Goal: Transaction & Acquisition: Purchase product/service

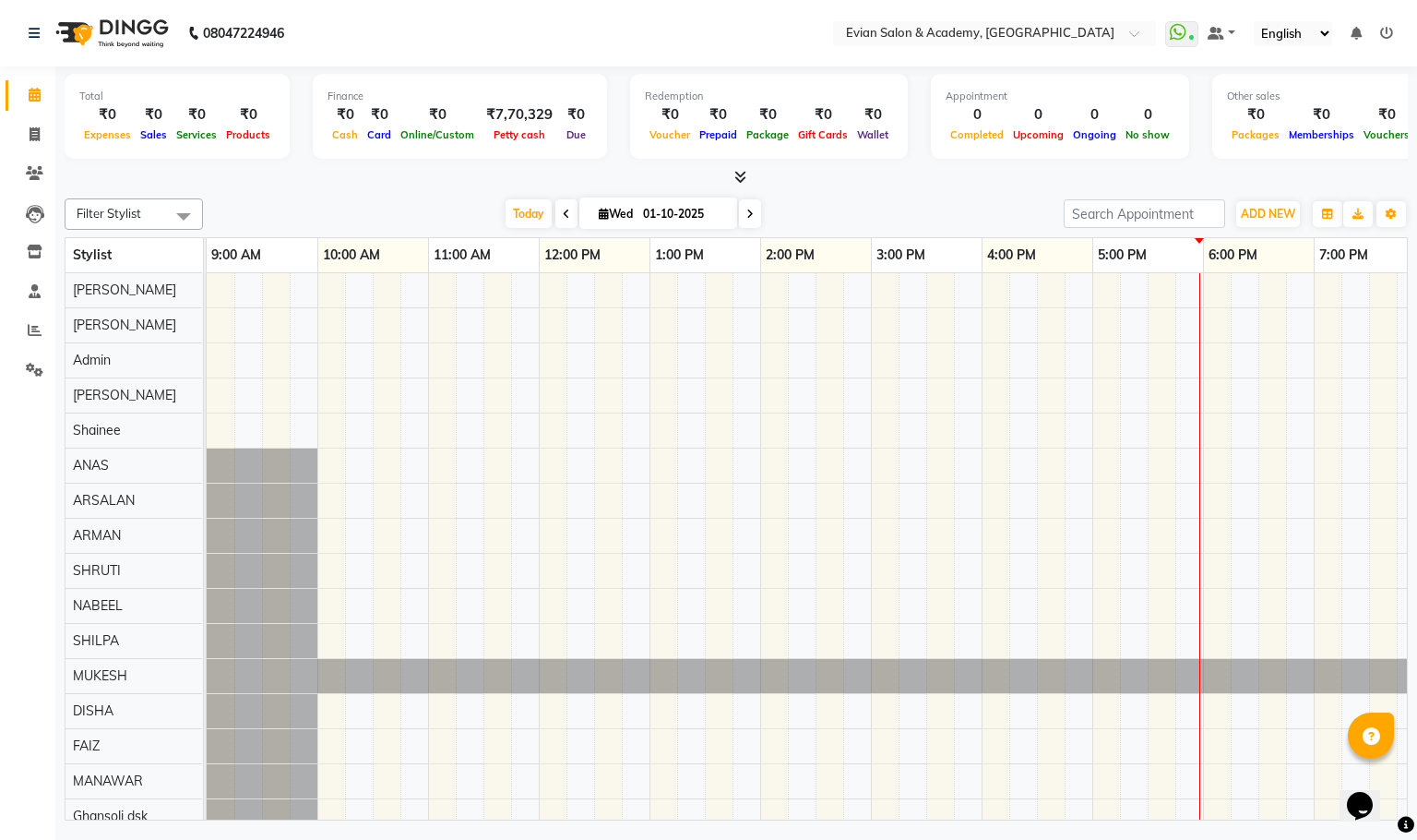
scroll to position [25, 0]
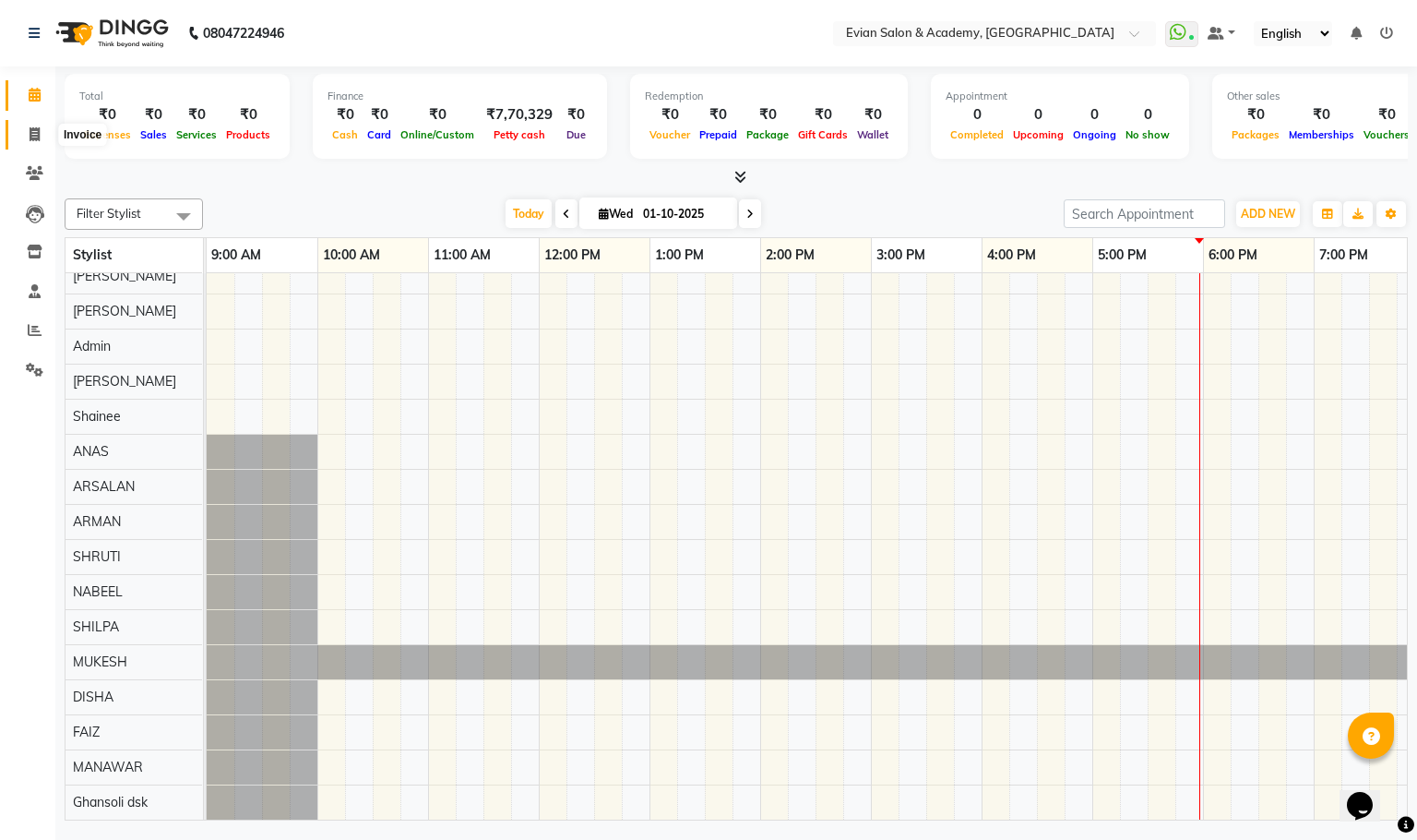
click at [45, 130] on span at bounding box center [34, 134] width 32 height 21
select select "4688"
select select "service"
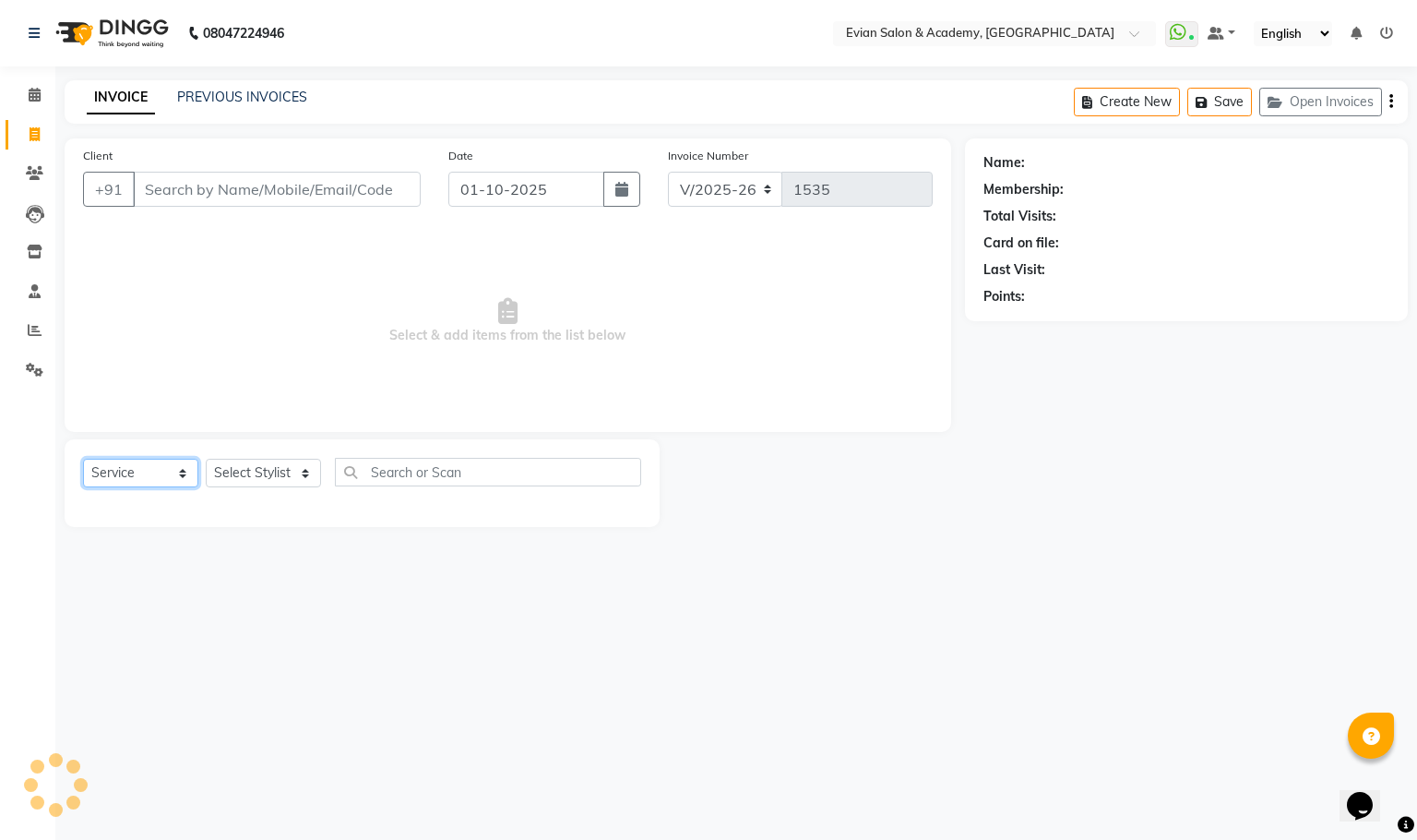
click at [155, 473] on select "Select Service Product Membership Package Voucher Prepaid Gift Card" at bounding box center [141, 473] width 115 height 29
click at [20, 93] on span at bounding box center [34, 95] width 32 height 21
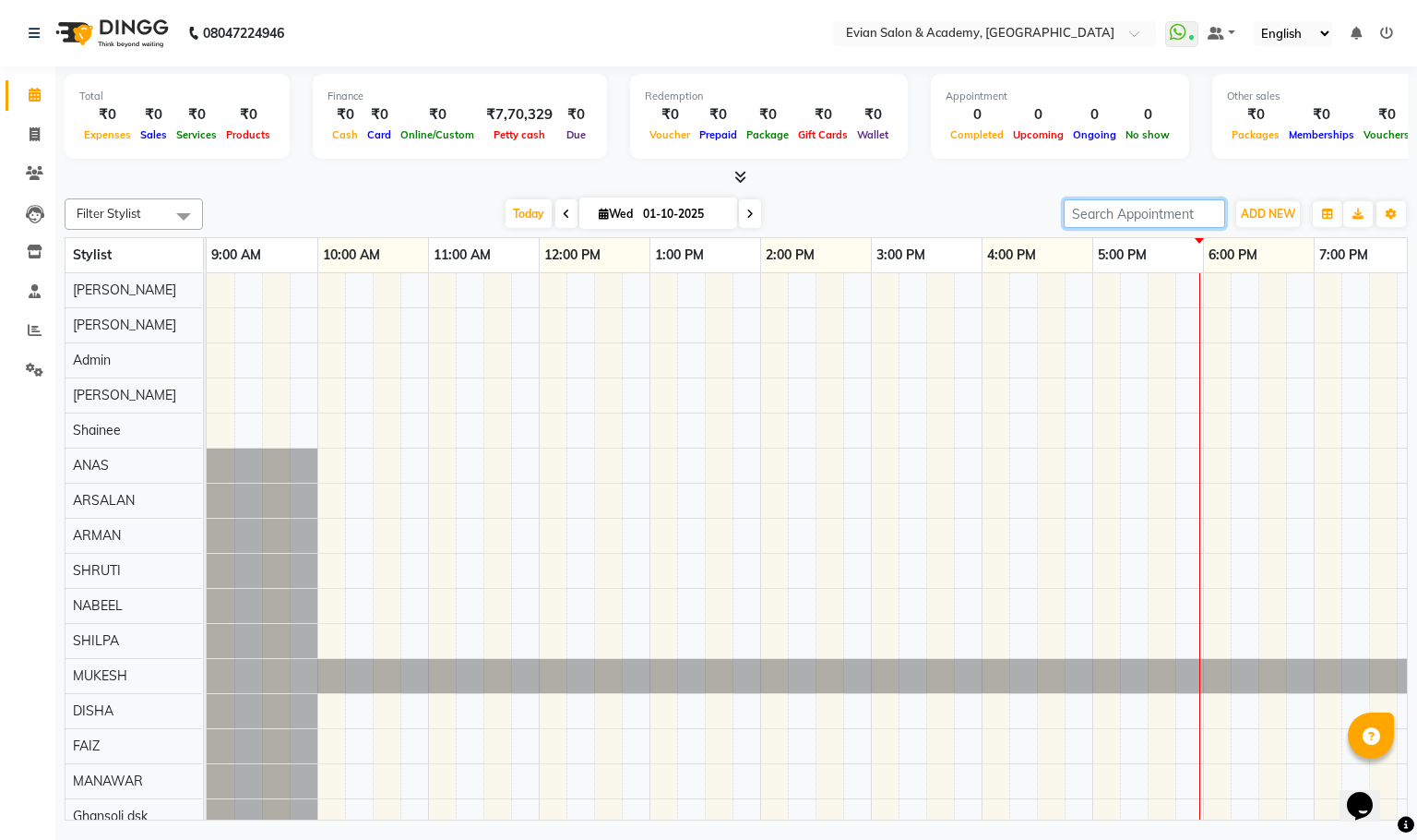
click at [1113, 205] on input "search" at bounding box center [1144, 213] width 161 height 29
click at [1268, 216] on span "ADD NEW" at bounding box center [1268, 213] width 55 height 14
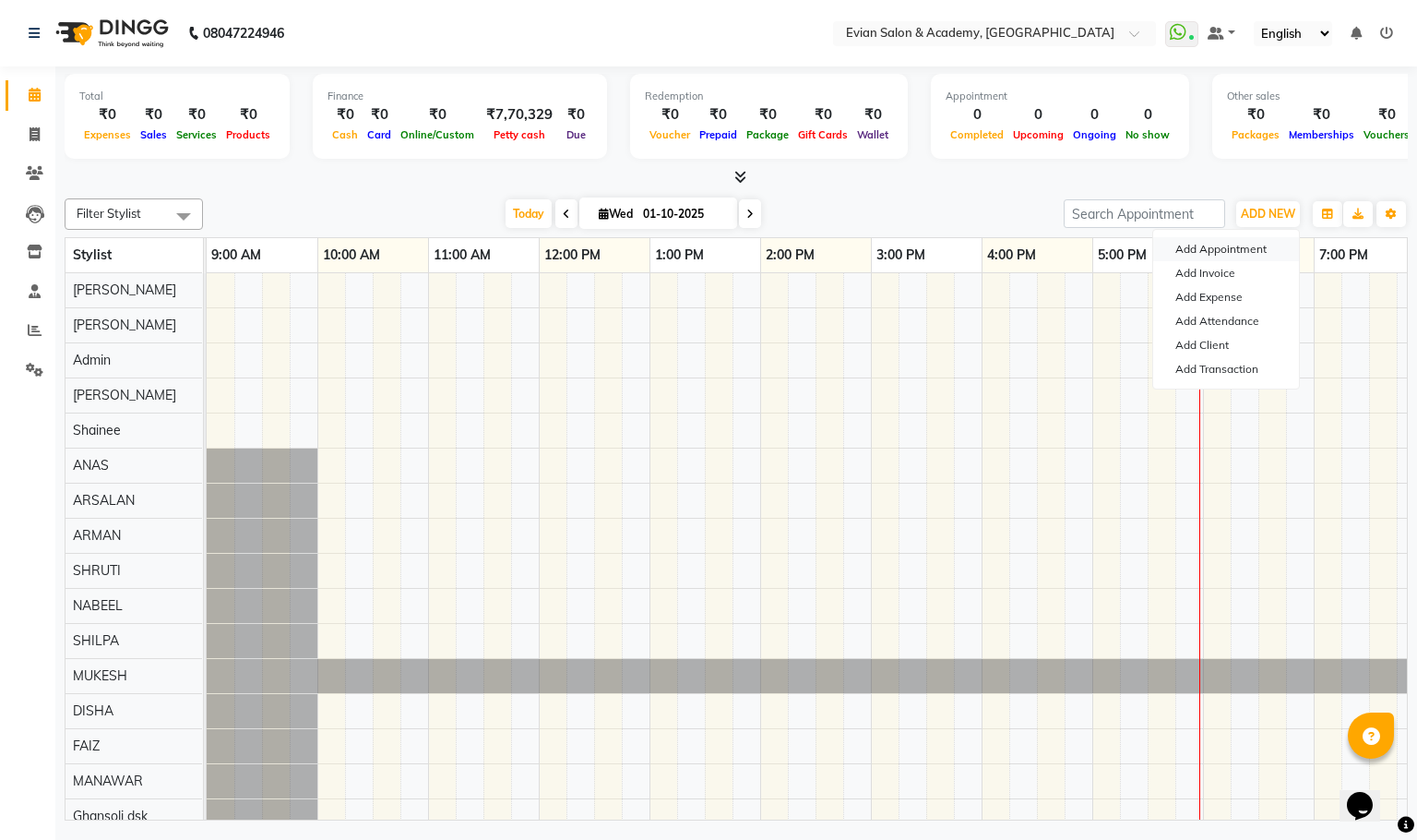
click at [1213, 255] on button "Add Appointment" at bounding box center [1226, 249] width 146 height 24
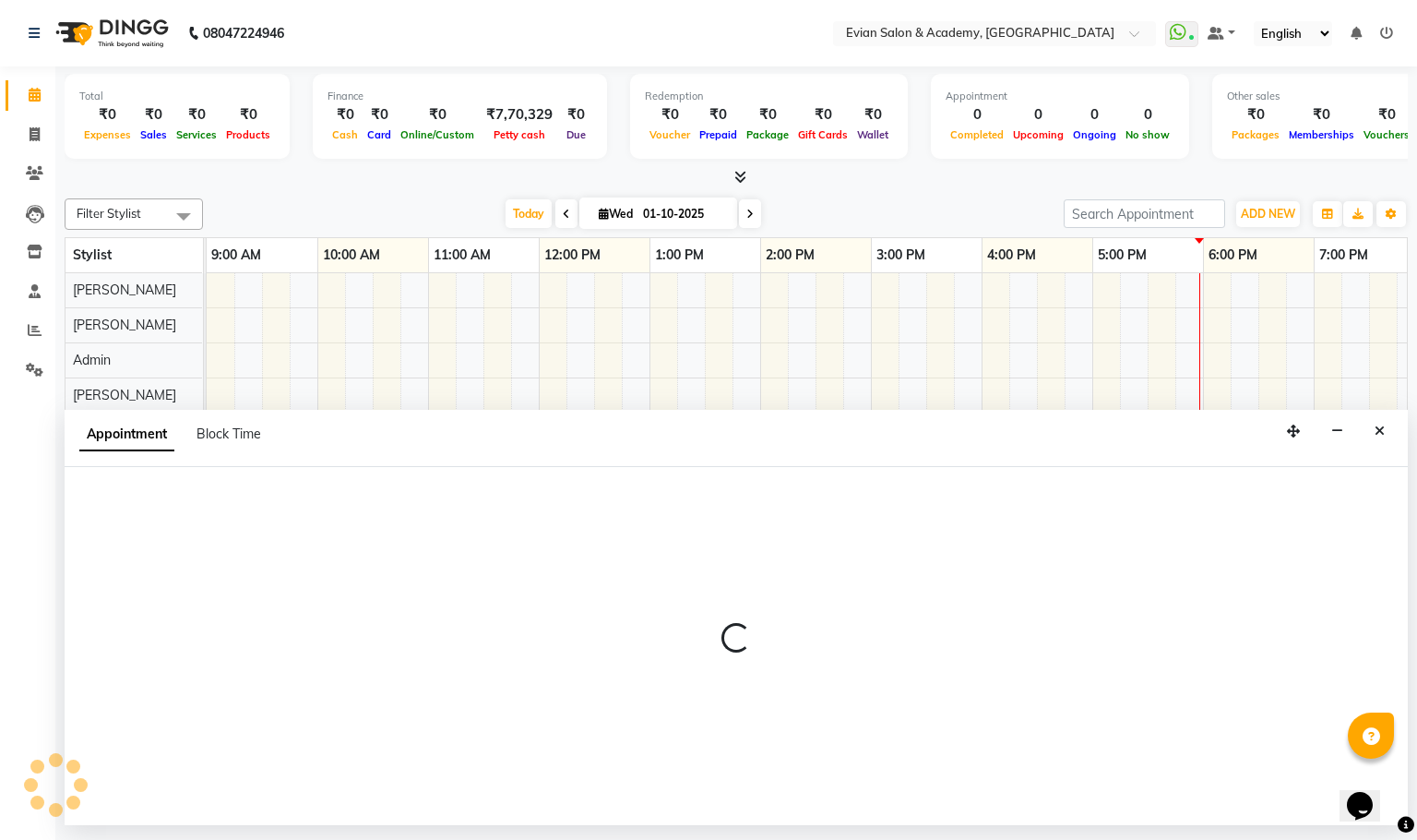
select select "600"
select select "tentative"
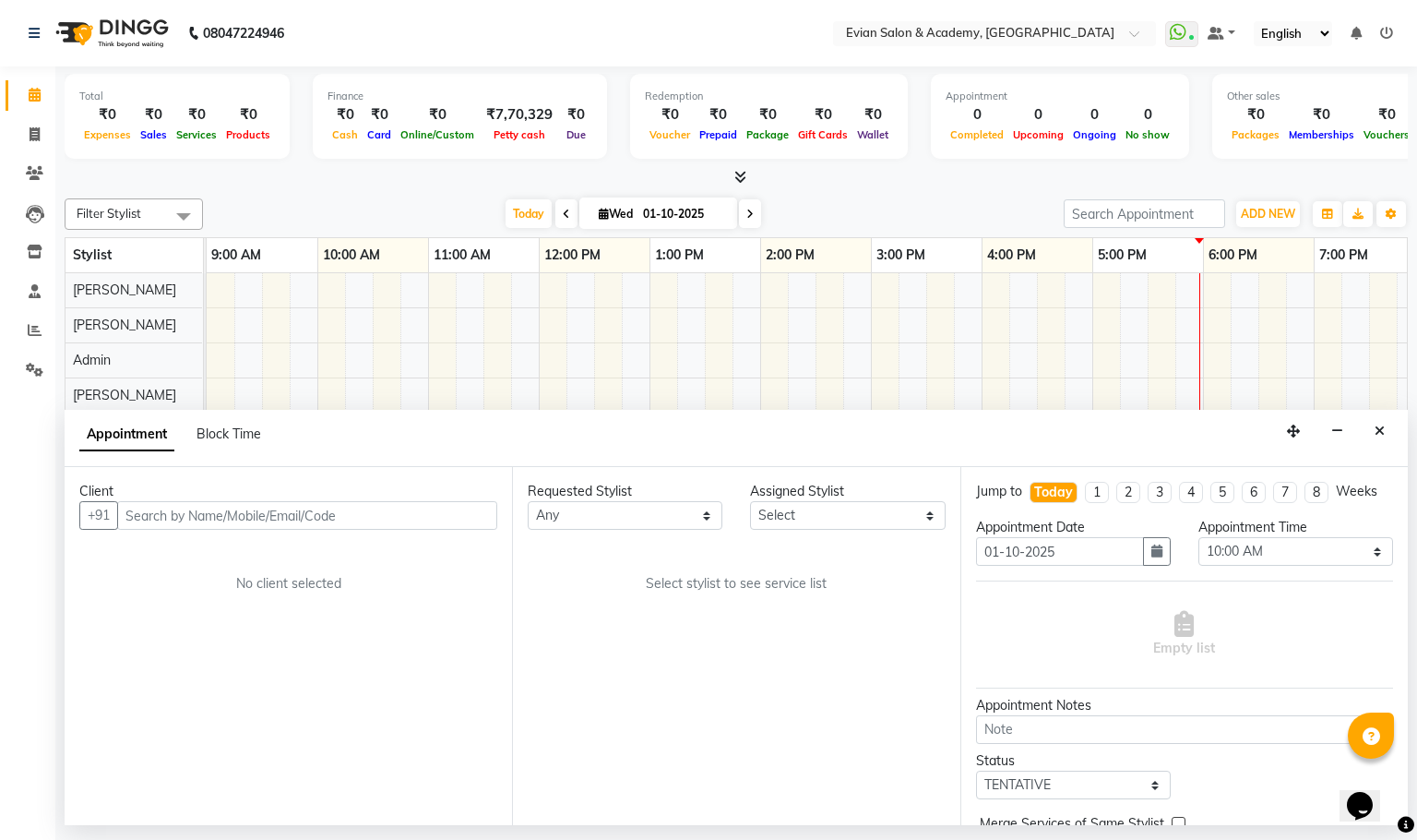
click at [1371, 493] on div "Weeks" at bounding box center [1357, 490] width 42 height 19
click at [1352, 496] on div "Weeks" at bounding box center [1357, 490] width 42 height 19
click at [1030, 503] on li "Today" at bounding box center [1054, 491] width 48 height 21
select select "600"
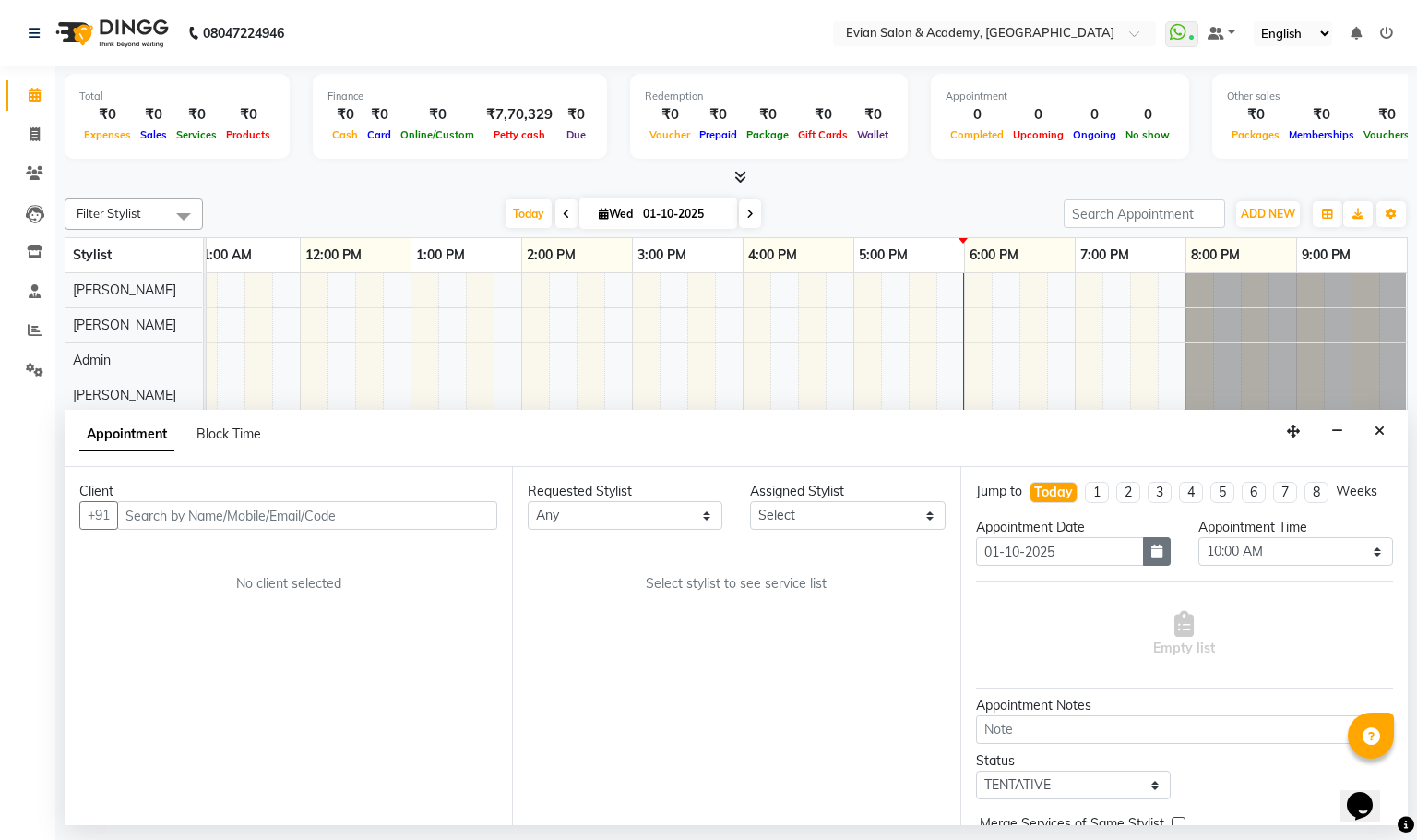
click at [1152, 557] on icon "button" at bounding box center [1157, 551] width 11 height 13
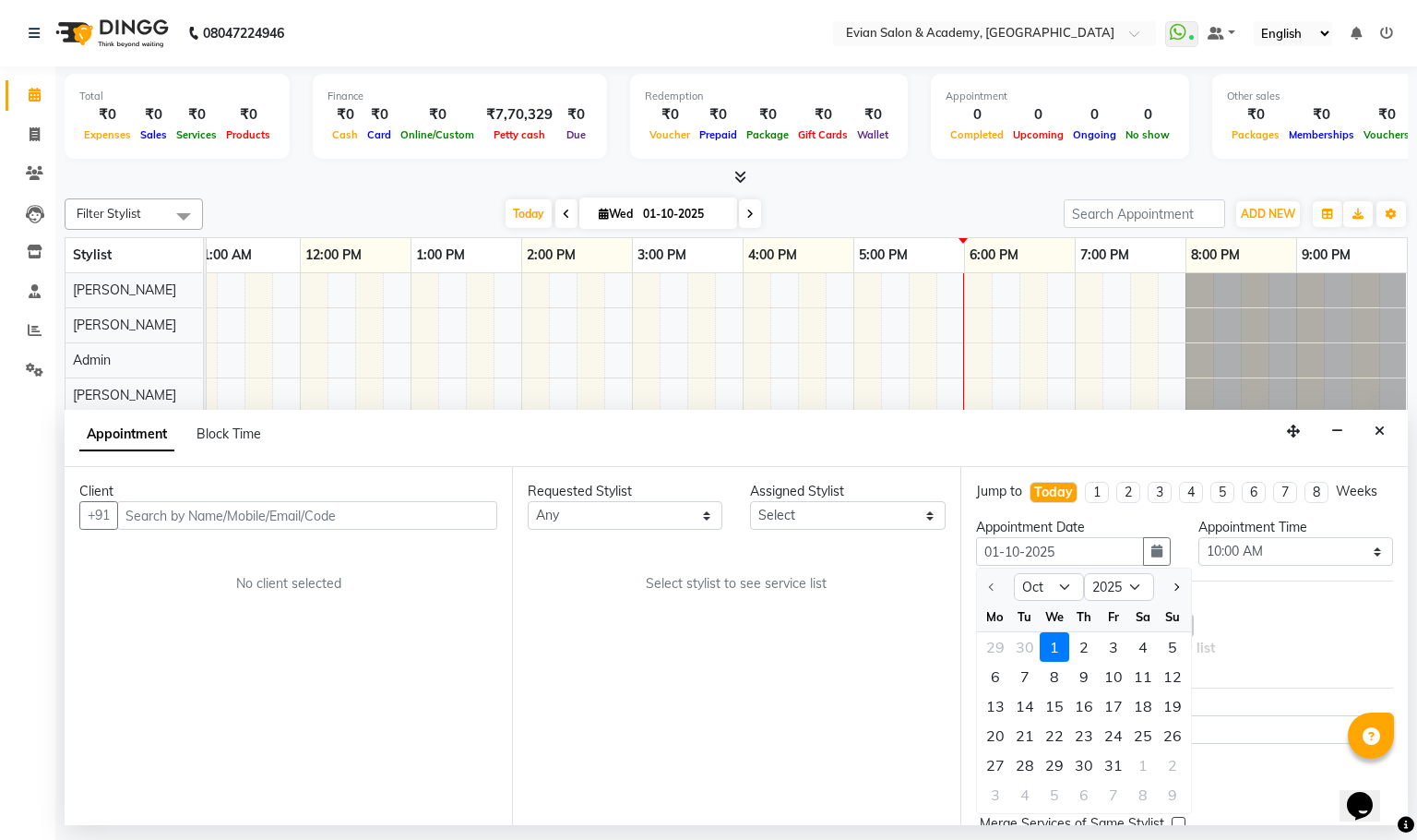
click at [807, 645] on div "Requested Stylist Any [PERSON_NAME] SIR Admin ANAS [PERSON_NAME] DISHA FAIZ Gha…" at bounding box center [735, 646] width 448 height 358
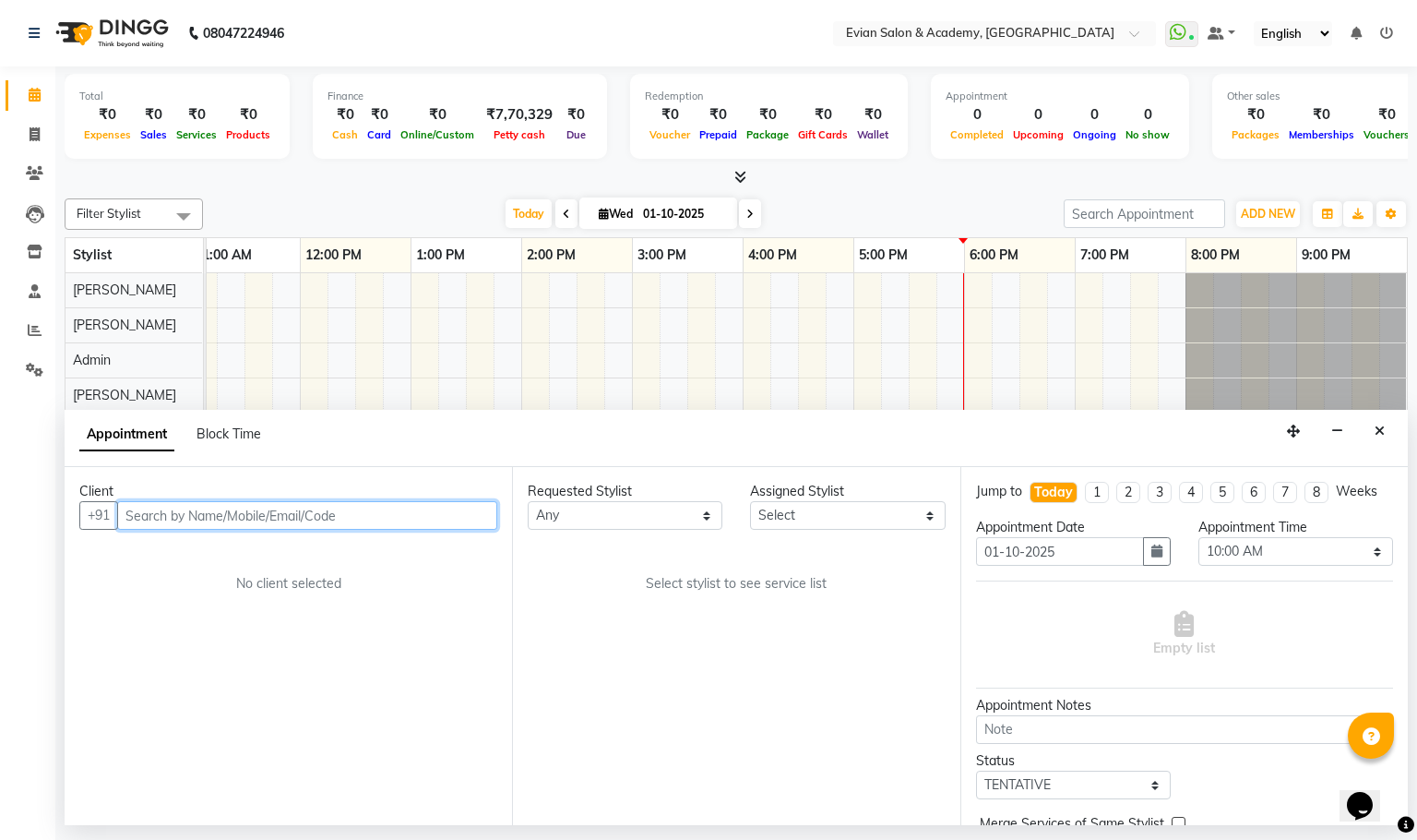
click at [169, 527] on input "text" at bounding box center [307, 515] width 380 height 29
click at [231, 438] on span "Block Time" at bounding box center [229, 434] width 65 height 17
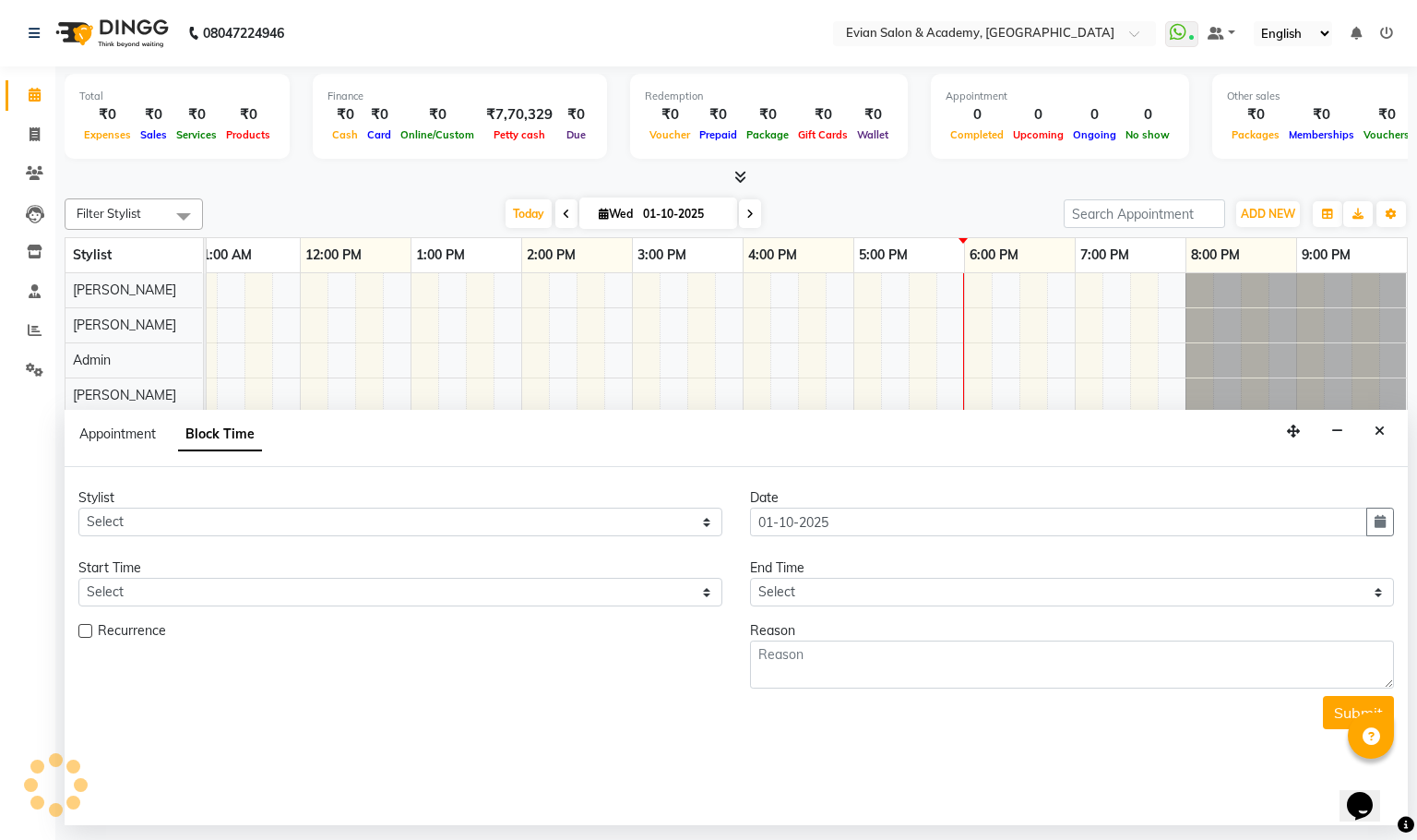
scroll to position [0, 239]
click at [130, 446] on div "Appointment Block Time" at bounding box center [182, 438] width 205 height 42
click at [134, 429] on span "Appointment" at bounding box center [118, 434] width 77 height 17
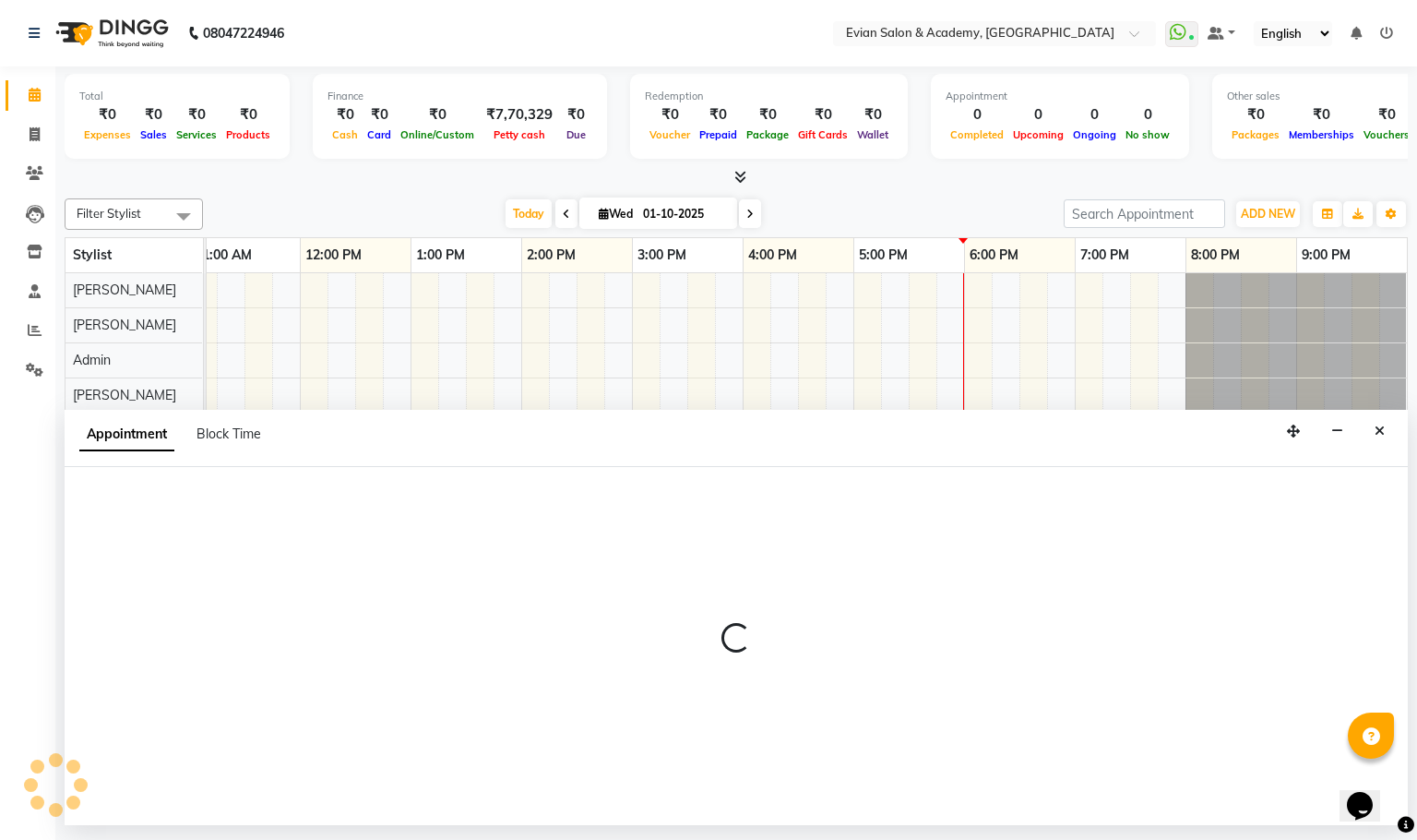
select select "tentative"
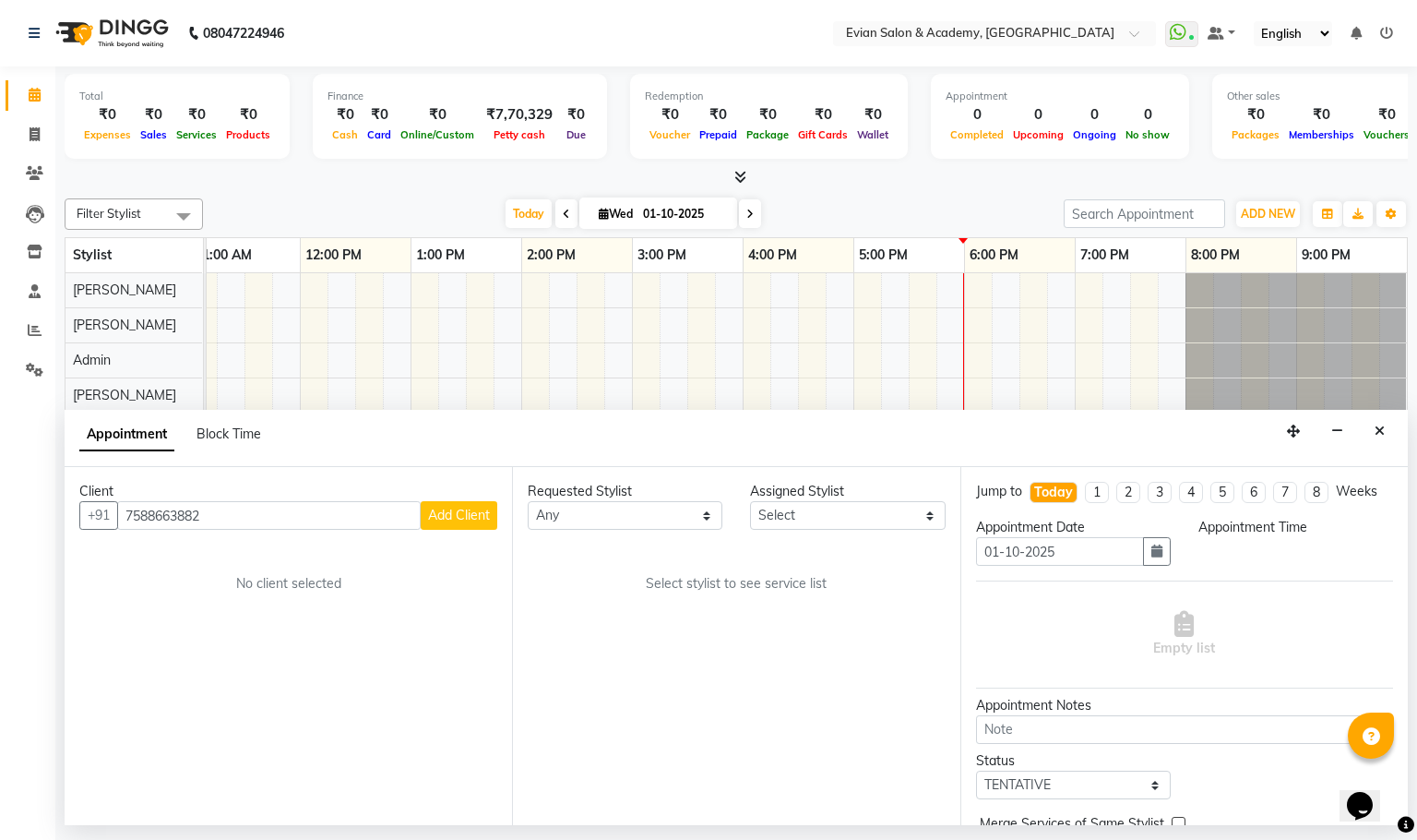
type input "7588663882"
click at [470, 524] on button "Add Client" at bounding box center [459, 515] width 77 height 29
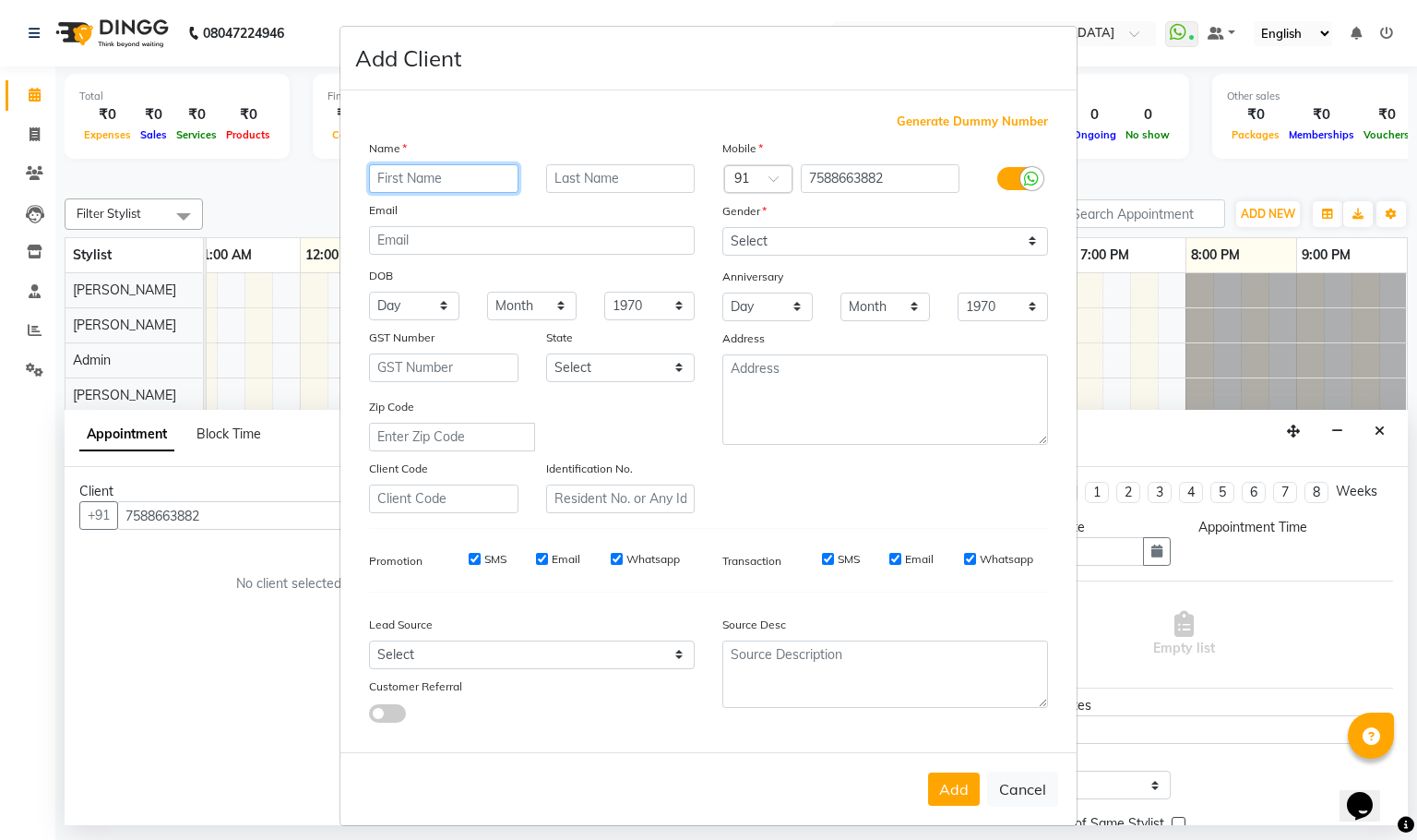
paste input "AKSHAY"
type input "AKSHAY"
click at [736, 238] on select "Select [DEMOGRAPHIC_DATA] [DEMOGRAPHIC_DATA] Other Prefer Not To Say" at bounding box center [885, 241] width 326 height 29
select select "[DEMOGRAPHIC_DATA]"
click at [722, 227] on select "Select [DEMOGRAPHIC_DATA] [DEMOGRAPHIC_DATA] Other Prefer Not To Say" at bounding box center [885, 241] width 326 height 29
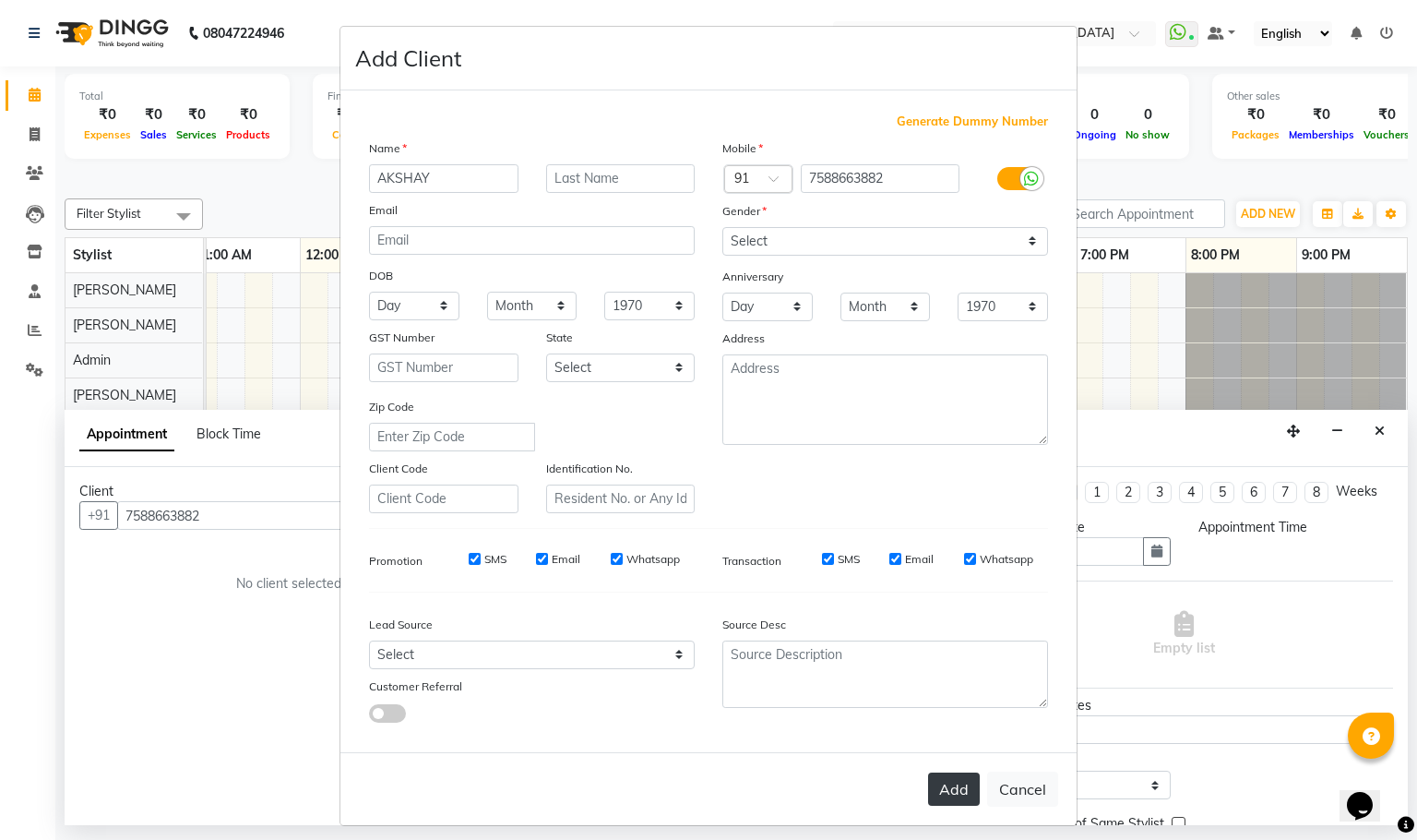
click at [955, 786] on button "Add" at bounding box center [954, 789] width 52 height 33
select select
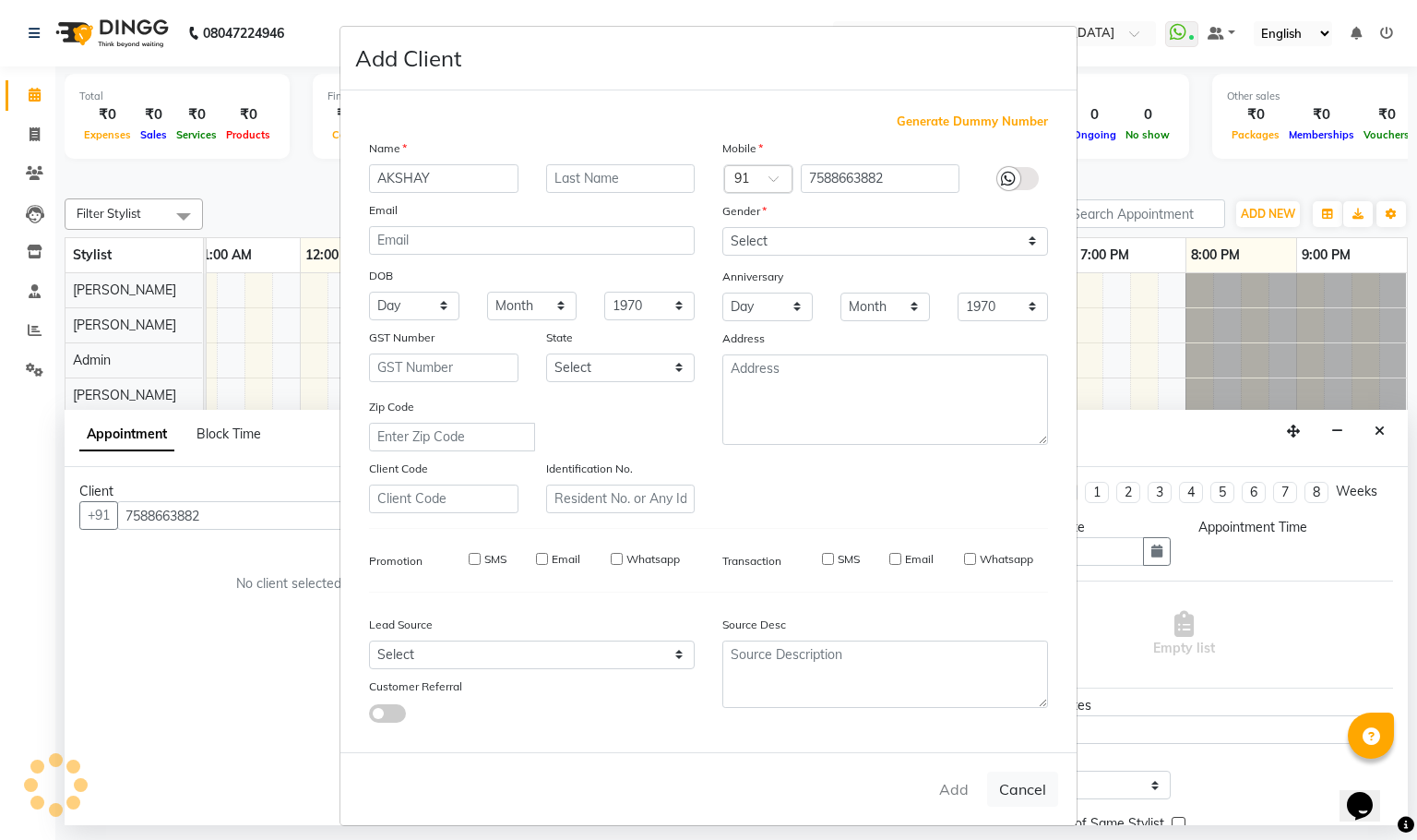
select select
checkbox input "false"
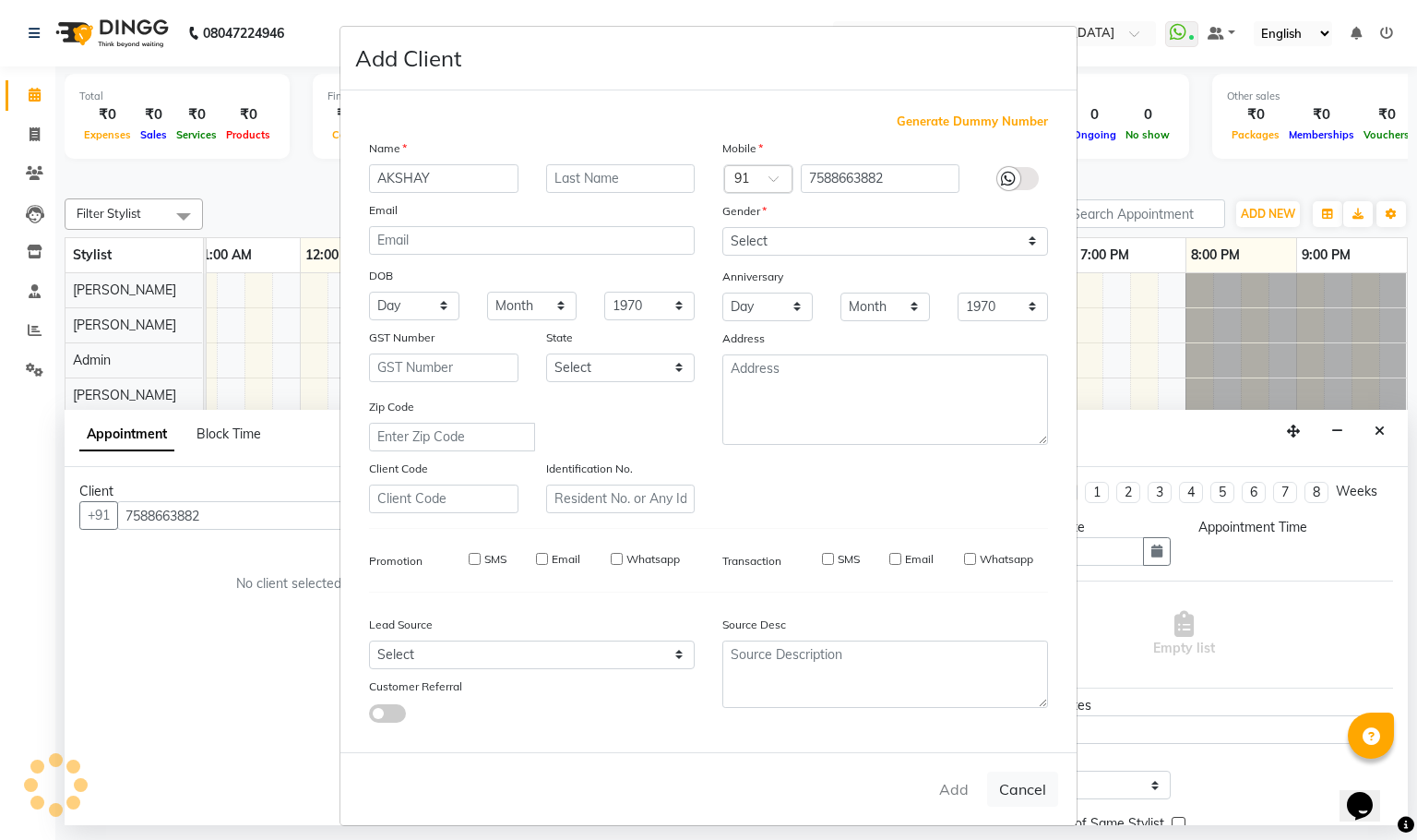
checkbox input "false"
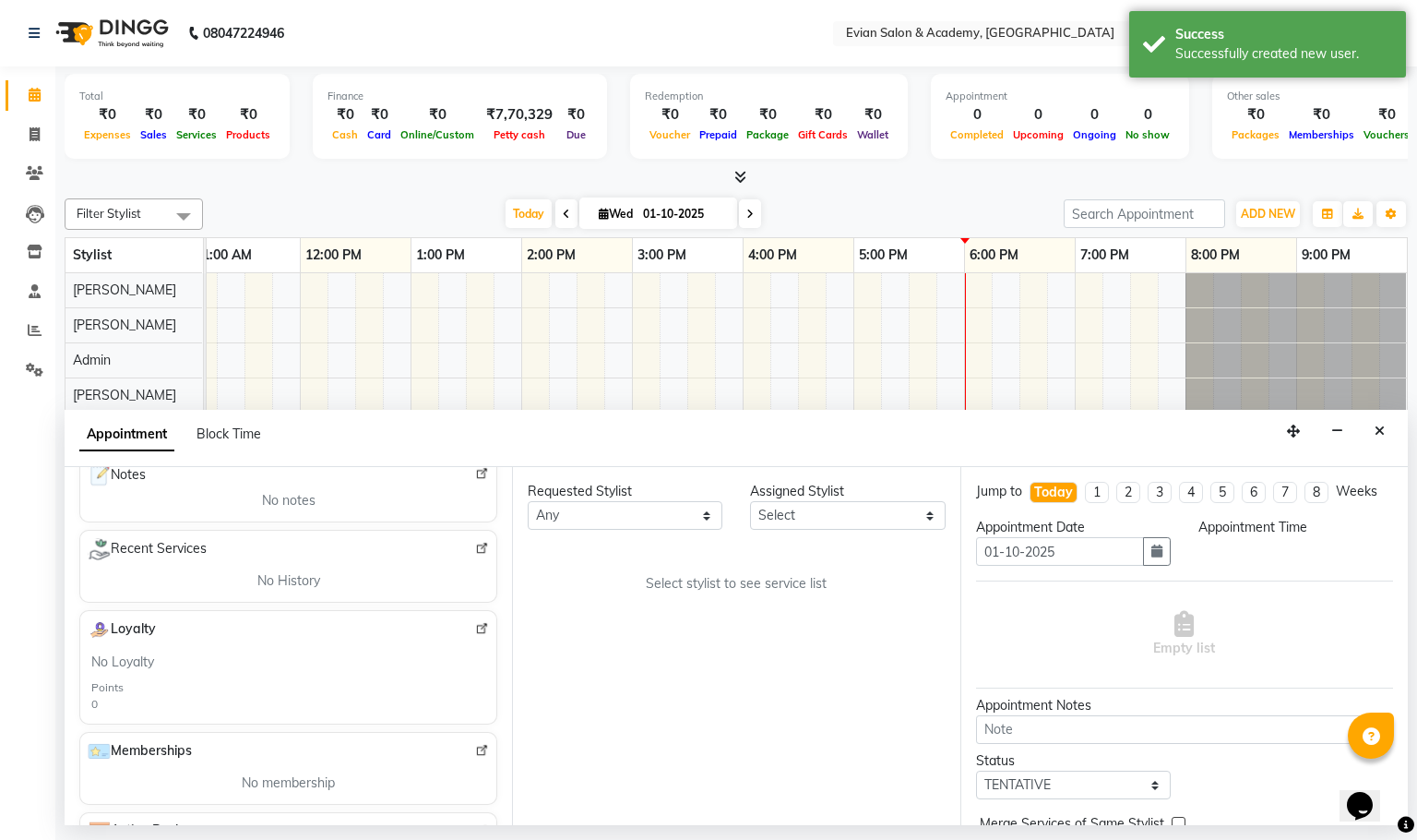
scroll to position [138, 0]
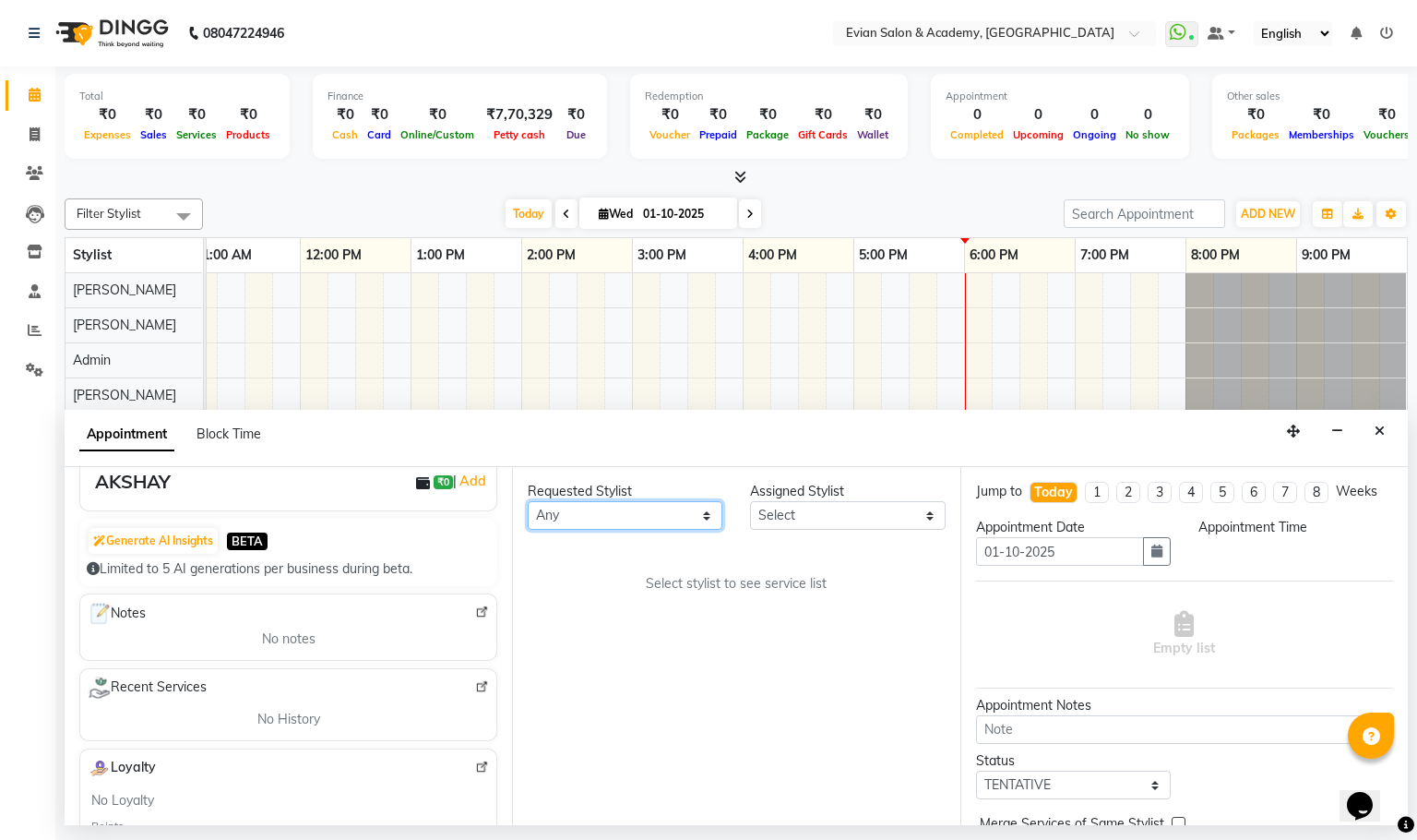
click at [704, 513] on select "Any [PERSON_NAME] SIR Admin ANAS [PERSON_NAME] DISHA FAIZ Ghansoli dsk Mampi Sa…" at bounding box center [625, 515] width 195 height 29
select select "91751"
click at [528, 502] on select "Any [PERSON_NAME] SIR Admin ANAS [PERSON_NAME] DISHA FAIZ Ghansoli dsk Mampi Sa…" at bounding box center [625, 515] width 195 height 29
select select "91751"
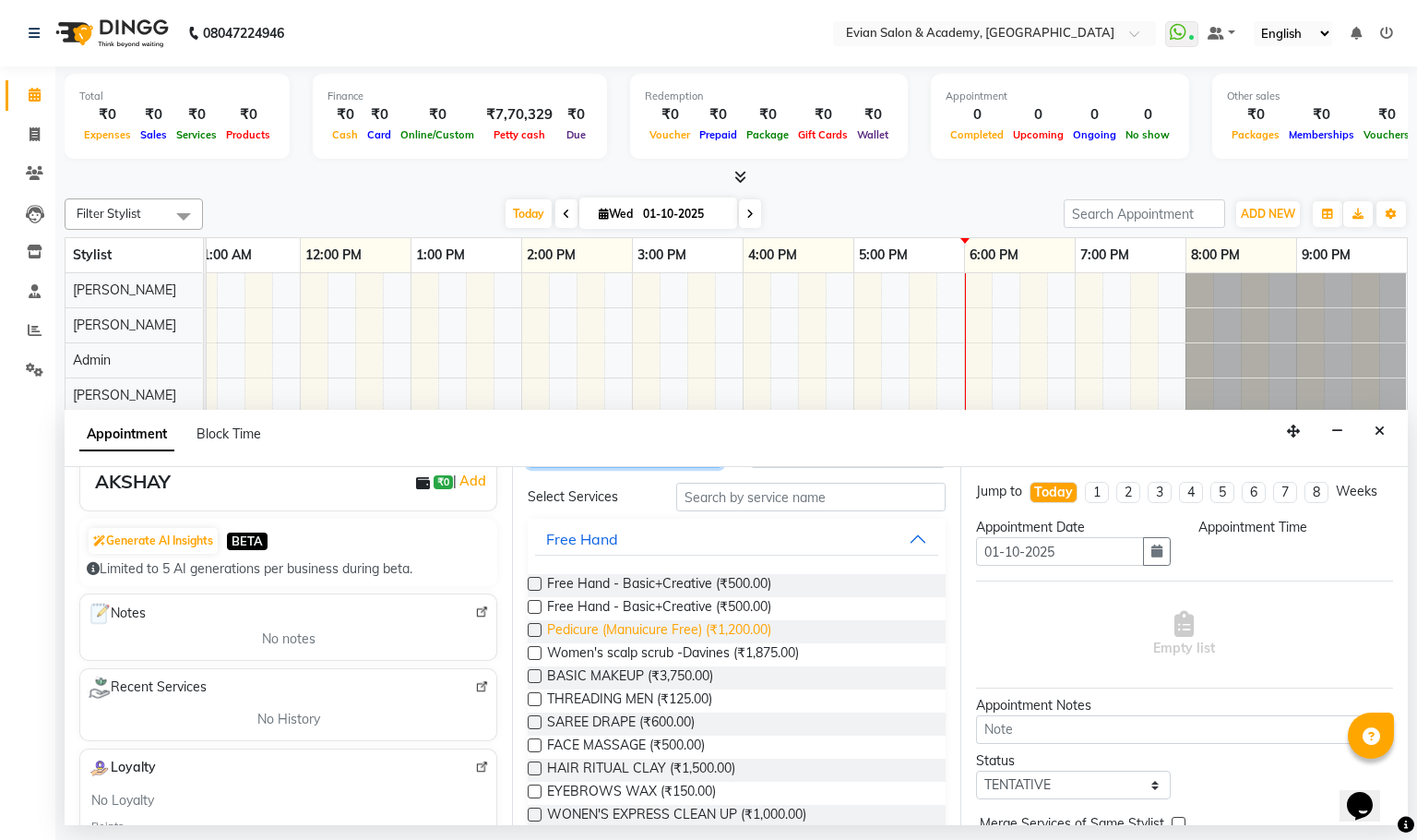
scroll to position [0, 0]
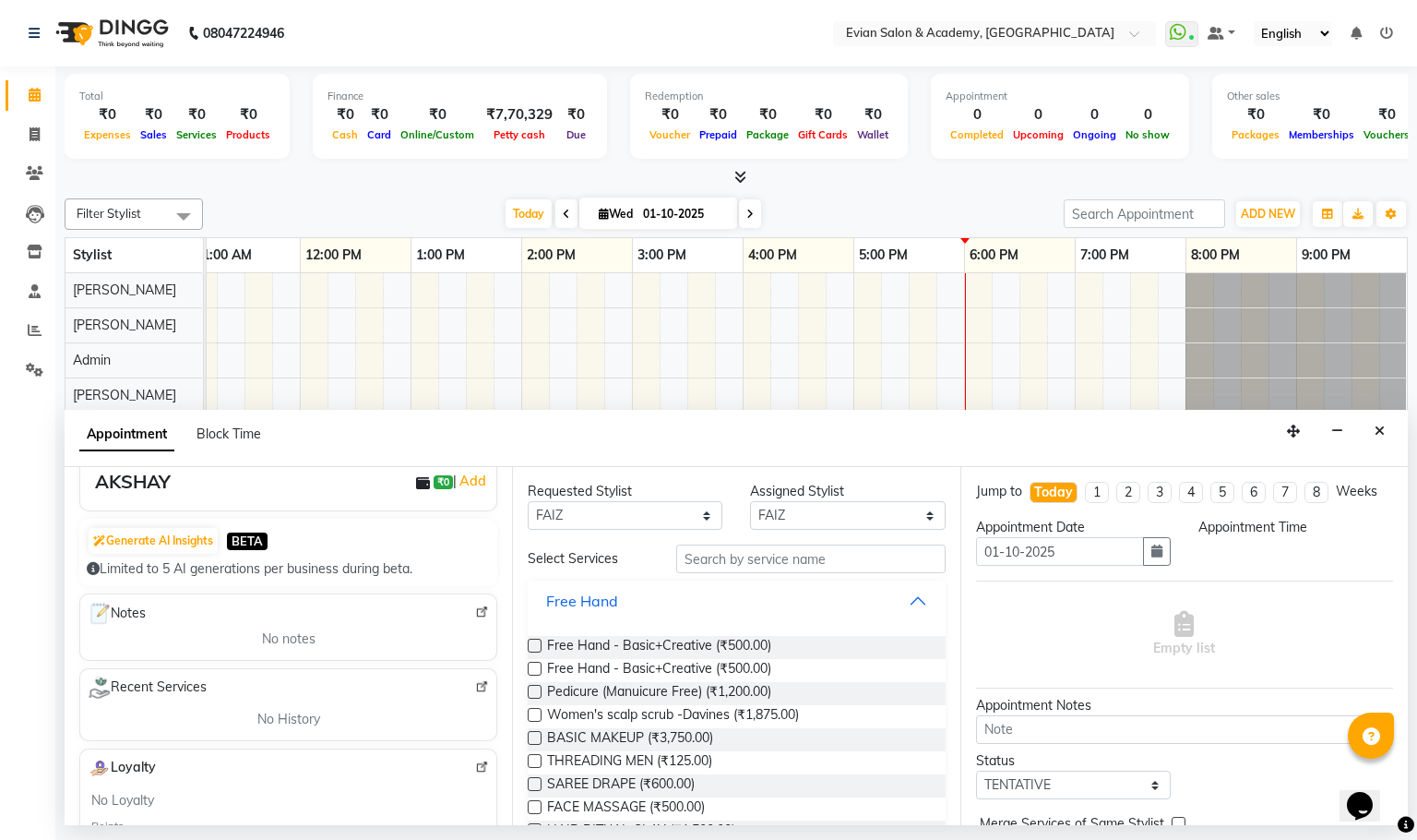
click at [900, 602] on button "Free Hand" at bounding box center [736, 601] width 402 height 33
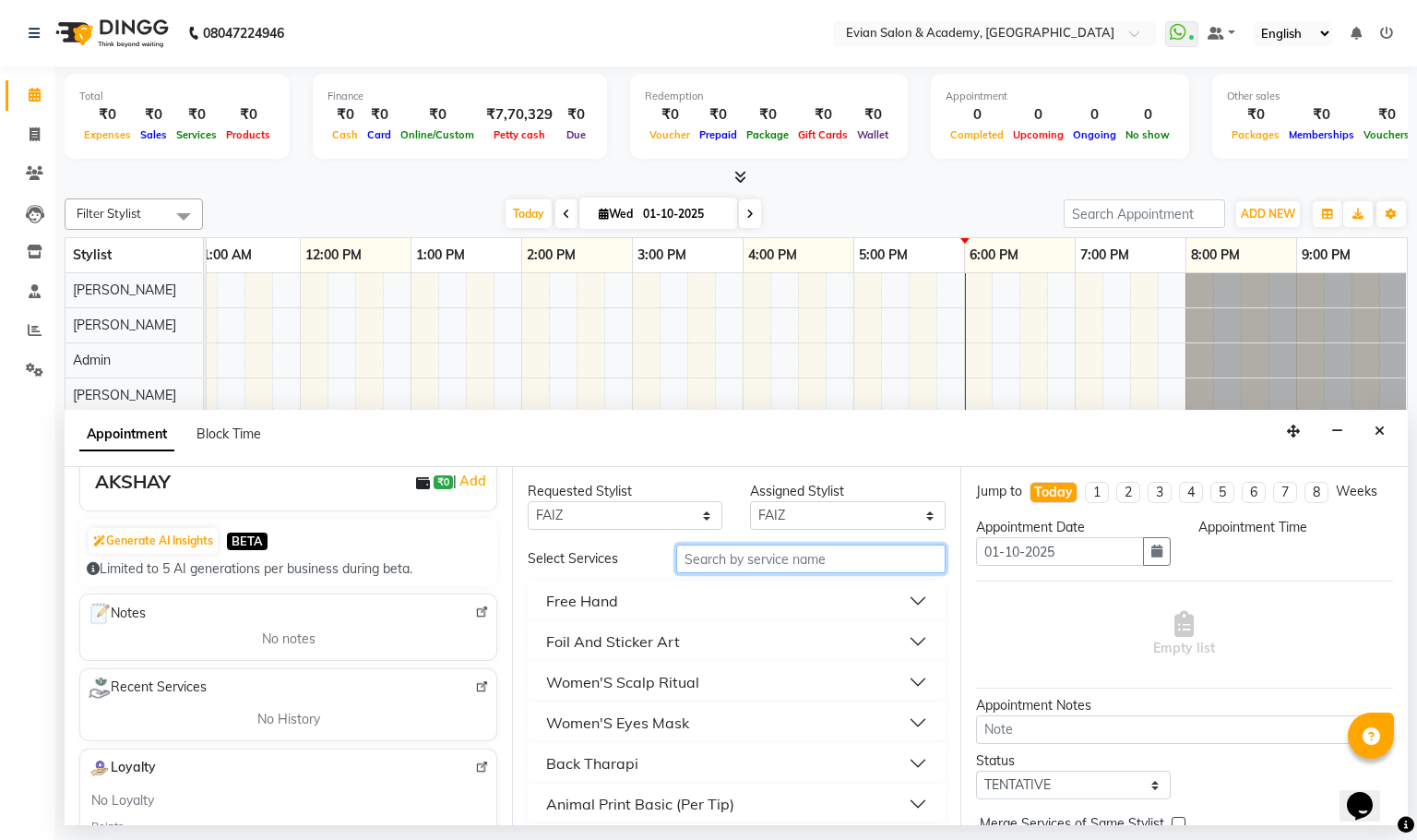
click at [707, 557] on input "text" at bounding box center [811, 558] width 270 height 29
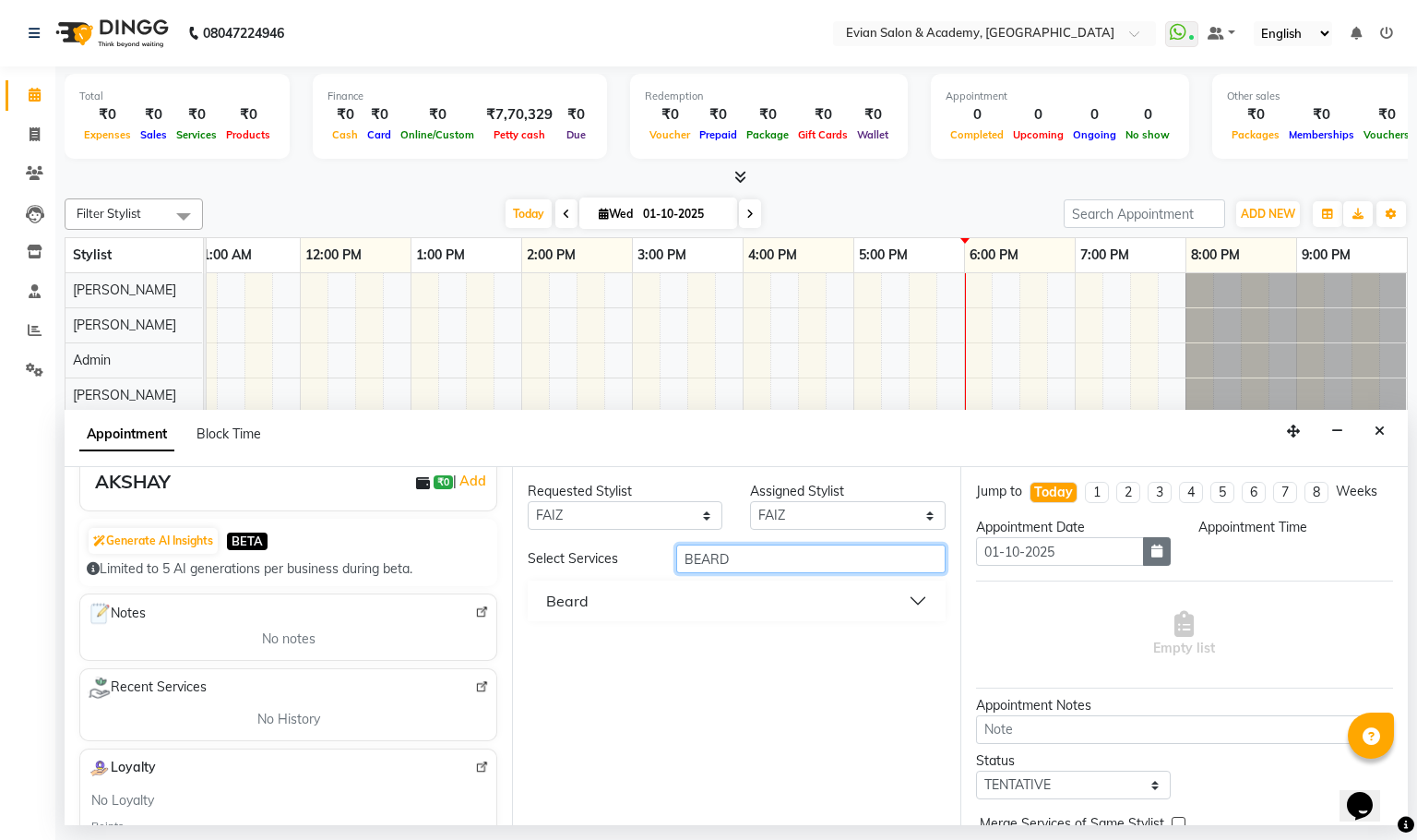
type input "BEARD"
click at [1153, 566] on button "button" at bounding box center [1157, 551] width 28 height 29
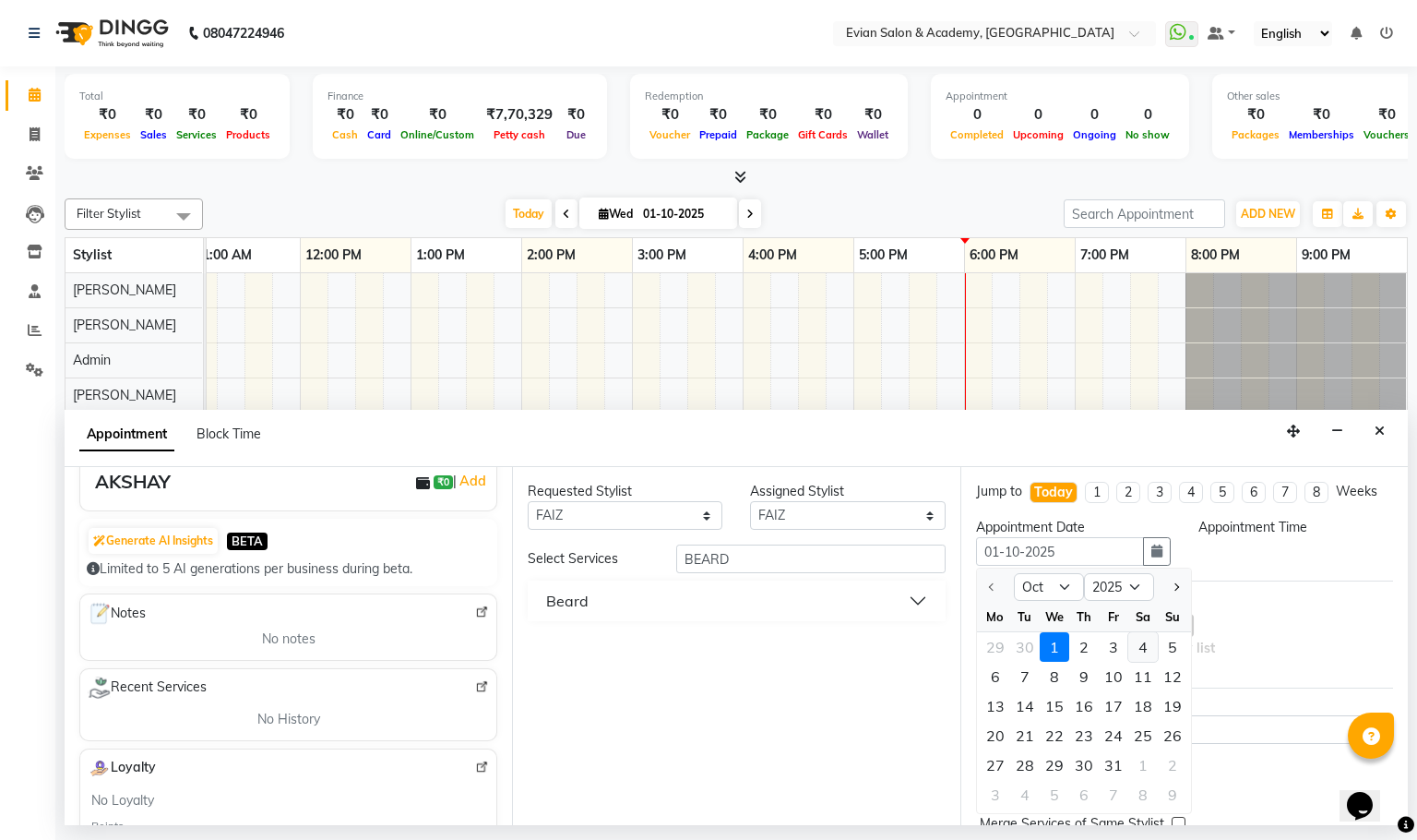
click at [1144, 661] on div "4" at bounding box center [1143, 647] width 30 height 30
type input "04-10-2025"
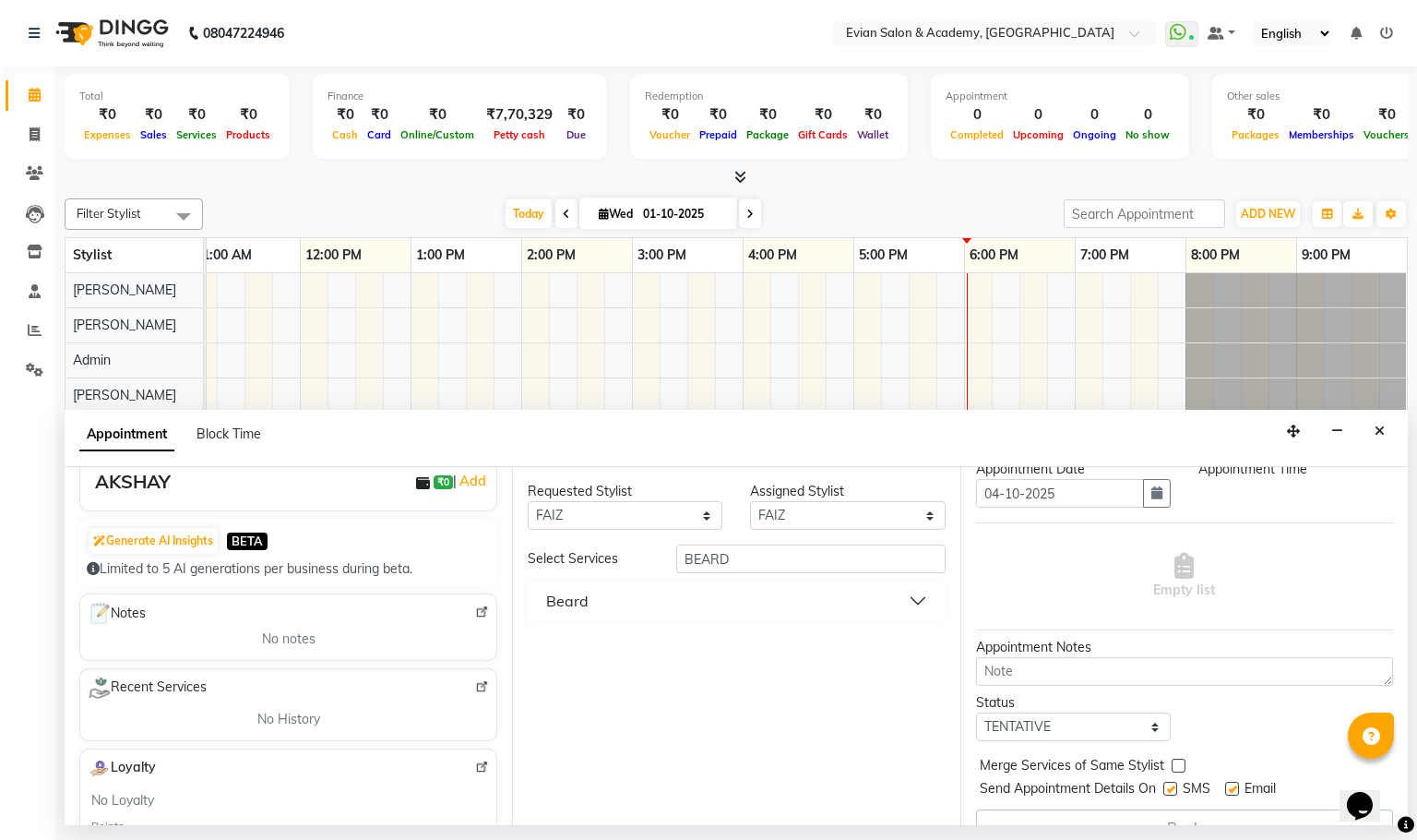
scroll to position [113, 0]
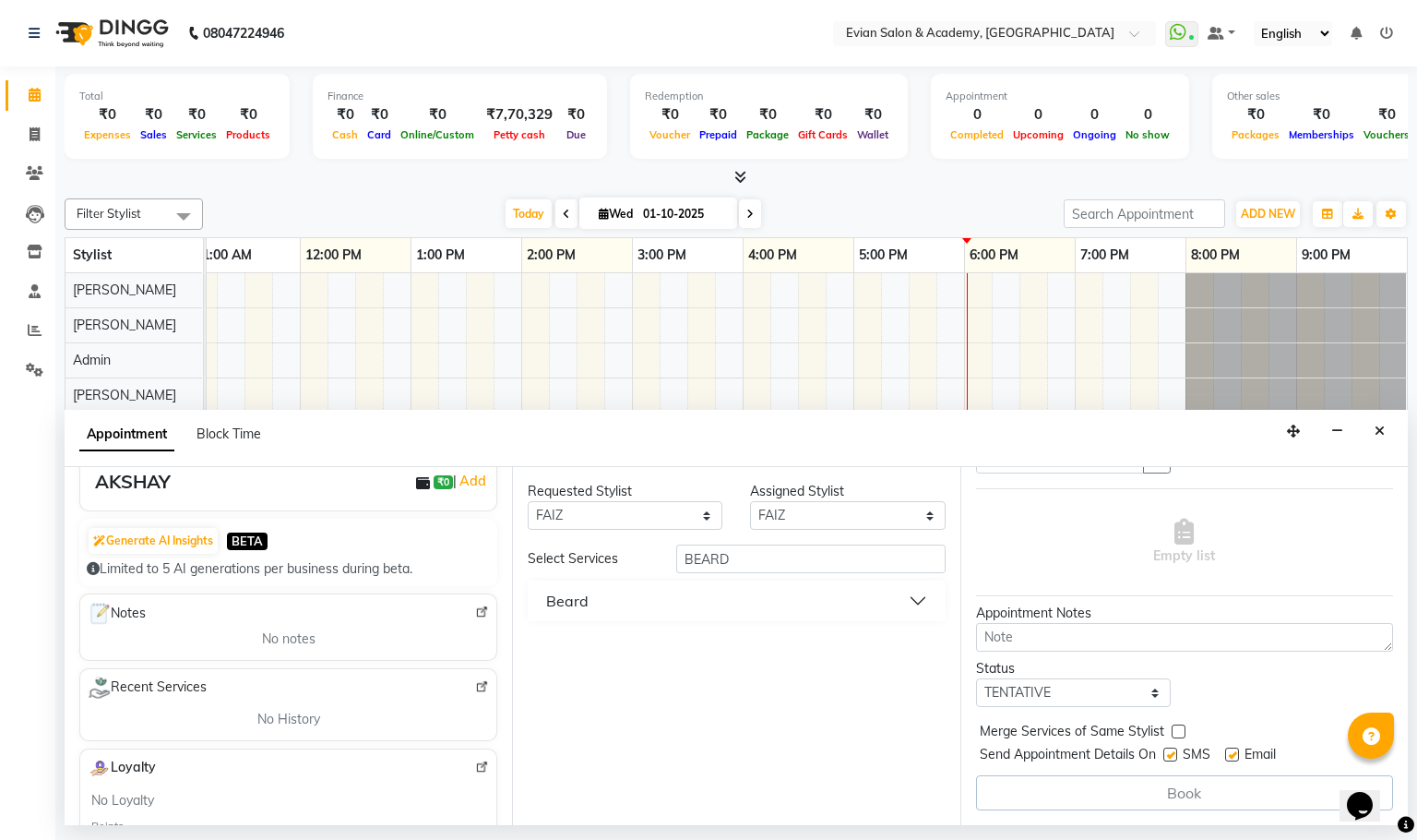
click at [1182, 732] on label at bounding box center [1179, 731] width 14 height 14
click at [1182, 732] on input "checkbox" at bounding box center [1178, 732] width 12 height 12
checkbox input "true"
click at [1168, 789] on div "Book" at bounding box center [1185, 793] width 417 height 35
click at [1150, 689] on select "Select TENTATIVE CONFIRM CHECK-IN UPCOMING" at bounding box center [1074, 692] width 195 height 29
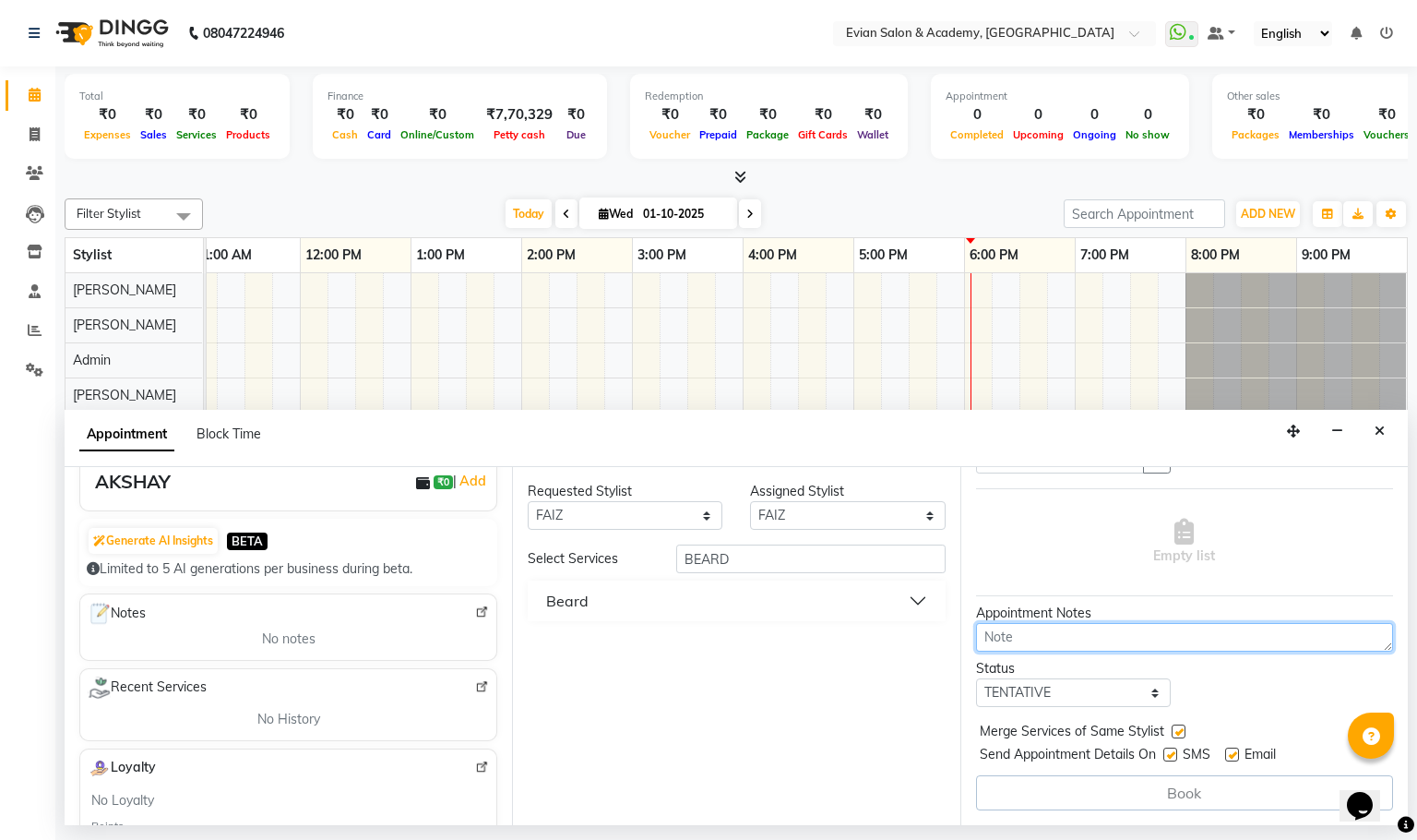
click at [1028, 629] on textarea at bounding box center [1185, 637] width 417 height 29
click at [242, 531] on div "Generate AI Insights BETA" at bounding box center [177, 541] width 181 height 30
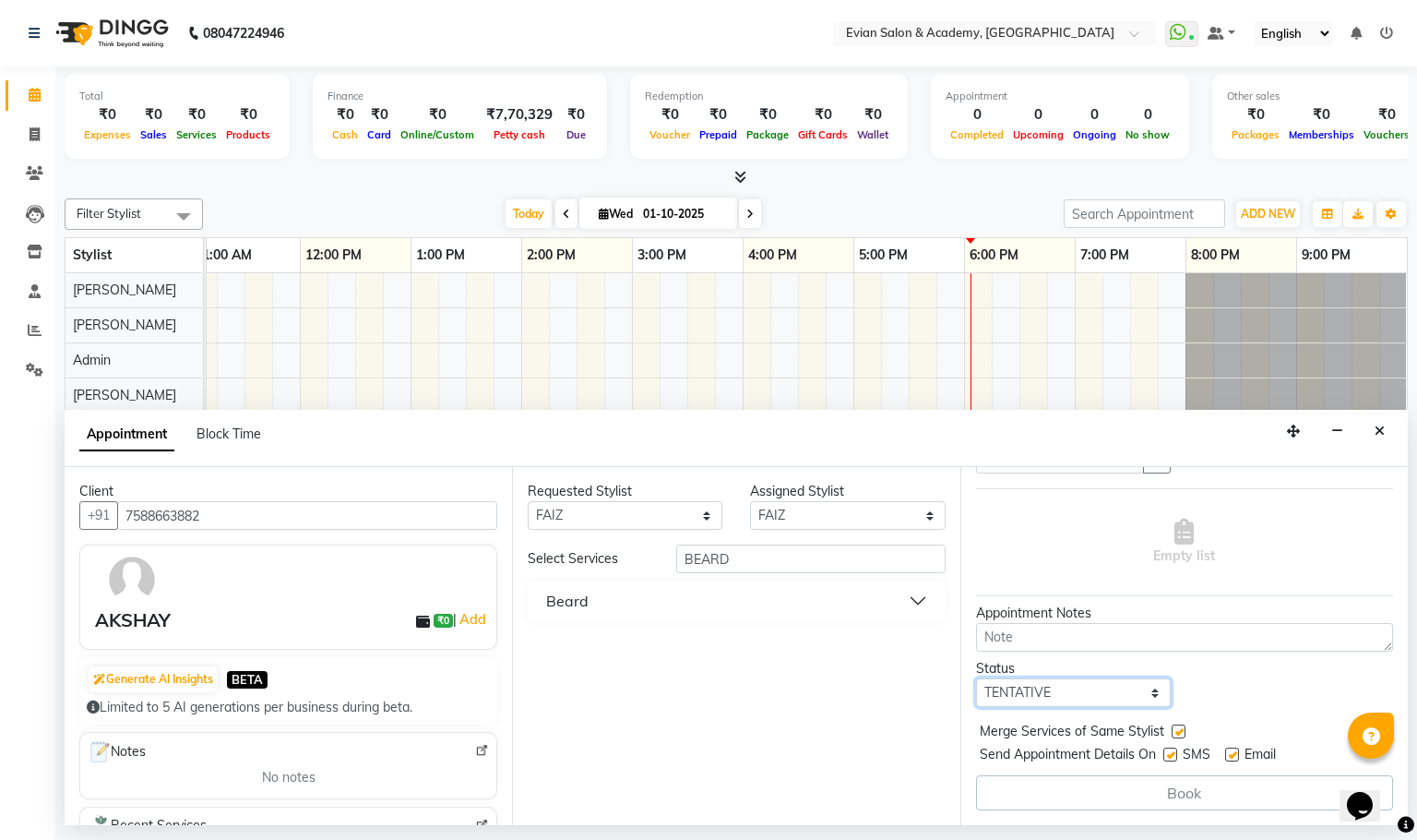
click at [1144, 690] on select "Select TENTATIVE CONFIRM CHECK-IN UPCOMING" at bounding box center [1074, 692] width 195 height 29
click at [1146, 698] on select "Select TENTATIVE CONFIRM CHECK-IN UPCOMING" at bounding box center [1074, 692] width 195 height 29
select select "confirm booking"
click at [977, 678] on select "Select TENTATIVE CONFIRM CHECK-IN UPCOMING" at bounding box center [1074, 692] width 195 height 29
click at [1175, 750] on label at bounding box center [1170, 754] width 14 height 14
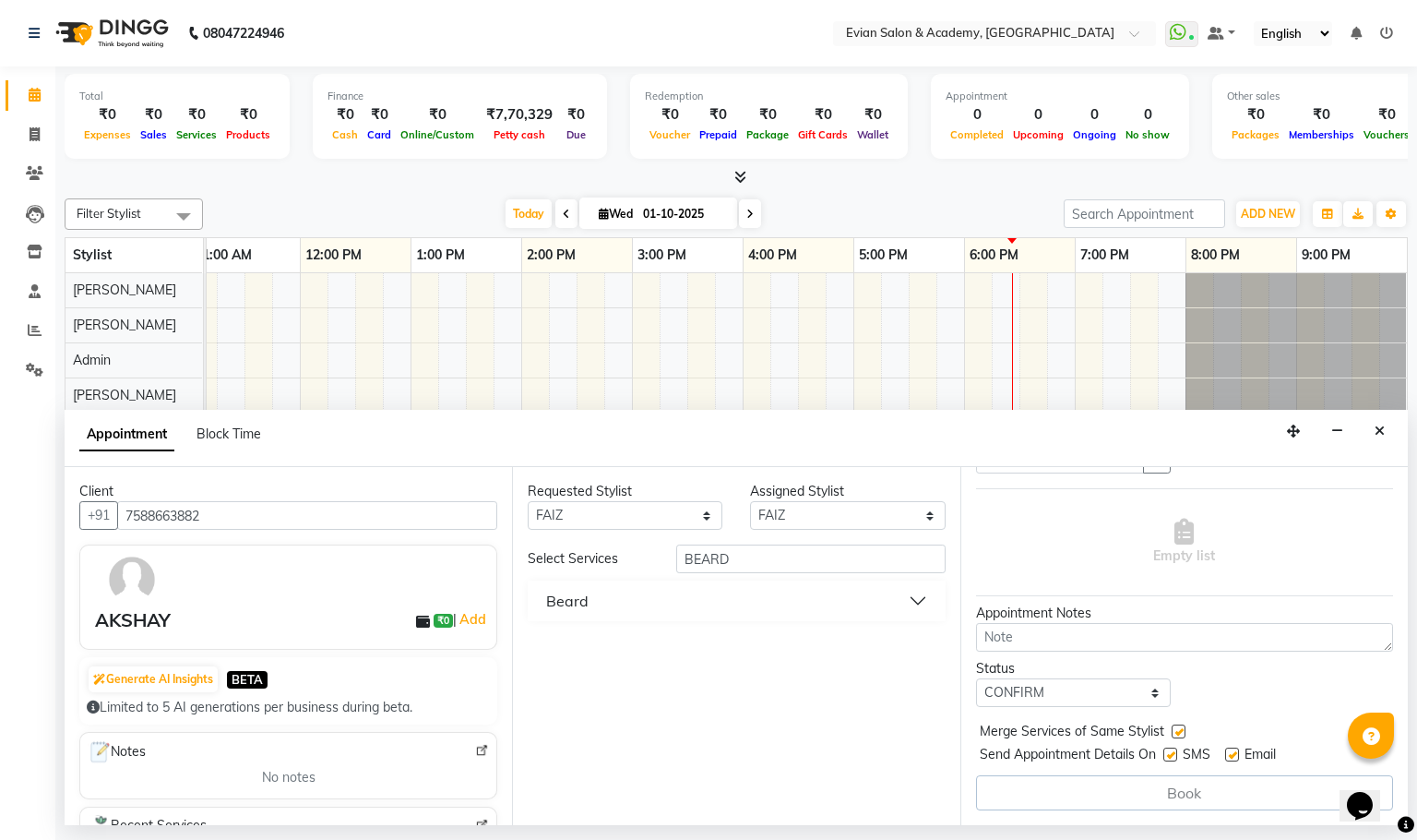
click at [1175, 750] on input "checkbox" at bounding box center [1169, 756] width 12 height 12
checkbox input "false"
click at [1229, 756] on label at bounding box center [1232, 754] width 14 height 14
click at [1229, 756] on input "checkbox" at bounding box center [1231, 756] width 12 height 12
checkbox input "false"
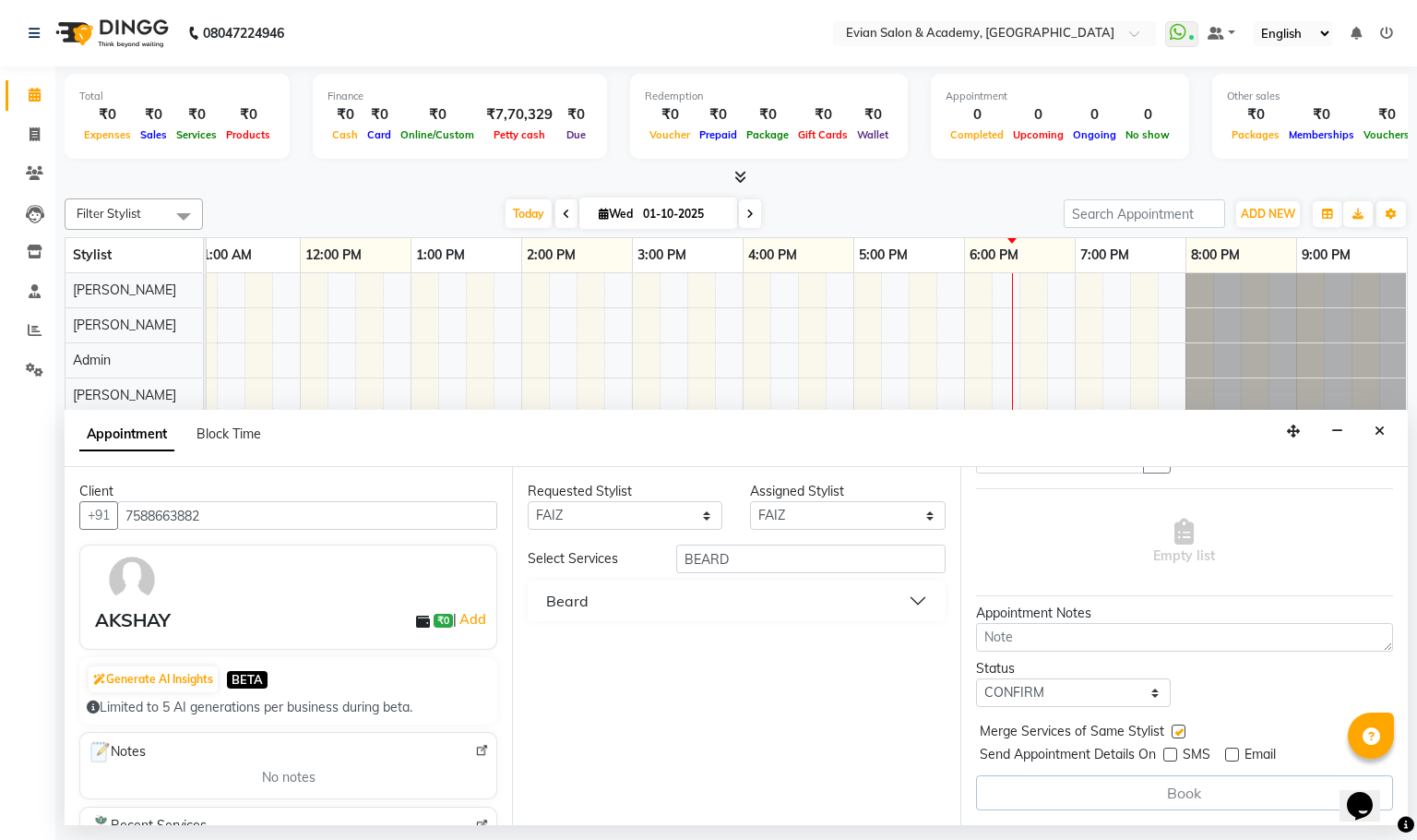
click at [1178, 731] on label at bounding box center [1179, 731] width 14 height 14
click at [1178, 731] on input "checkbox" at bounding box center [1178, 732] width 12 height 12
click at [1178, 731] on label at bounding box center [1179, 731] width 14 height 14
click at [1178, 731] on input "checkbox" at bounding box center [1178, 732] width 12 height 12
checkbox input "true"
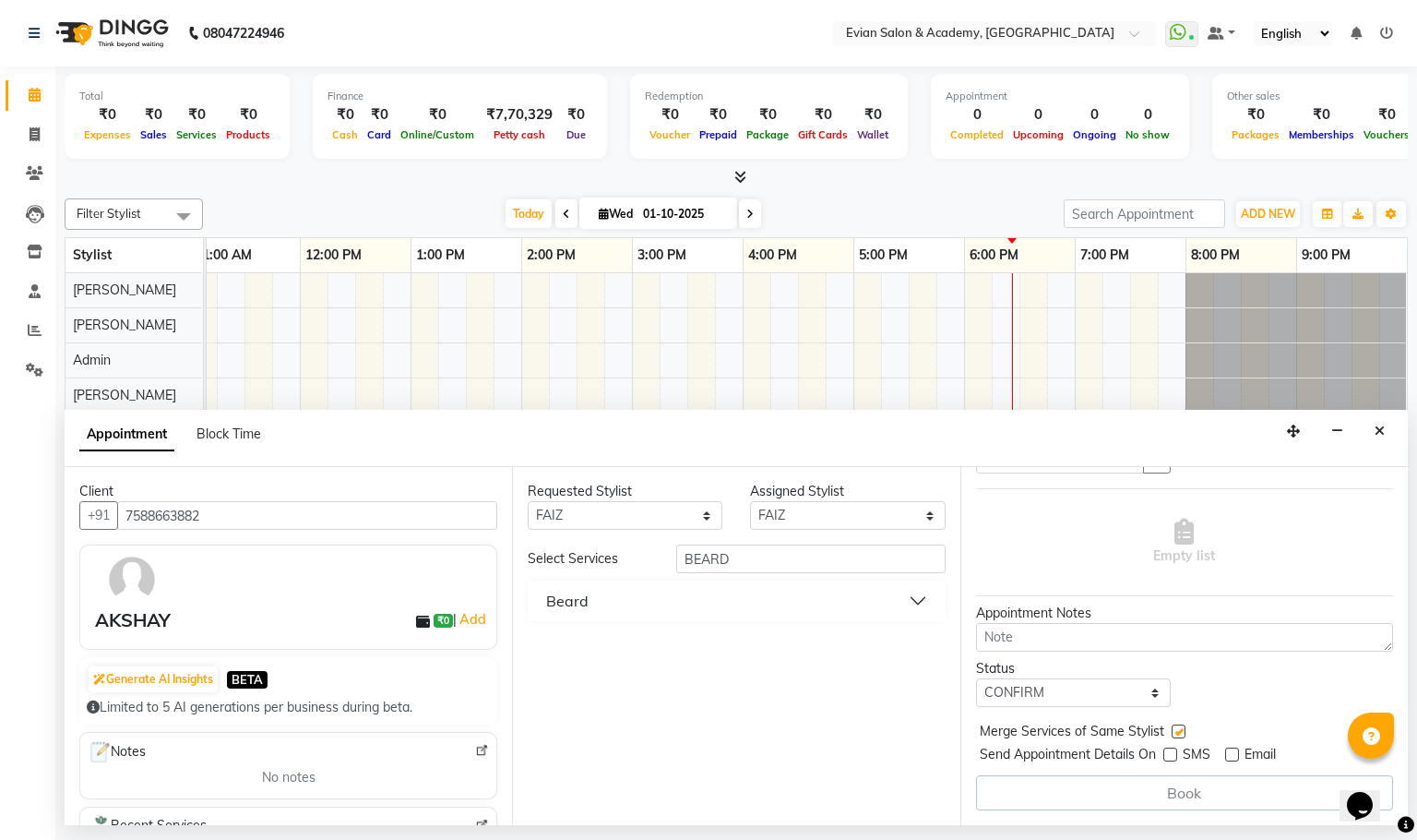
click at [1168, 751] on label at bounding box center [1170, 754] width 14 height 14
click at [1168, 751] on input "checkbox" at bounding box center [1169, 756] width 12 height 12
checkbox input "true"
click at [1235, 757] on label at bounding box center [1232, 754] width 14 height 14
click at [1235, 757] on input "checkbox" at bounding box center [1231, 756] width 12 height 12
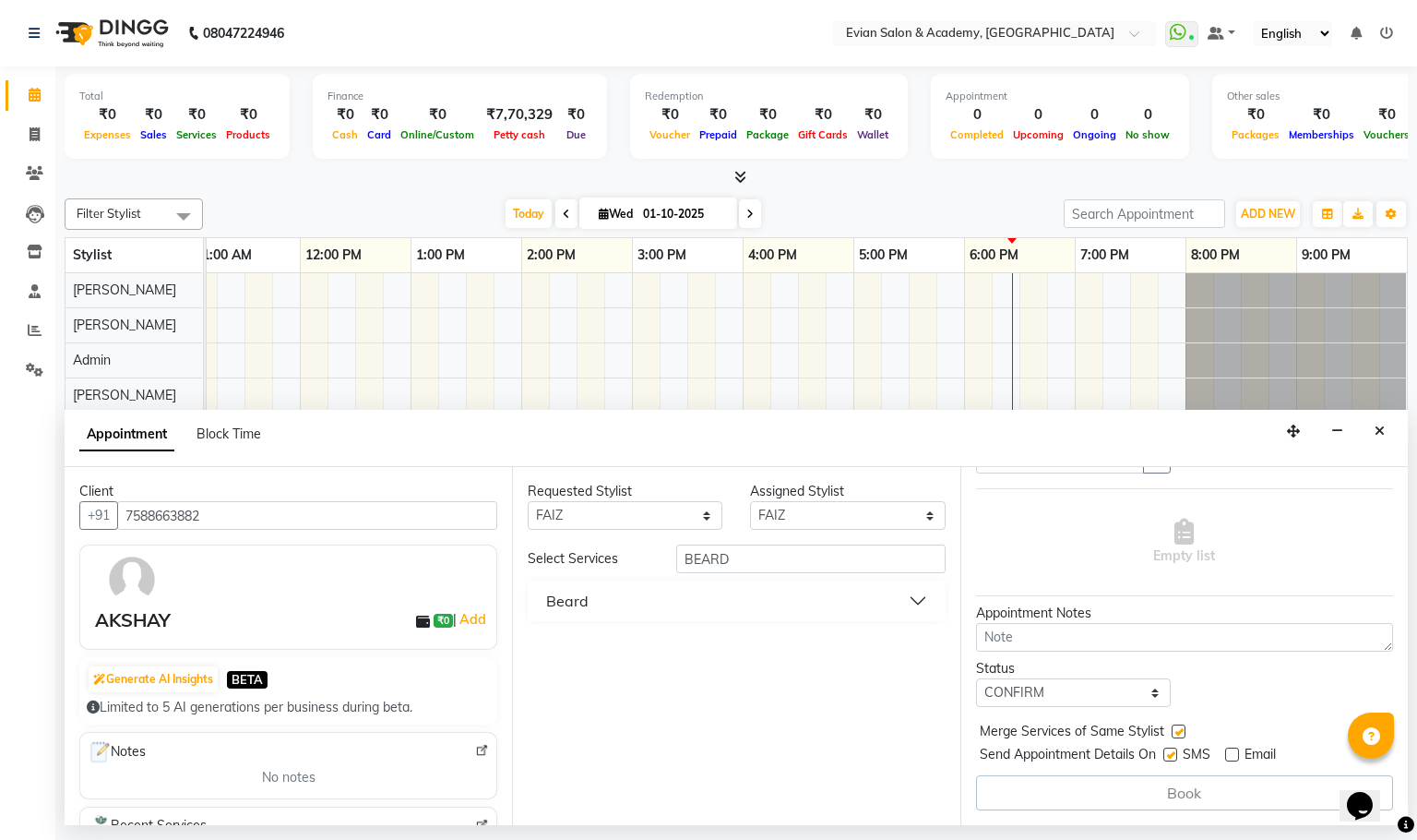
checkbox input "true"
click at [183, 675] on button "Generate AI Insights" at bounding box center [153, 679] width 129 height 26
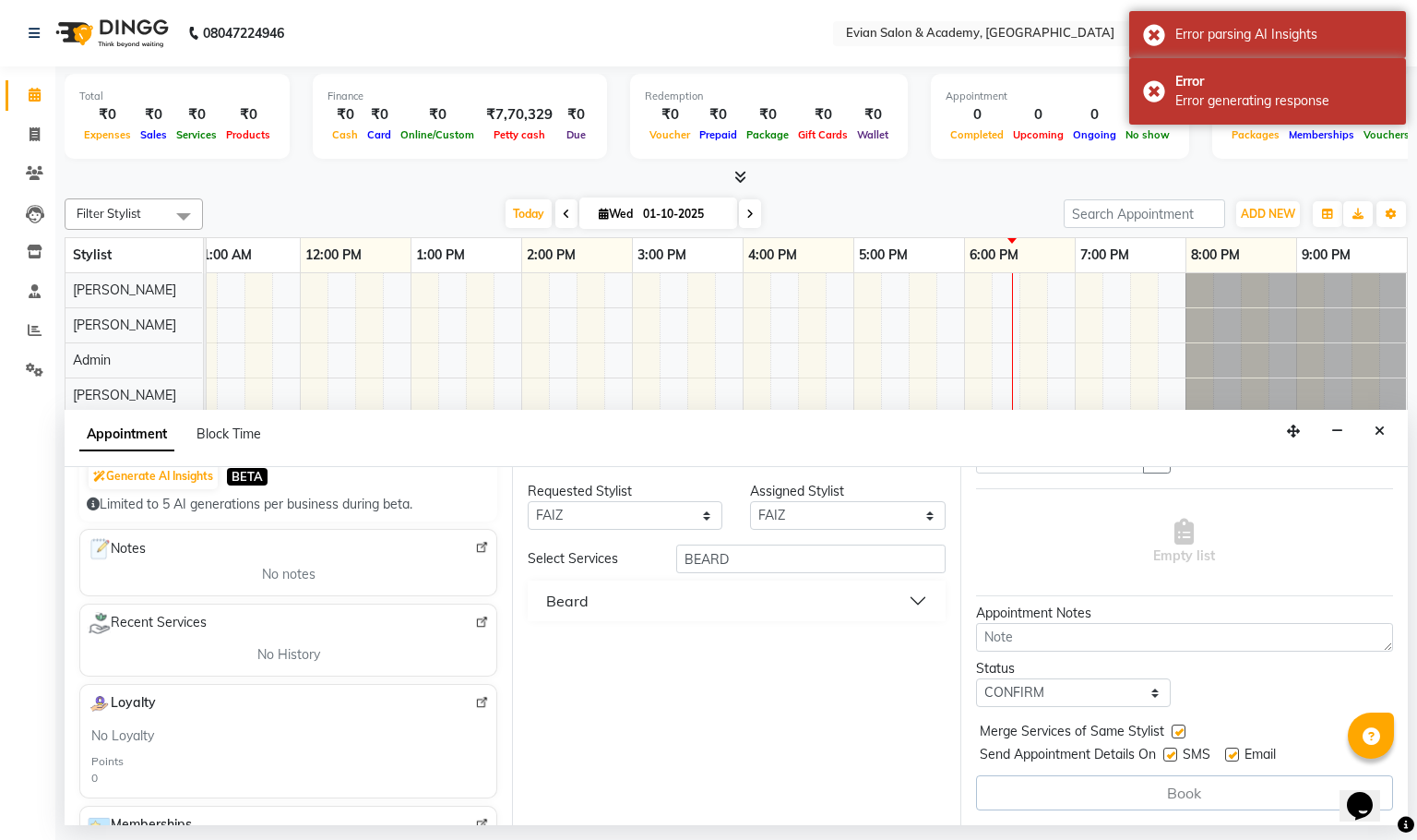
scroll to position [439, 0]
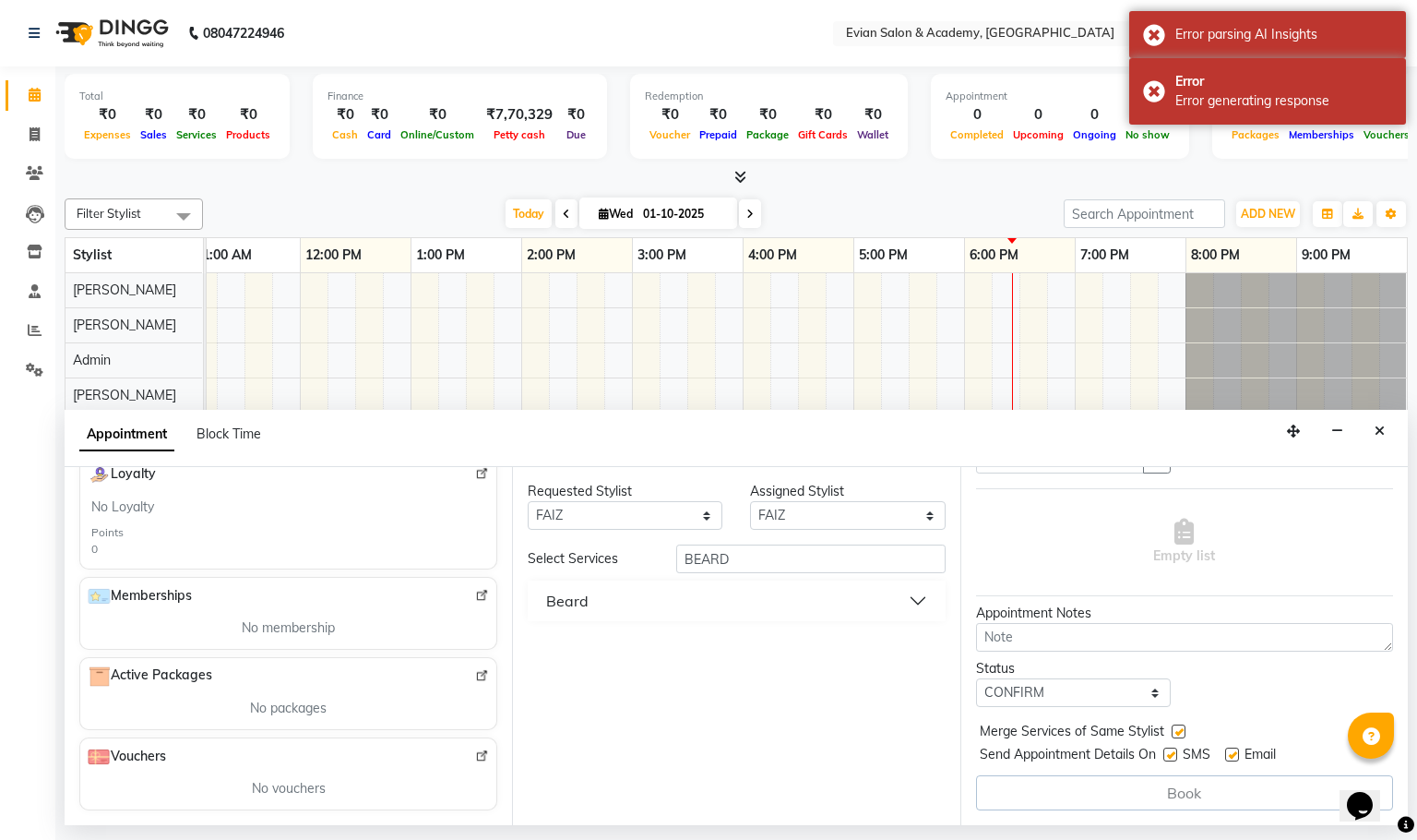
click at [349, 527] on div "No Loyalty Points 0" at bounding box center [288, 527] width 394 height 60
click at [315, 615] on div "No membership" at bounding box center [288, 628] width 402 height 27
click at [282, 634] on span "No membership" at bounding box center [288, 628] width 94 height 19
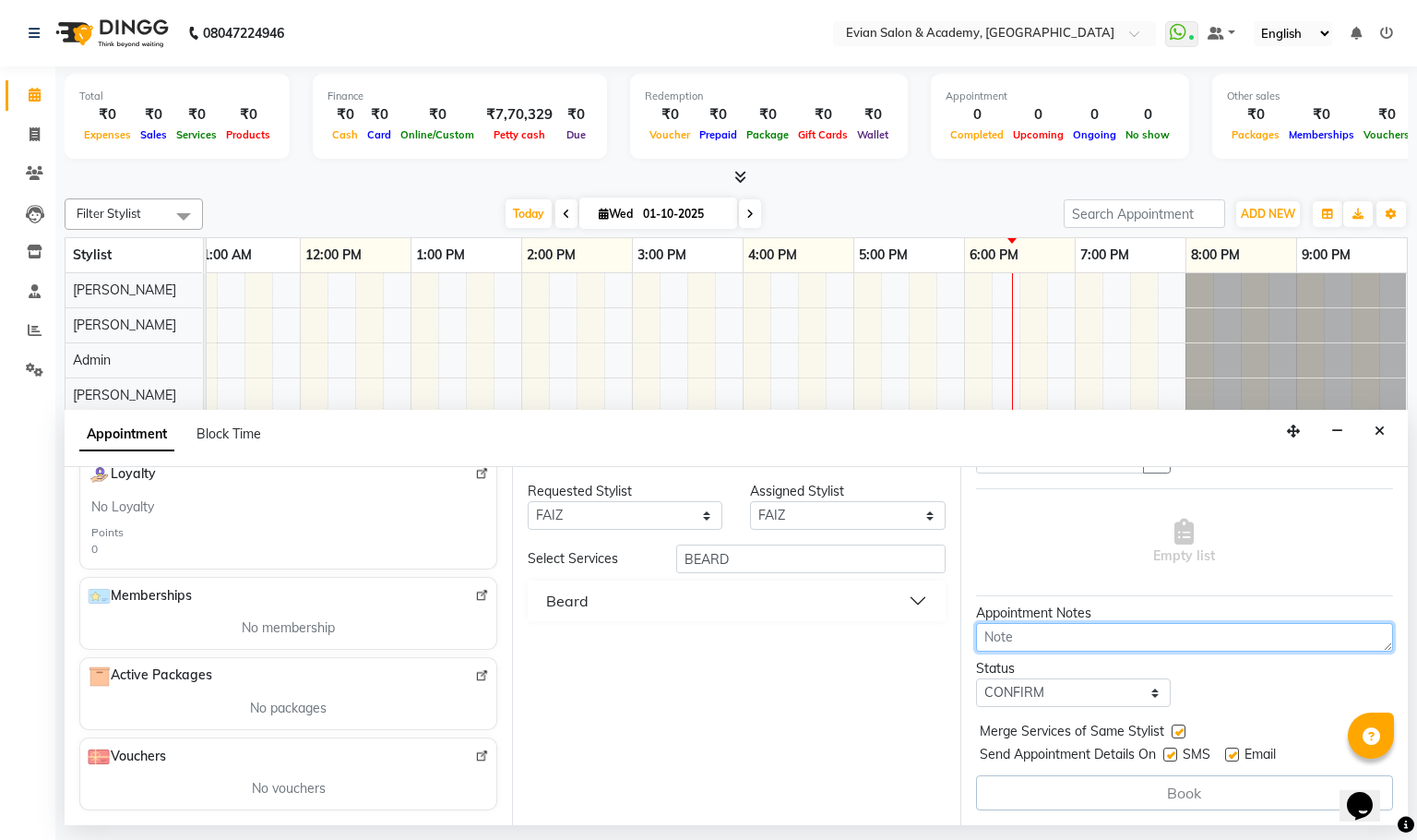
click at [1047, 643] on textarea at bounding box center [1185, 637] width 417 height 29
click at [892, 673] on div "Requested Stylist Any [PERSON_NAME] SIR Admin ANAS [PERSON_NAME] DISHA FAIZ Gha…" at bounding box center [735, 646] width 448 height 358
click at [1057, 648] on textarea "BEARD" at bounding box center [1185, 637] width 417 height 29
type textarea "B"
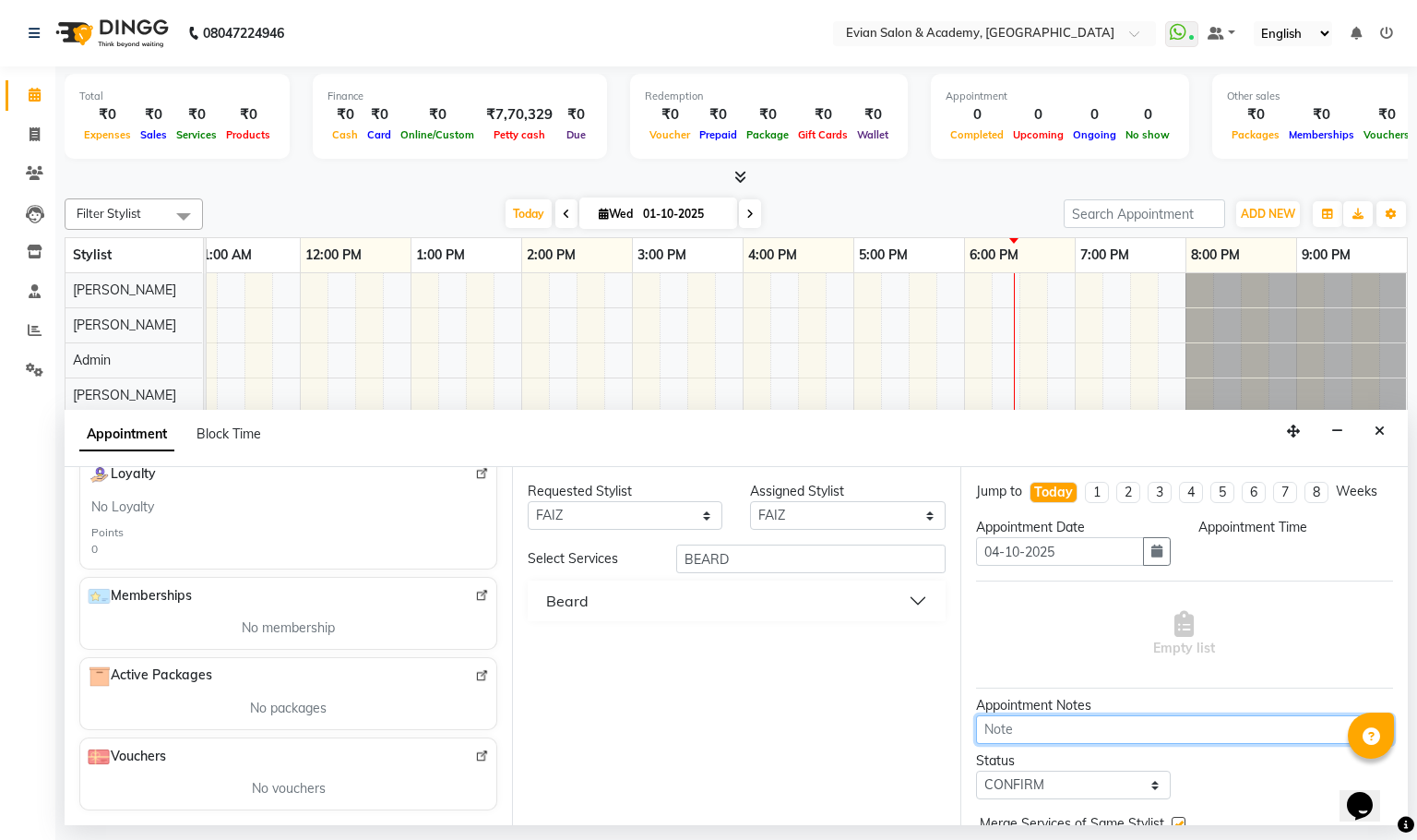
scroll to position [113, 0]
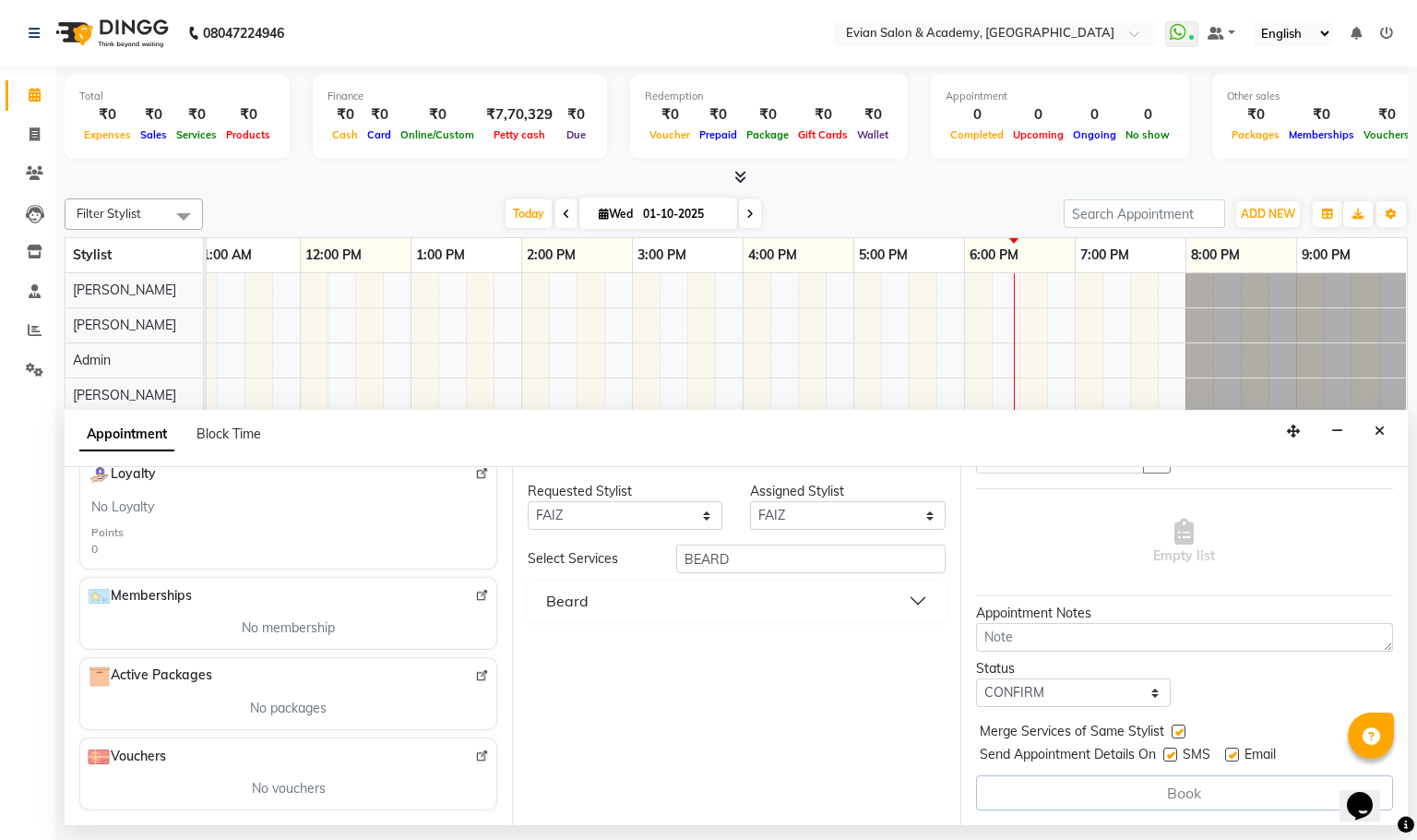
click at [1169, 806] on div "Book" at bounding box center [1185, 793] width 417 height 35
click at [1175, 797] on div "Book" at bounding box center [1185, 793] width 417 height 35
click at [1178, 787] on div "Book" at bounding box center [1185, 793] width 417 height 35
click at [926, 515] on select "Select [PERSON_NAME] SIR Admin ANAS [PERSON_NAME] DISHA FAIZ Ghansoli dsk Mampi…" at bounding box center [848, 515] width 195 height 29
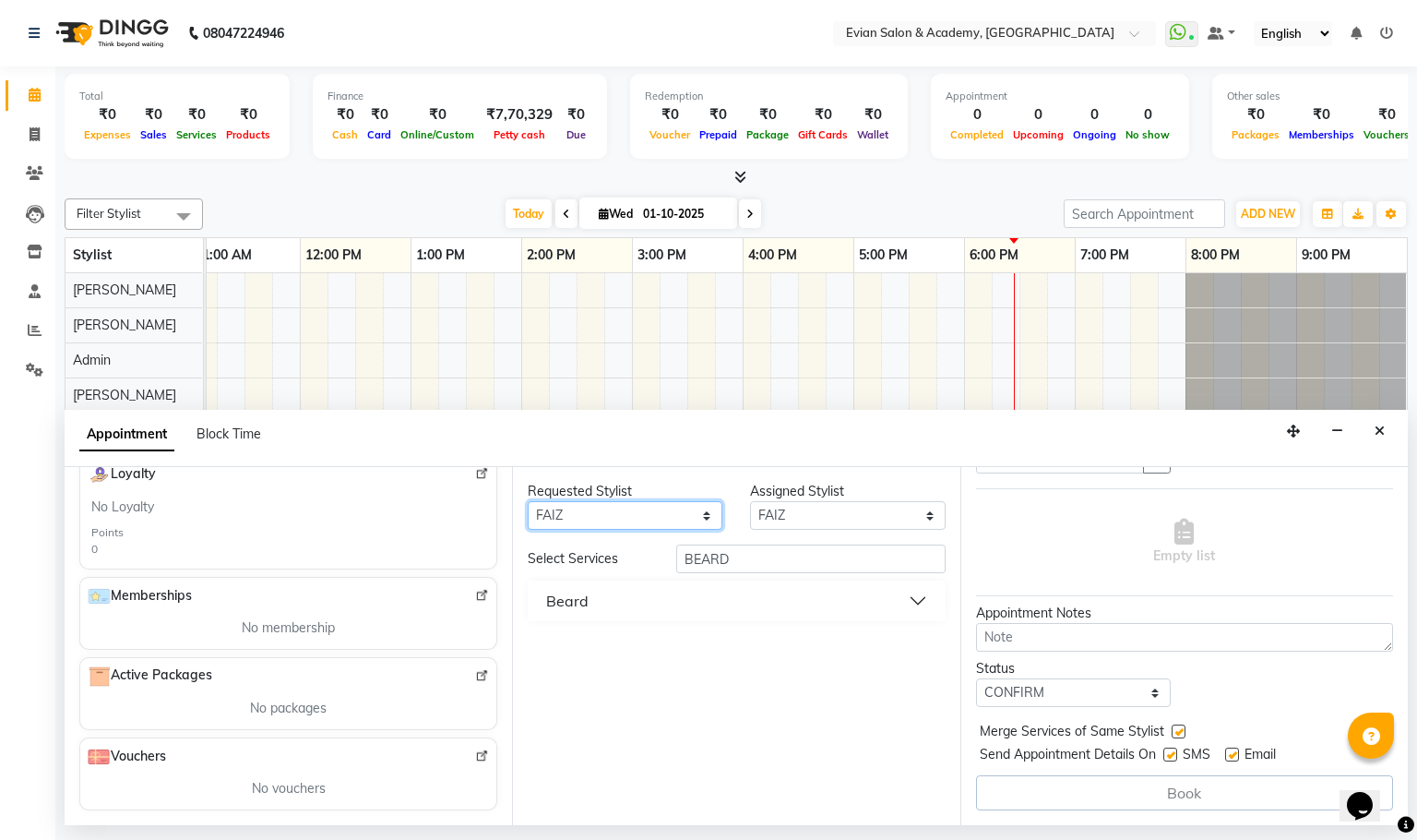
click at [709, 515] on select "Any [PERSON_NAME] SIR Admin ANAS [PERSON_NAME] DISHA FAIZ Ghansoli dsk Mampi Sa…" at bounding box center [625, 515] width 195 height 29
click at [751, 595] on button "Beard" at bounding box center [736, 601] width 402 height 33
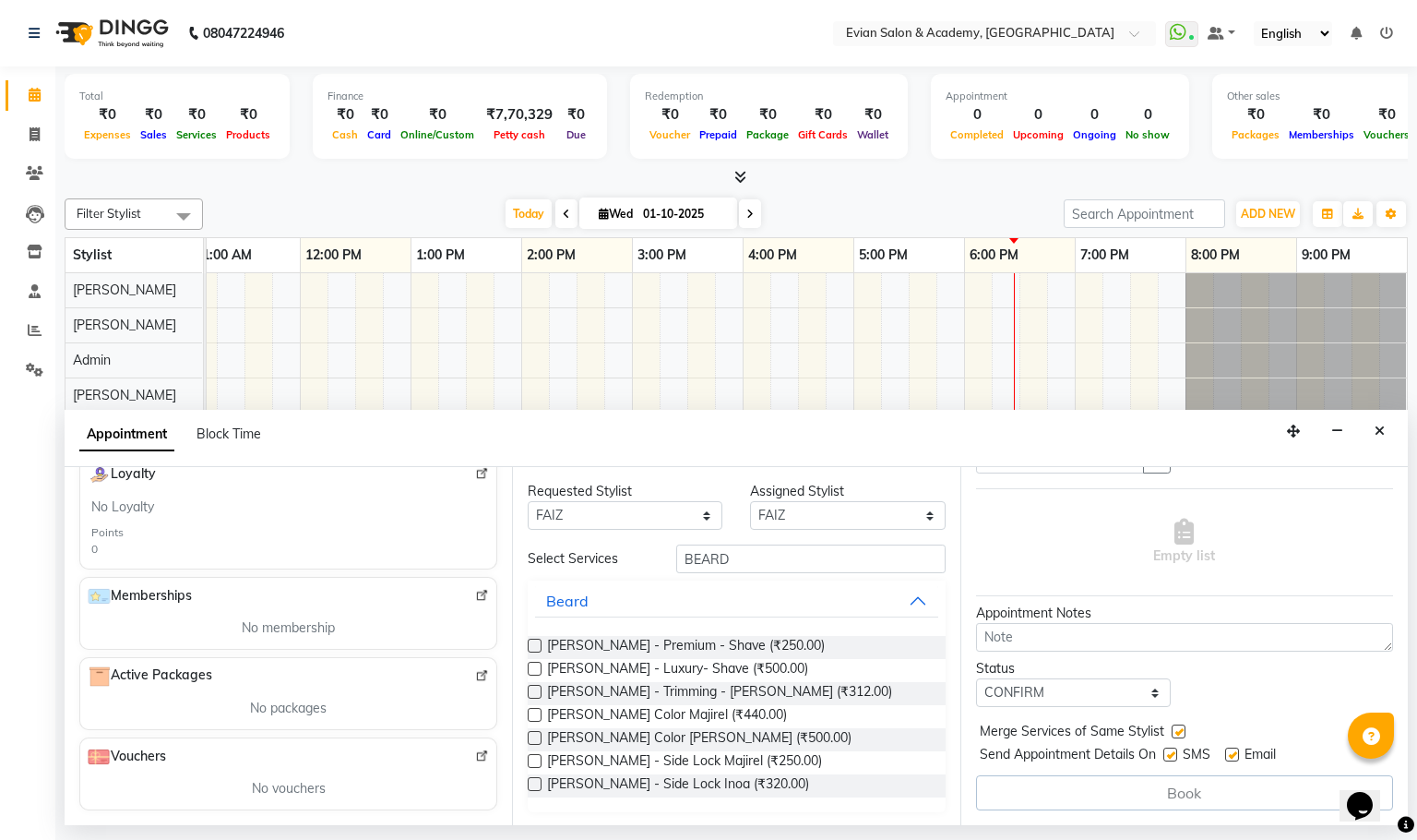
click at [858, 673] on div "[PERSON_NAME] - Luxury- Shave (₹500.00)" at bounding box center [736, 669] width 417 height 23
click at [407, 668] on div "Active Packages" at bounding box center [288, 676] width 402 height 22
click at [414, 518] on div "No Loyalty Points 0" at bounding box center [288, 527] width 394 height 60
click at [728, 566] on input "BEARD" at bounding box center [811, 558] width 270 height 29
click at [1139, 574] on div "Empty list" at bounding box center [1185, 541] width 417 height 92
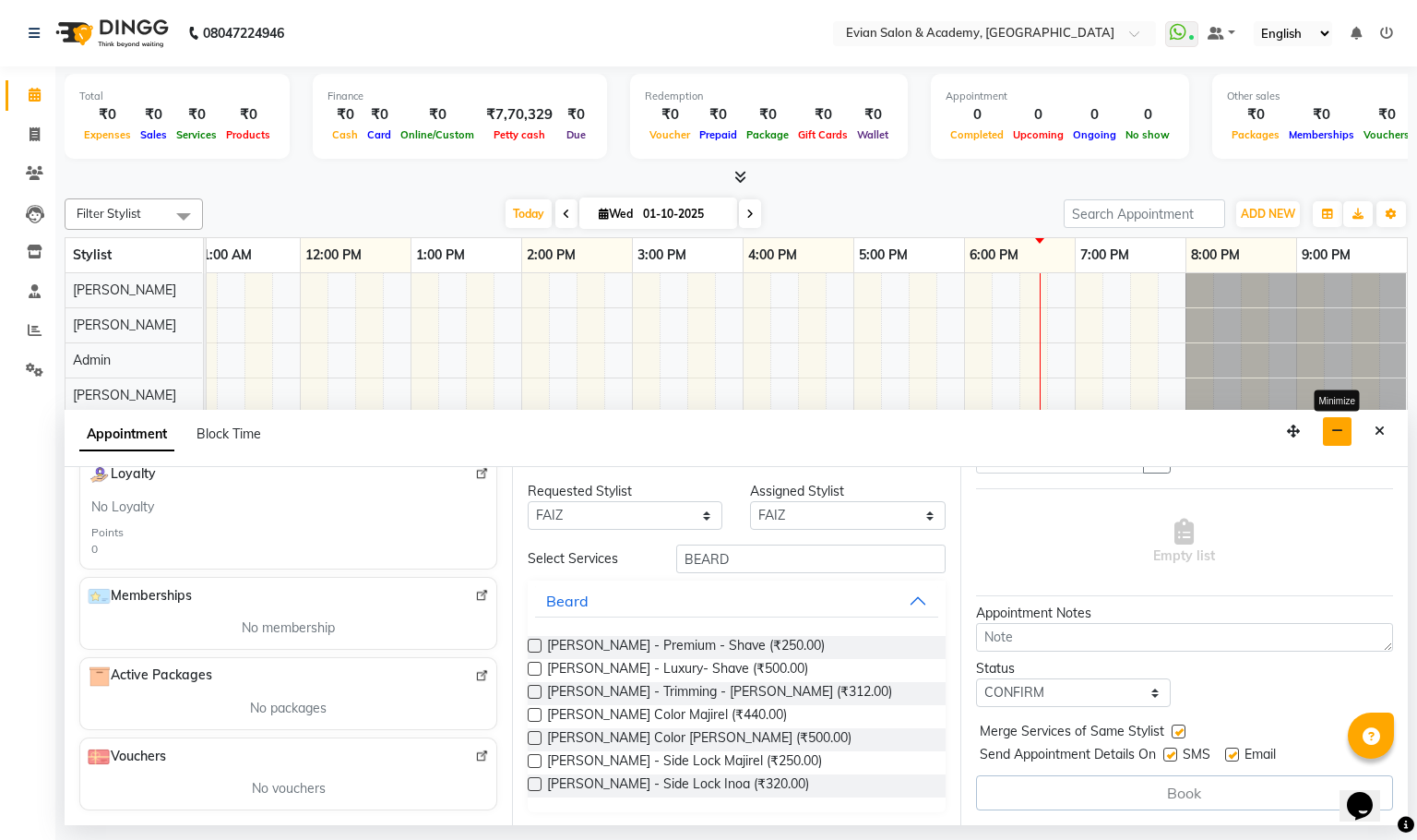
click at [1340, 436] on icon "button" at bounding box center [1337, 431] width 12 height 13
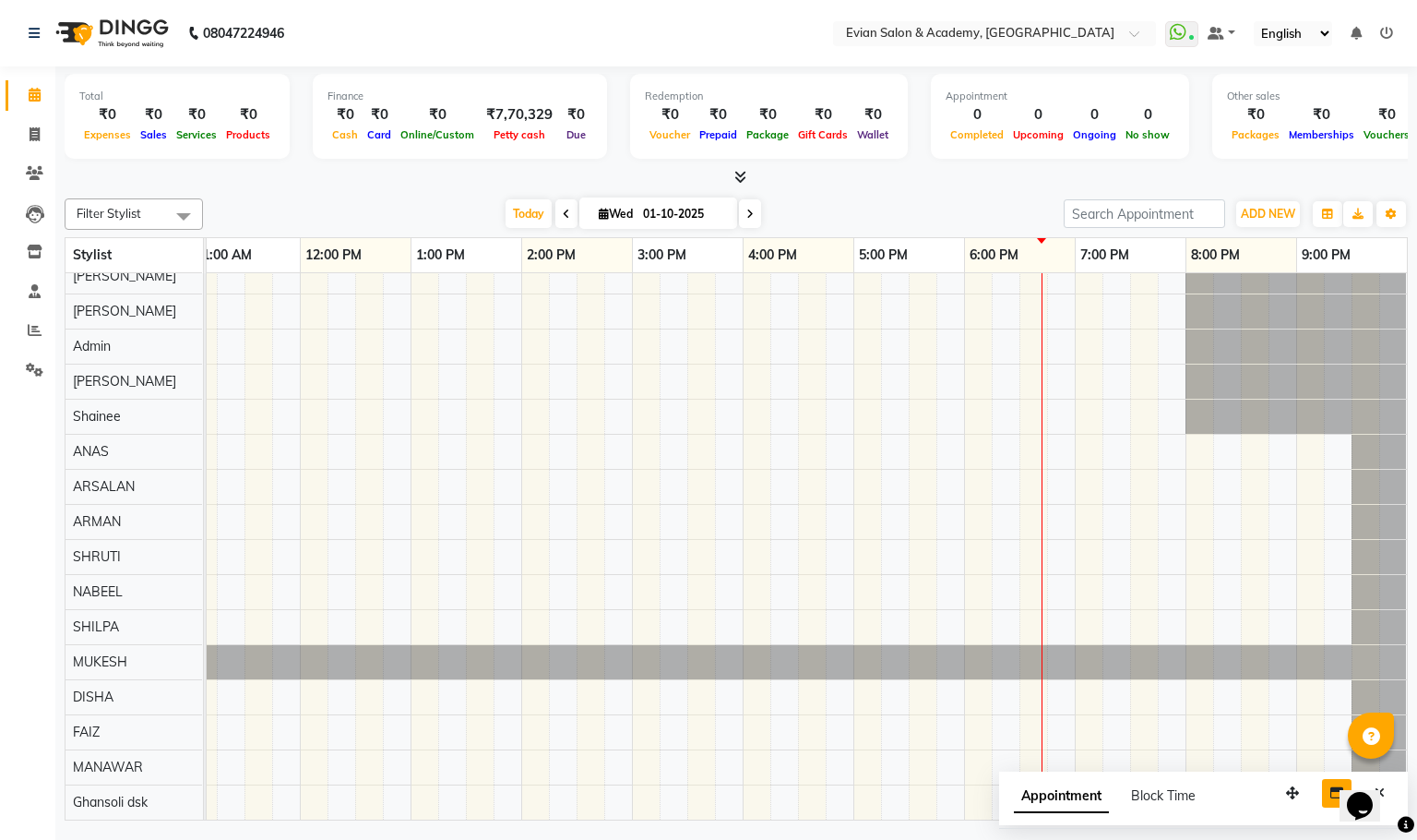
scroll to position [43, 0]
click at [1063, 787] on span "Appointment" at bounding box center [1062, 796] width 95 height 33
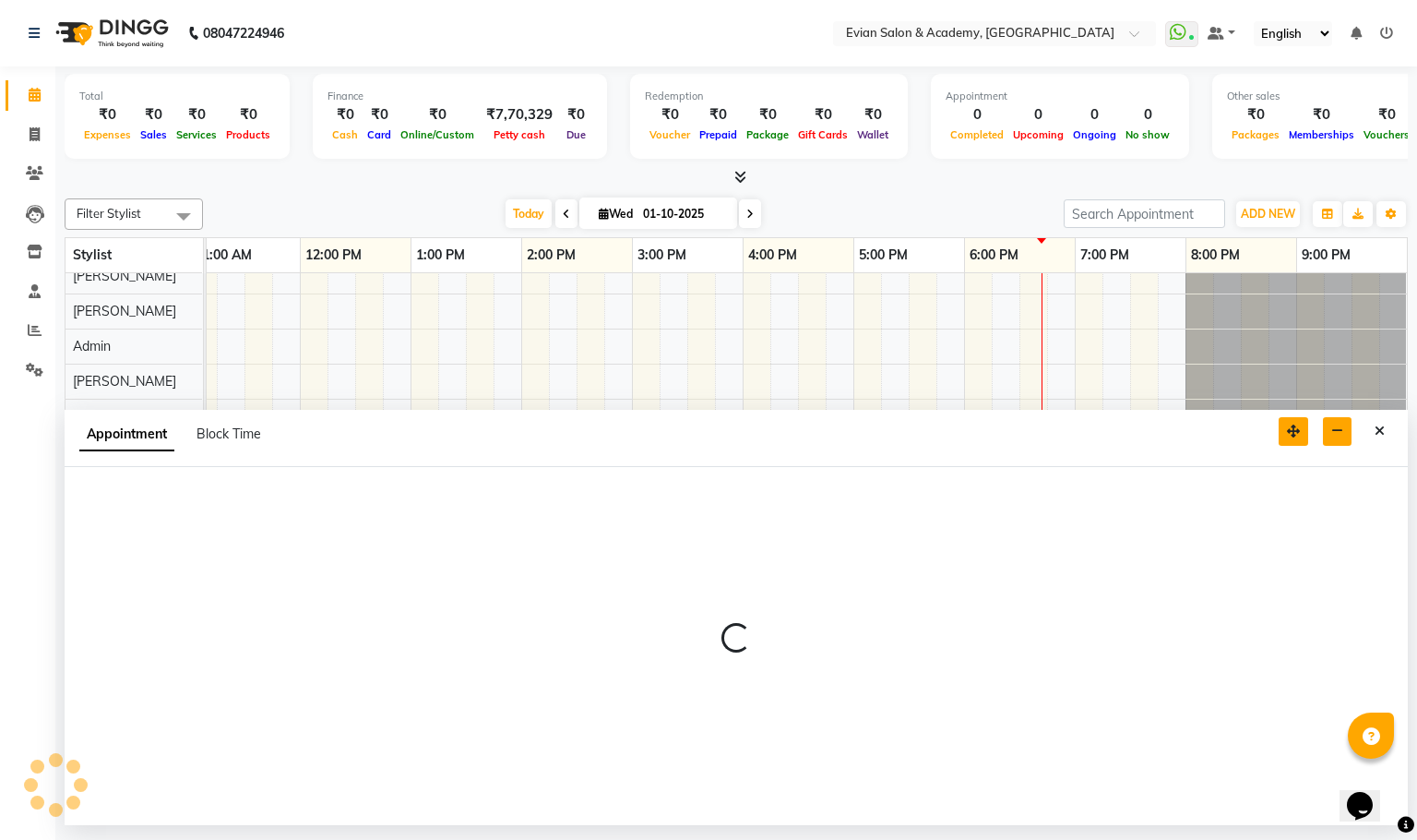
select select "tentative"
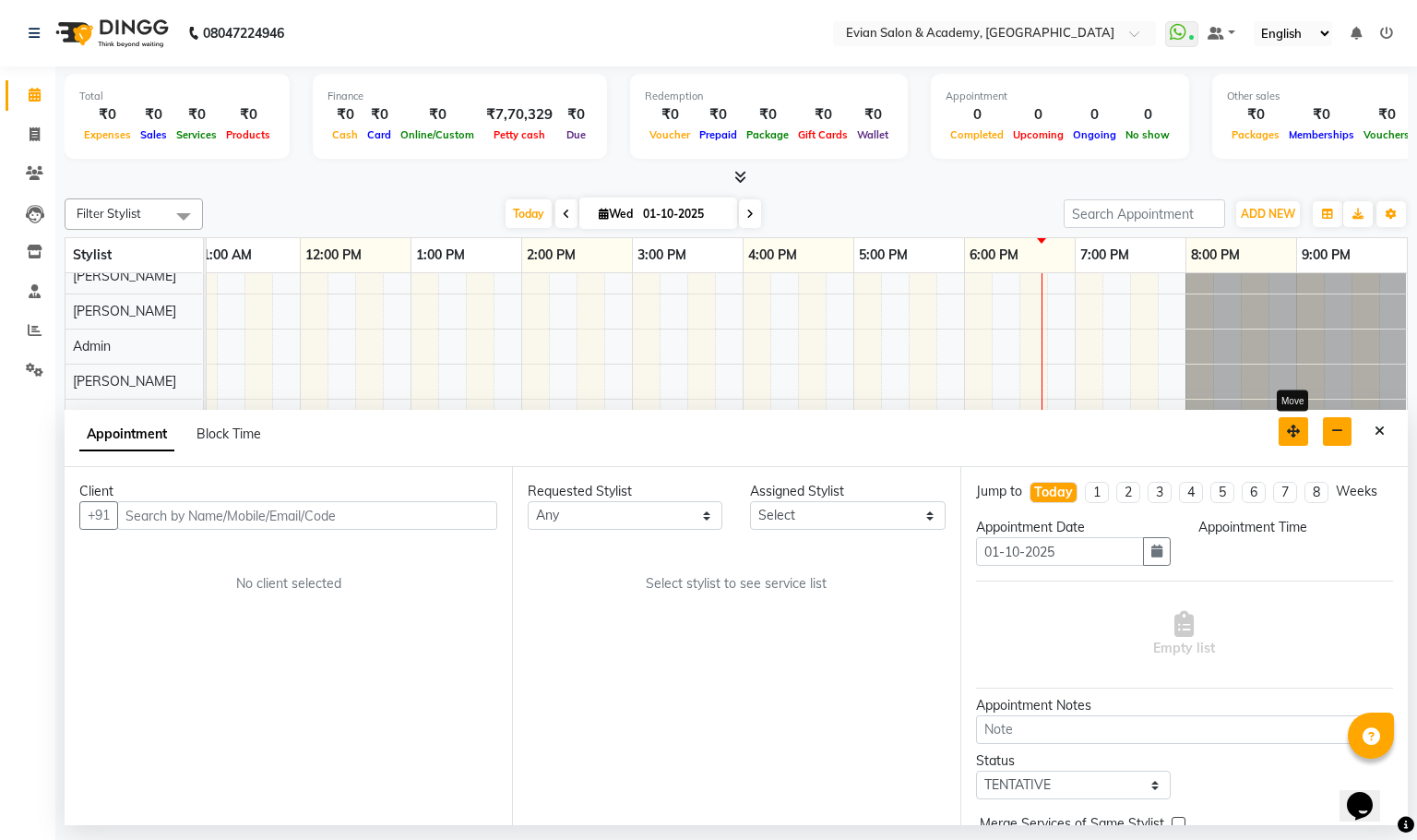
click at [1287, 425] on icon "button" at bounding box center [1294, 431] width 13 height 13
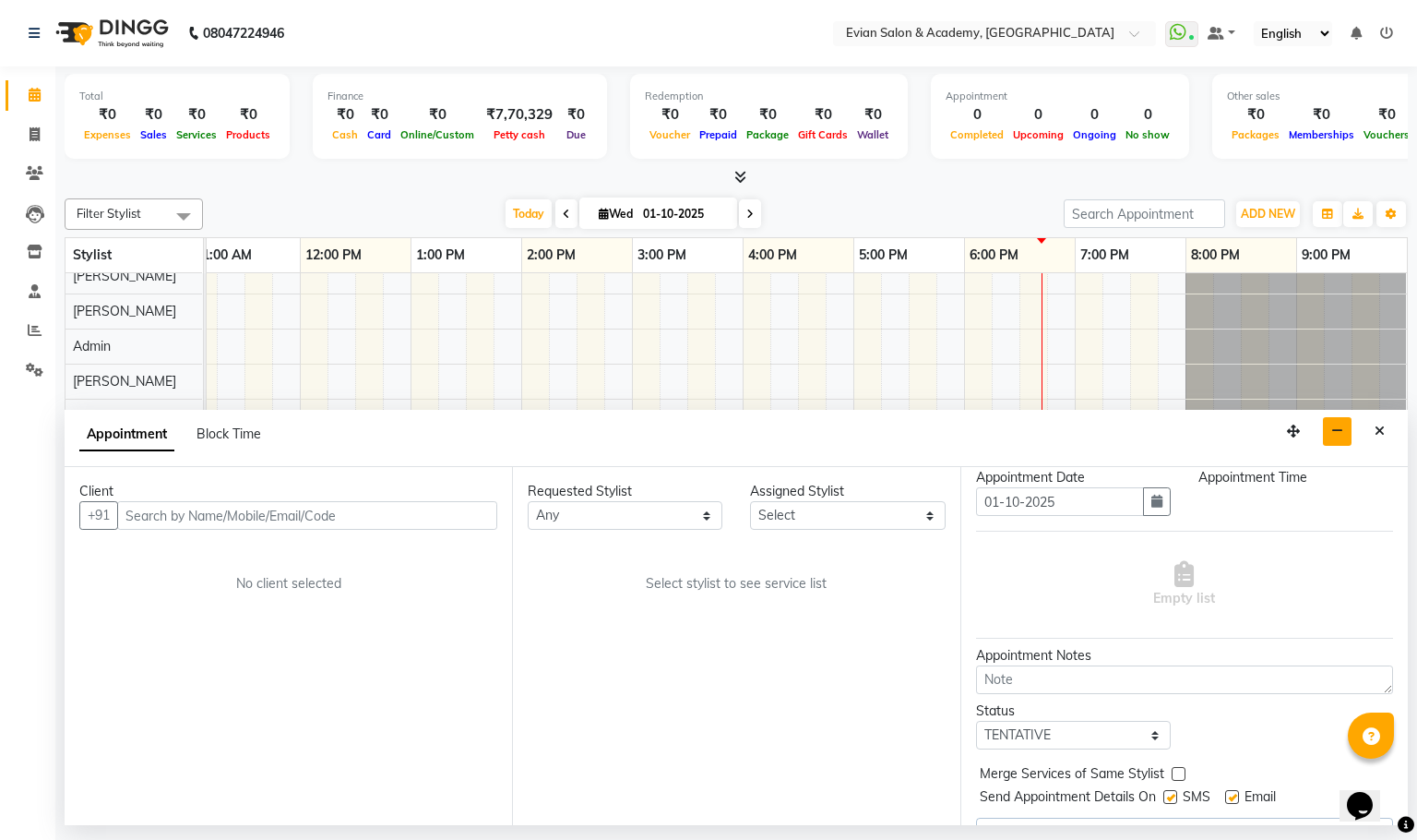
scroll to position [0, 0]
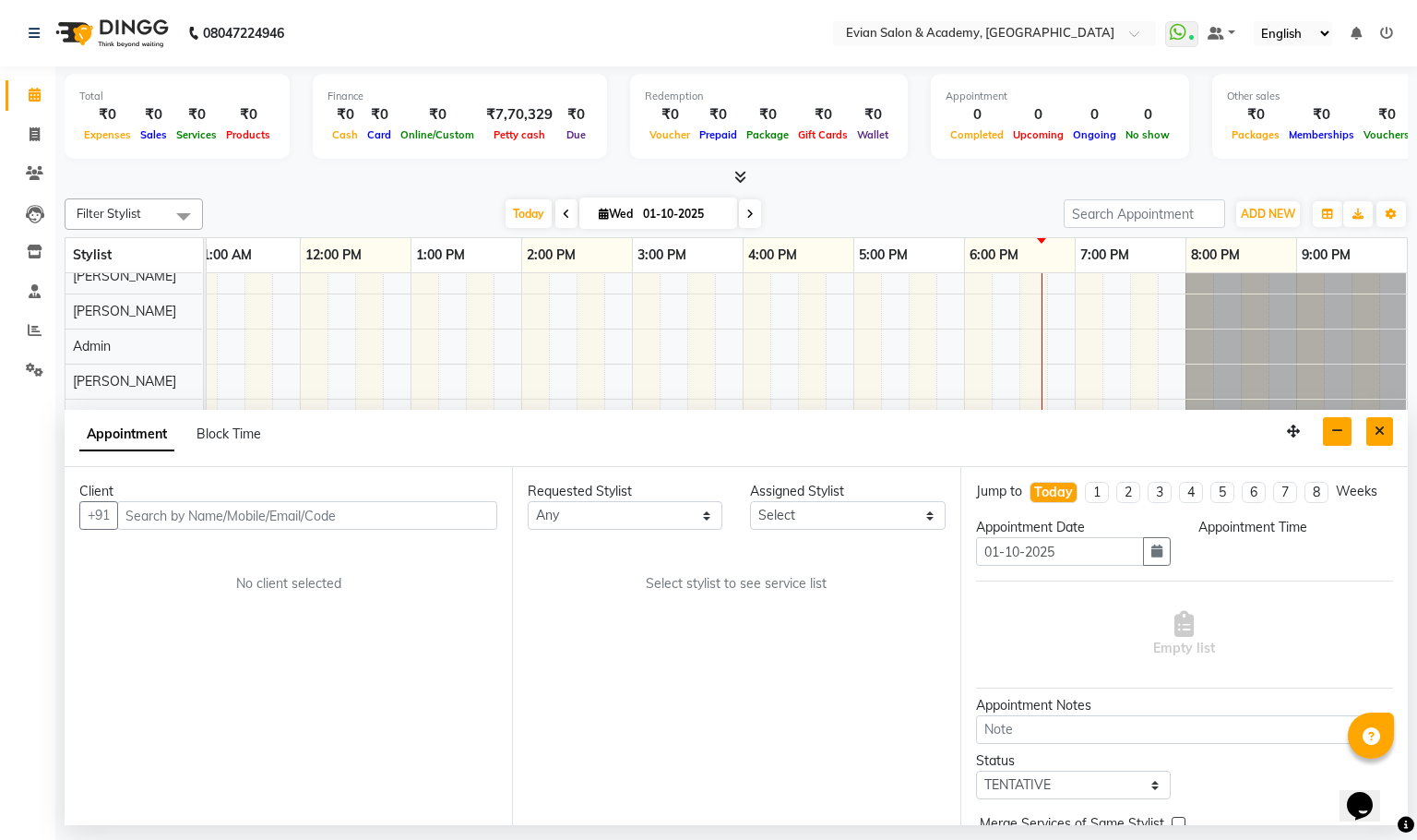
click at [1377, 439] on button "Close" at bounding box center [1380, 431] width 27 height 29
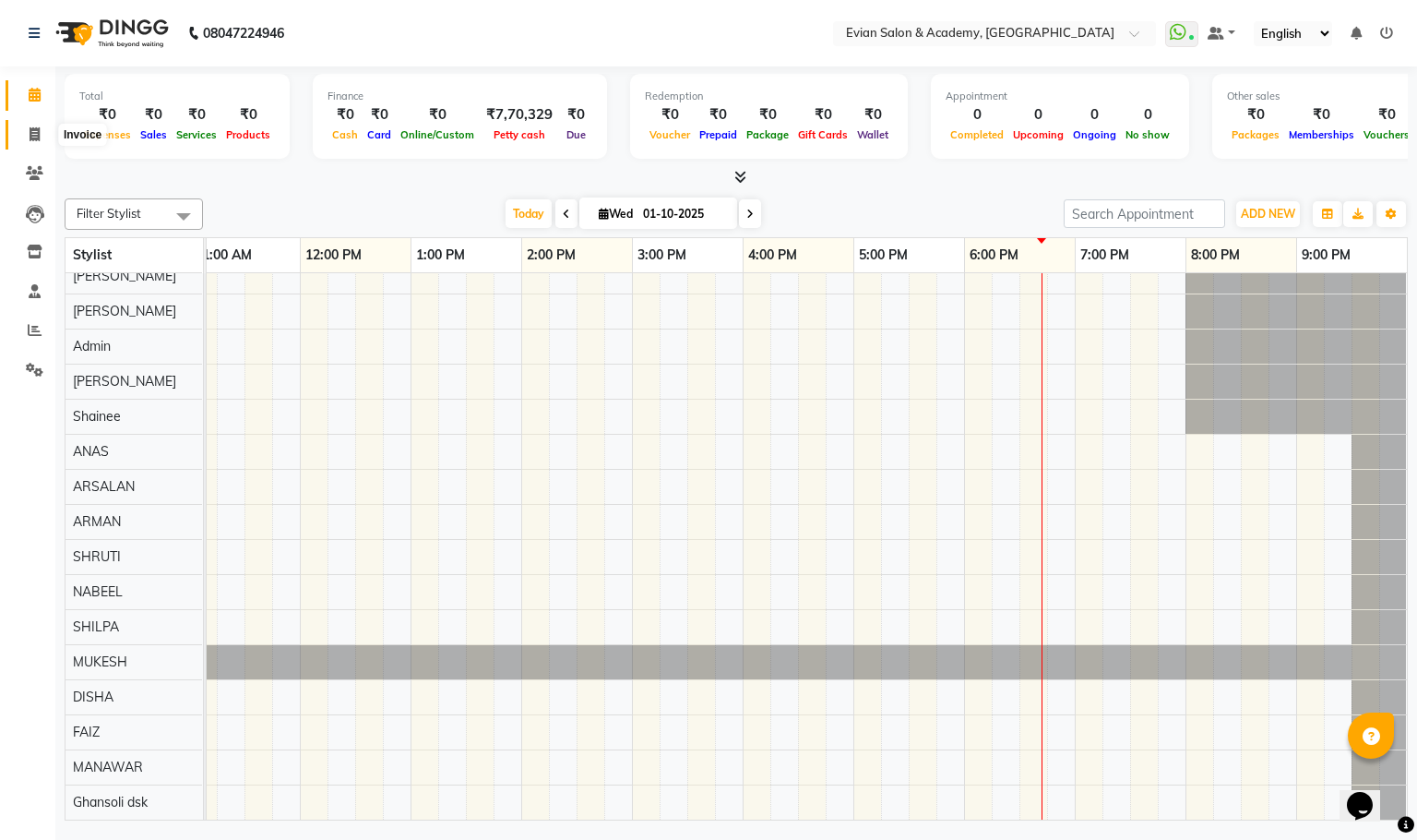
click at [47, 135] on span at bounding box center [34, 134] width 32 height 21
select select "service"
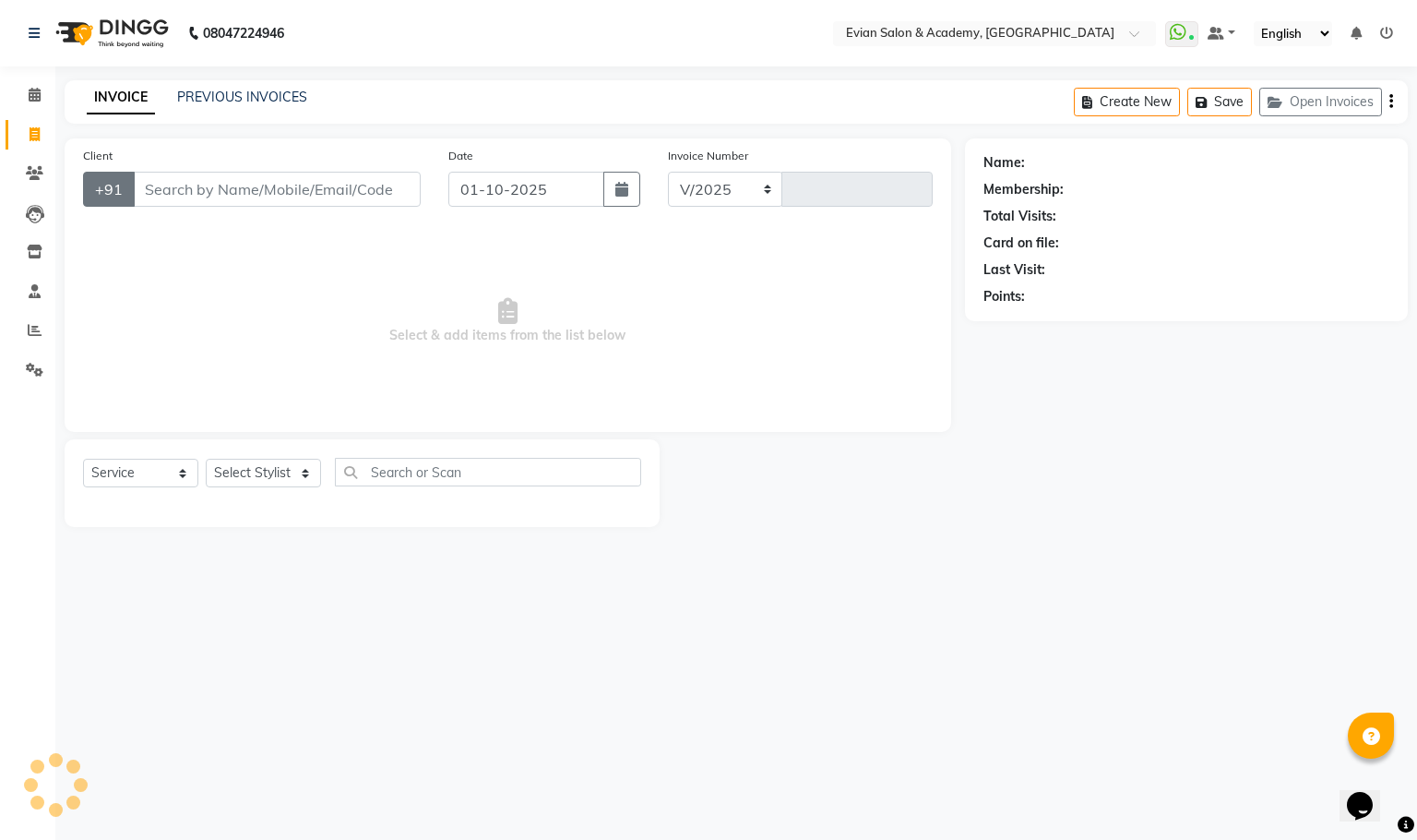
select select "4688"
type input "1535"
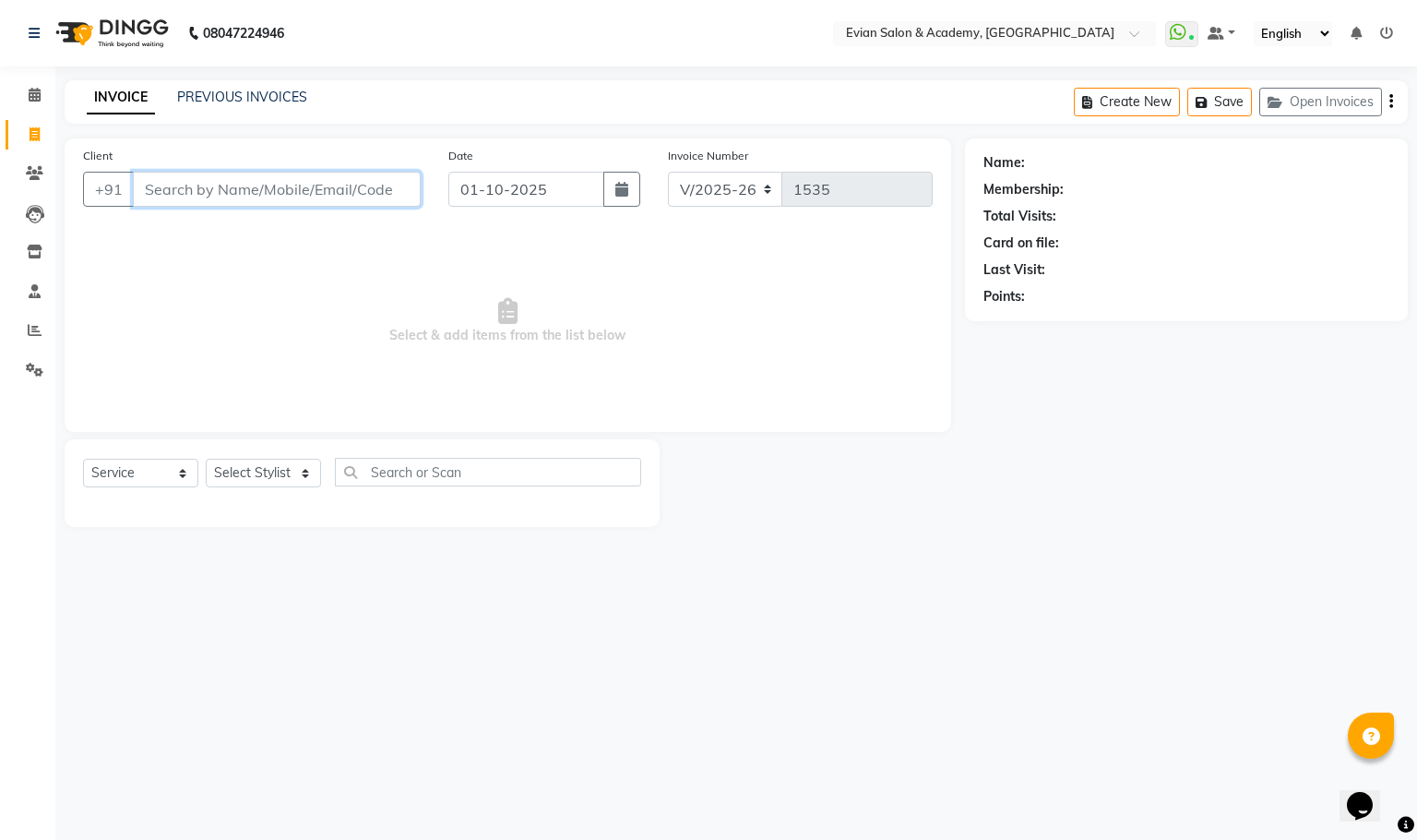
paste input "9960929544"
type input "9960929544"
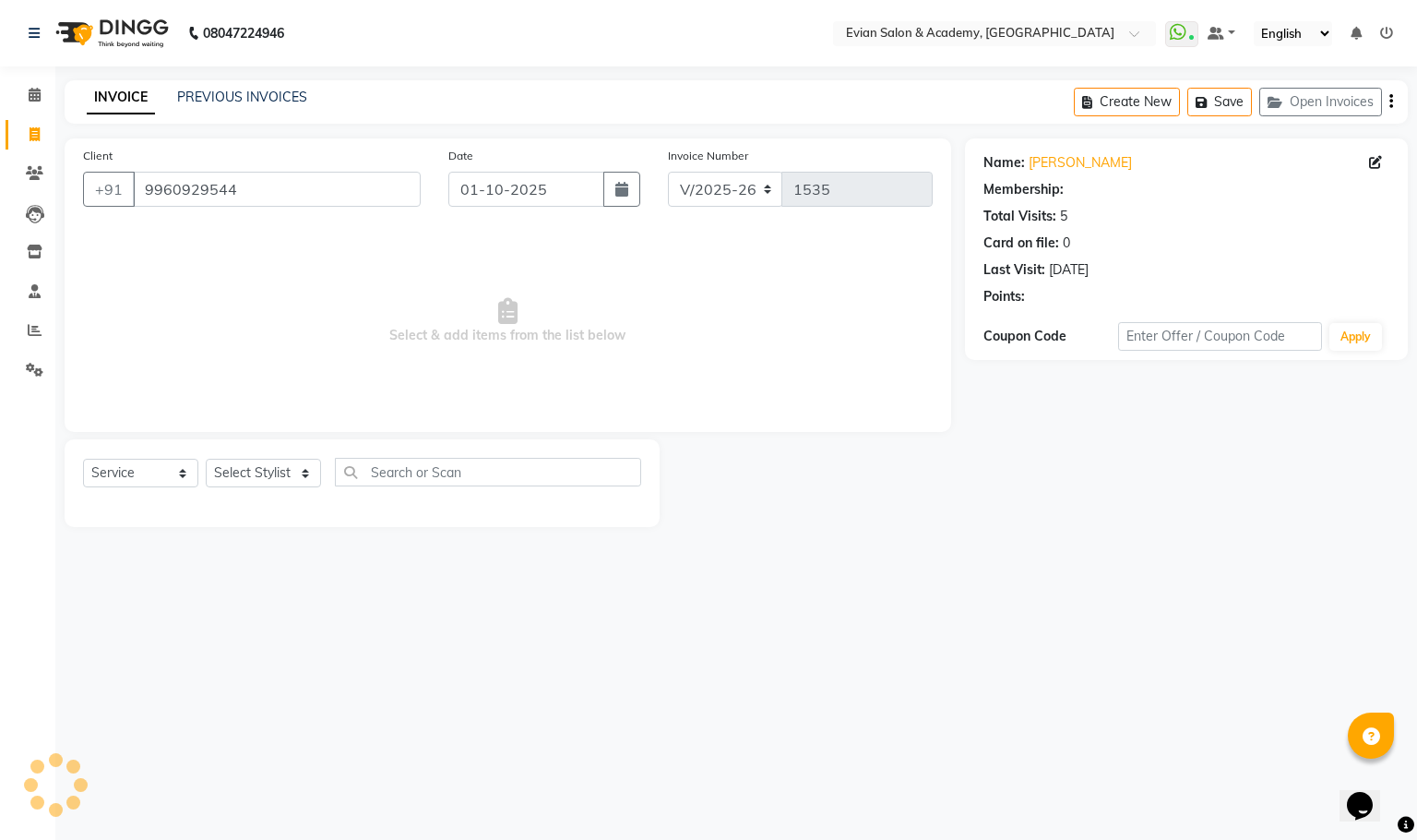
select select "1: Object"
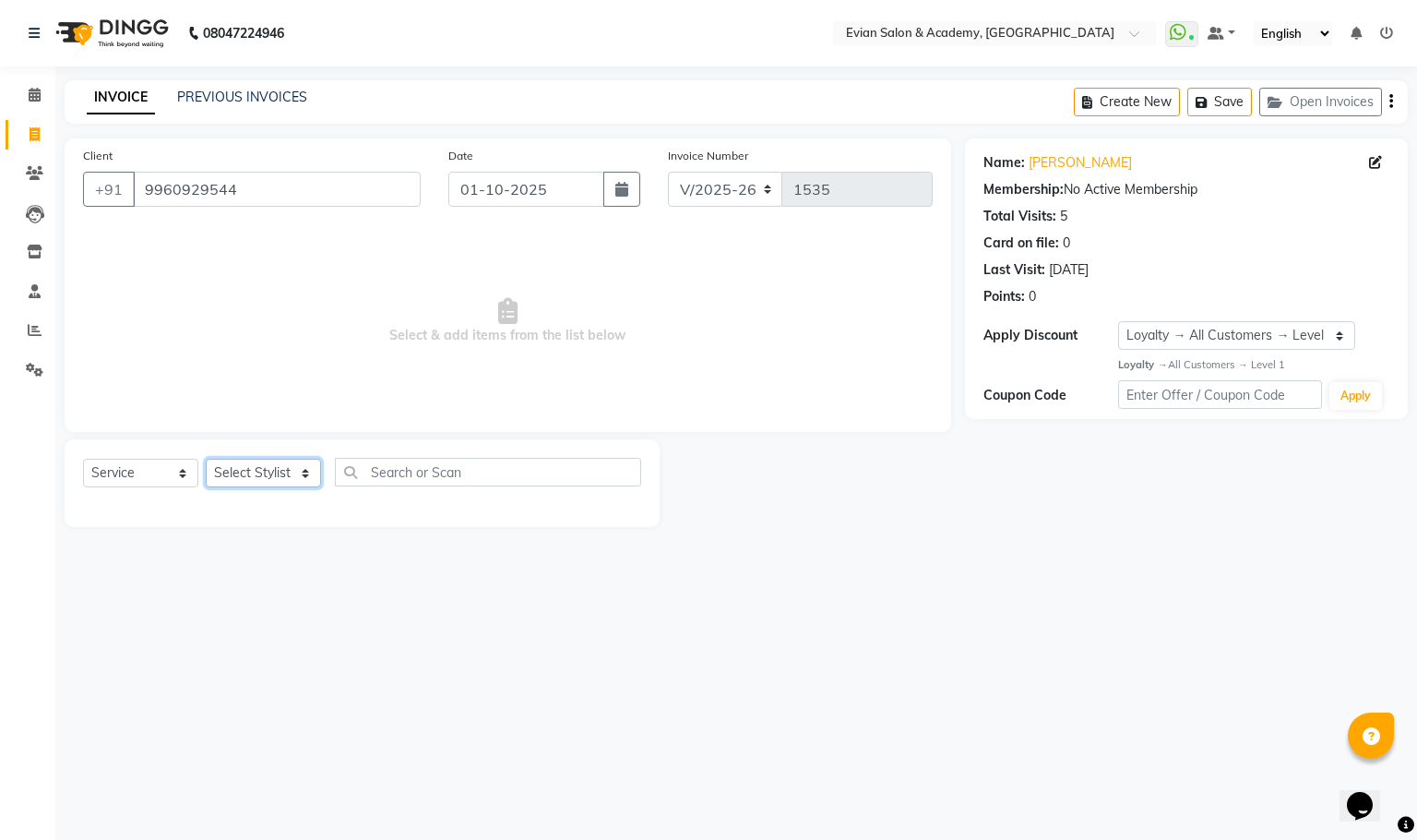
click at [293, 477] on select "Select Stylist [PERSON_NAME] SIR Admin ANAS [PERSON_NAME] DISHA FAIZ Ghansoli d…" at bounding box center [263, 473] width 115 height 29
select select "53302"
click at [206, 460] on select "Select Stylist [PERSON_NAME] SIR Admin ANAS [PERSON_NAME] DISHA FAIZ Ghansoli d…" at bounding box center [263, 473] width 115 height 29
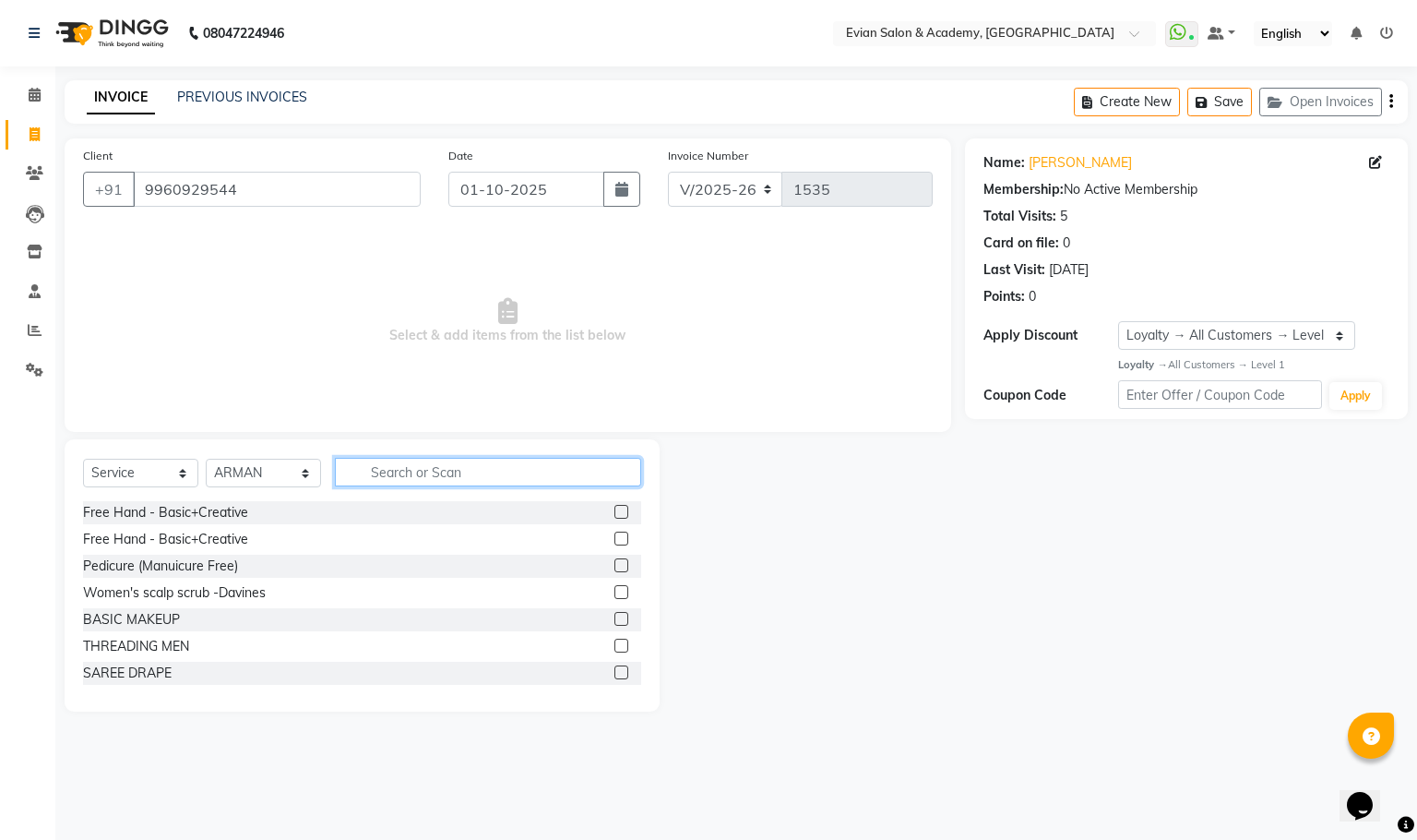
click at [383, 466] on input "text" at bounding box center [488, 472] width 306 height 29
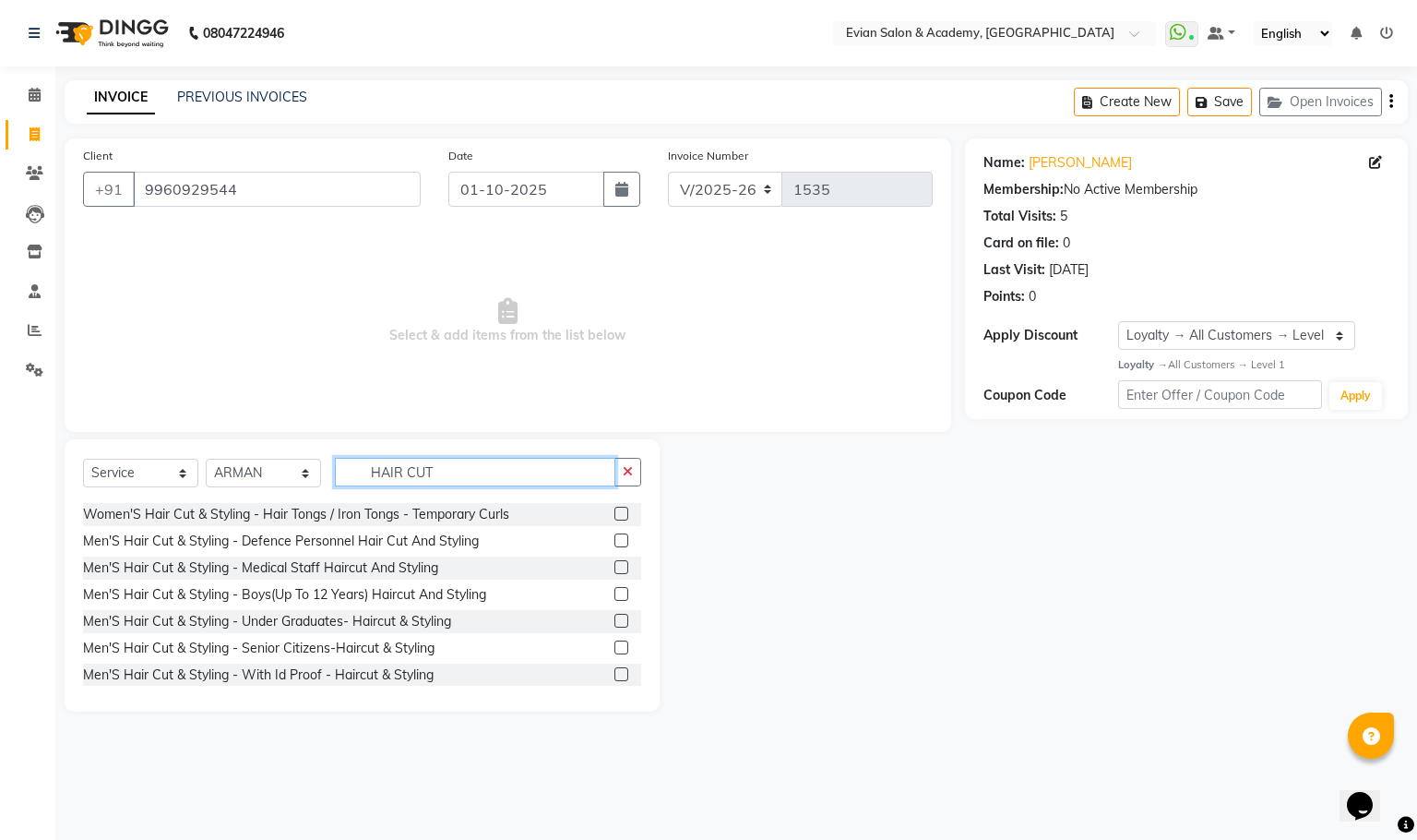
scroll to position [415, 0]
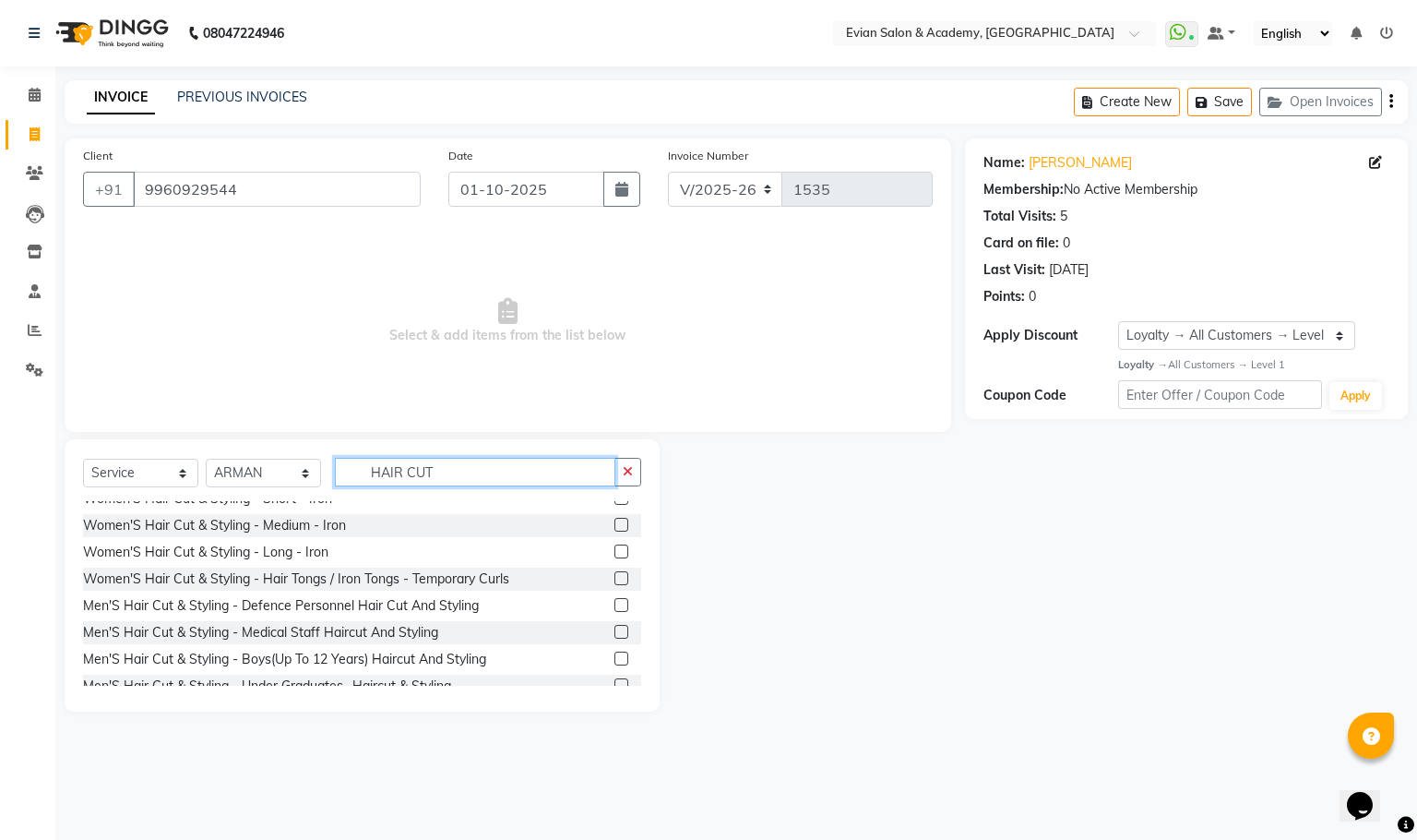
type input "HAIR CUT"
click at [615, 602] on label at bounding box center [621, 605] width 14 height 14
click at [615, 602] on input "checkbox" at bounding box center [620, 605] width 12 height 12
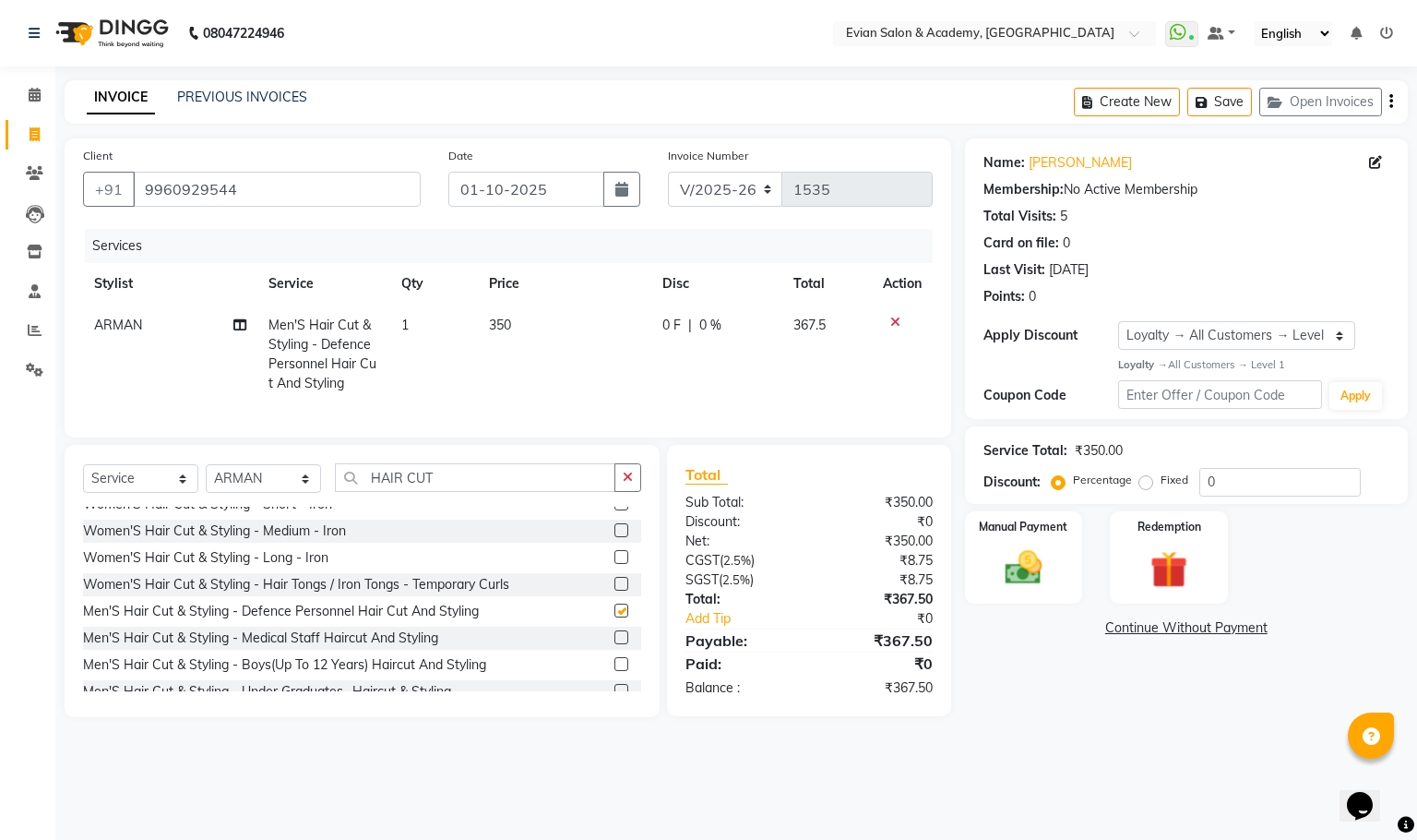
checkbox input "false"
click at [457, 490] on input "HAIR CUT" at bounding box center [475, 477] width 281 height 29
type input "H"
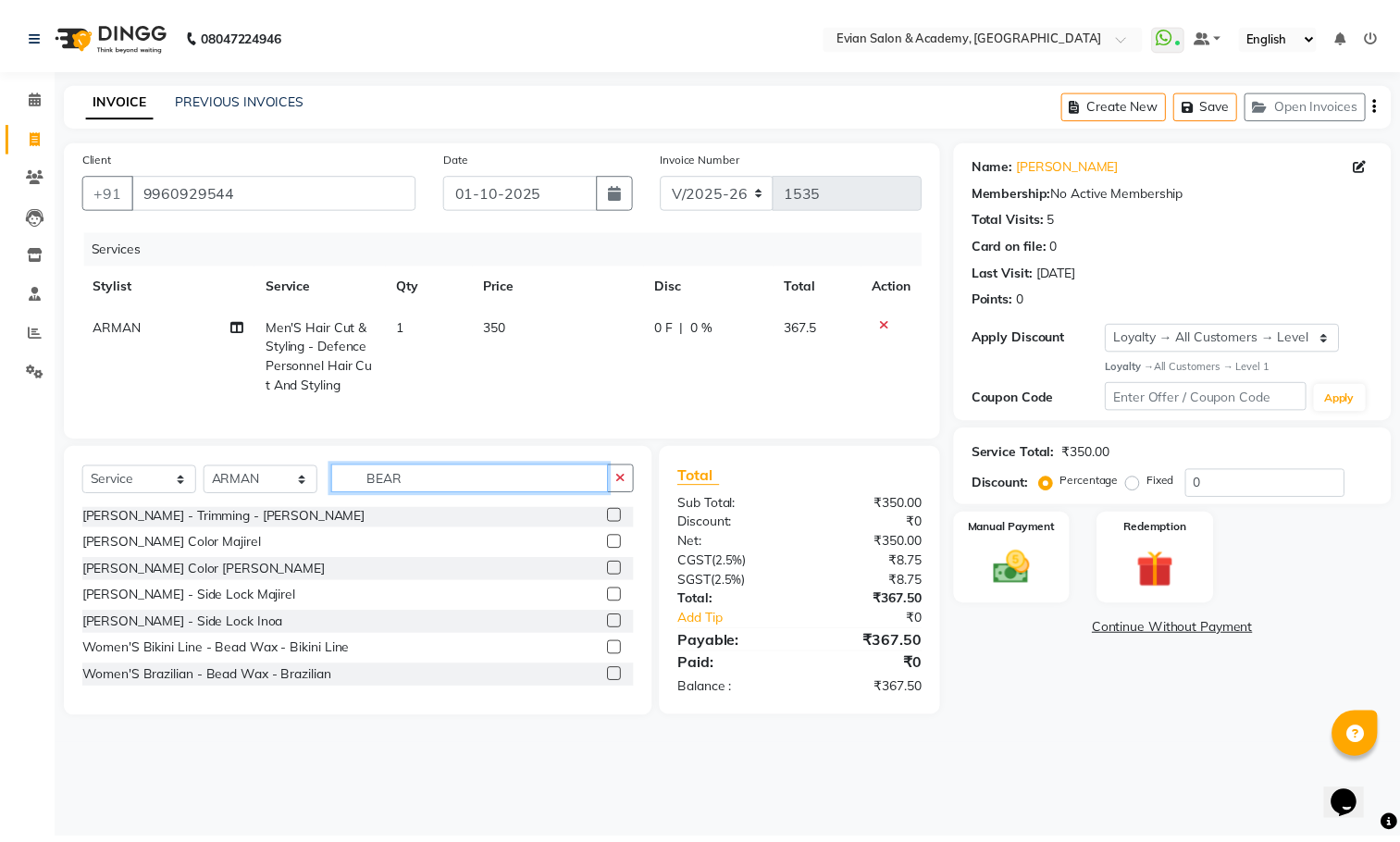
scroll to position [3, 0]
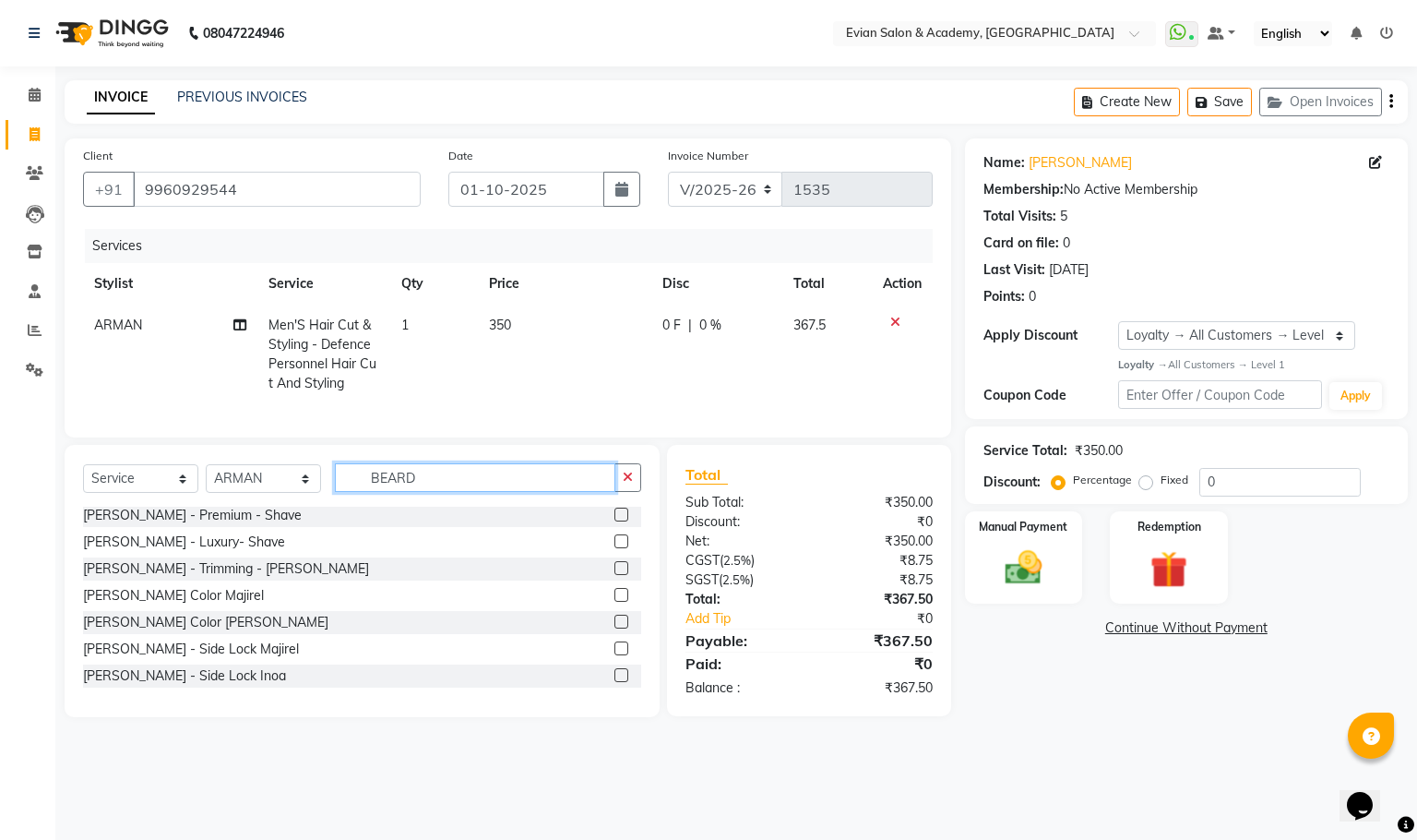
type input "BEARD"
click at [615, 575] on label at bounding box center [621, 567] width 14 height 14
click at [615, 575] on input "checkbox" at bounding box center [620, 568] width 12 height 12
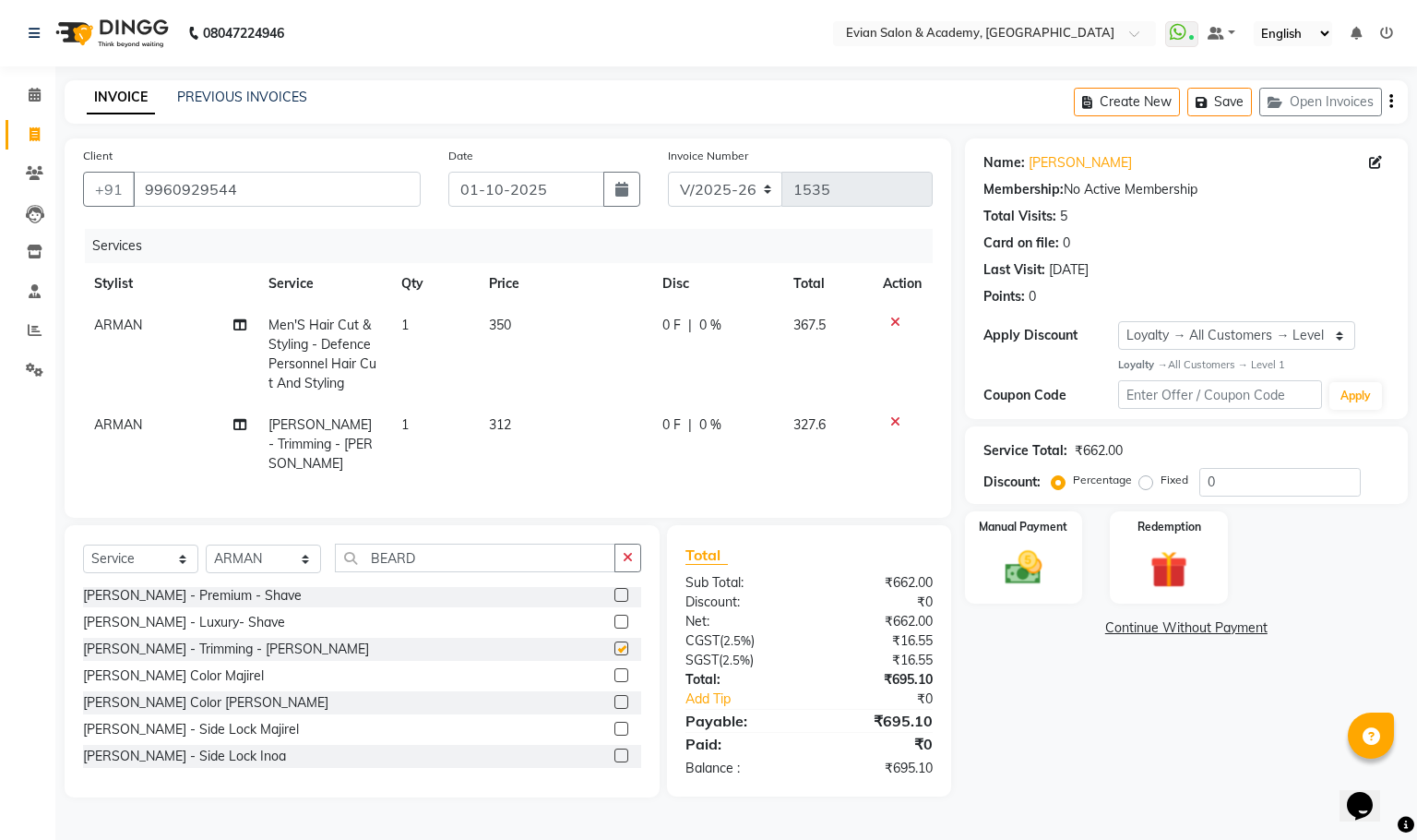
checkbox input "false"
click at [535, 374] on td "350" at bounding box center [564, 353] width 173 height 99
select select "53302"
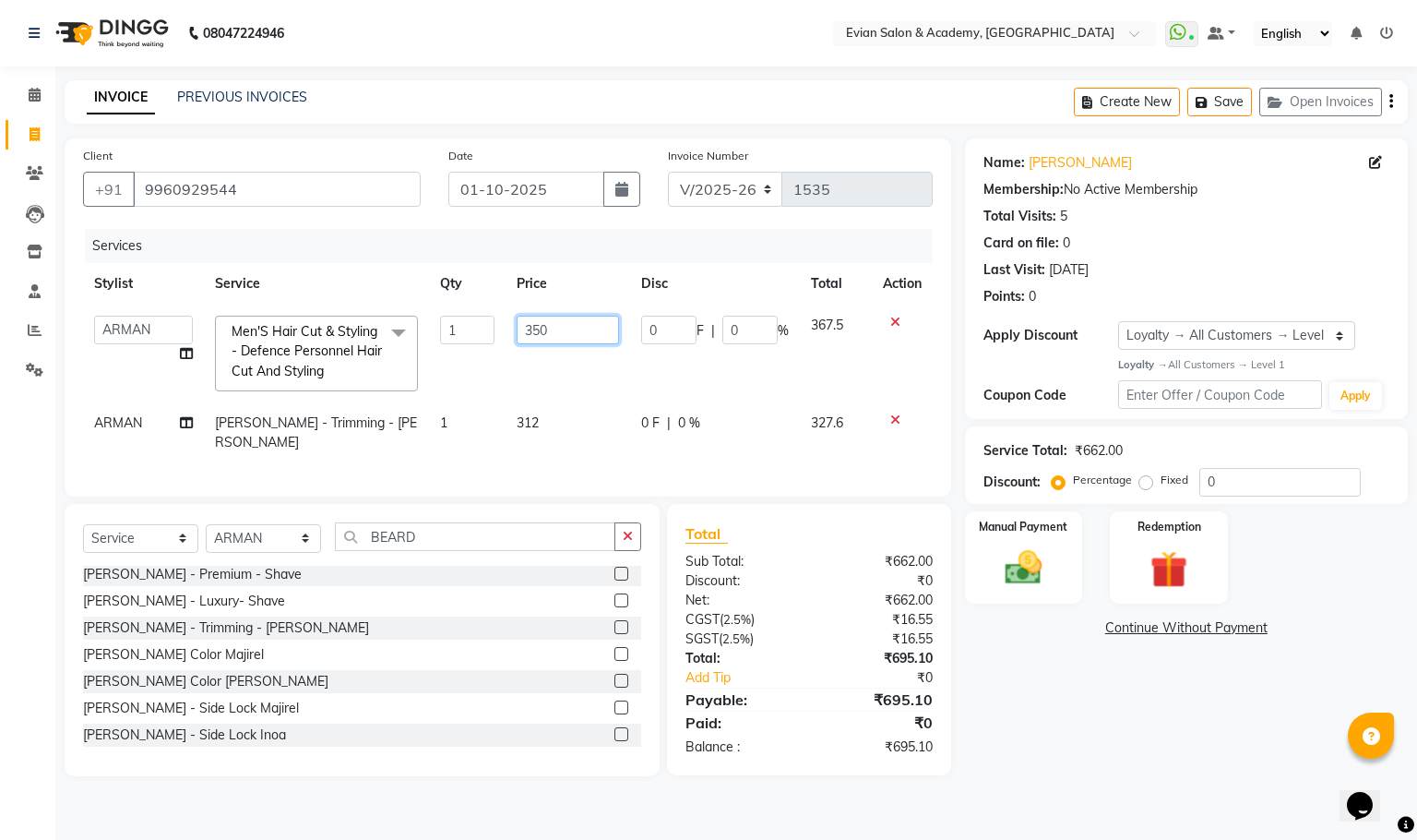
click at [538, 329] on input "350" at bounding box center [568, 329] width 103 height 29
click at [530, 332] on input "350" at bounding box center [568, 329] width 103 height 29
type input "150"
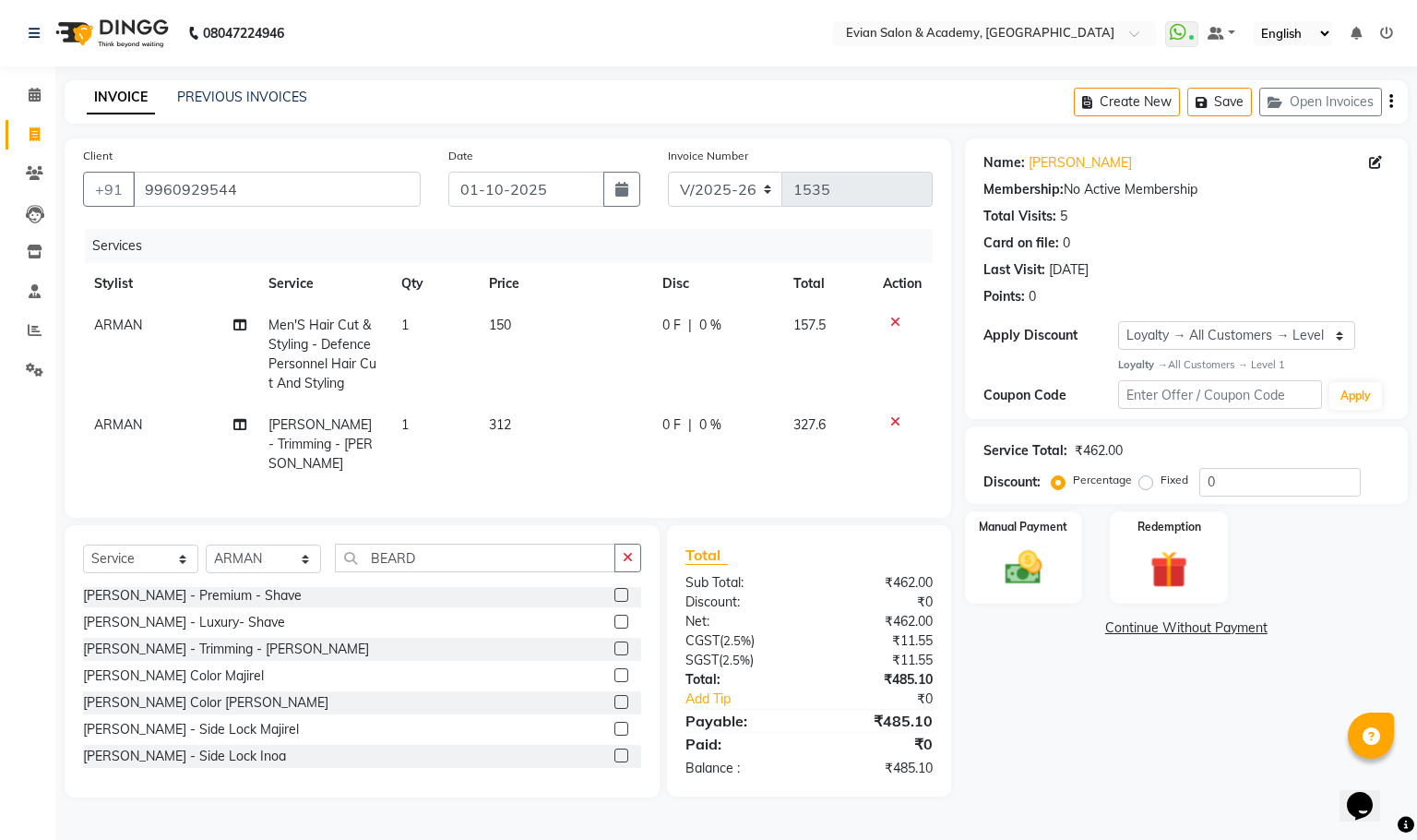
click at [563, 443] on td "312" at bounding box center [564, 444] width 173 height 81
select select "53302"
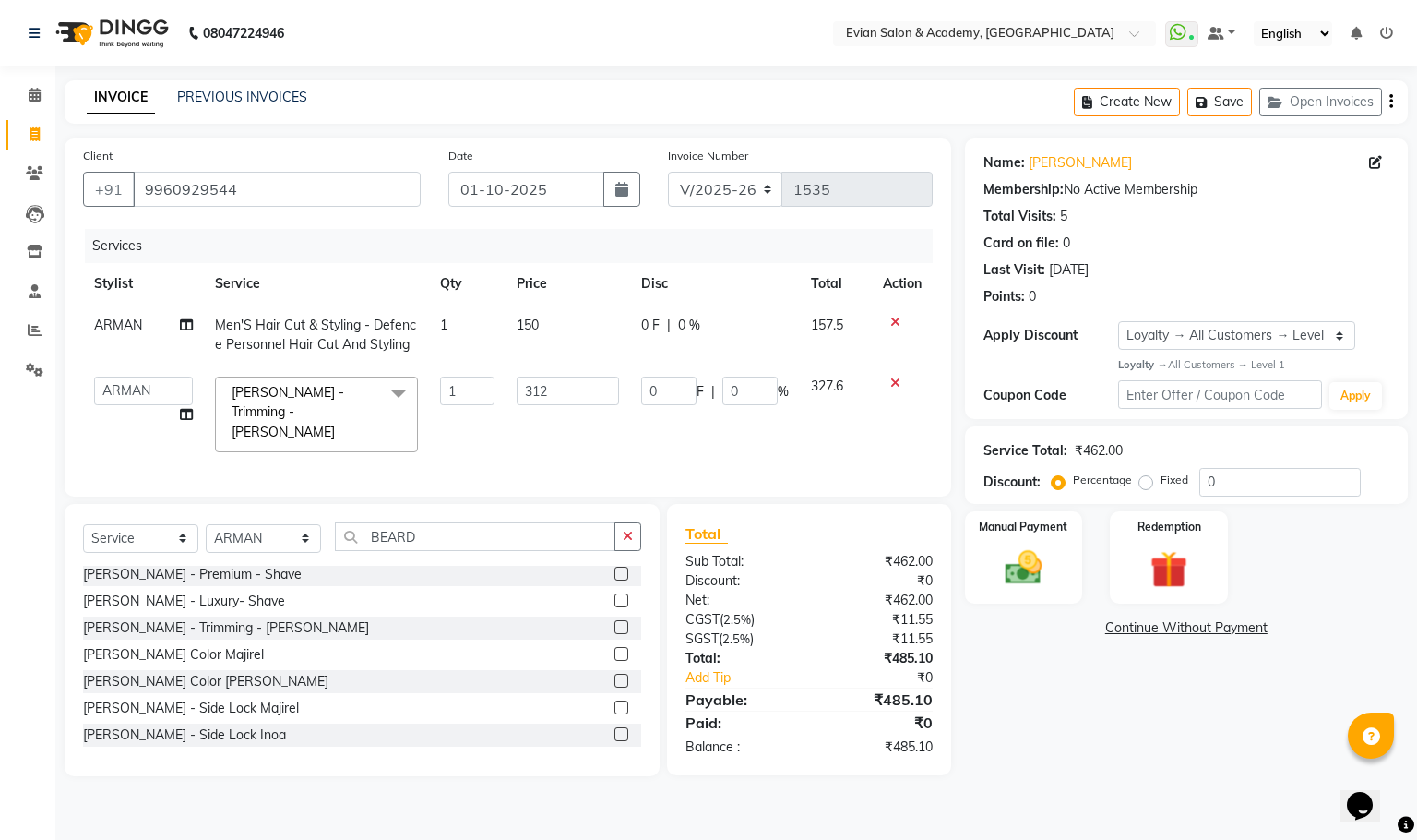
click at [563, 405] on td "312" at bounding box center [568, 414] width 125 height 97
click at [549, 383] on input "312" at bounding box center [568, 390] width 103 height 29
type input "3"
type input "200"
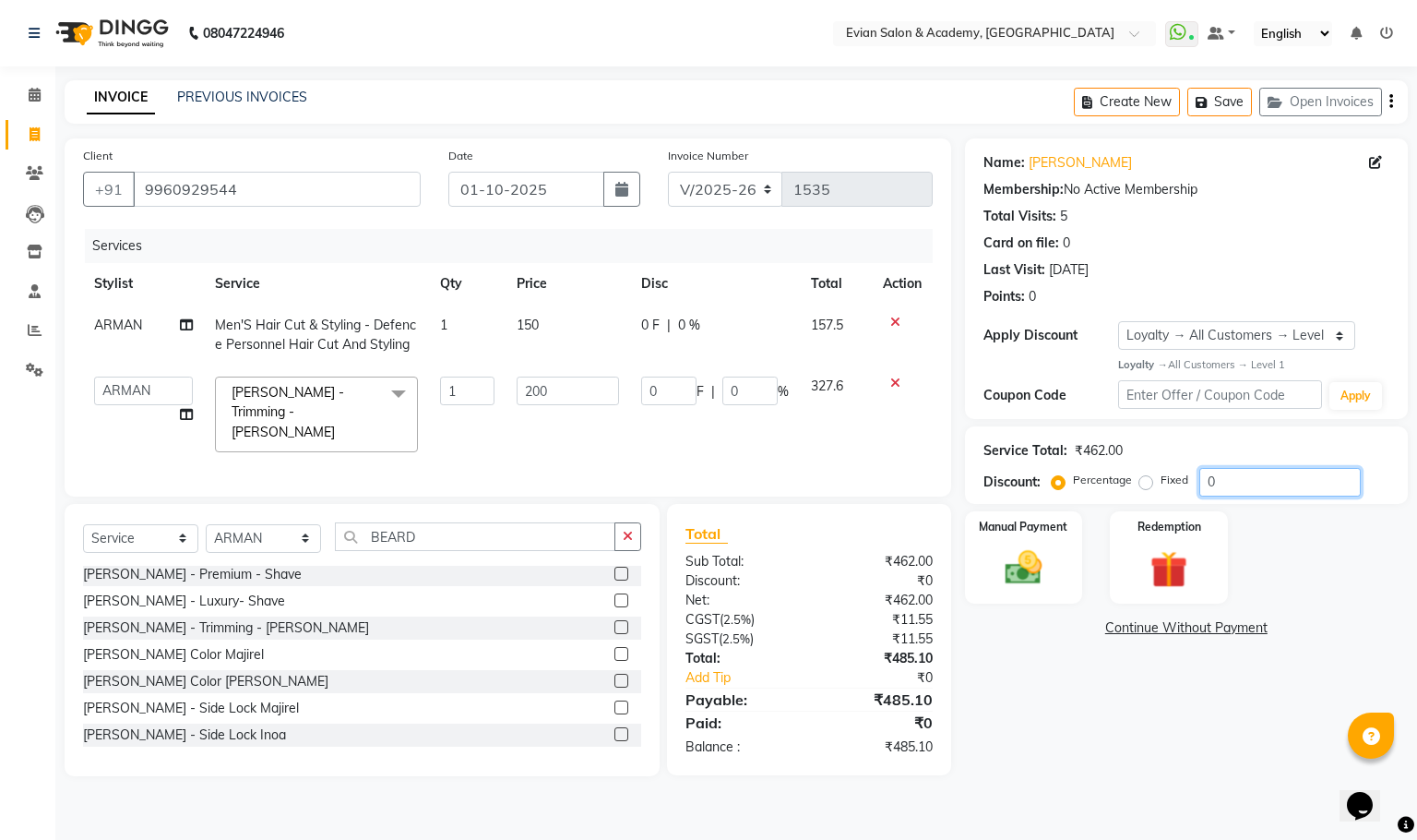
click at [1219, 492] on input "0" at bounding box center [1281, 482] width 161 height 29
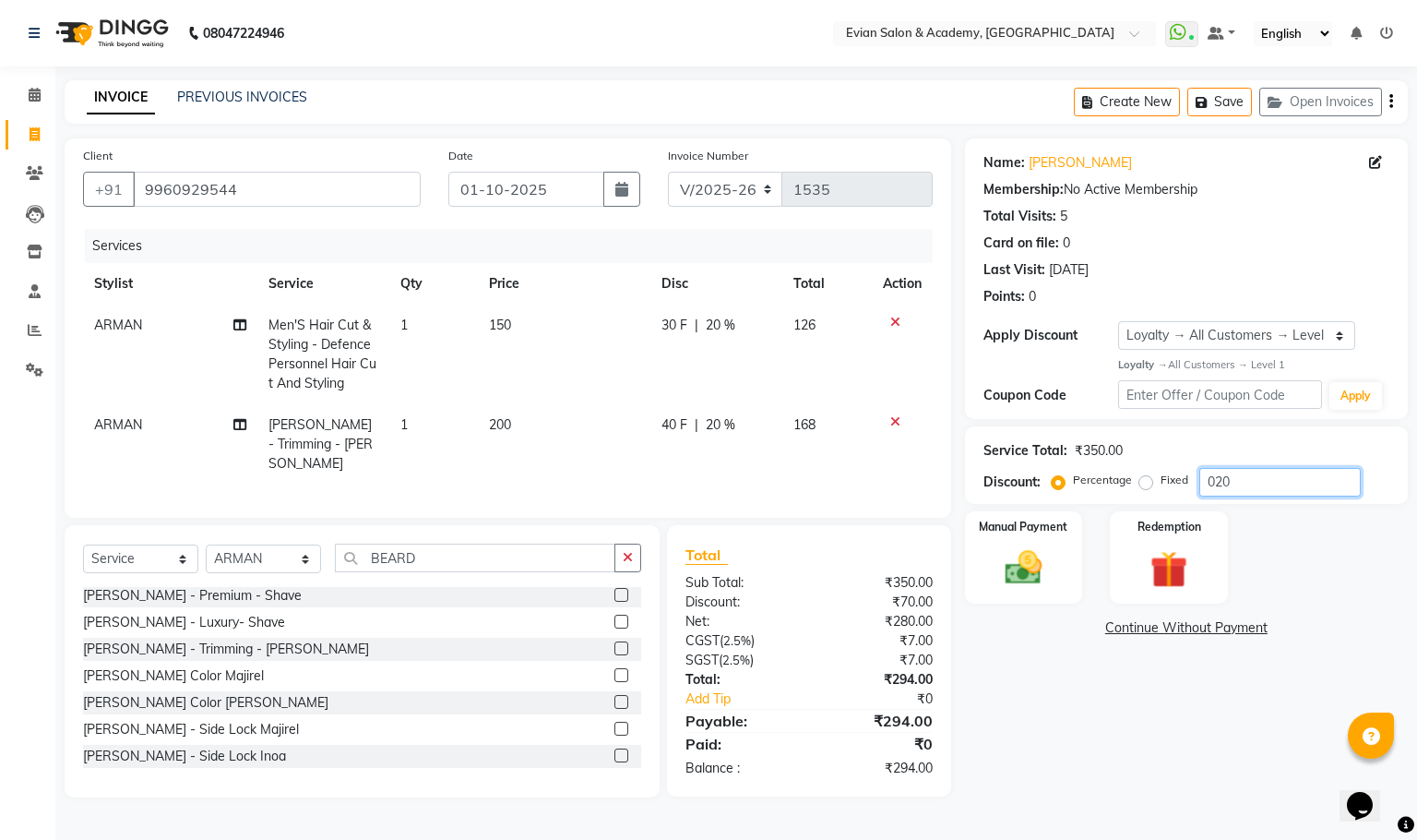
type input "020"
click at [1390, 101] on icon "button" at bounding box center [1392, 101] width 4 height 1
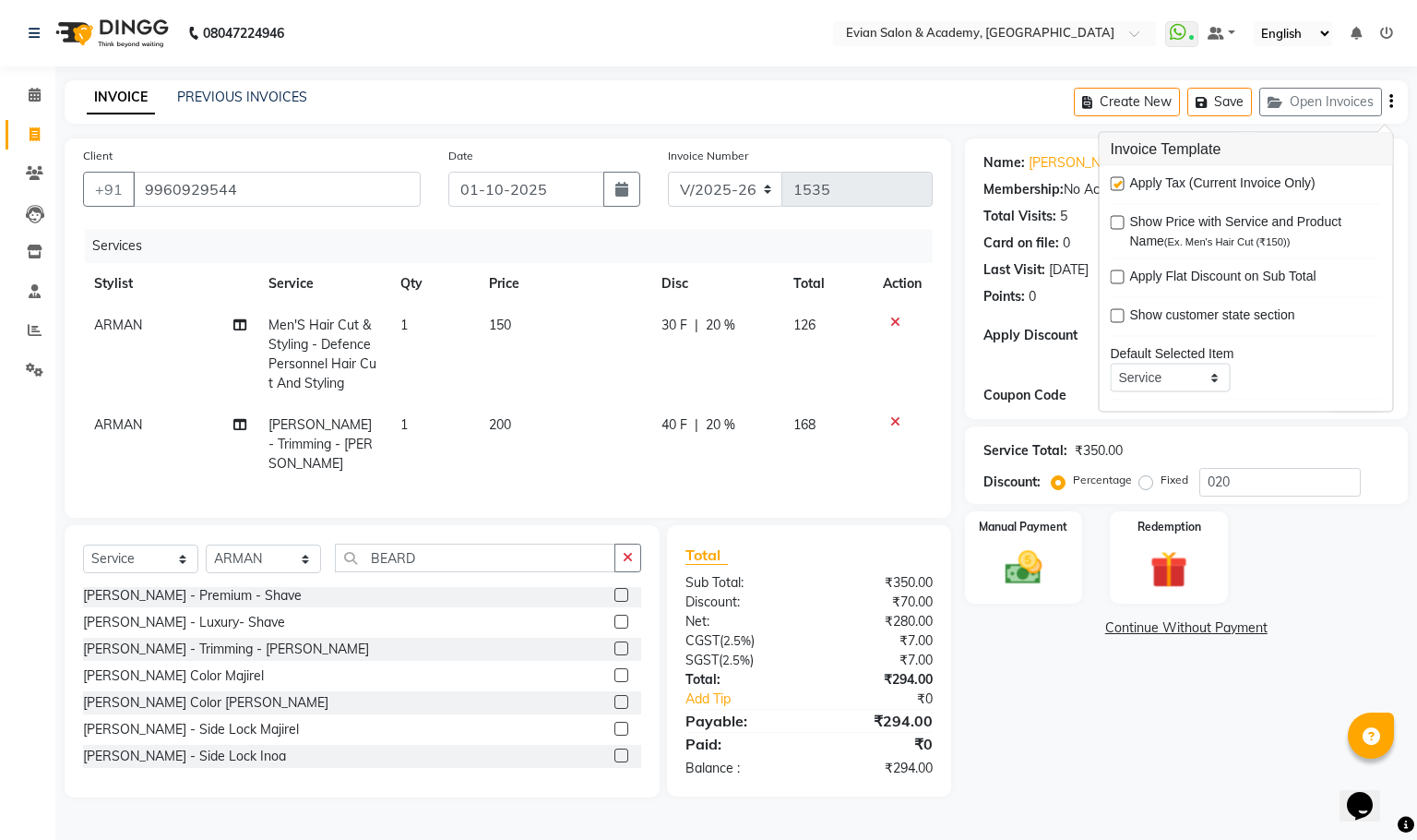
click at [1121, 183] on label at bounding box center [1117, 184] width 14 height 14
click at [1121, 183] on input "checkbox" at bounding box center [1117, 185] width 12 height 12
checkbox input "false"
drag, startPoint x: 517, startPoint y: 457, endPoint x: 534, endPoint y: 438, distance: 25.5
click at [518, 455] on td "200" at bounding box center [564, 444] width 172 height 81
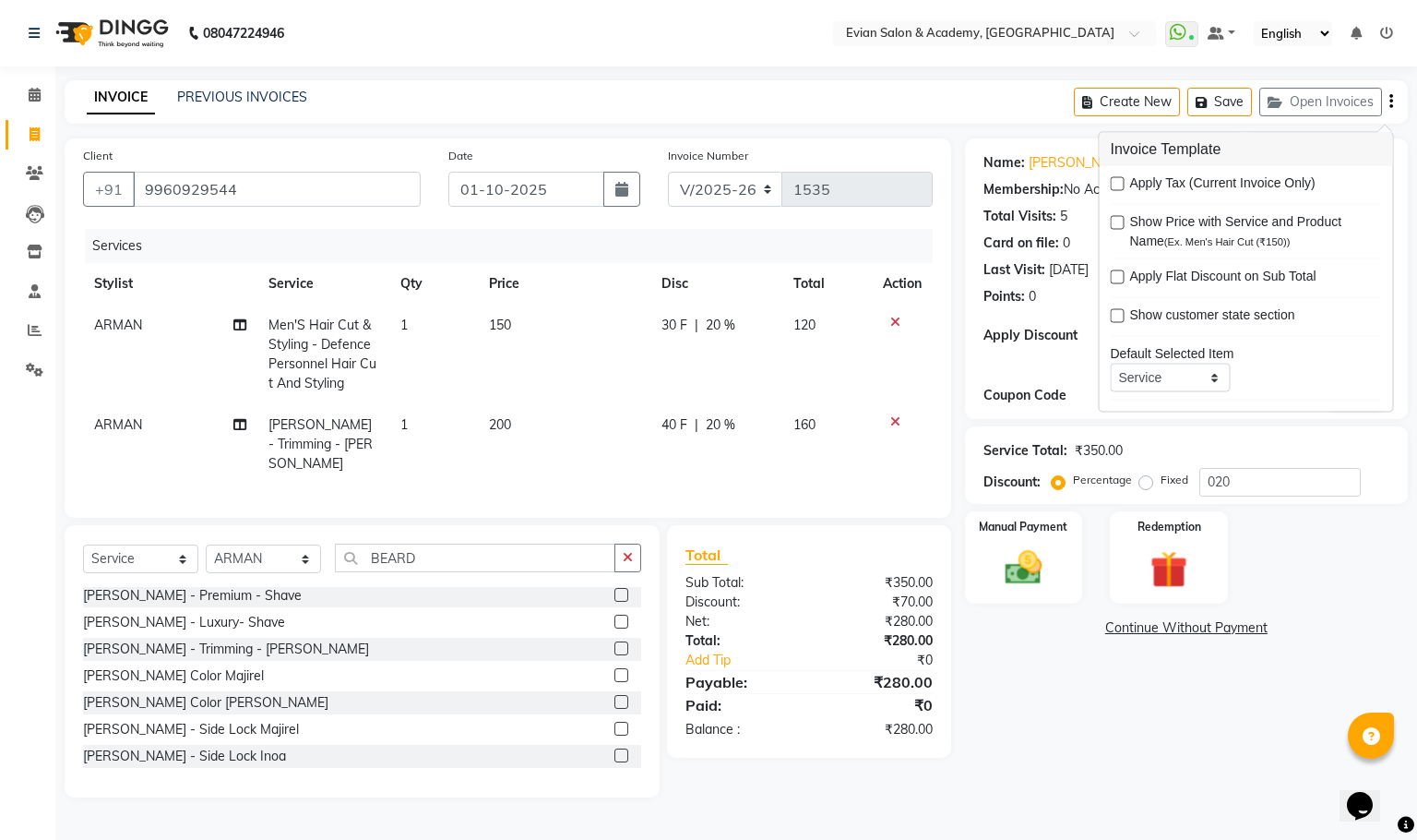
select select "53302"
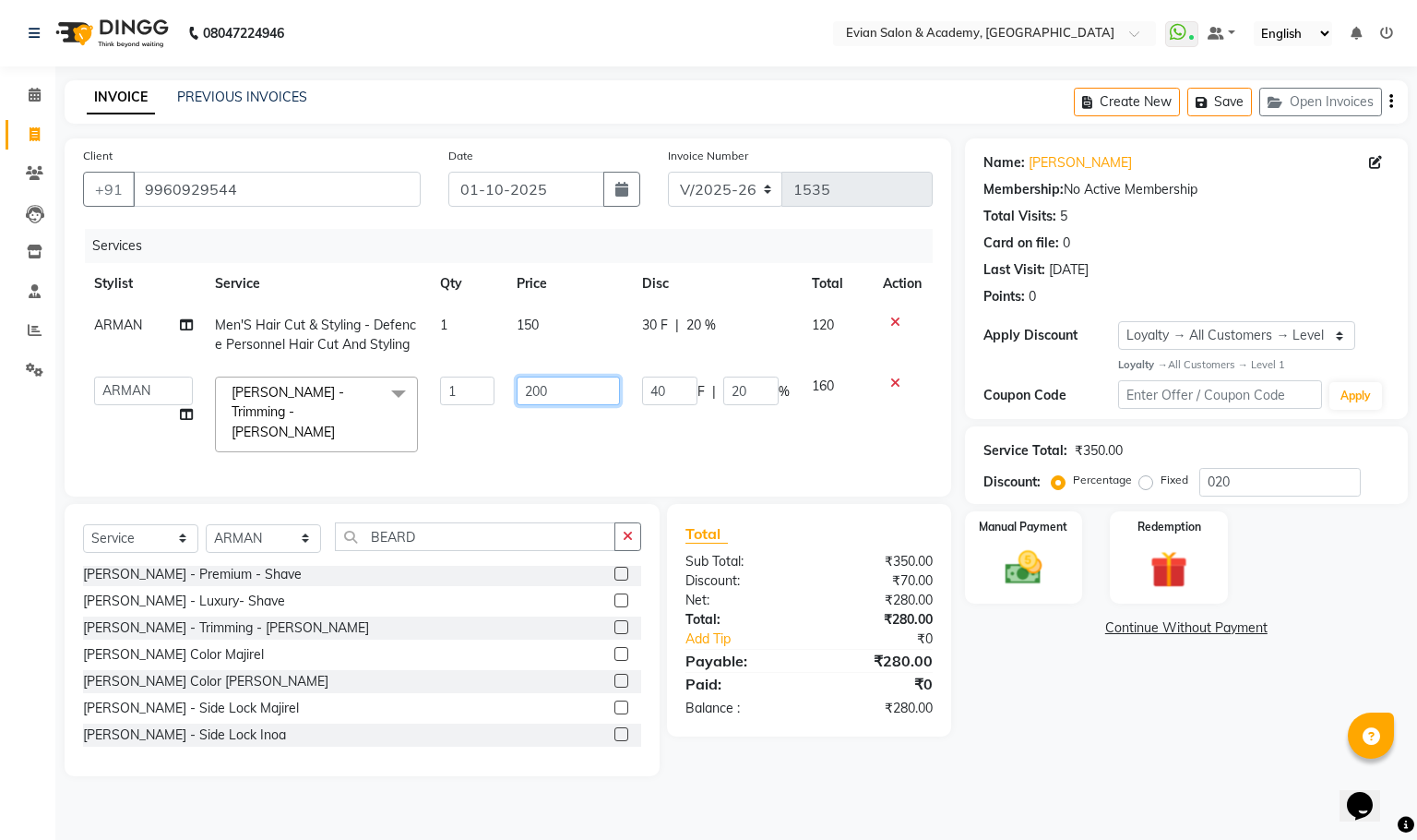
click at [530, 386] on input "200" at bounding box center [568, 390] width 103 height 29
type input "100"
click at [1044, 683] on div "Name: [PERSON_NAME] Membership: No Active Membership Total Visits: 5 Card on fi…" at bounding box center [1194, 457] width 457 height 638
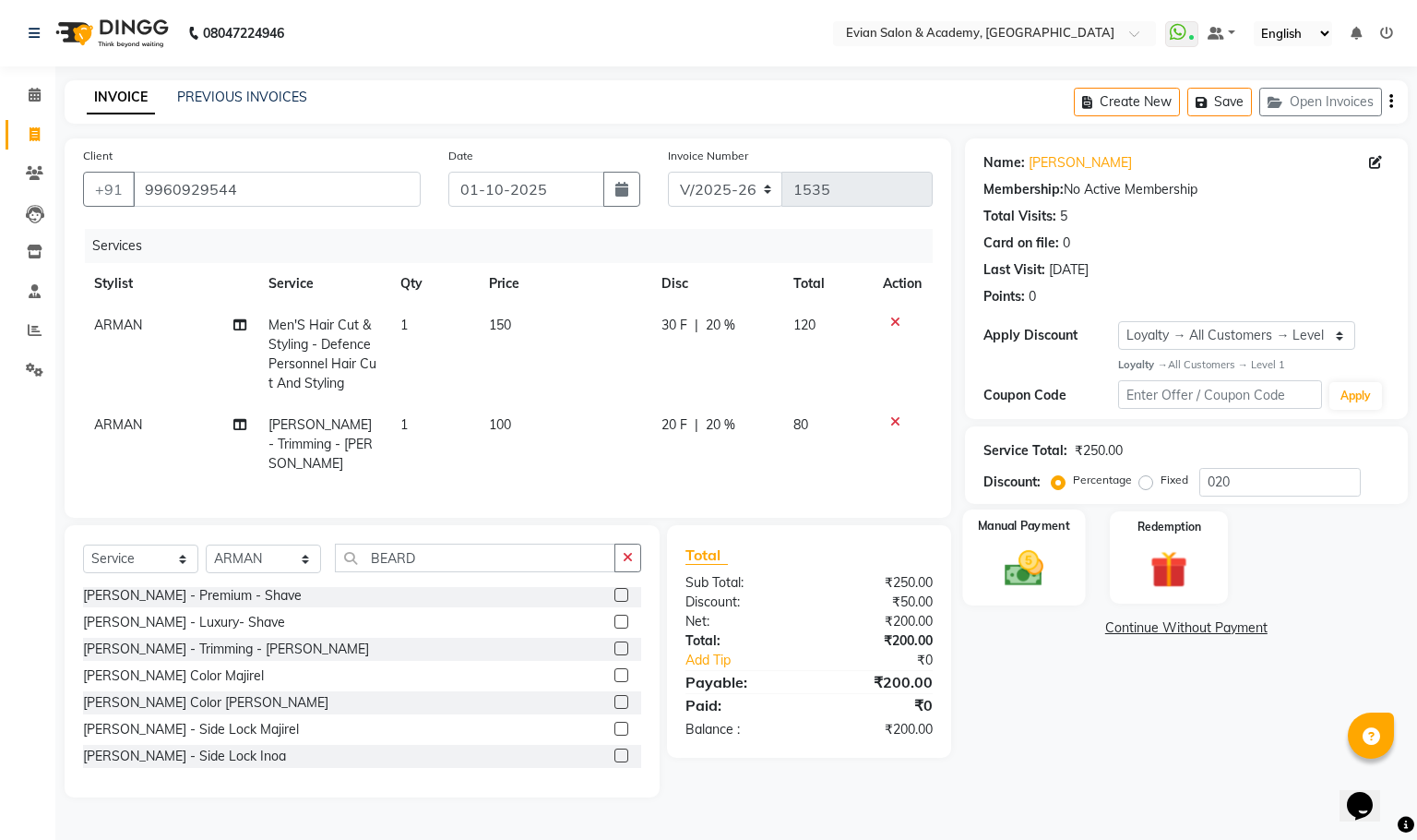
click at [1044, 560] on img at bounding box center [1024, 567] width 63 height 45
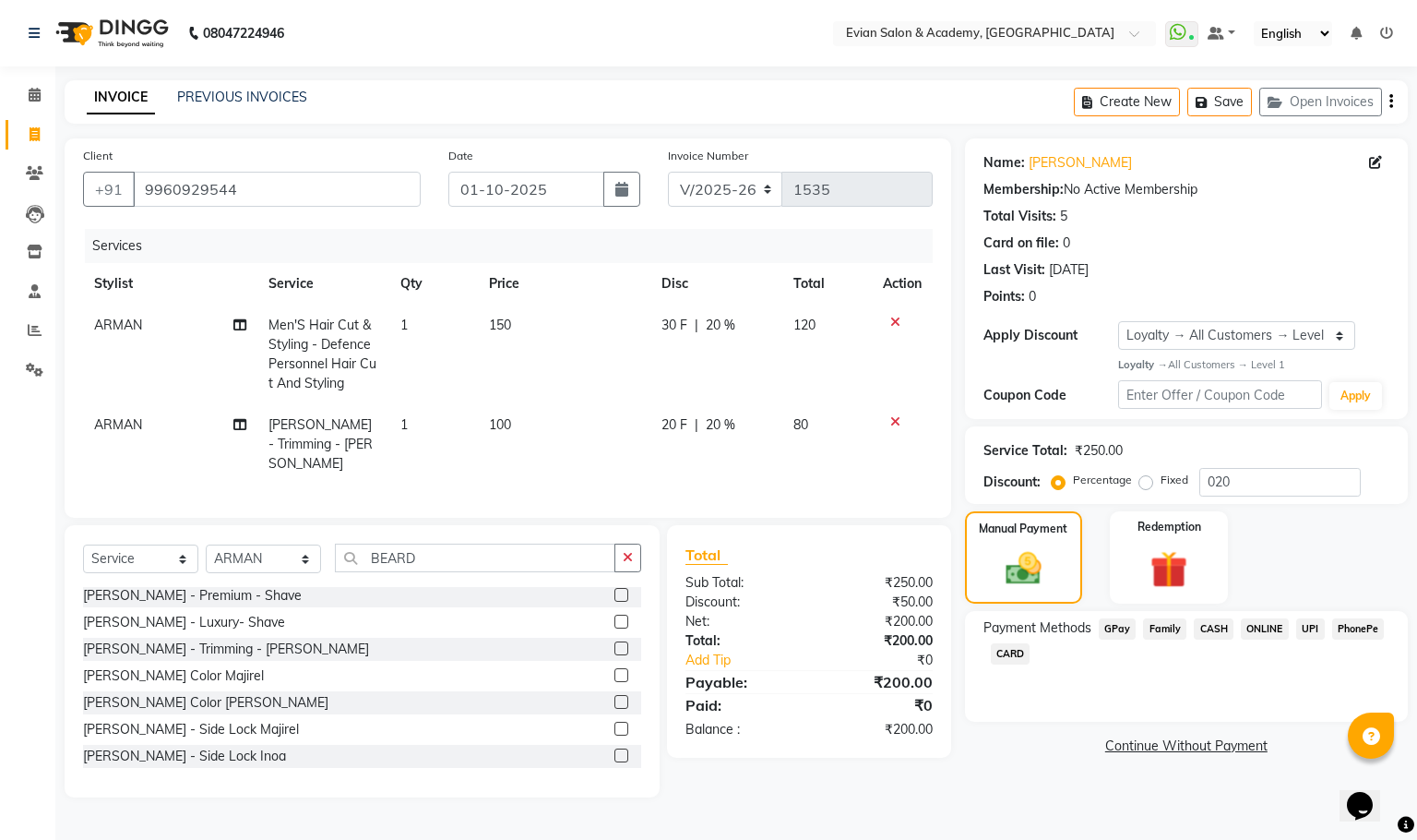
click at [1107, 626] on span "GPay" at bounding box center [1117, 629] width 38 height 21
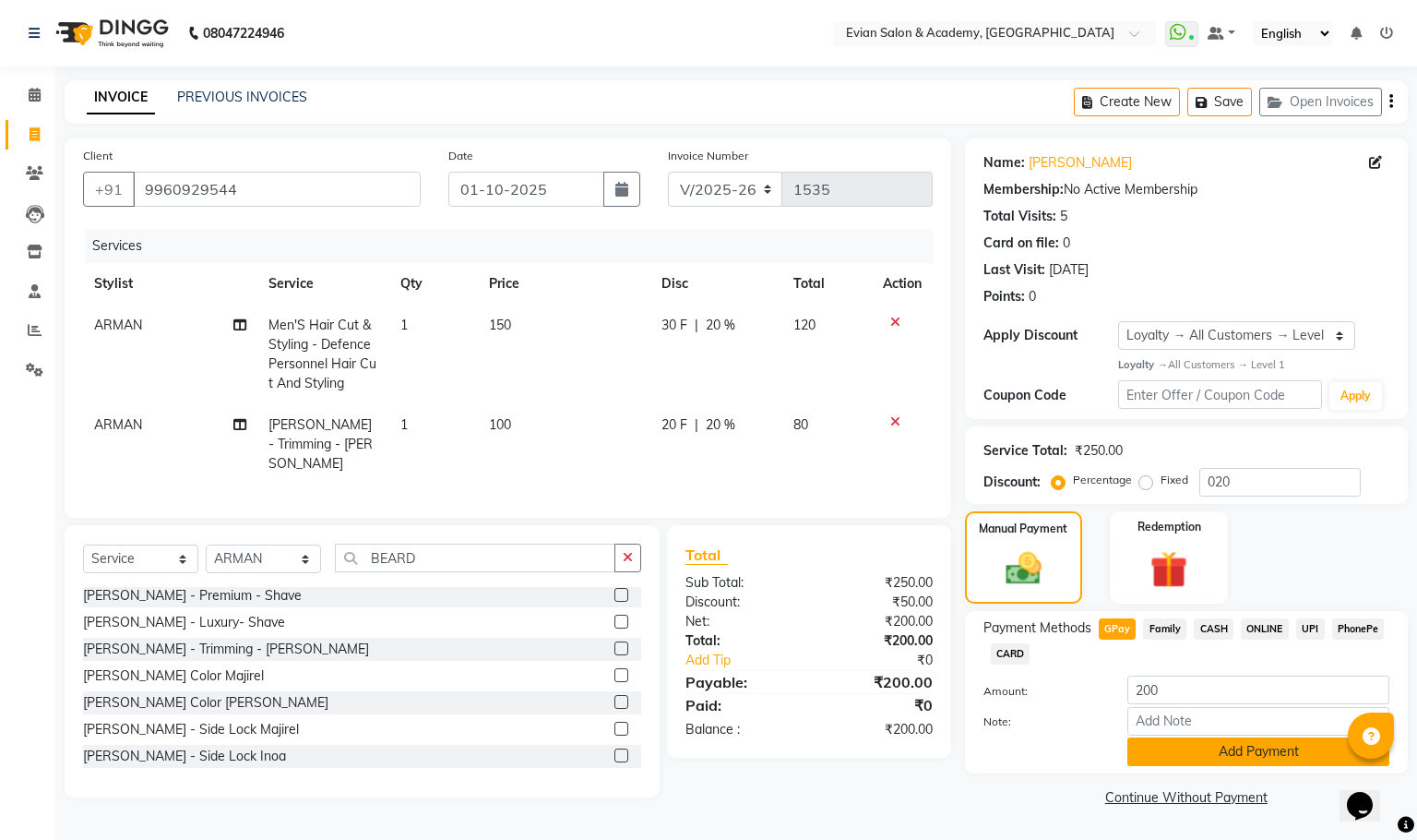
click at [1172, 754] on button "Add Payment" at bounding box center [1258, 751] width 262 height 29
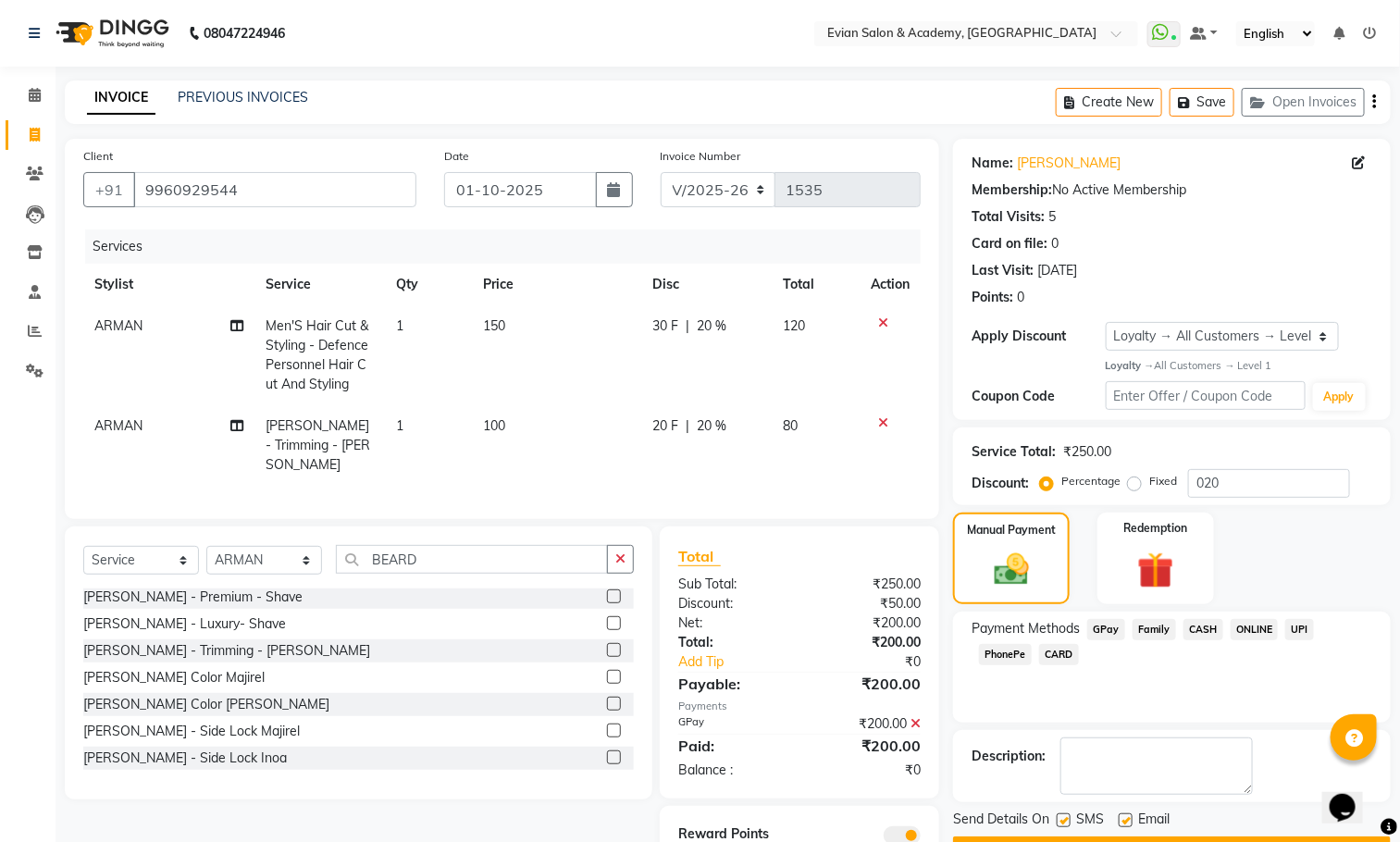
scroll to position [76, 0]
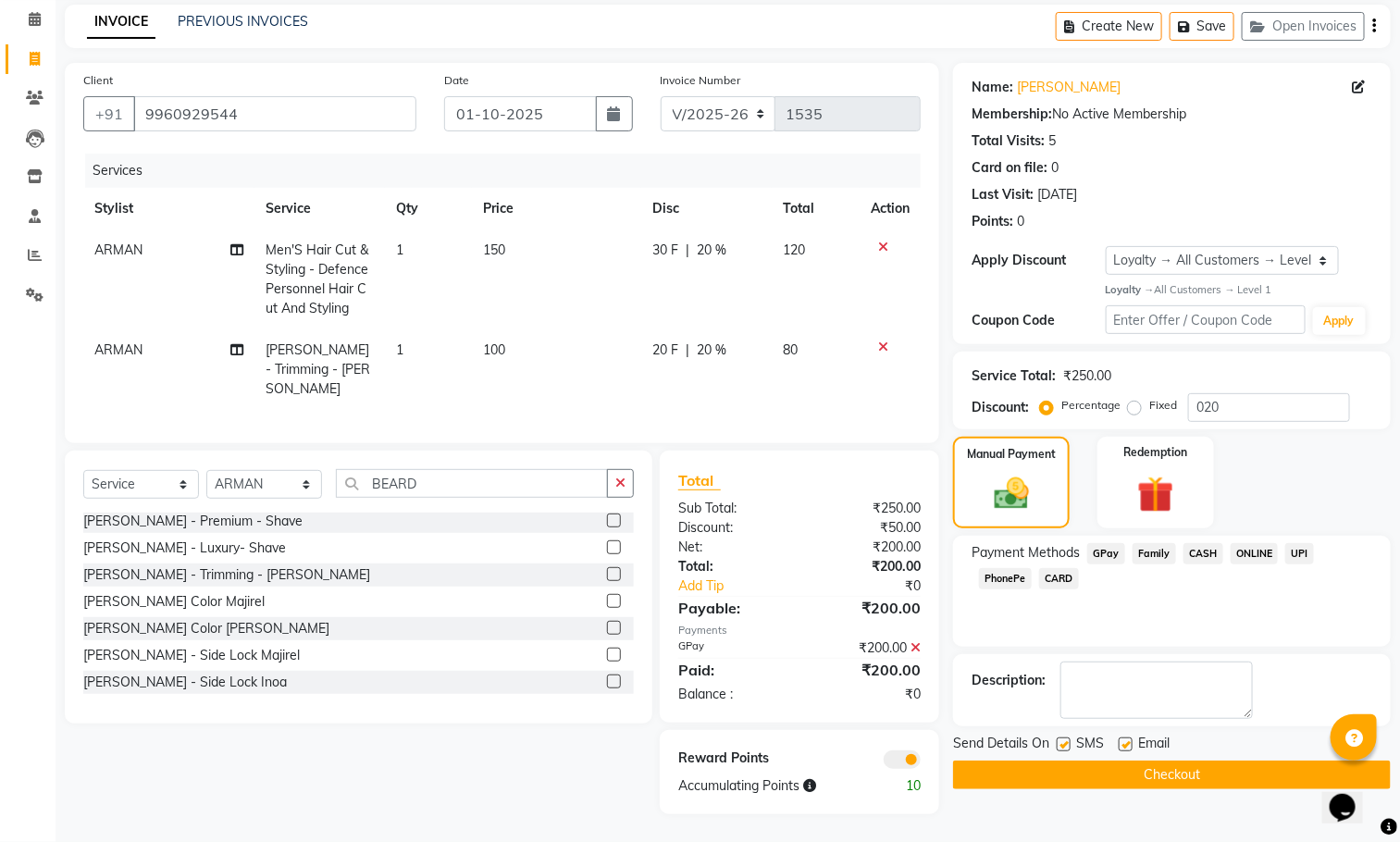
click at [1097, 766] on button "Checkout" at bounding box center [1171, 774] width 438 height 29
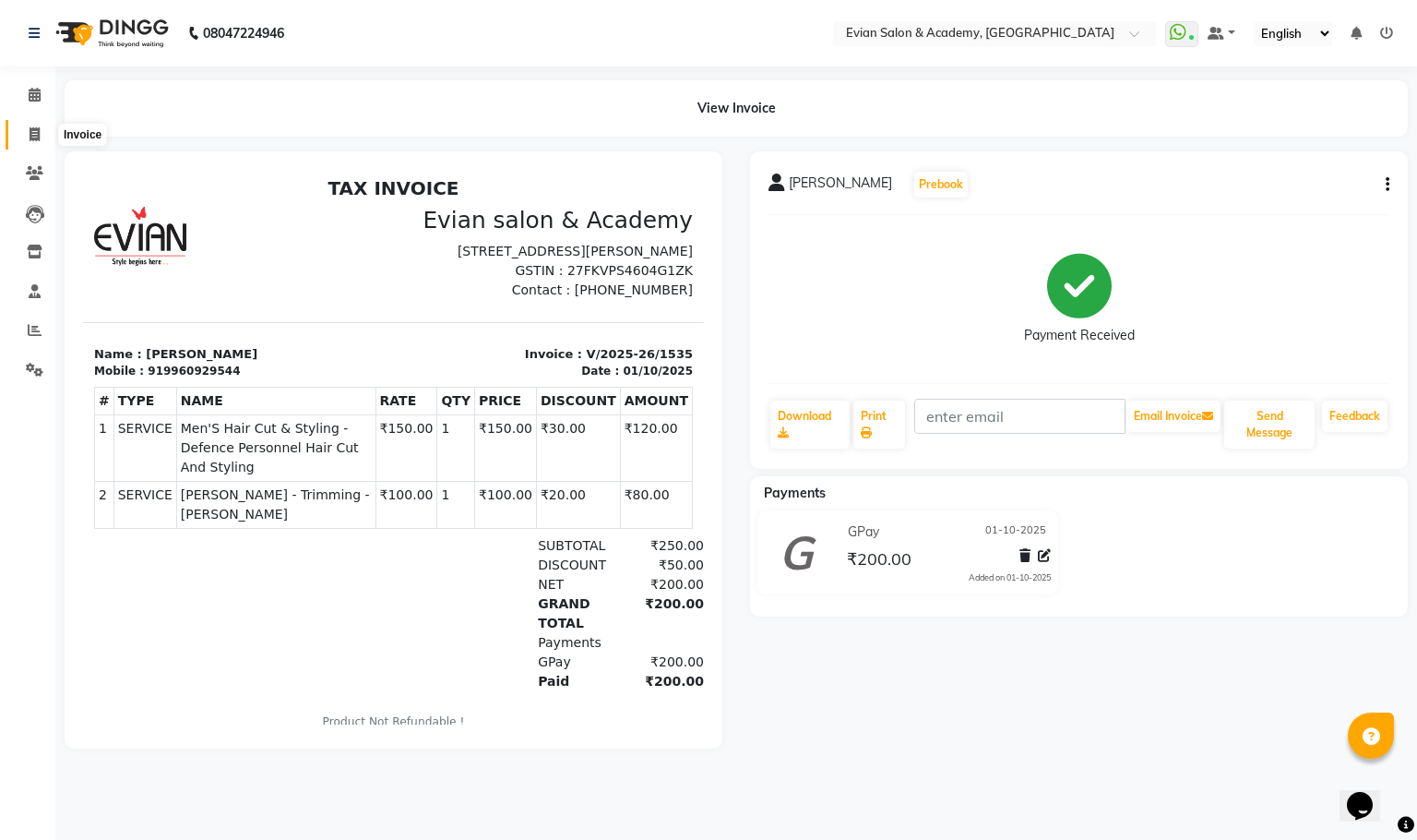
click at [37, 130] on icon at bounding box center [34, 134] width 10 height 14
select select "service"
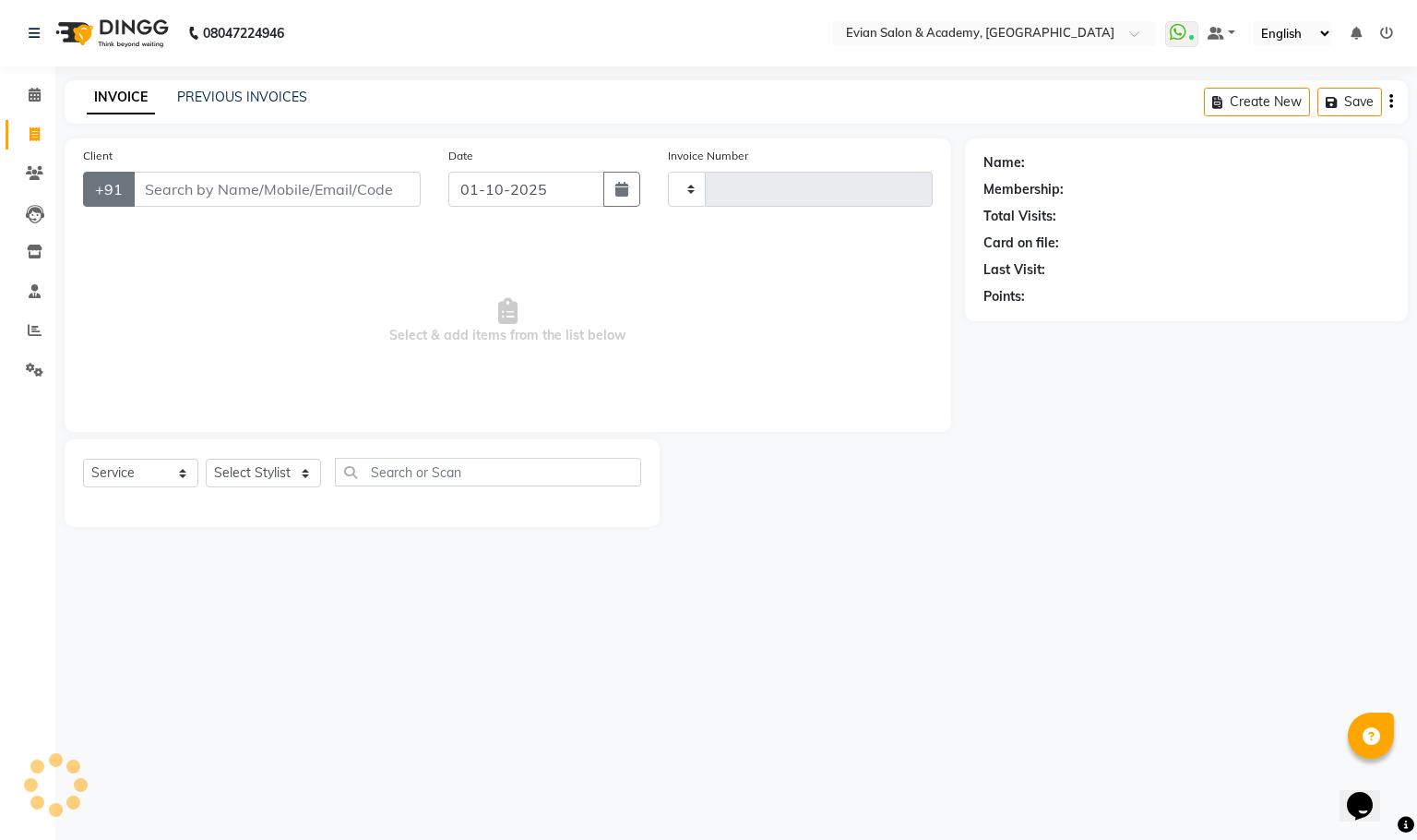
type input "1536"
select select "4688"
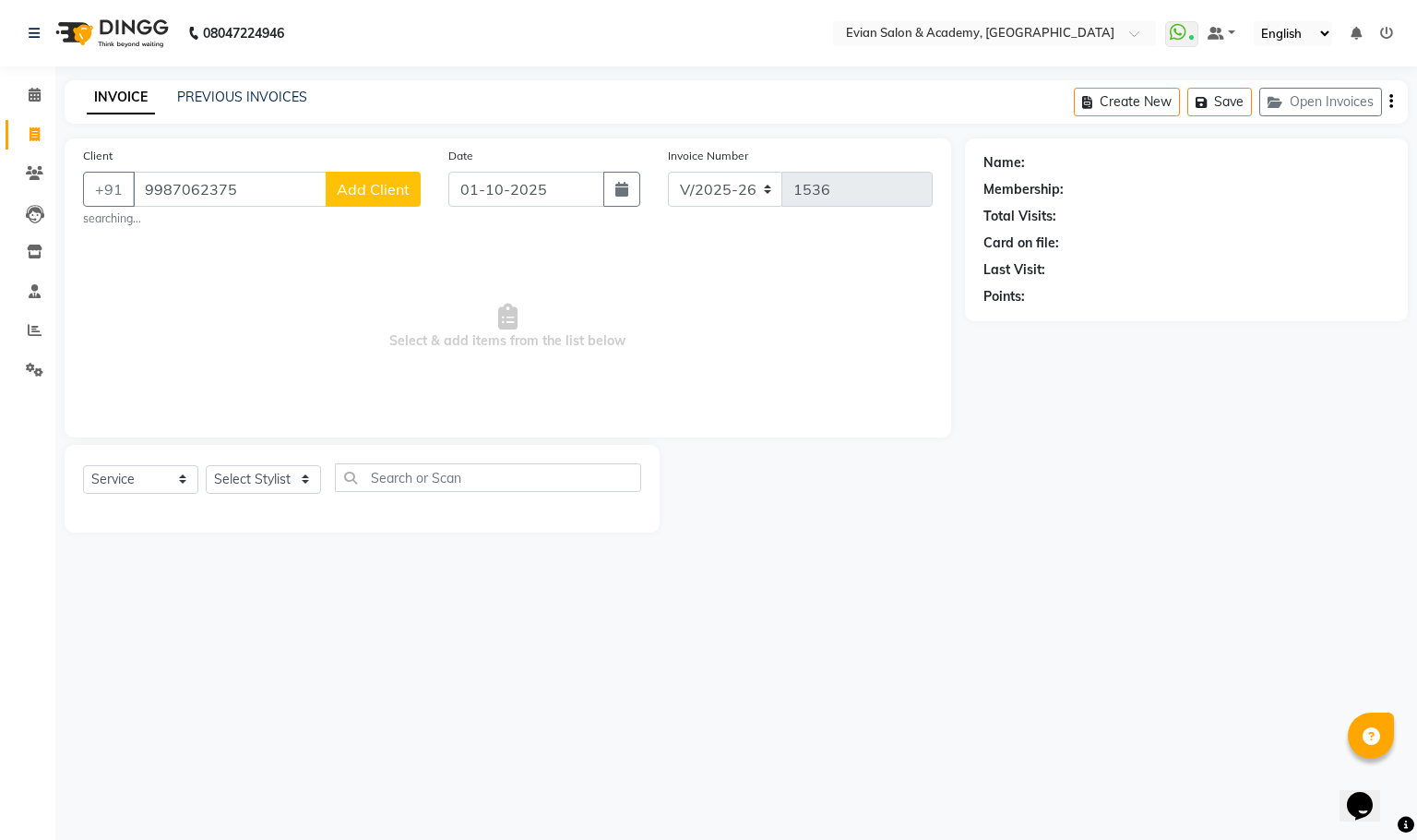
type input "9987062375"
click at [351, 202] on button "Add Client" at bounding box center [373, 189] width 95 height 35
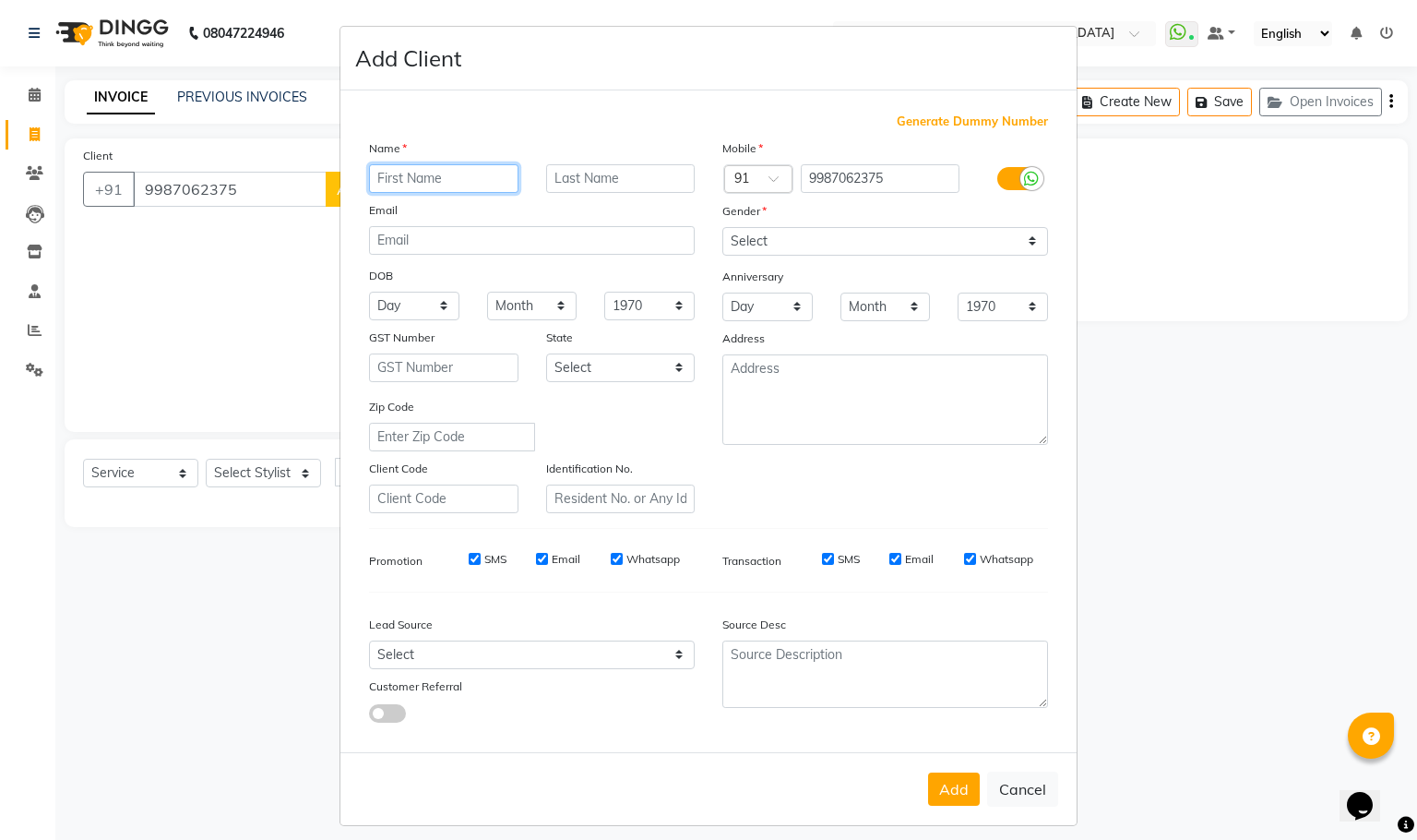
paste input "GANESH"
type input "GANESH"
click at [737, 236] on select "Select [DEMOGRAPHIC_DATA] [DEMOGRAPHIC_DATA] Other Prefer Not To Say" at bounding box center [885, 241] width 326 height 29
select select "[DEMOGRAPHIC_DATA]"
click at [722, 227] on select "Select [DEMOGRAPHIC_DATA] [DEMOGRAPHIC_DATA] Other Prefer Not To Say" at bounding box center [885, 241] width 326 height 29
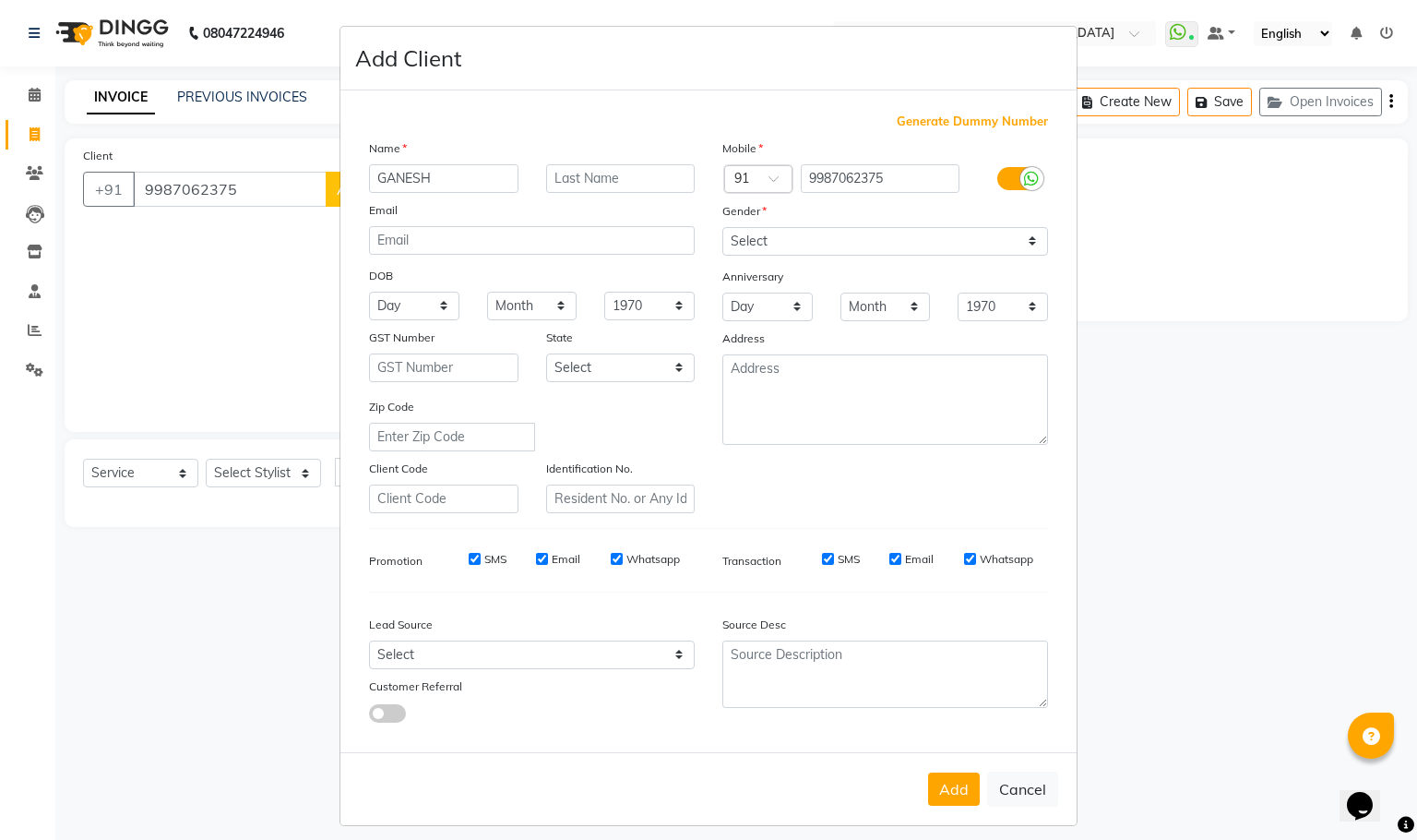
drag, startPoint x: 945, startPoint y: 778, endPoint x: 711, endPoint y: 435, distance: 415.2
click at [955, 753] on div "Add Cancel" at bounding box center [708, 788] width 736 height 73
click at [285, 479] on ngb-modal-window "Add Client Generate Dummy Number Name GANESH Email DOB Day 01 02 03 04 05 06 07…" at bounding box center [708, 420] width 1417 height 840
click at [941, 781] on button "Add" at bounding box center [954, 789] width 52 height 33
select select
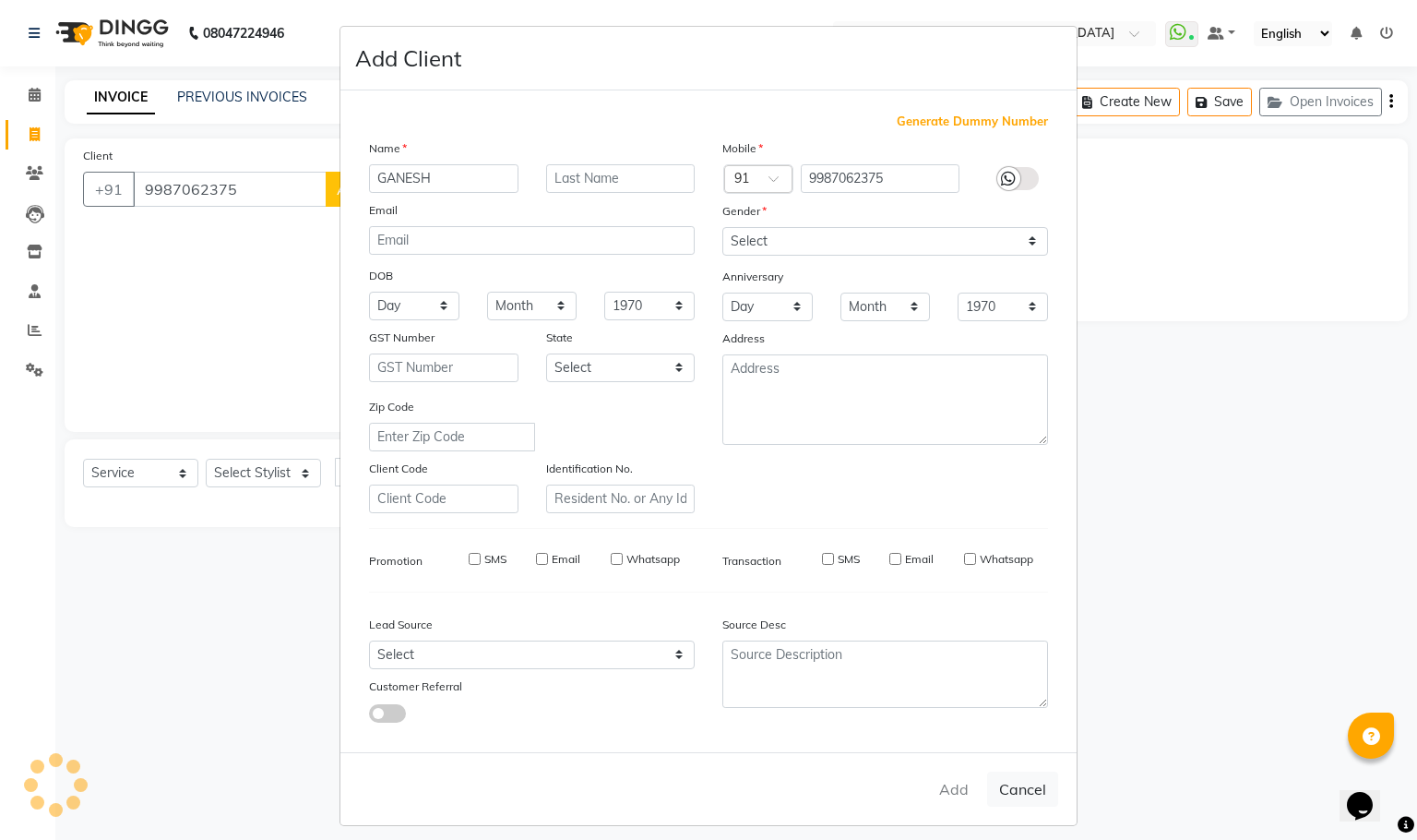
select select
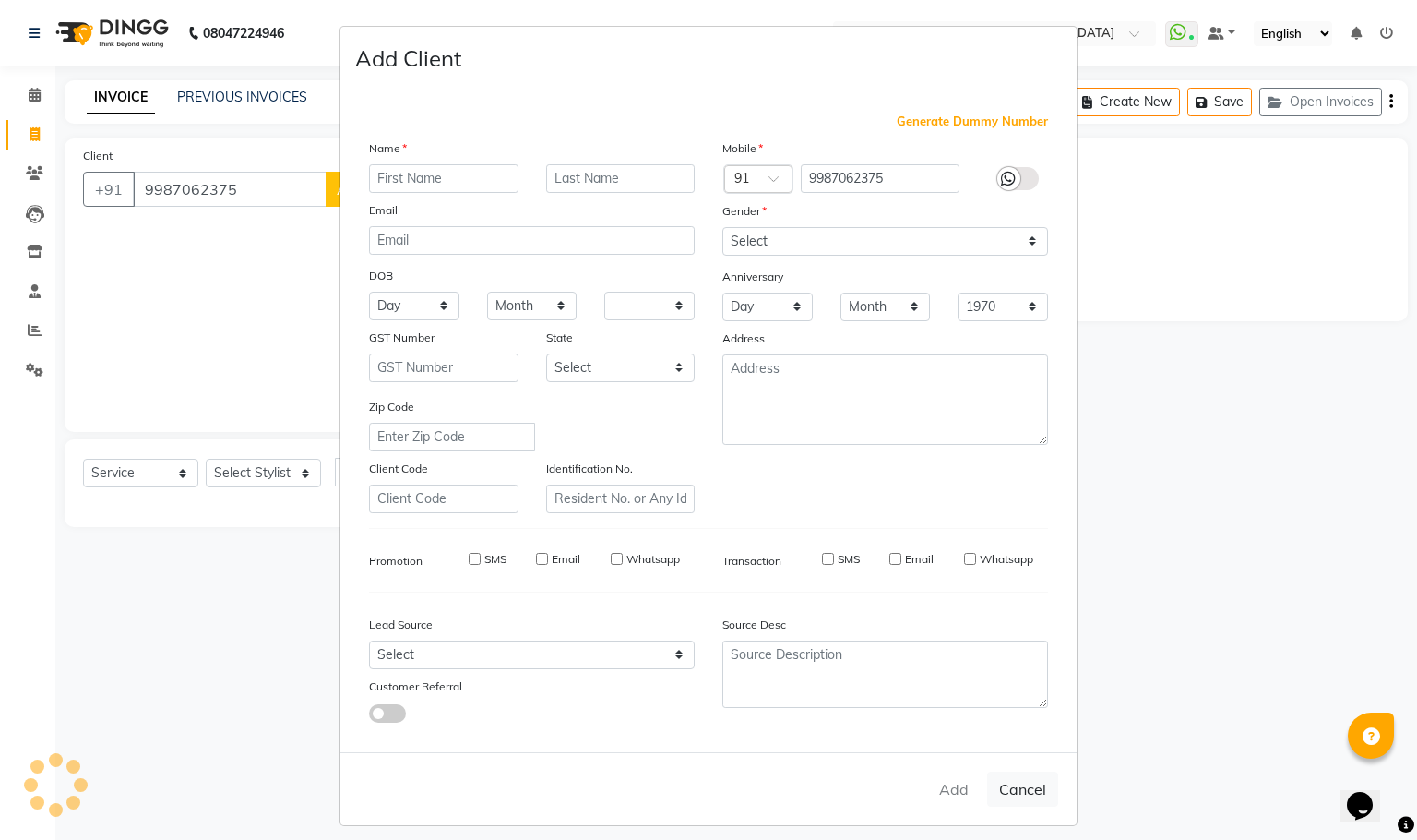
select select
checkbox input "false"
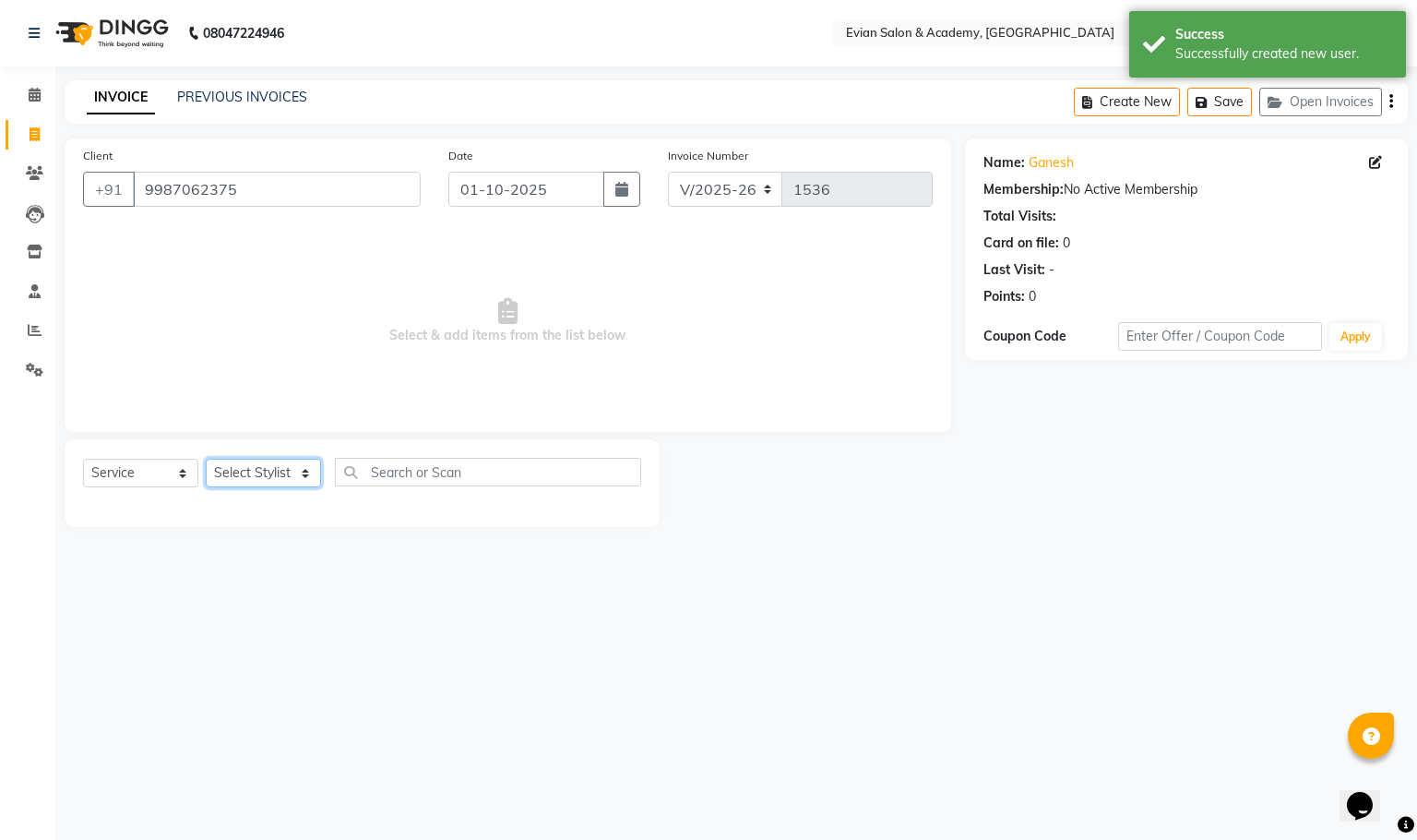
click at [249, 476] on select "Select Stylist [PERSON_NAME] SIR Admin ANAS [PERSON_NAME] DISHA FAIZ Ghansoli d…" at bounding box center [263, 473] width 115 height 29
select select "45168"
click at [206, 460] on select "Select Stylist [PERSON_NAME] SIR Admin ANAS [PERSON_NAME] DISHA FAIZ Ghansoli d…" at bounding box center [263, 473] width 115 height 29
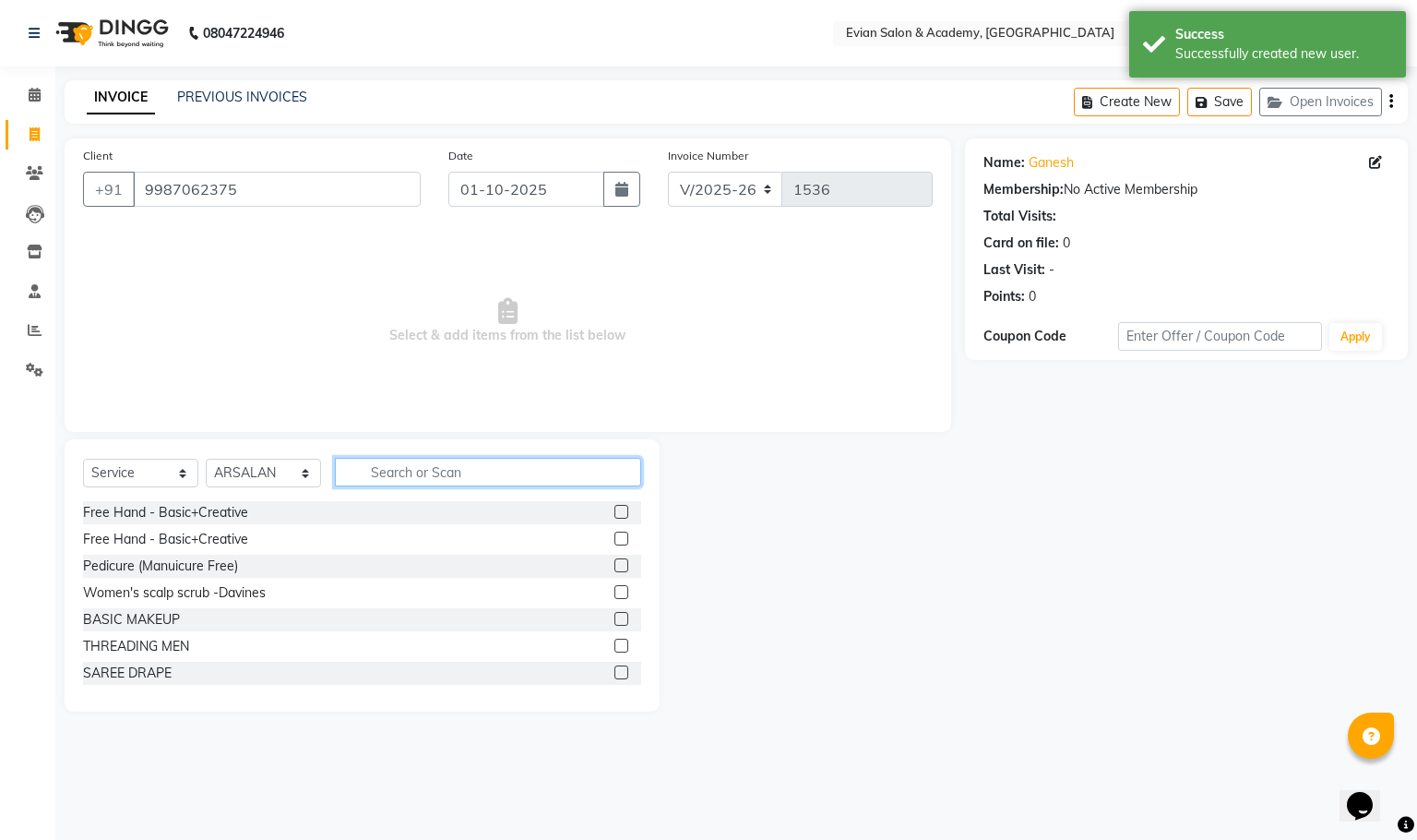
click at [422, 466] on input "text" at bounding box center [488, 472] width 306 height 29
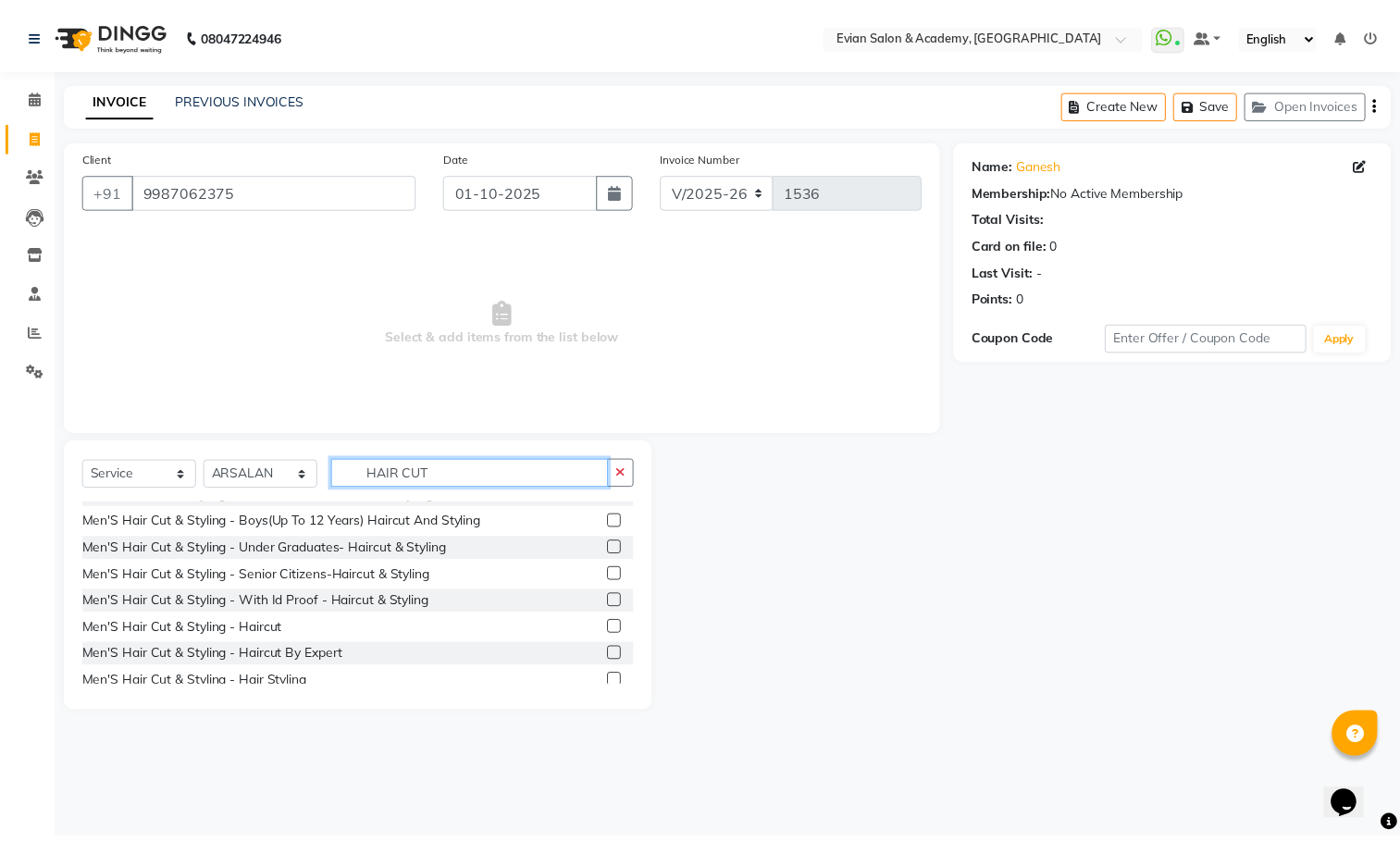
scroll to position [416, 0]
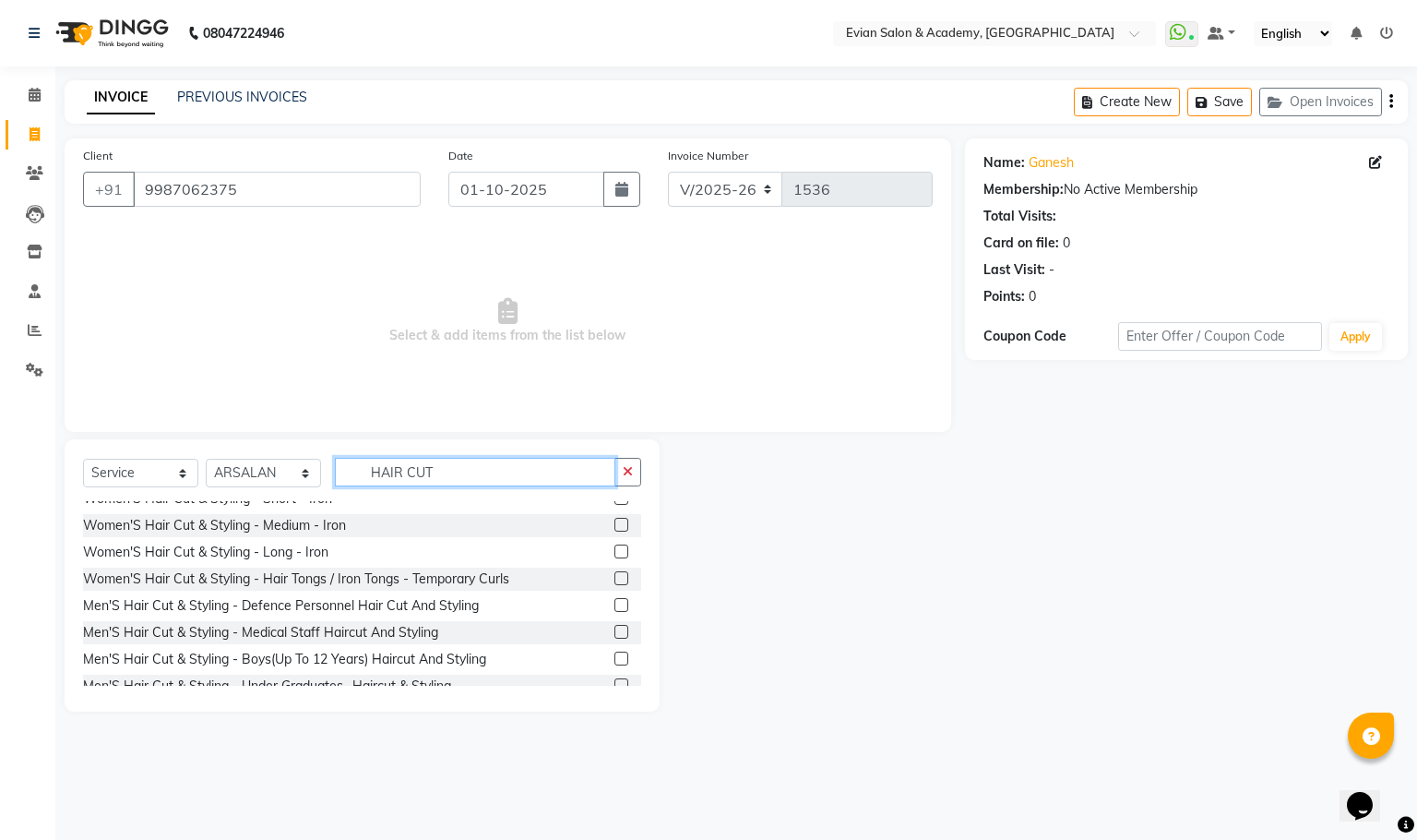
type input "HAIR CUT"
click at [615, 602] on label at bounding box center [621, 605] width 14 height 14
click at [615, 602] on input "checkbox" at bounding box center [620, 605] width 12 height 12
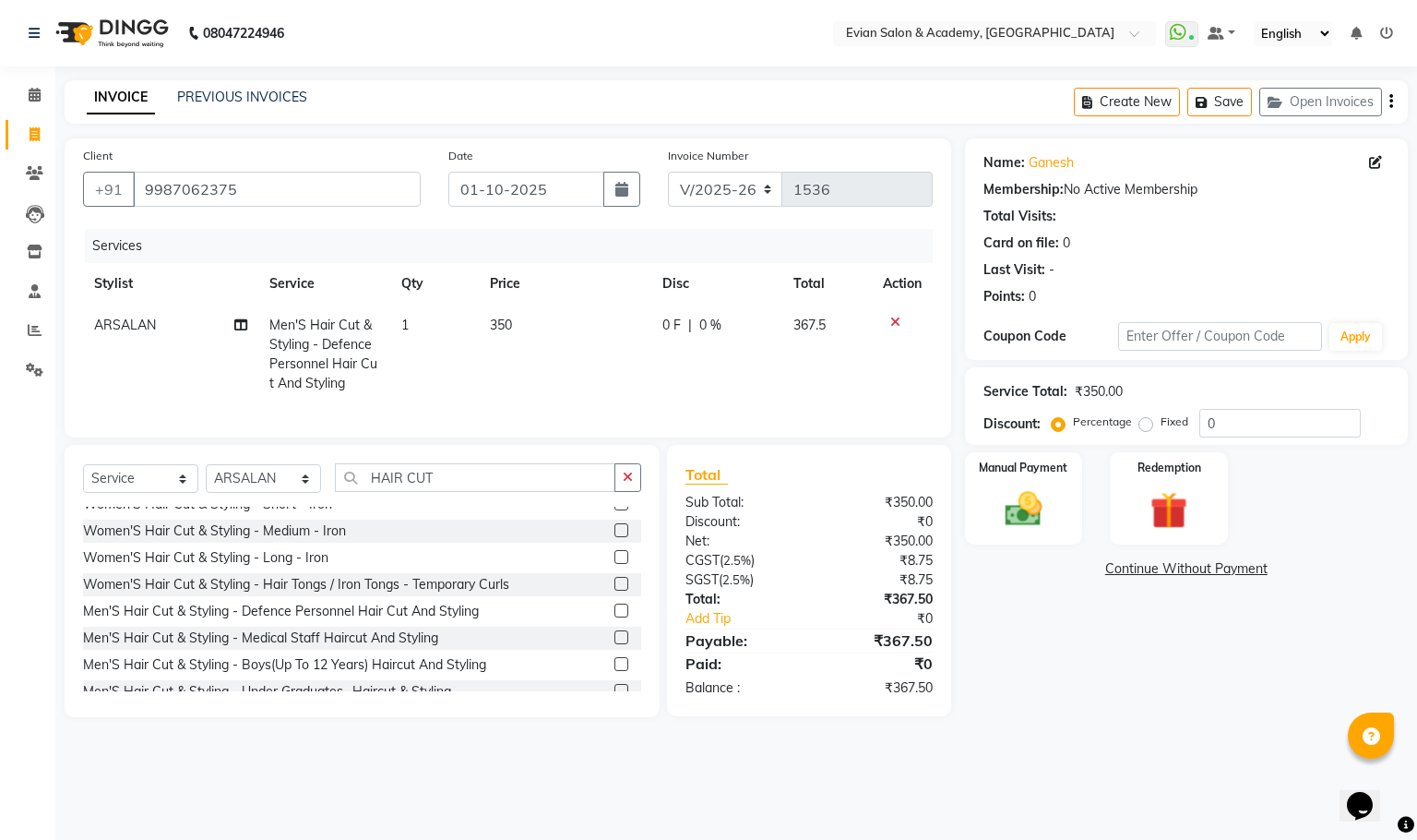
click at [615, 617] on label at bounding box center [621, 610] width 14 height 14
click at [615, 617] on input "checkbox" at bounding box center [620, 611] width 12 height 12
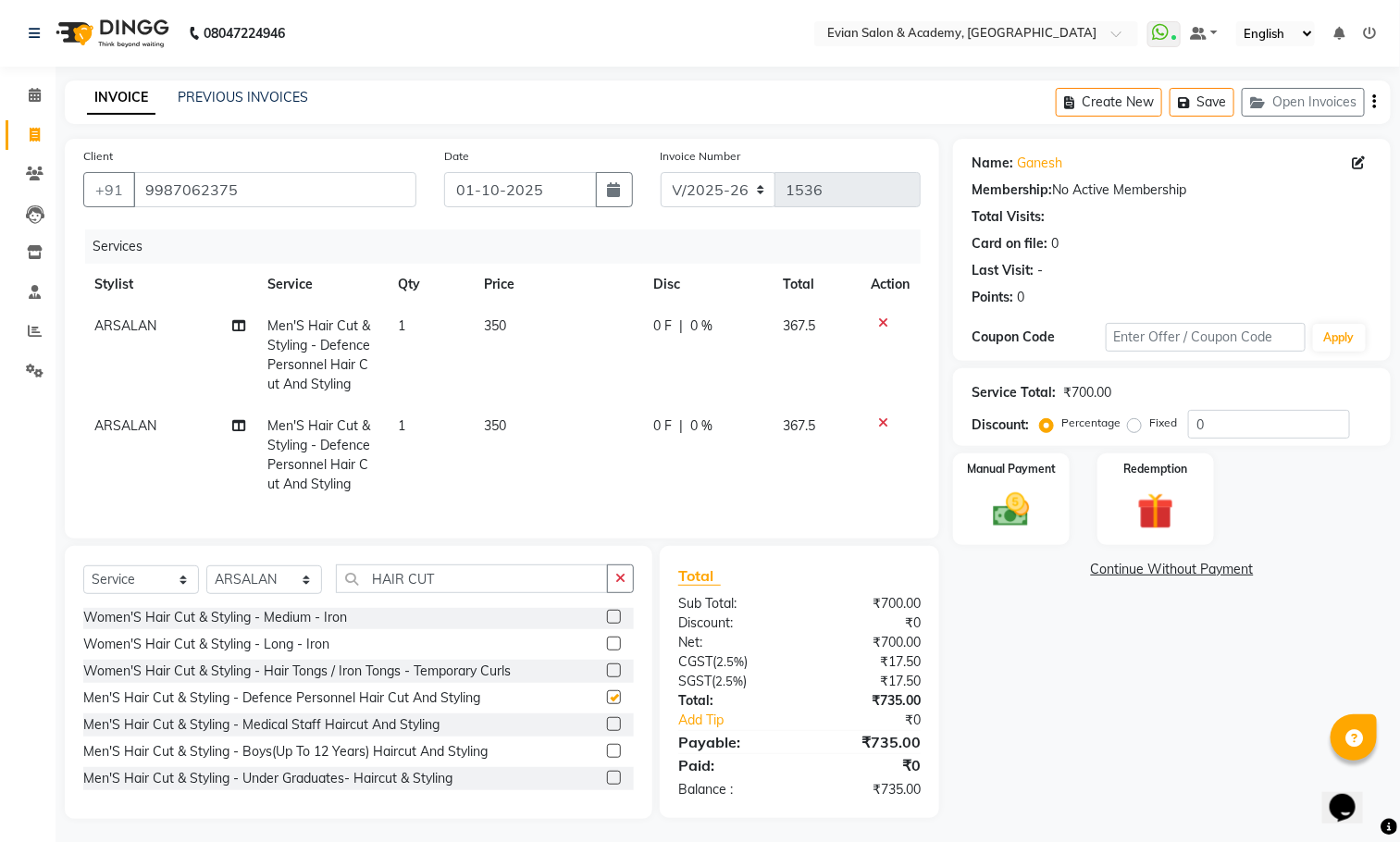
checkbox input "false"
click at [495, 324] on span "350" at bounding box center [495, 325] width 22 height 17
select select "45168"
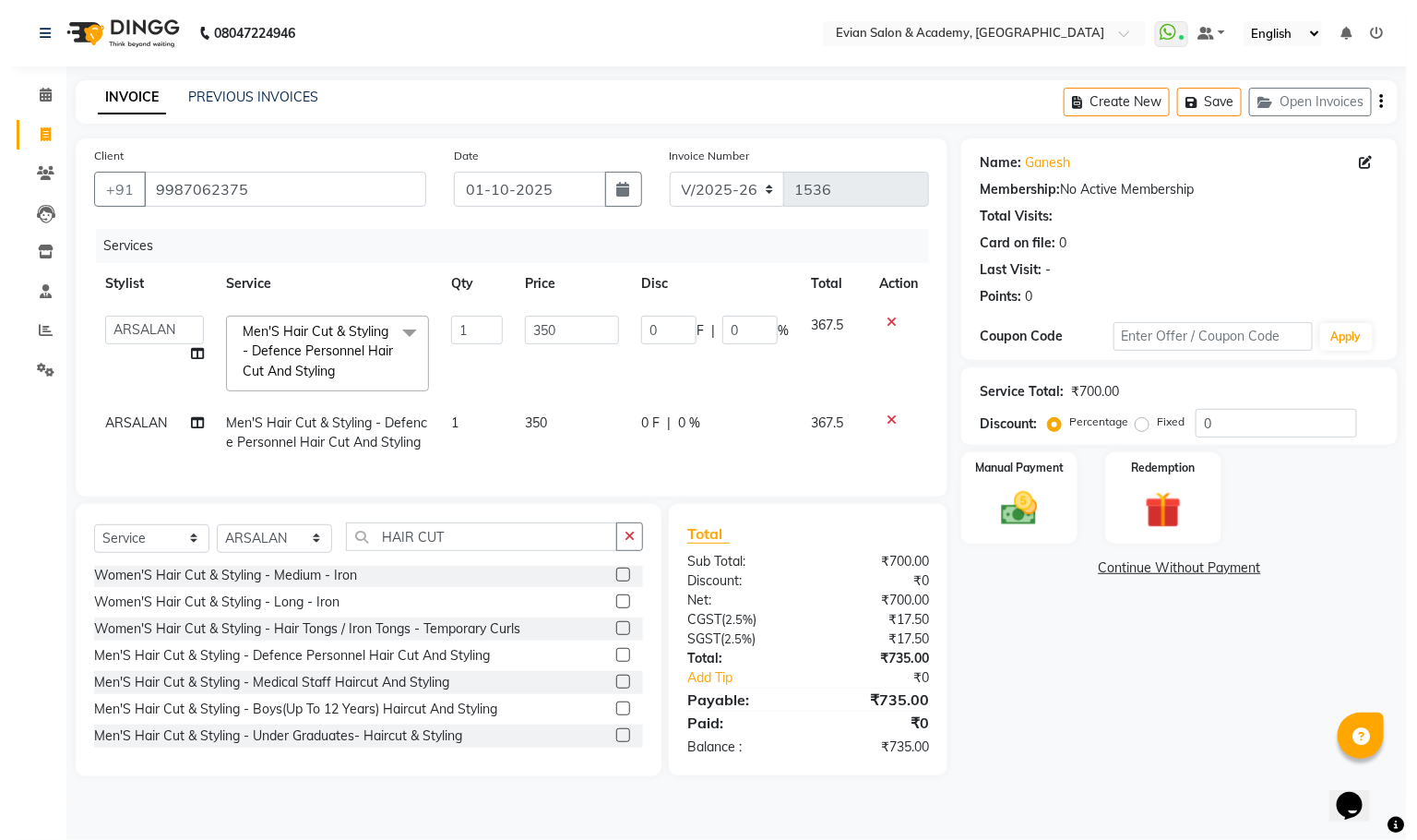
scroll to position [415, 0]
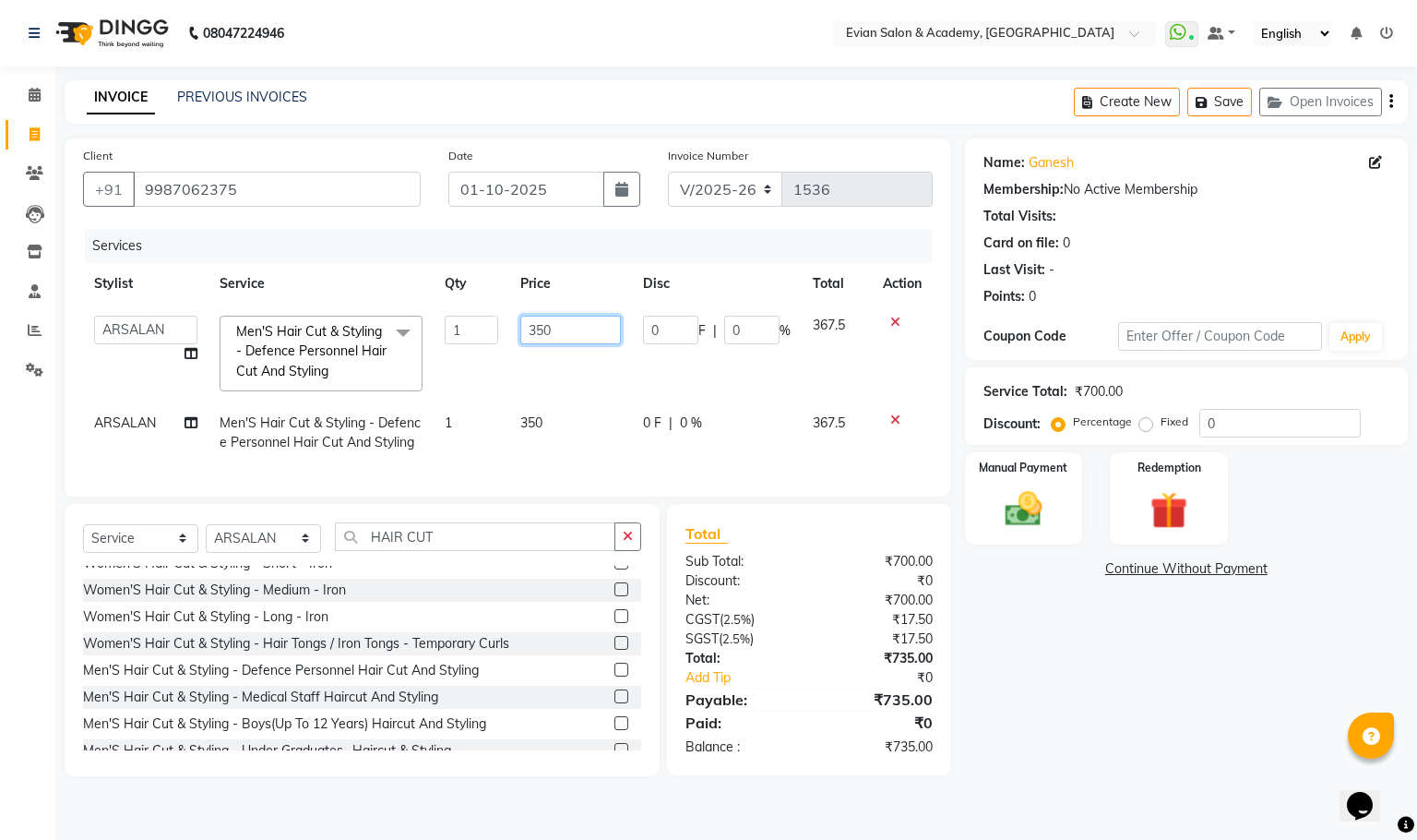
click at [535, 335] on input "350" at bounding box center [569, 329] width 99 height 29
type input "150"
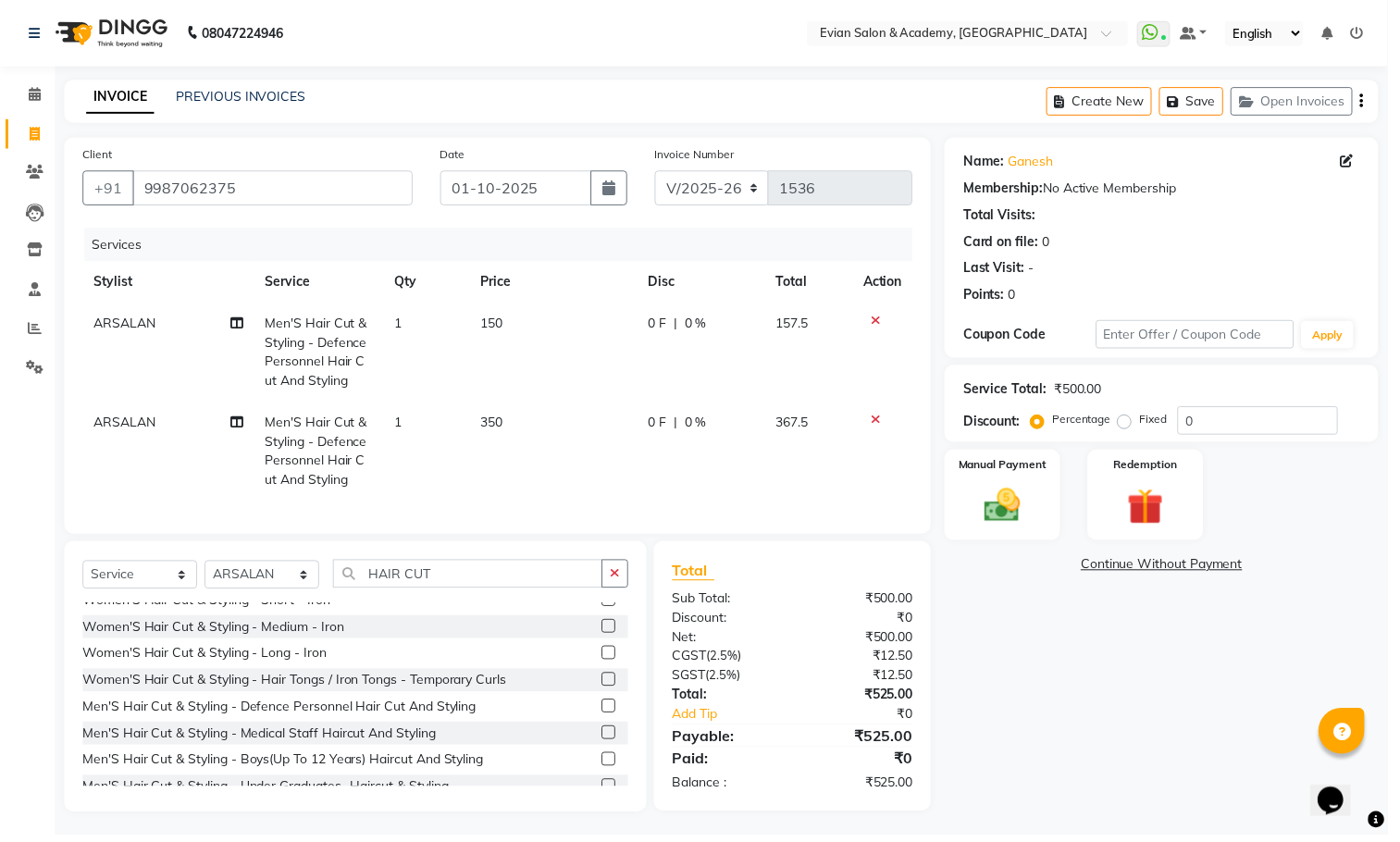
click at [527, 423] on td "350" at bounding box center [558, 454] width 169 height 99
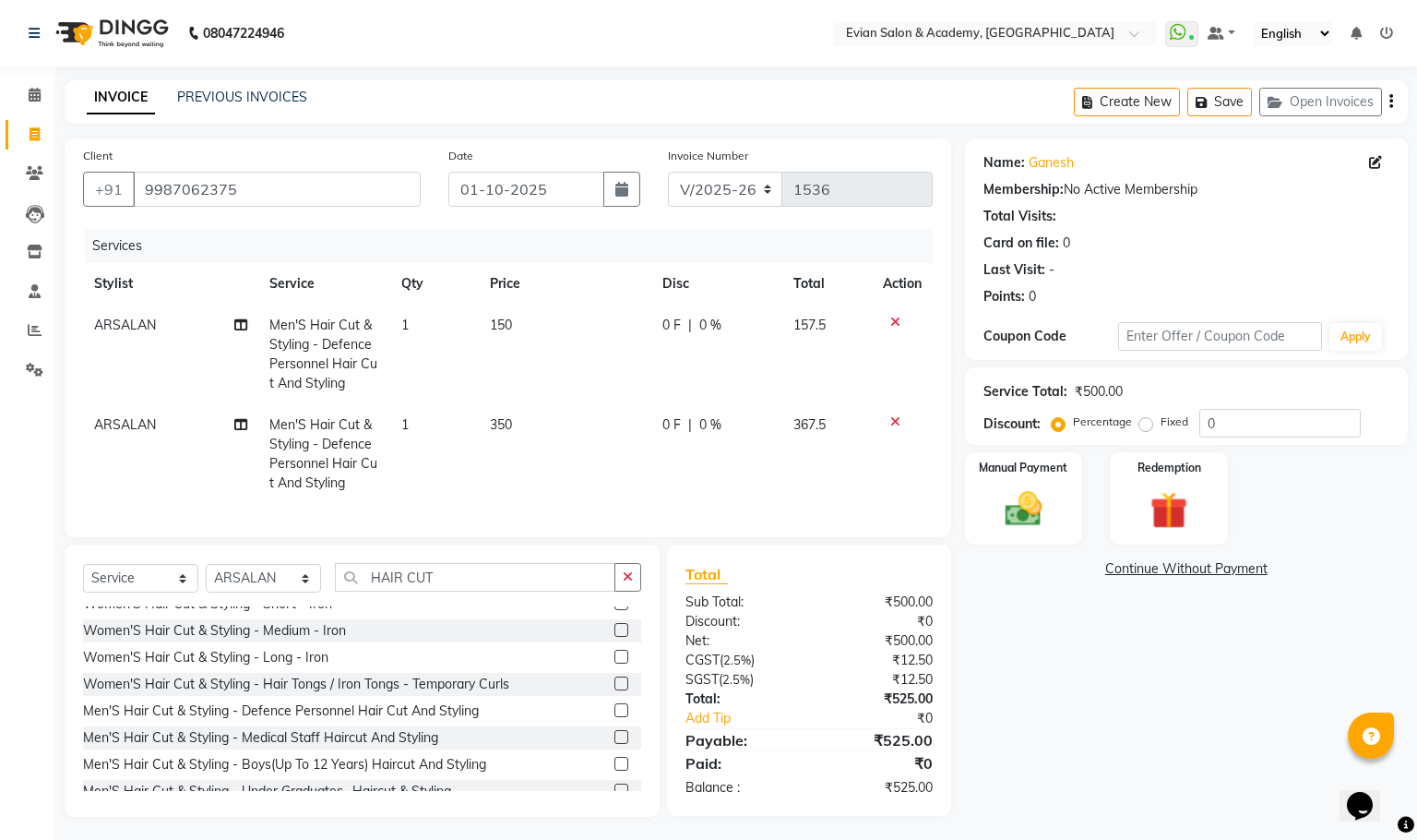
select select "45168"
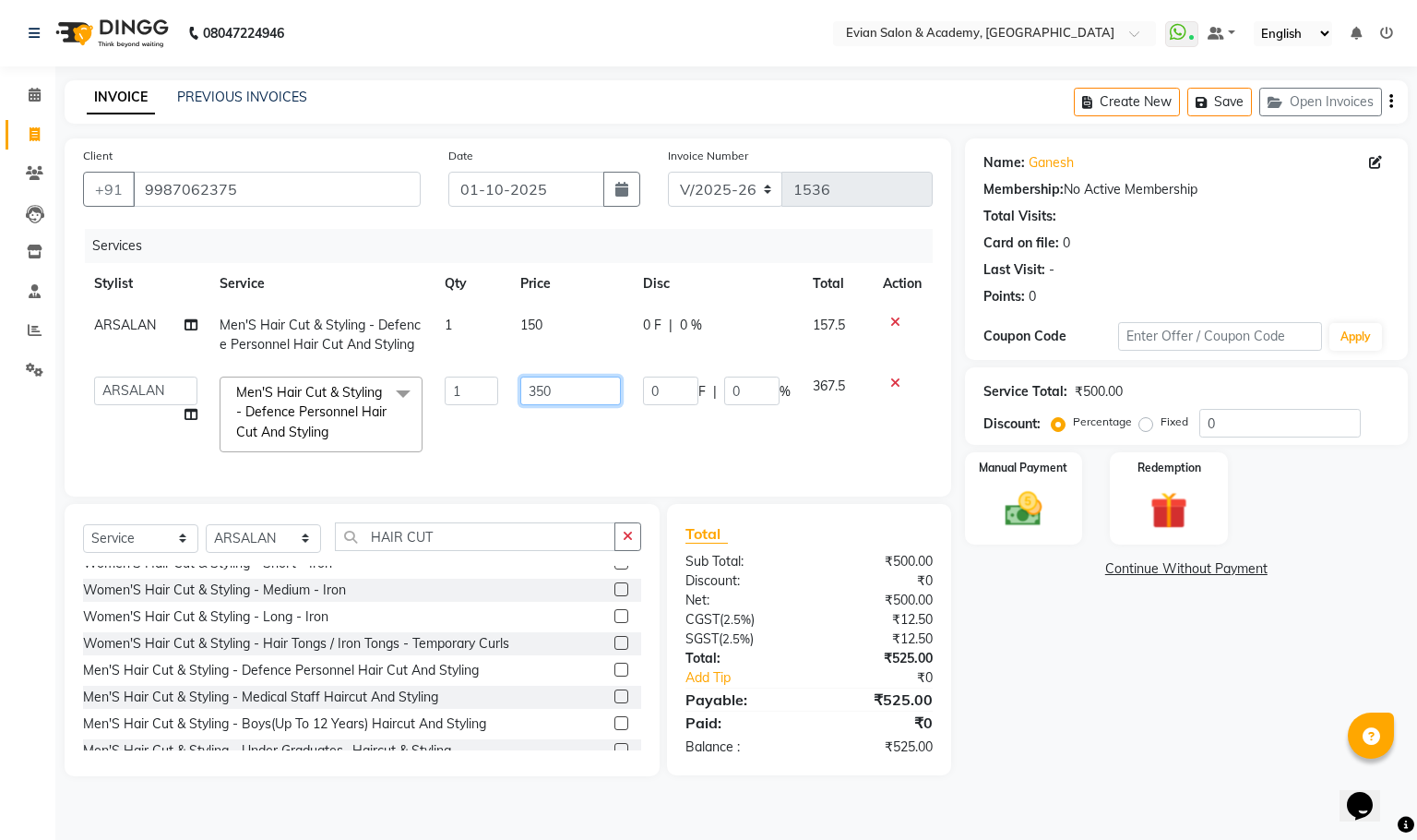
click at [537, 397] on input "350" at bounding box center [569, 390] width 99 height 29
type input "150"
click at [1237, 424] on input "0" at bounding box center [1281, 423] width 161 height 29
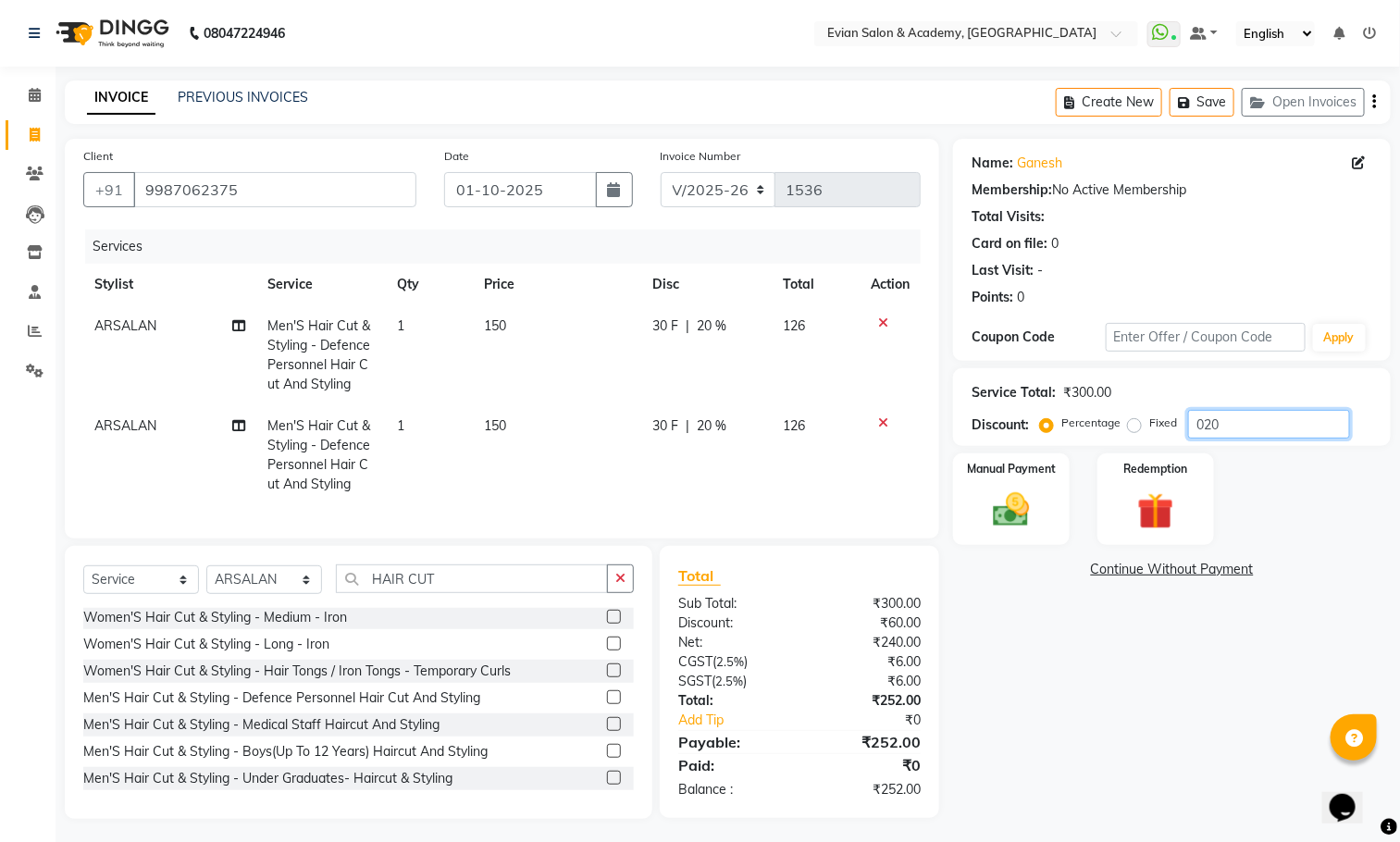
type input "020"
click at [1375, 101] on icon "button" at bounding box center [1374, 101] width 4 height 1
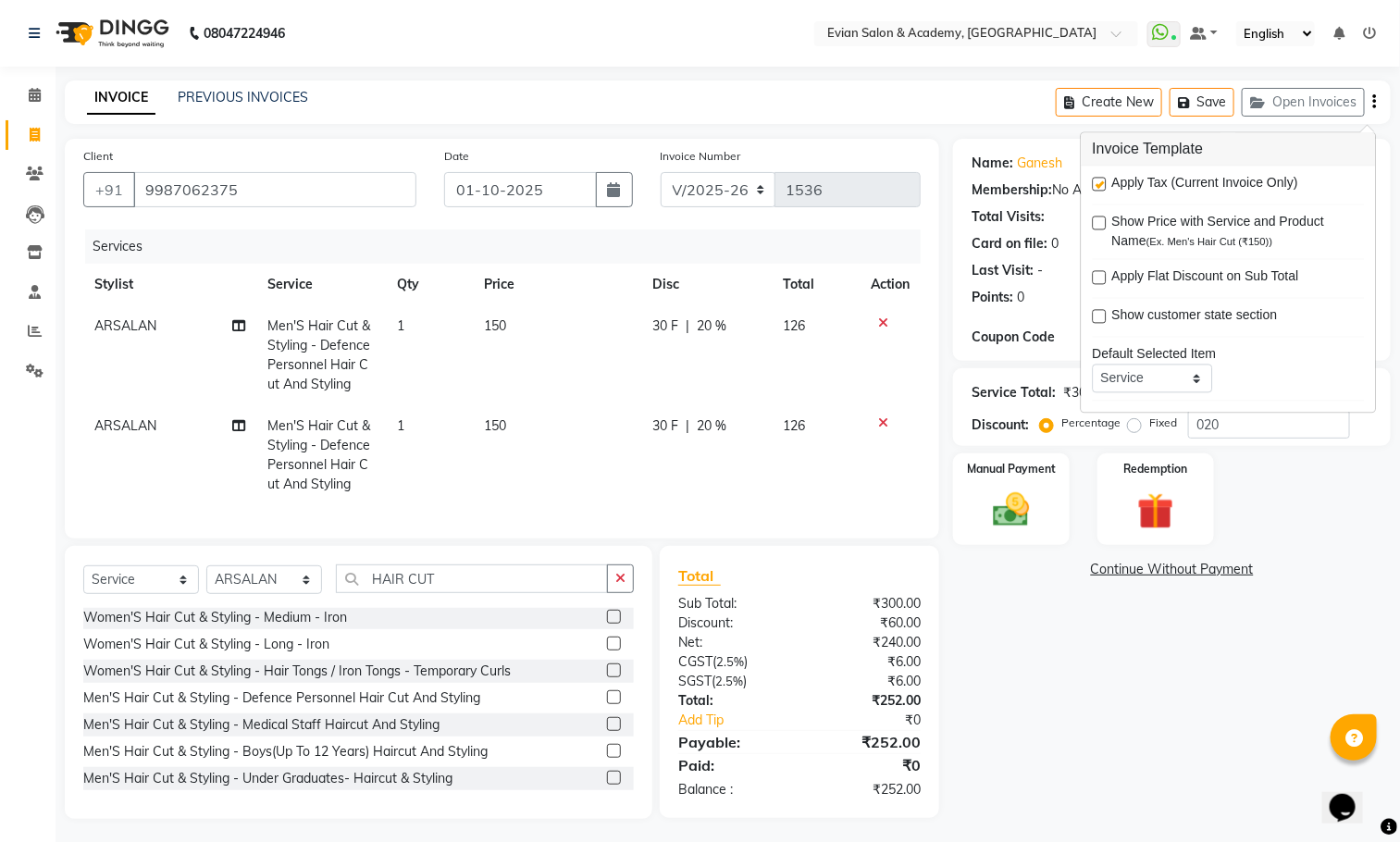
click at [1103, 183] on label at bounding box center [1099, 184] width 14 height 14
click at [1103, 183] on input "checkbox" at bounding box center [1098, 185] width 12 height 12
checkbox input "false"
click at [1023, 489] on img at bounding box center [1011, 509] width 62 height 44
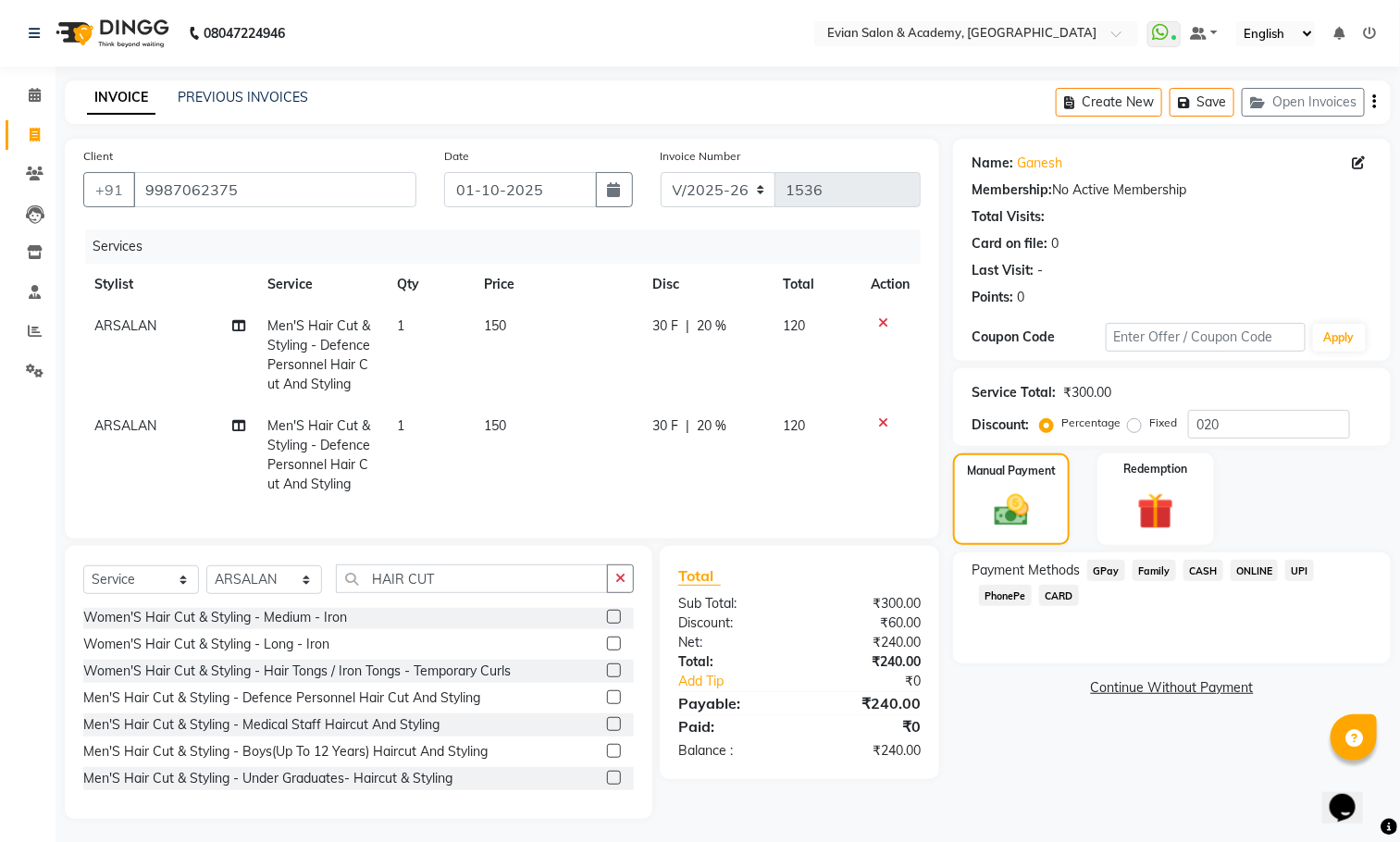
click at [1096, 572] on span "GPay" at bounding box center [1105, 570] width 38 height 21
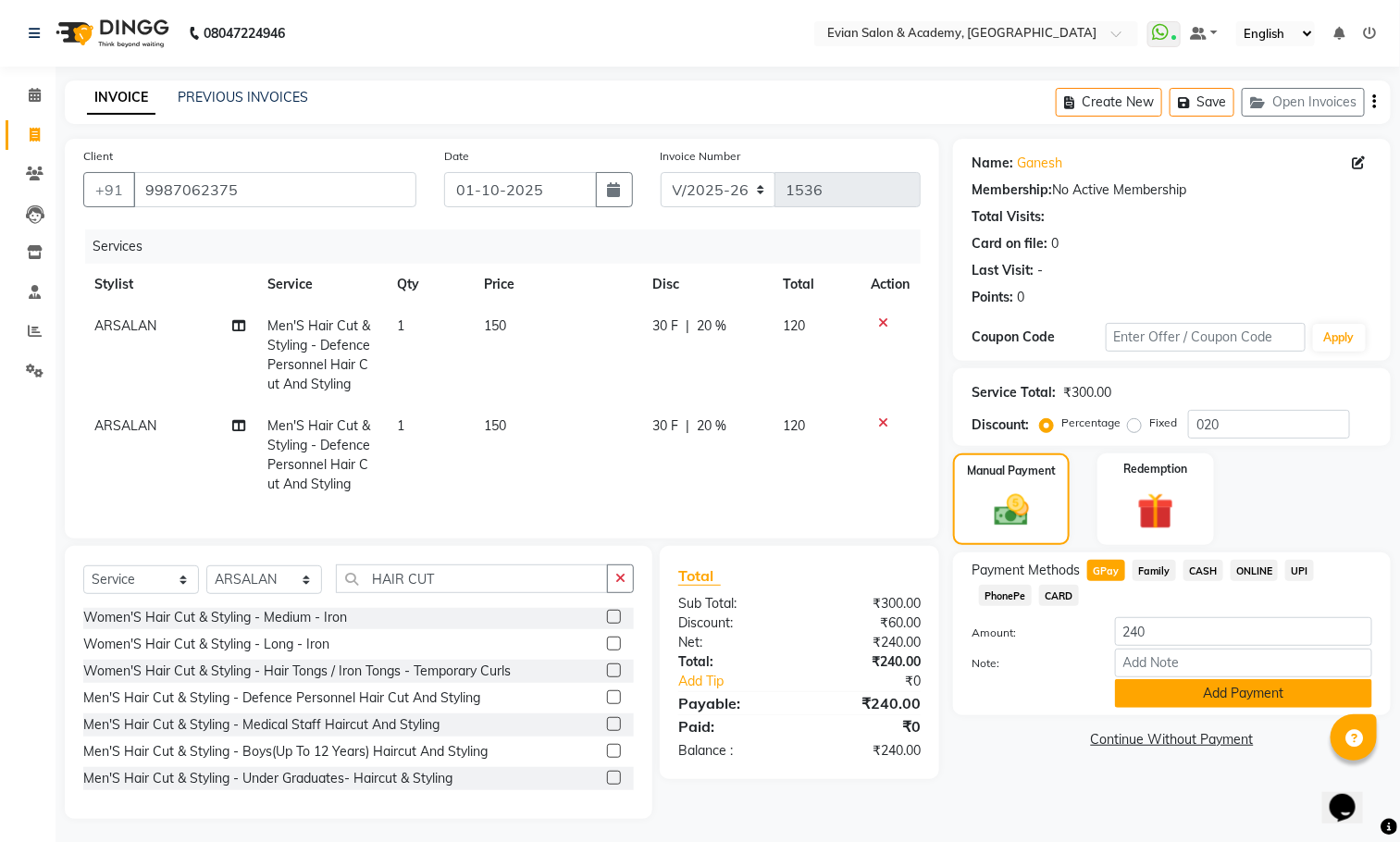
click at [1129, 680] on button "Add Payment" at bounding box center [1243, 692] width 258 height 29
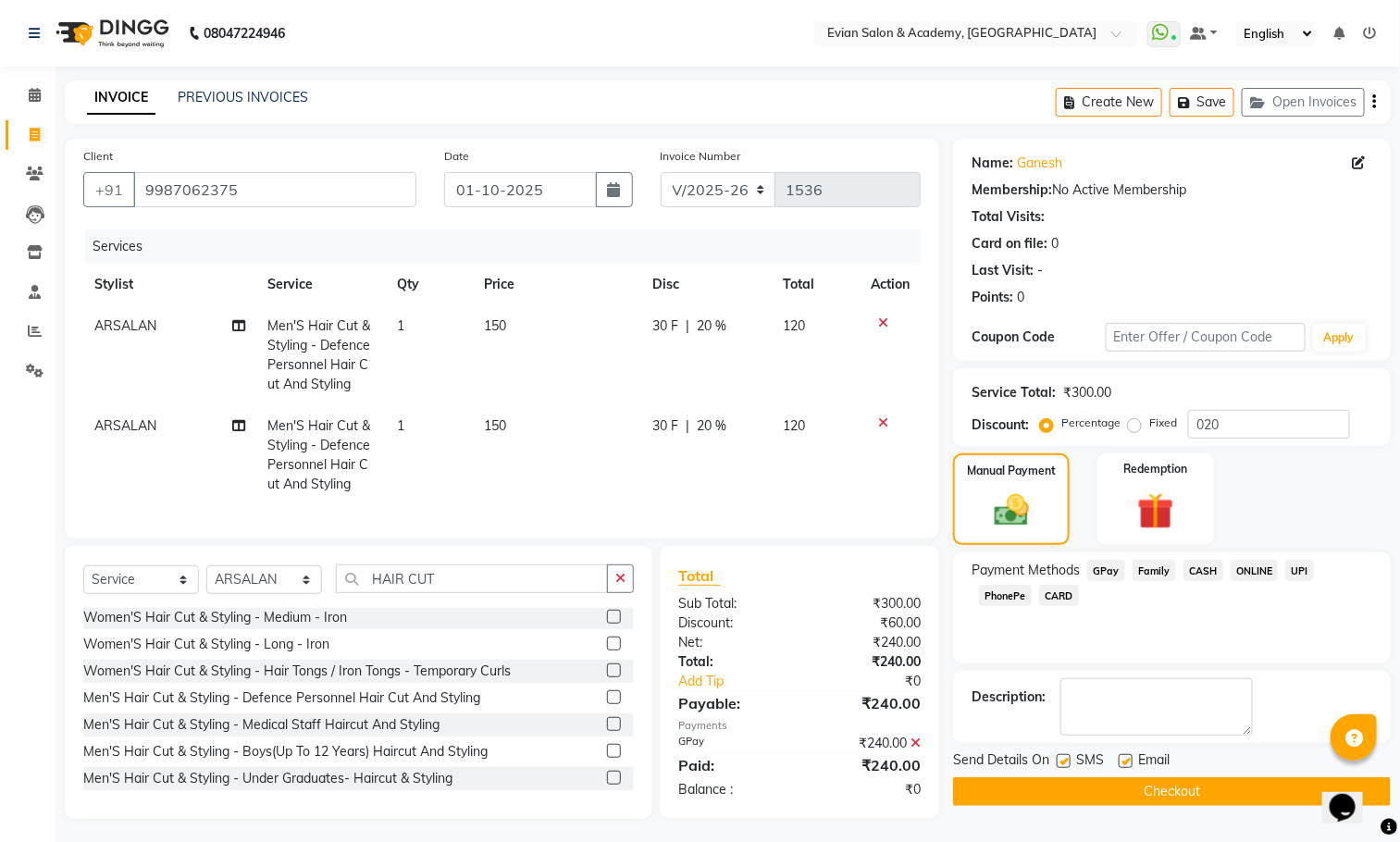
click at [1138, 786] on button "Checkout" at bounding box center [1171, 791] width 438 height 29
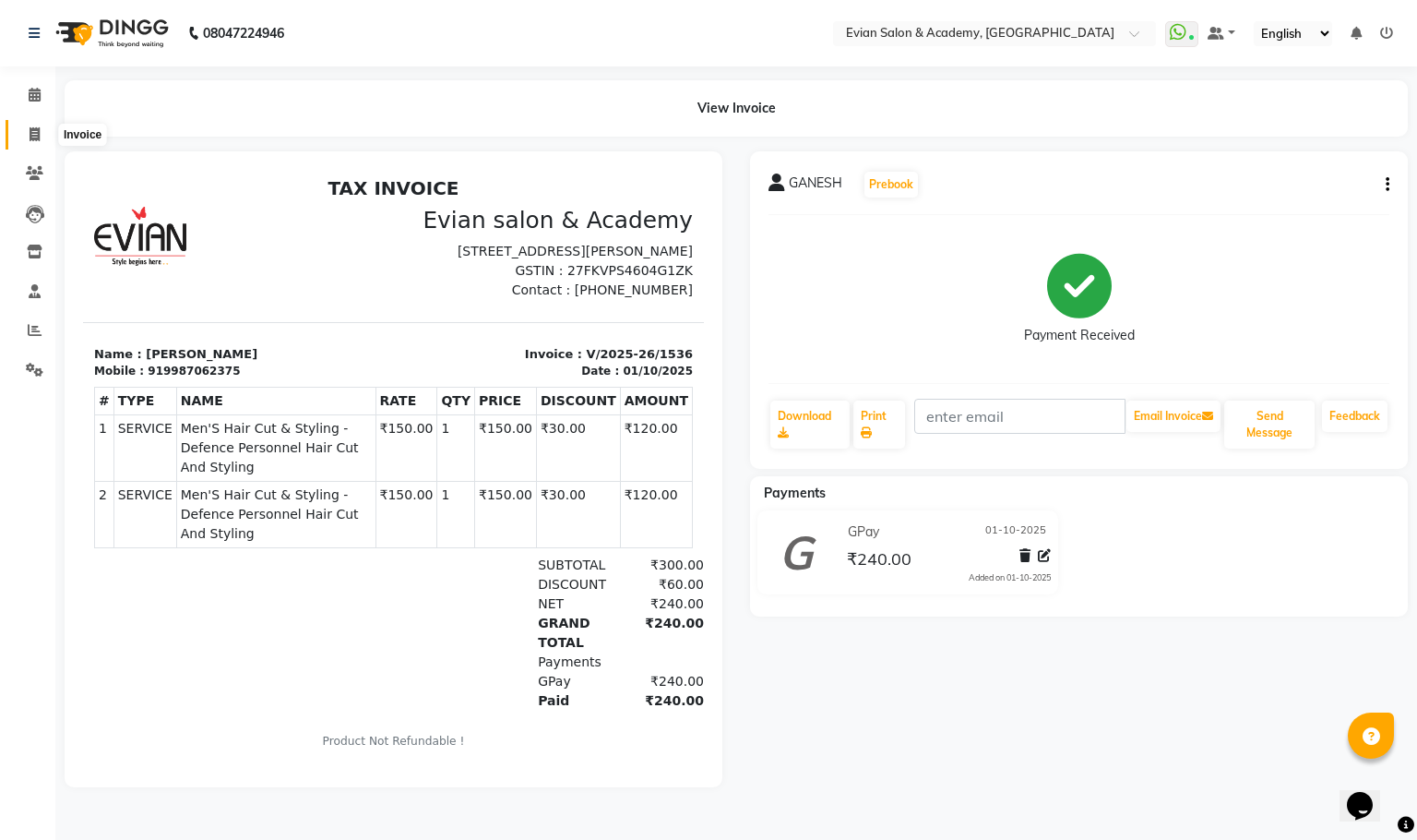
click at [34, 133] on icon at bounding box center [34, 134] width 10 height 14
select select "service"
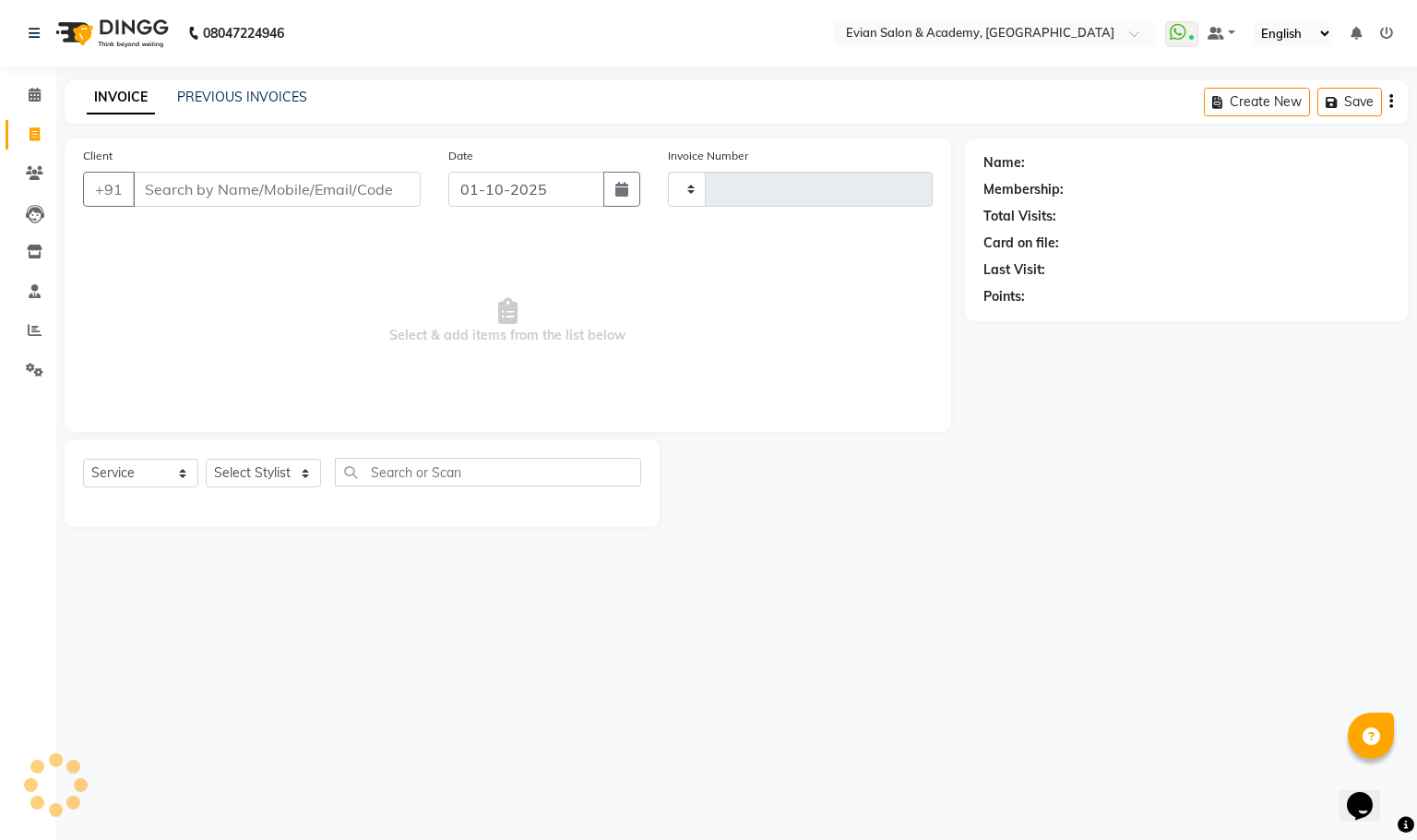
type input "1537"
select select "4688"
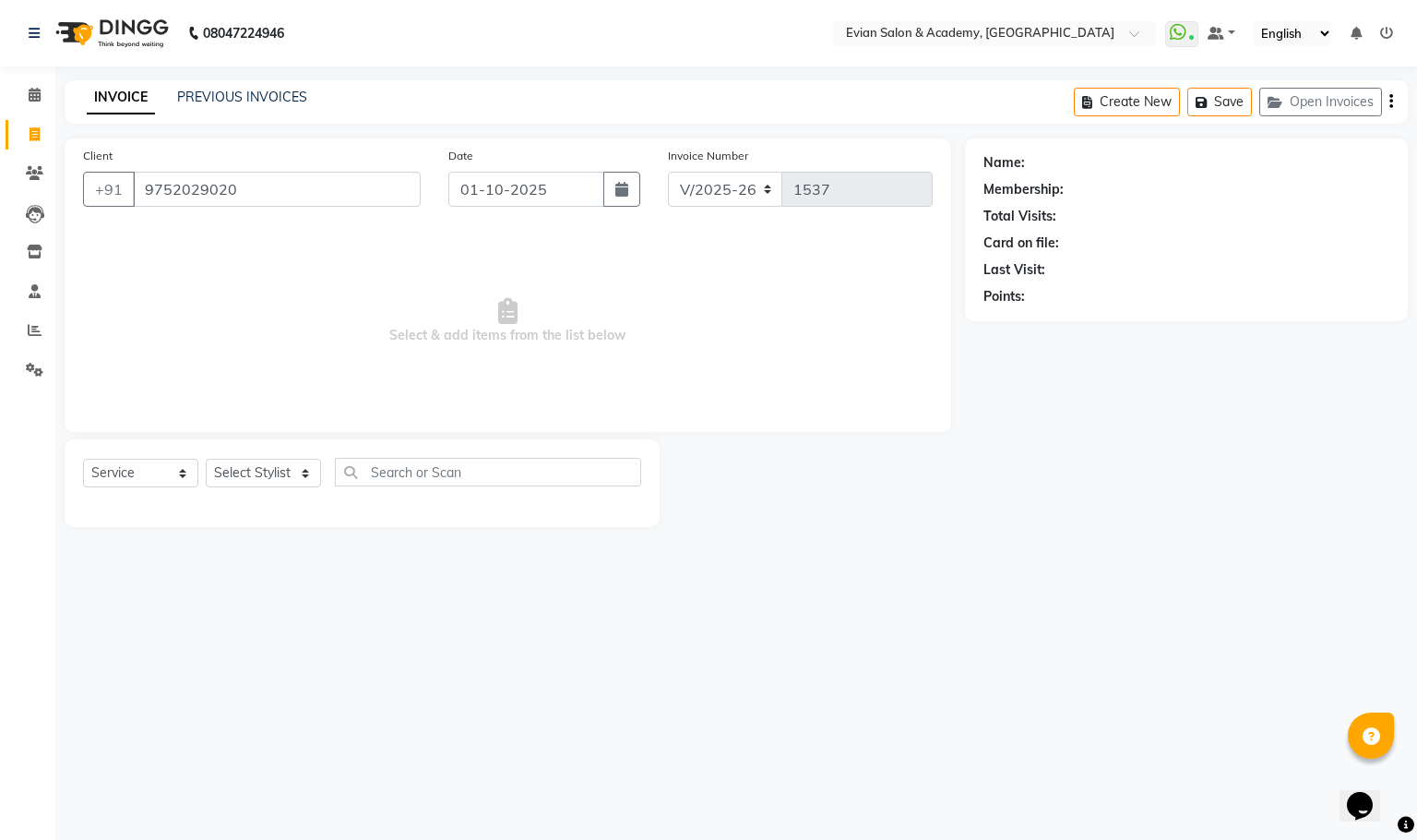
type input "9752029020"
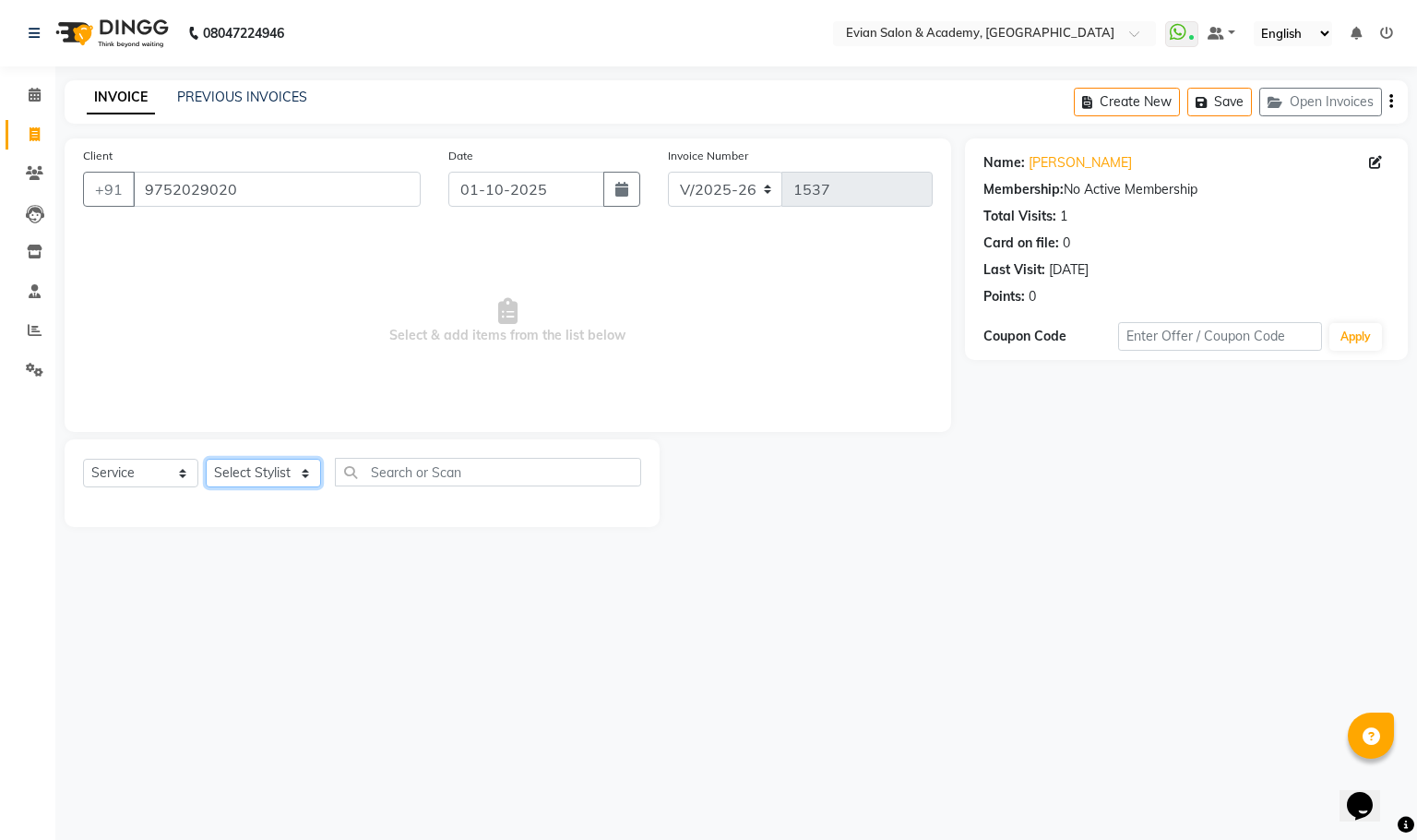
click at [277, 479] on select "Select Stylist [PERSON_NAME] SIR Admin ANAS [PERSON_NAME] DISHA FAIZ Ghansoli d…" at bounding box center [263, 473] width 115 height 29
select select "53302"
click at [206, 460] on select "Select Stylist [PERSON_NAME] SIR Admin ANAS [PERSON_NAME] DISHA FAIZ Ghansoli d…" at bounding box center [263, 473] width 115 height 29
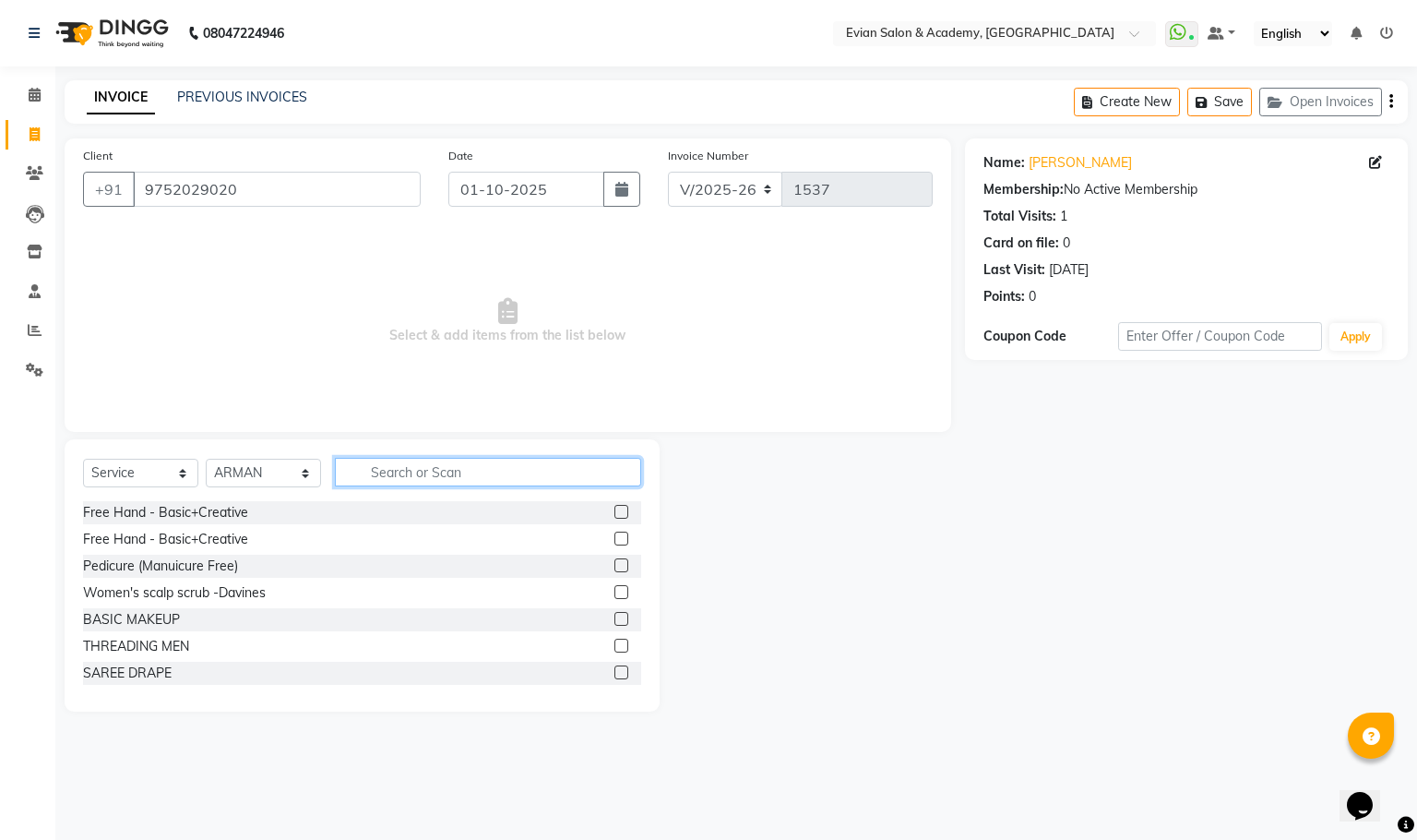
click at [405, 474] on input "text" at bounding box center [488, 472] width 306 height 29
type input "BEARD"
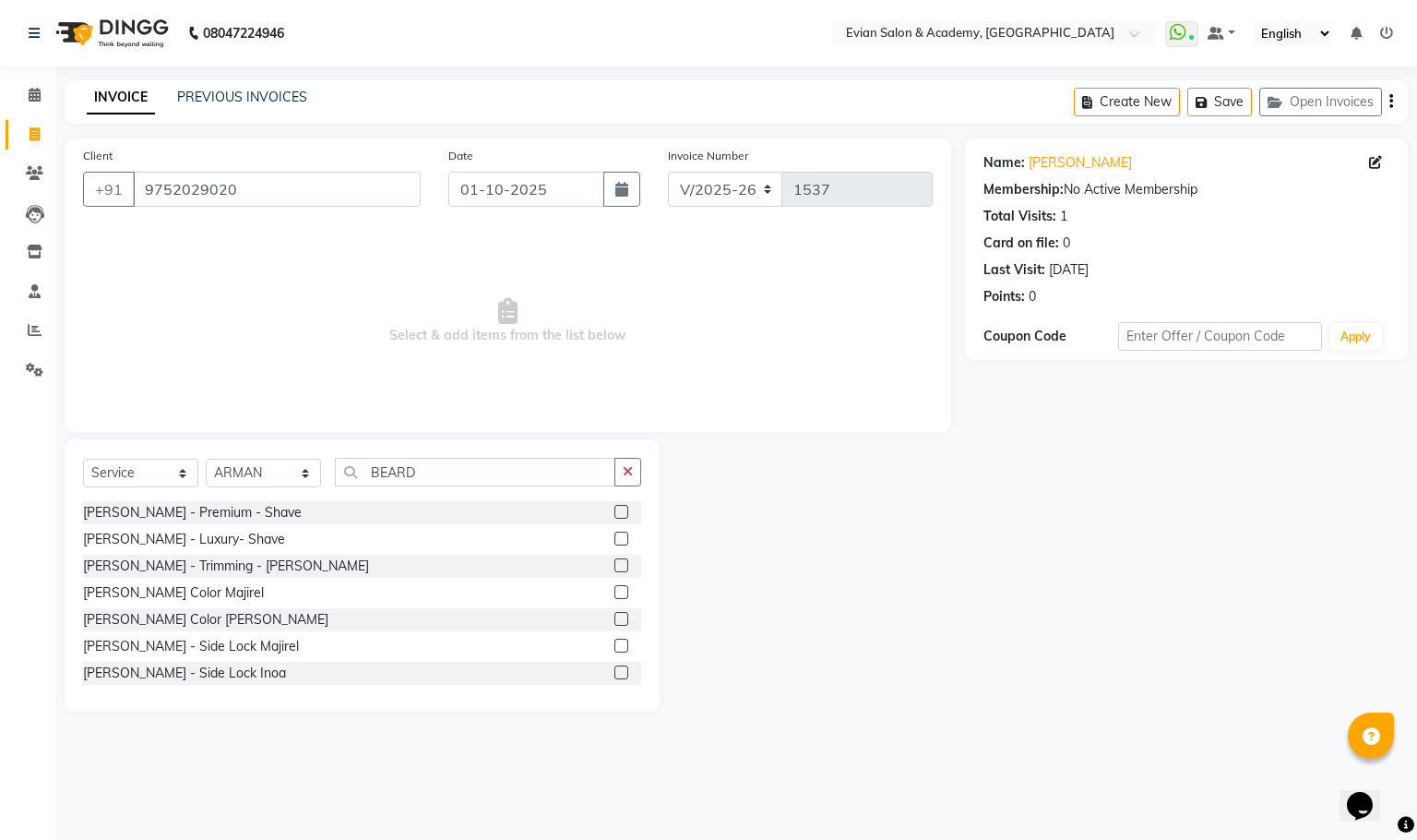
click at [615, 563] on label at bounding box center [621, 565] width 14 height 14
click at [615, 563] on input "checkbox" at bounding box center [620, 566] width 12 height 12
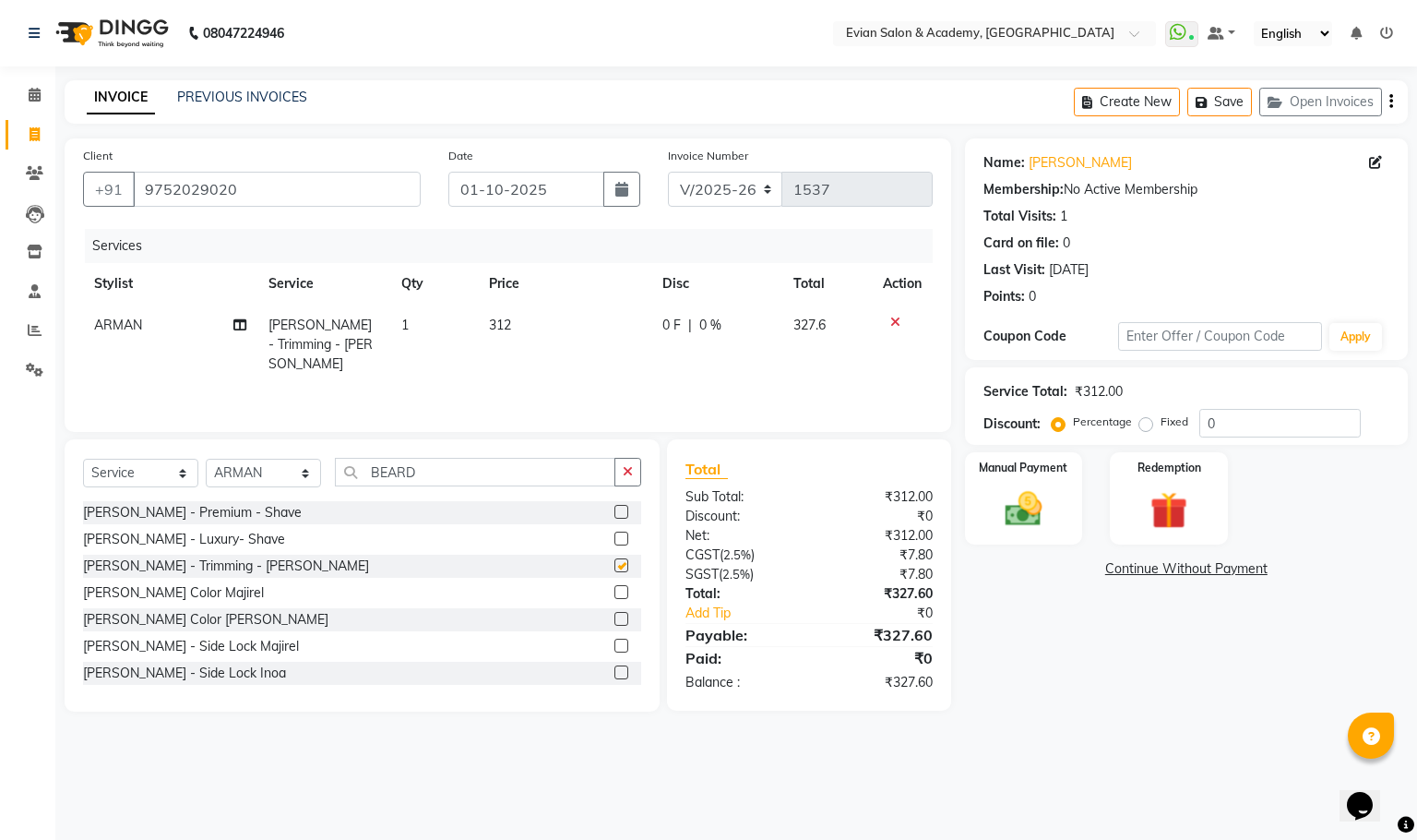
checkbox input "false"
click at [540, 355] on td "312" at bounding box center [564, 344] width 173 height 81
select select "53302"
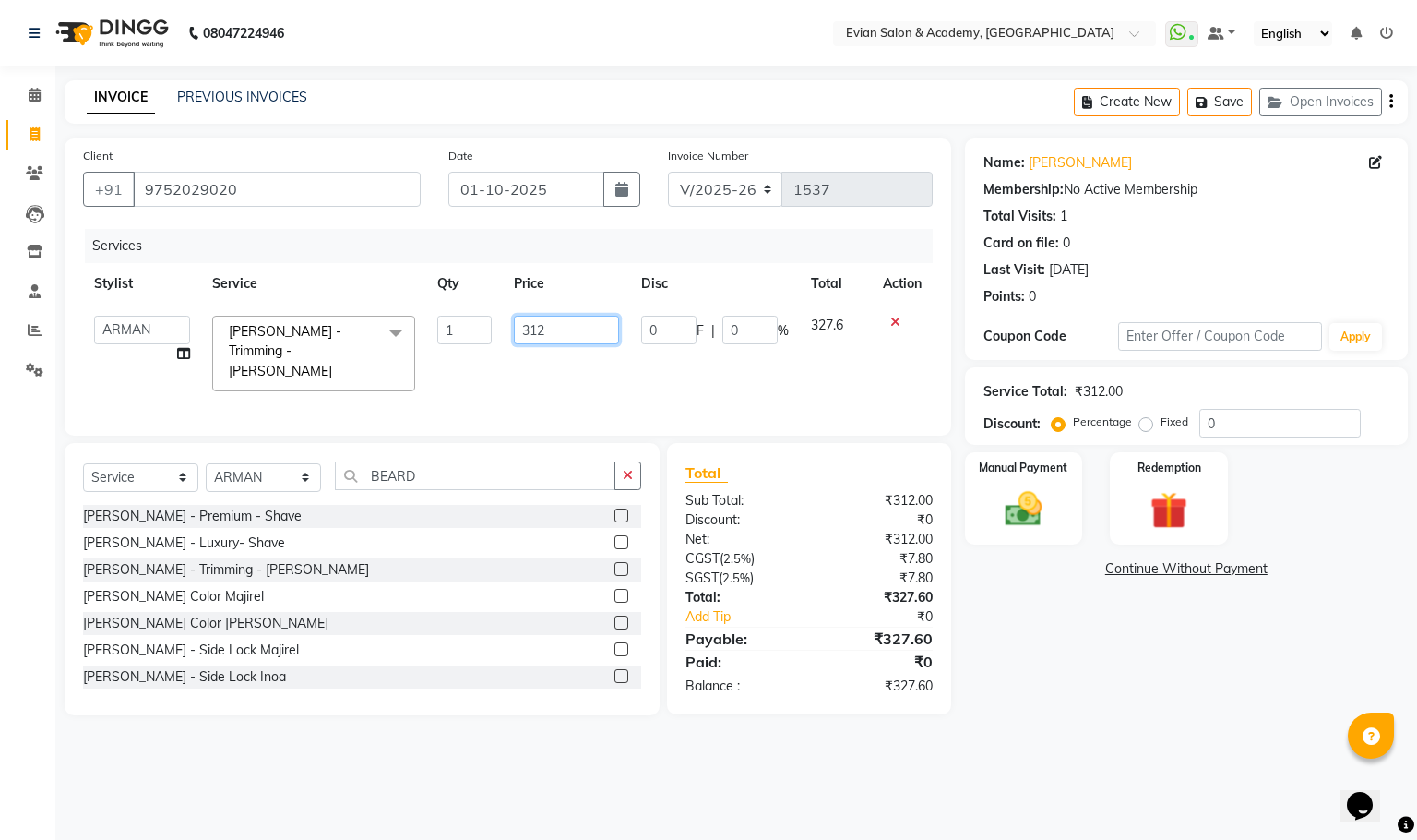
click at [571, 326] on input "312" at bounding box center [566, 329] width 105 height 29
type input "3"
type input "100"
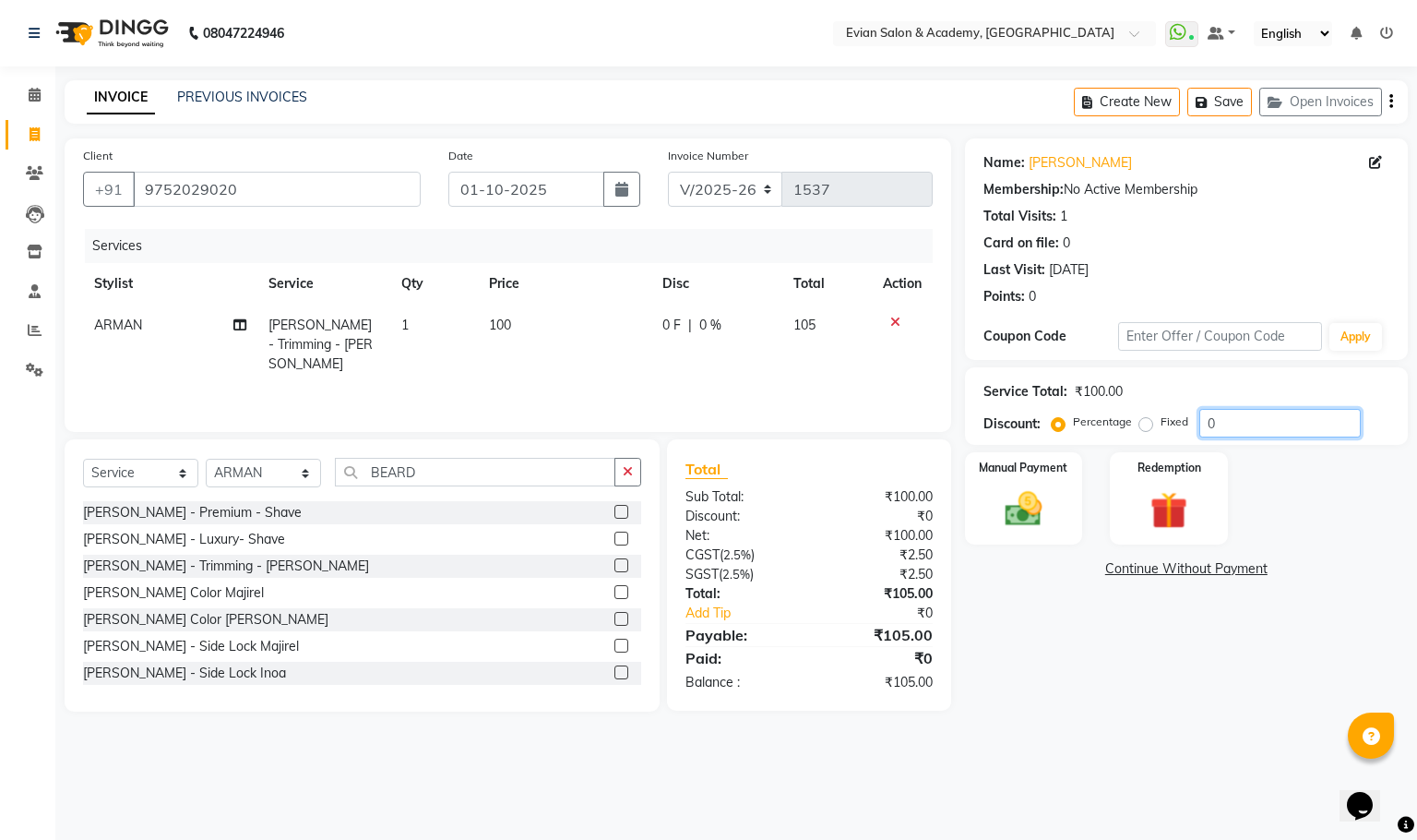
click at [1200, 419] on input "0" at bounding box center [1281, 423] width 161 height 29
type input "20"
click at [1390, 101] on icon "button" at bounding box center [1392, 101] width 4 height 1
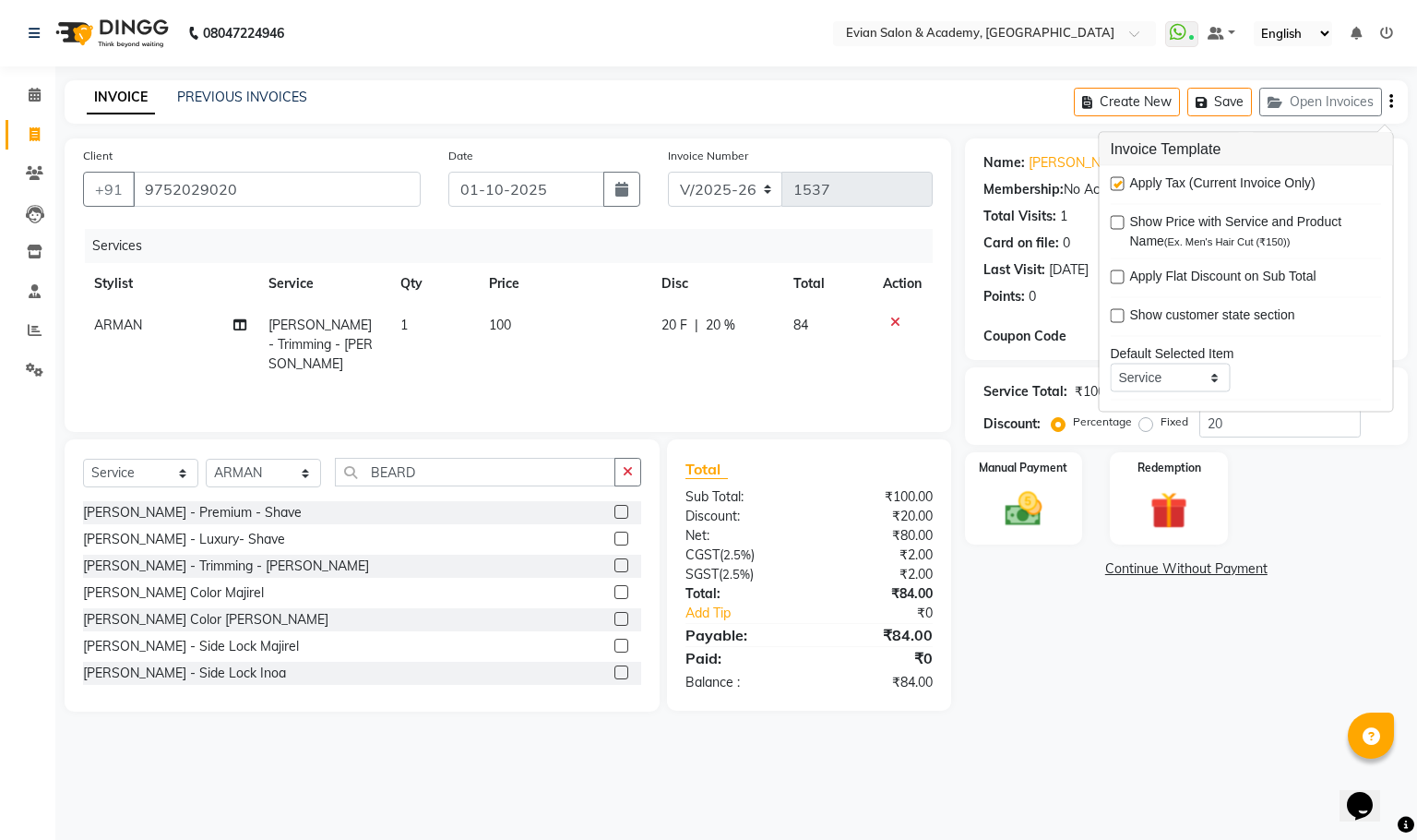
click at [1118, 186] on label at bounding box center [1117, 184] width 14 height 14
click at [1118, 186] on input "checkbox" at bounding box center [1117, 185] width 12 height 12
checkbox input "false"
click at [1017, 528] on img at bounding box center [1024, 509] width 63 height 45
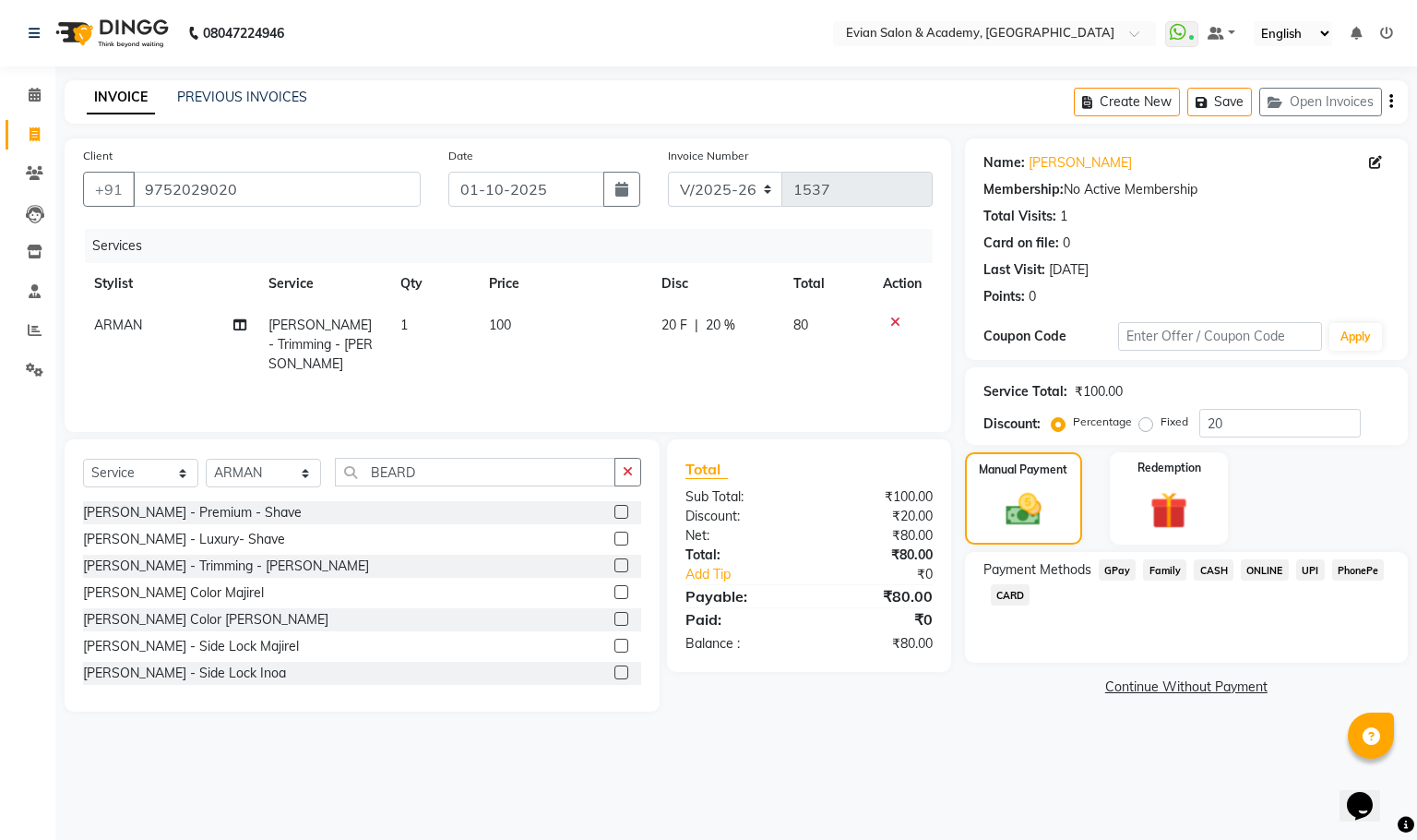
click at [1116, 568] on span "GPay" at bounding box center [1117, 569] width 38 height 21
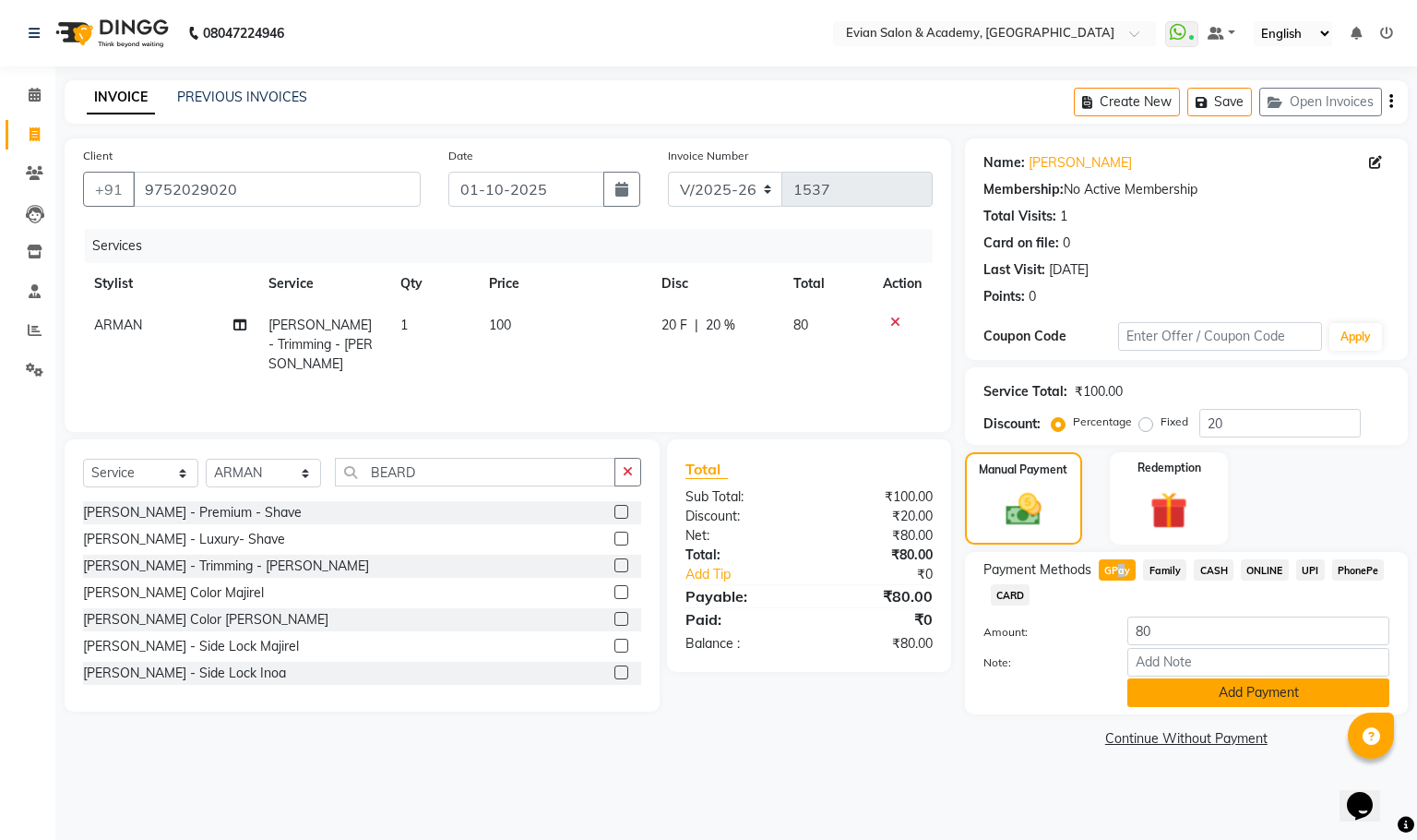
click at [1183, 698] on button "Add Payment" at bounding box center [1258, 692] width 262 height 29
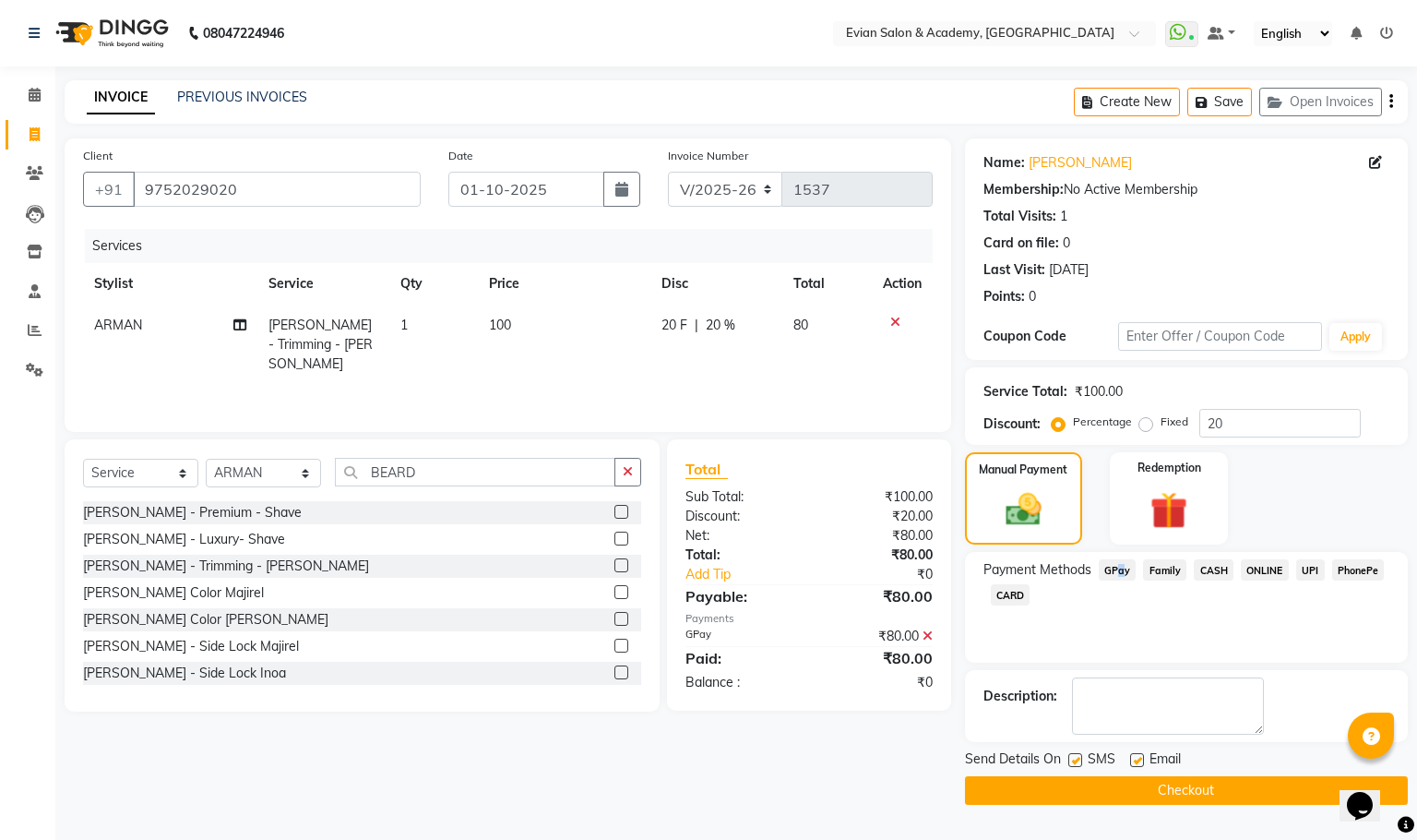
click at [1147, 792] on button "Checkout" at bounding box center [1187, 790] width 443 height 29
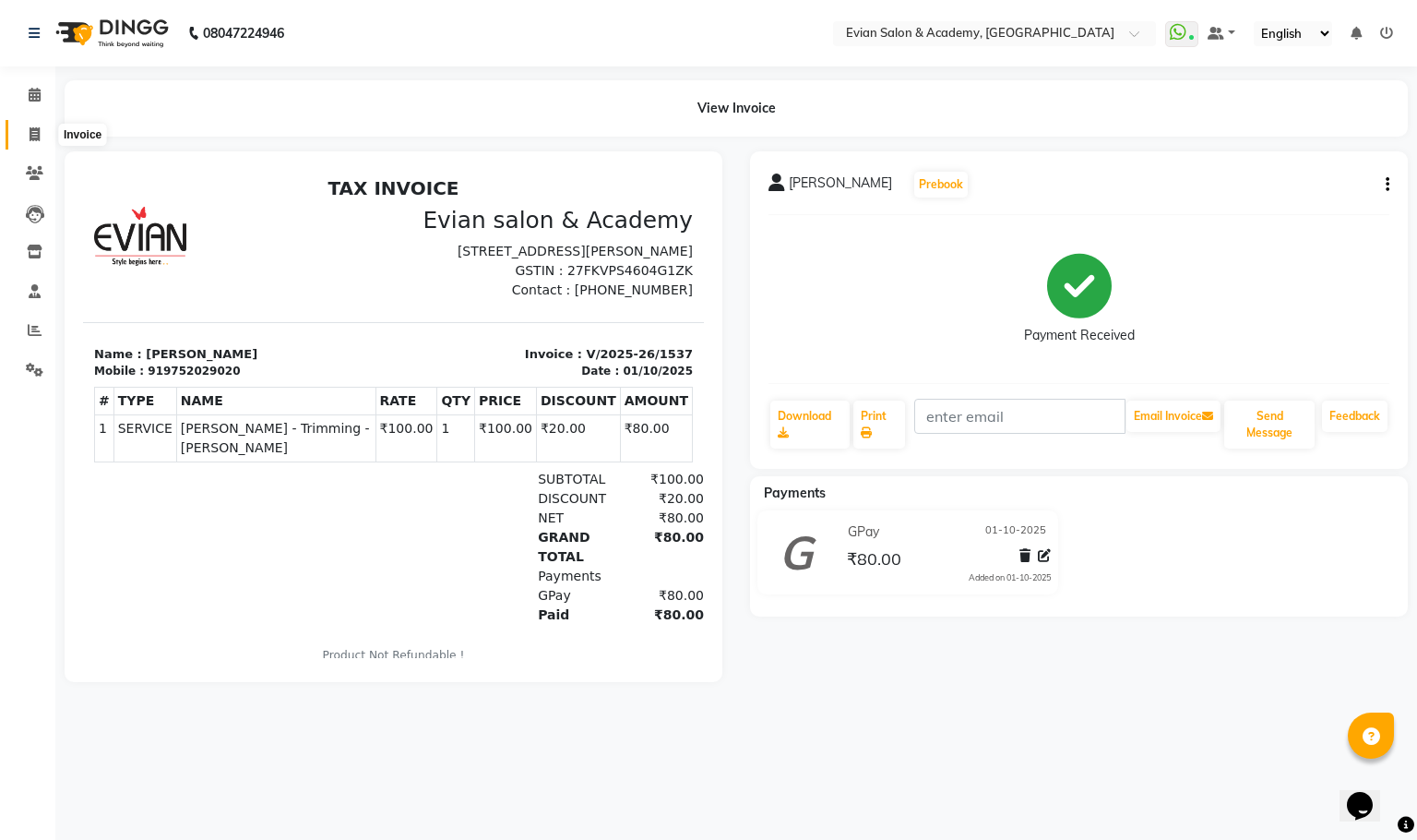
click at [47, 141] on span at bounding box center [34, 134] width 32 height 21
select select "service"
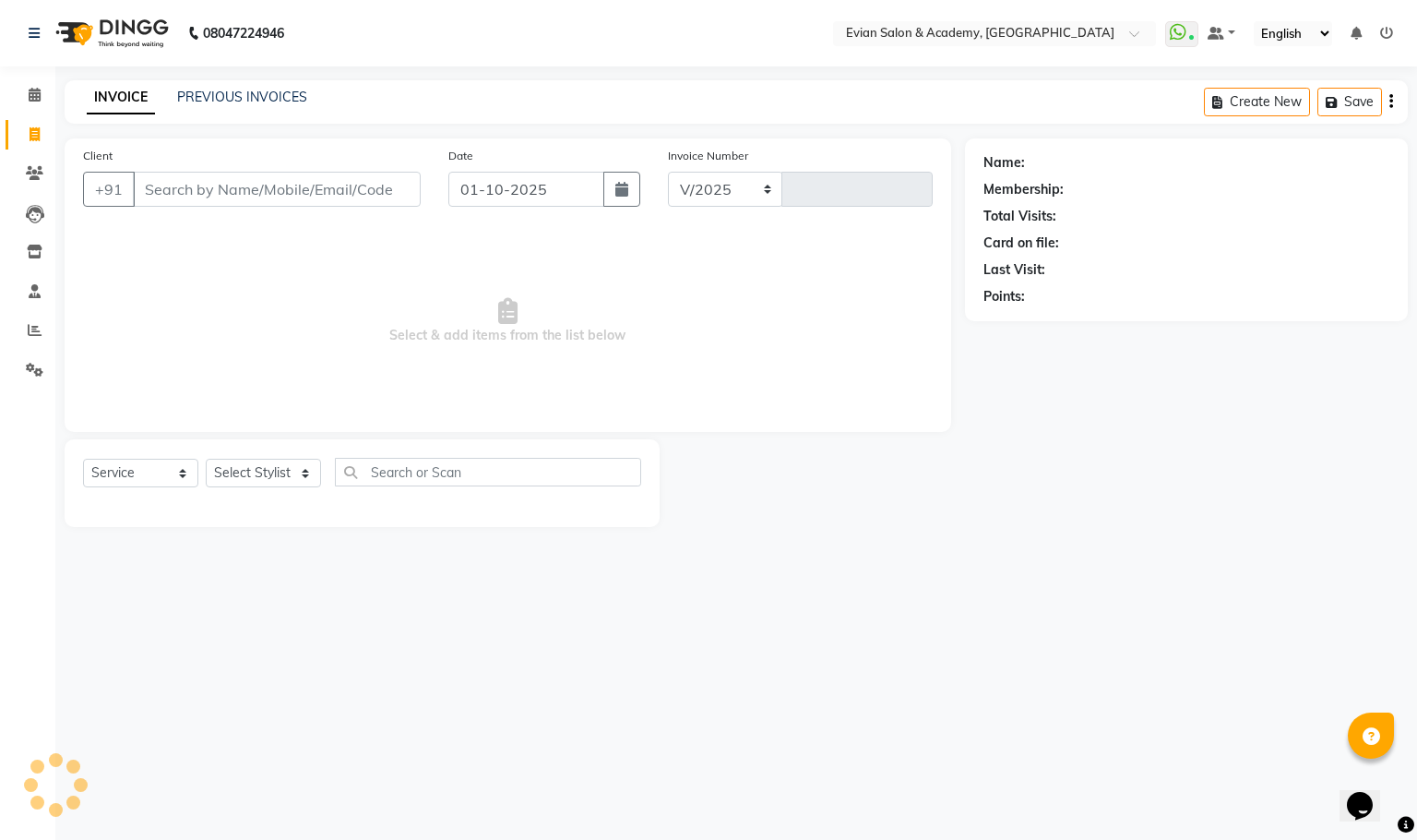
select select "4688"
type input "1538"
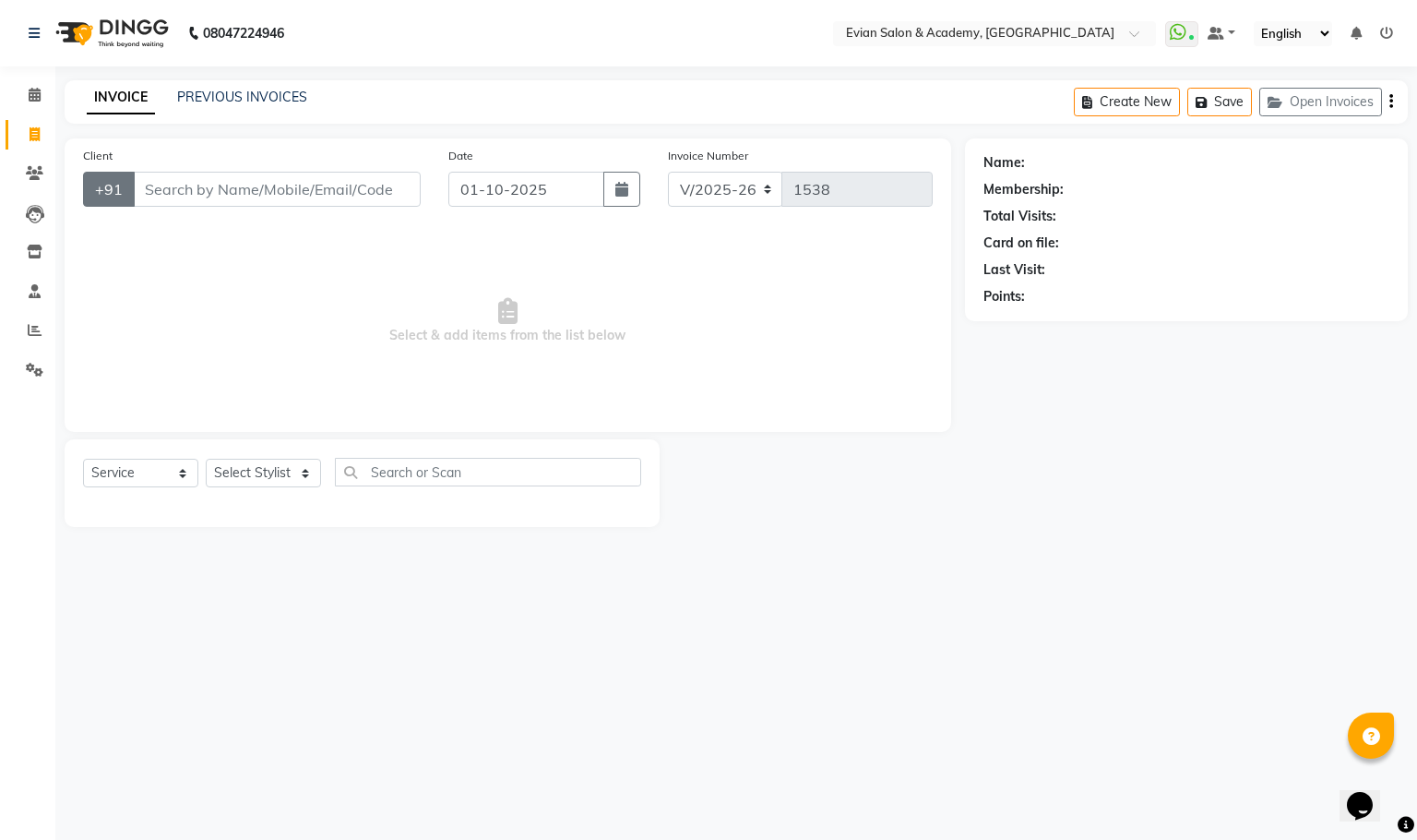
drag, startPoint x: 147, startPoint y: 170, endPoint x: 134, endPoint y: 203, distance: 35.5
click at [134, 203] on button "+91" at bounding box center [109, 189] width 52 height 35
paste input "8097970827"
type input "8097970827"
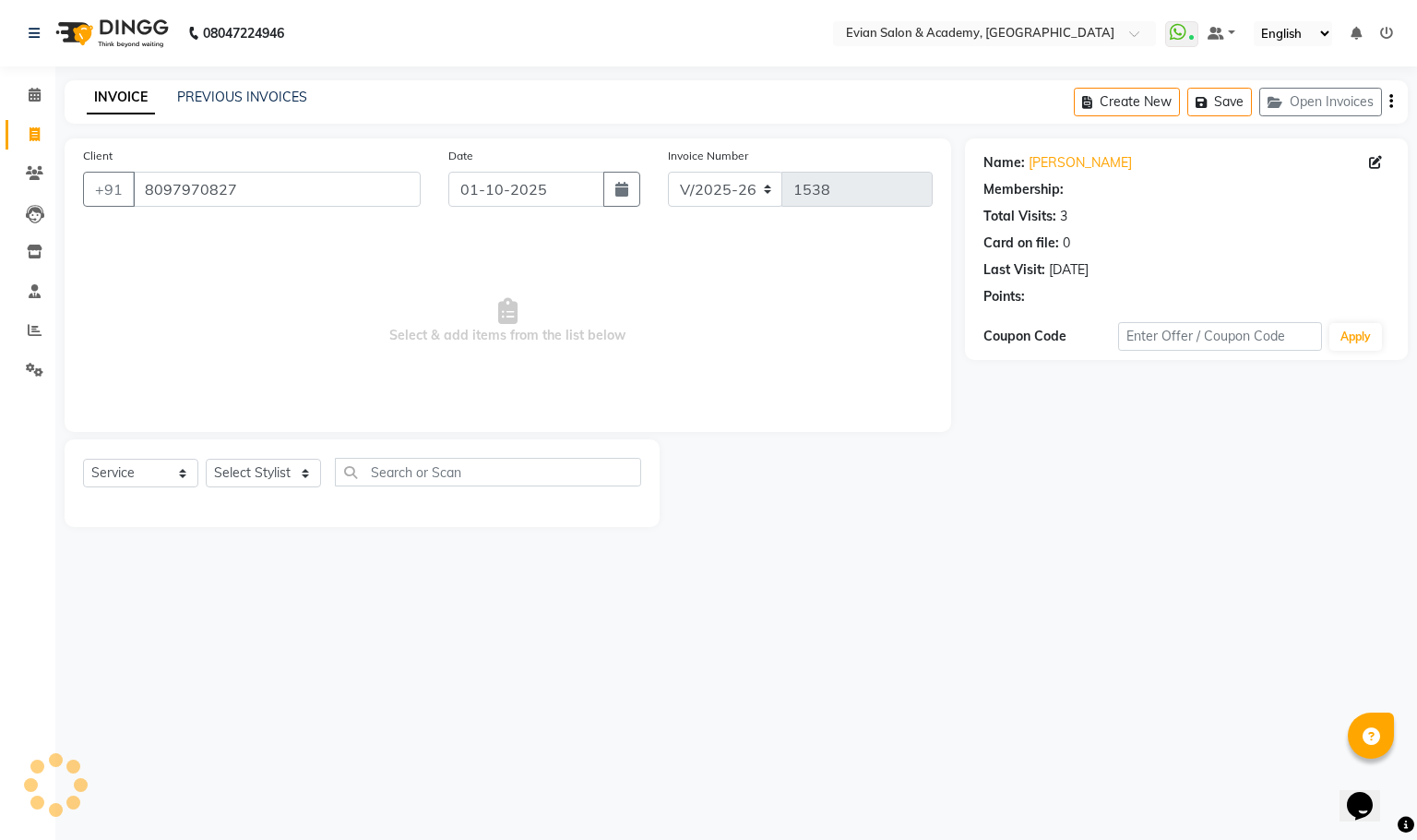
select select "1: Object"
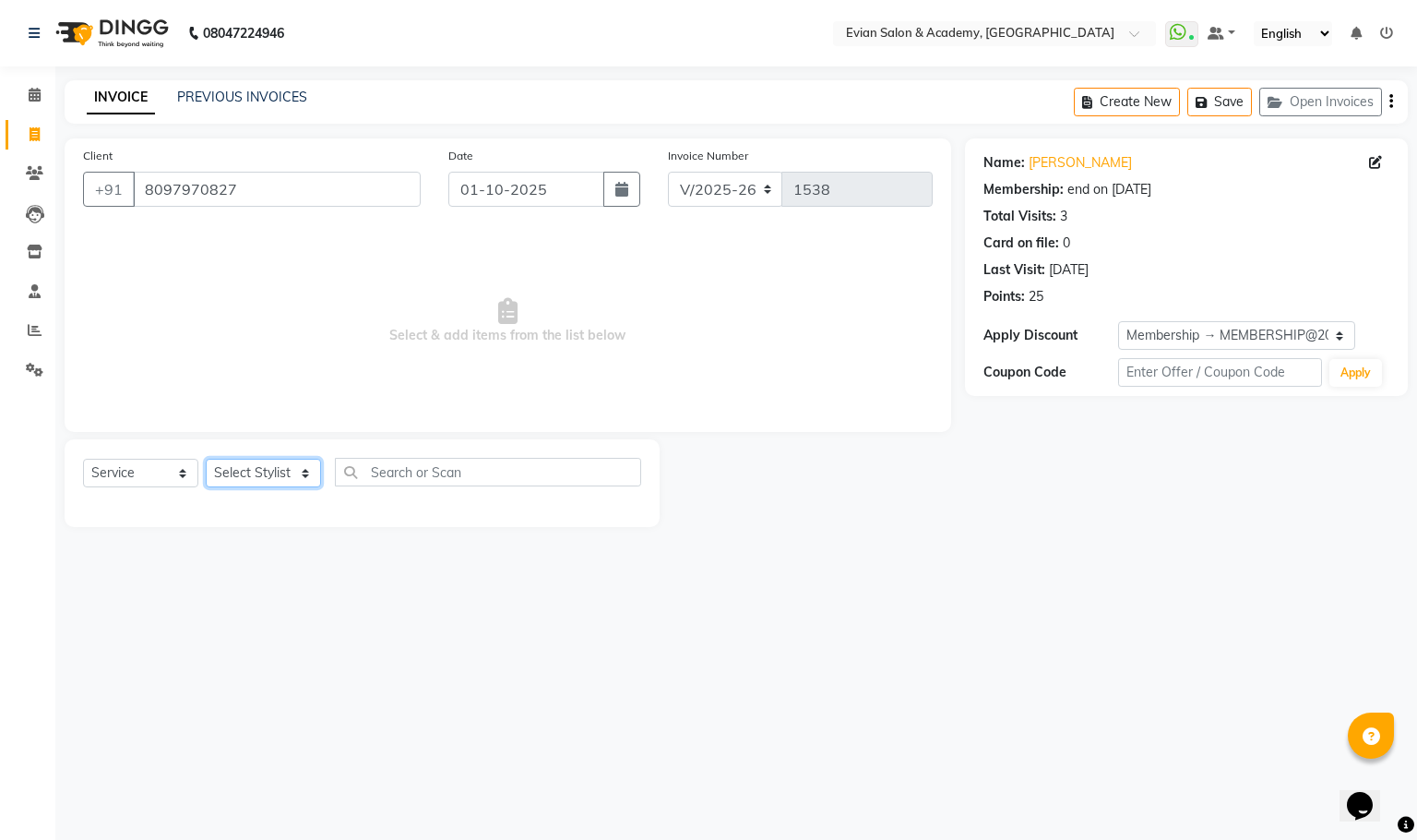
click at [282, 461] on select "Select Stylist [PERSON_NAME] SIR Admin ANAS [PERSON_NAME] DISHA FAIZ Ghansoli d…" at bounding box center [263, 473] width 115 height 29
select select "27925"
click at [206, 460] on select "Select Stylist [PERSON_NAME] SIR Admin ANAS [PERSON_NAME] DISHA FAIZ Ghansoli d…" at bounding box center [263, 473] width 115 height 29
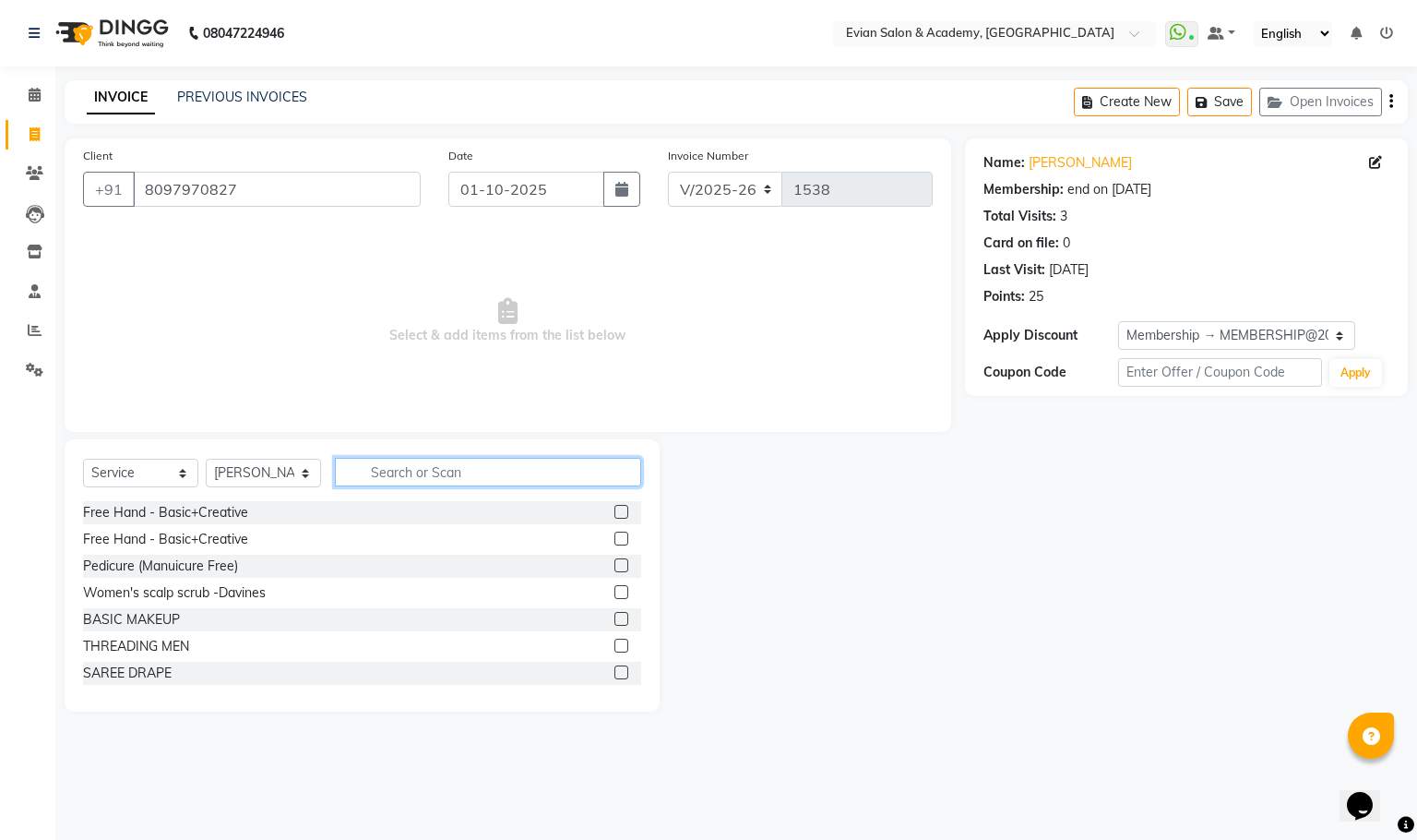
click at [388, 466] on input "text" at bounding box center [488, 472] width 306 height 29
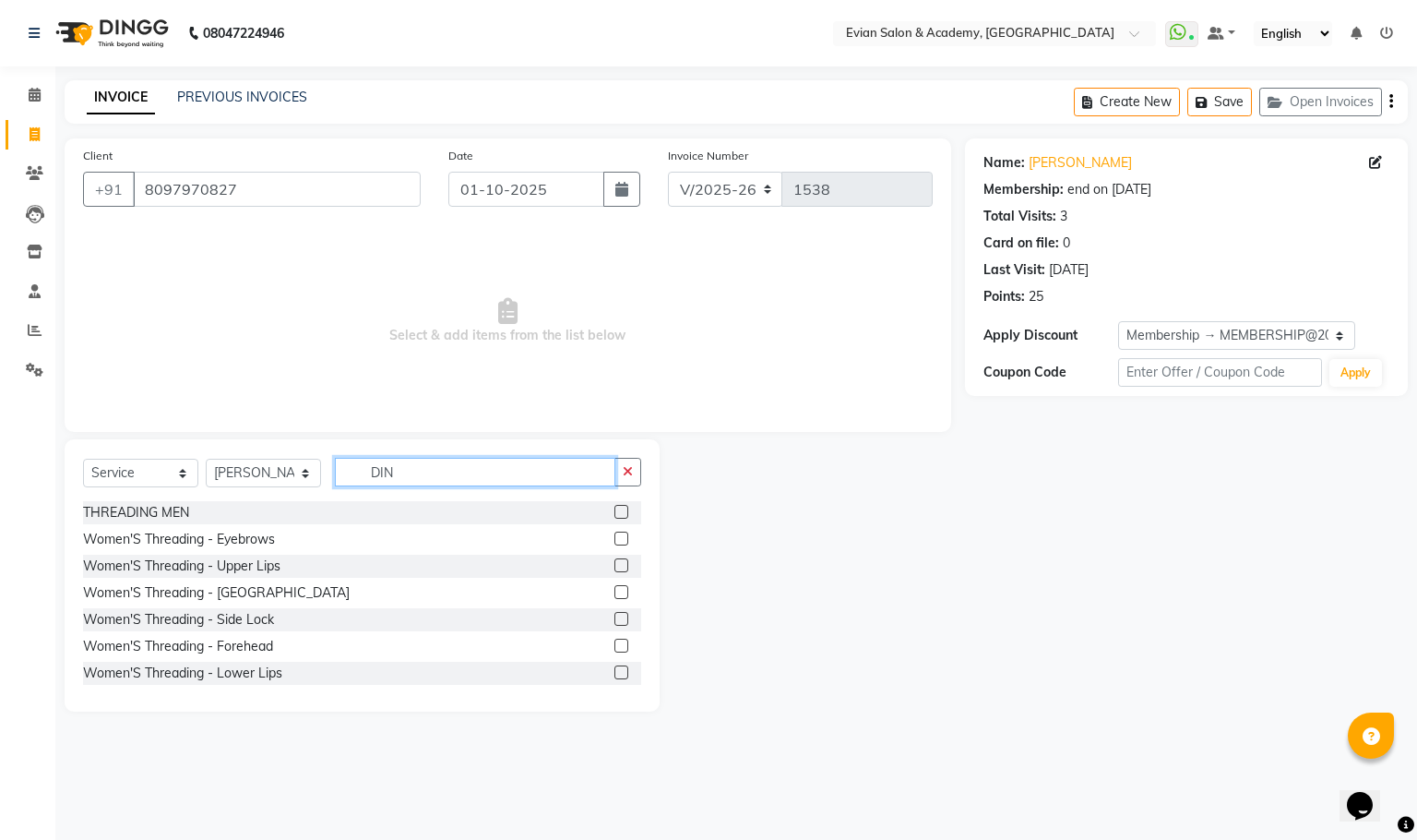
type input "DIN"
click at [615, 538] on div at bounding box center [628, 539] width 27 height 23
click at [463, 476] on input "DIN" at bounding box center [475, 472] width 281 height 29
click at [615, 540] on label at bounding box center [621, 538] width 14 height 14
click at [615, 540] on input "checkbox" at bounding box center [620, 539] width 12 height 12
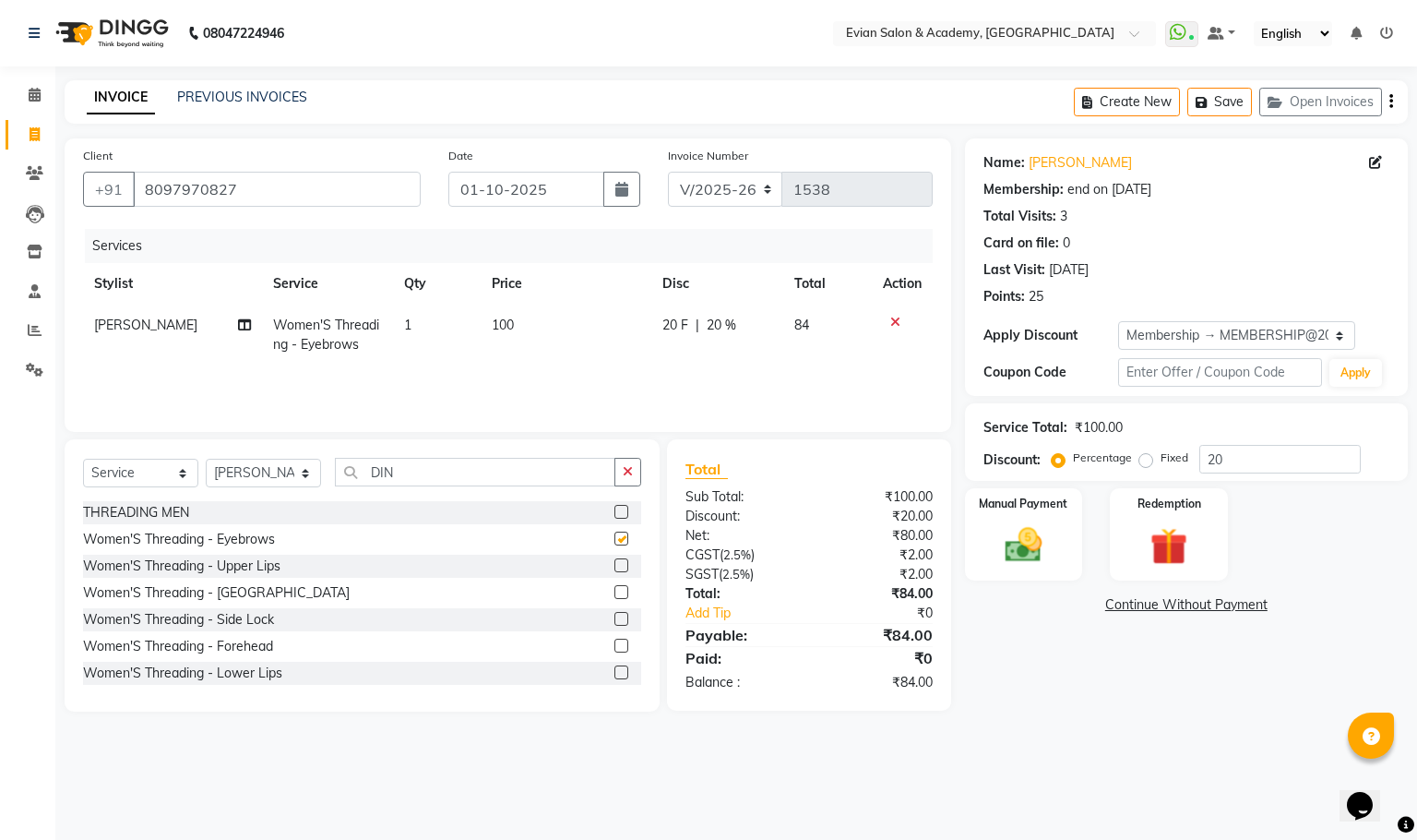
checkbox input "false"
click at [432, 455] on div "Select Service Product Membership Package Voucher Prepaid Gift Card Select Styl…" at bounding box center [363, 576] width 595 height 273
click at [411, 471] on input "DIN" at bounding box center [475, 472] width 281 height 29
type input "D"
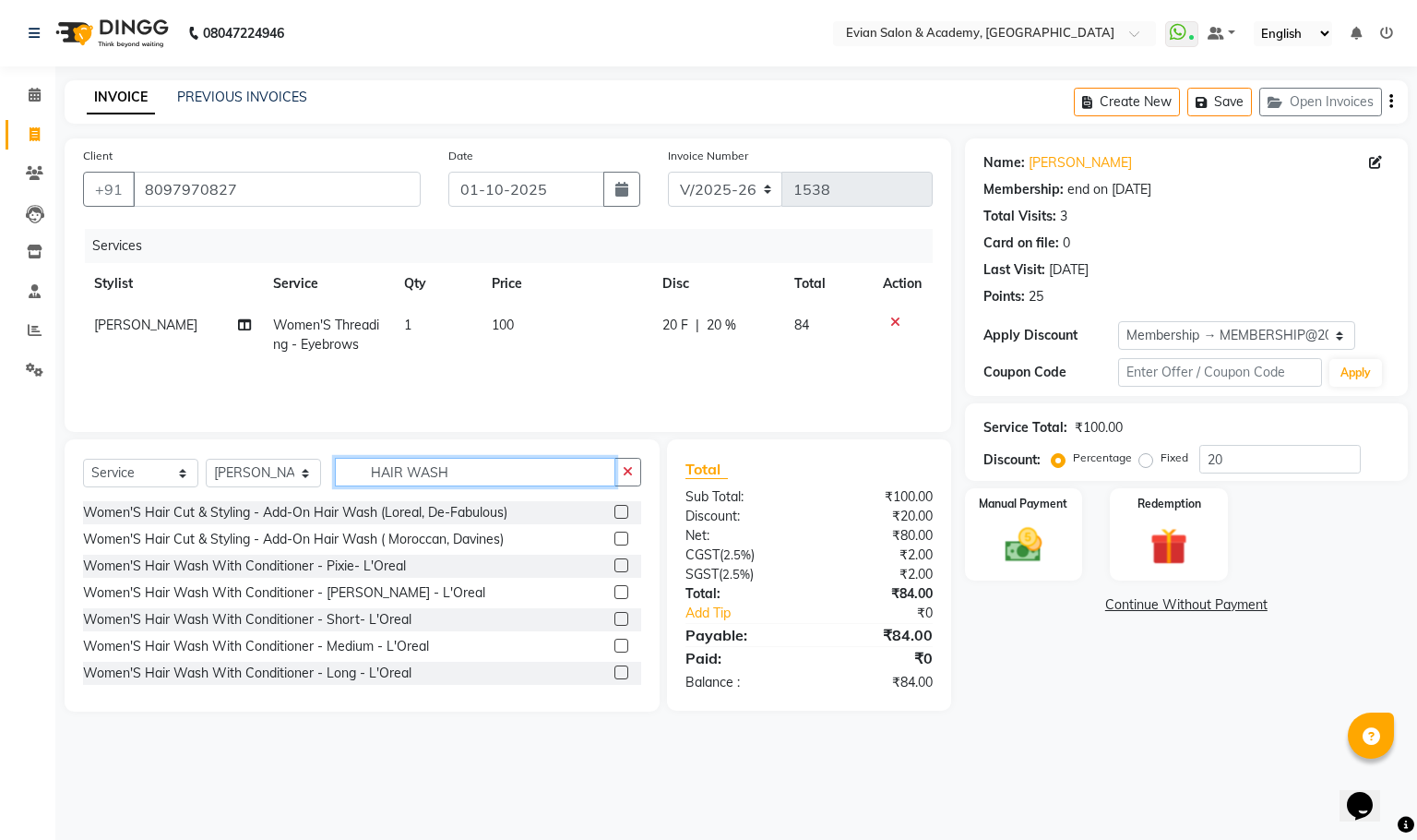
type input "HAIR WASH"
click at [615, 645] on label at bounding box center [621, 645] width 14 height 14
click at [615, 645] on input "checkbox" at bounding box center [620, 646] width 12 height 12
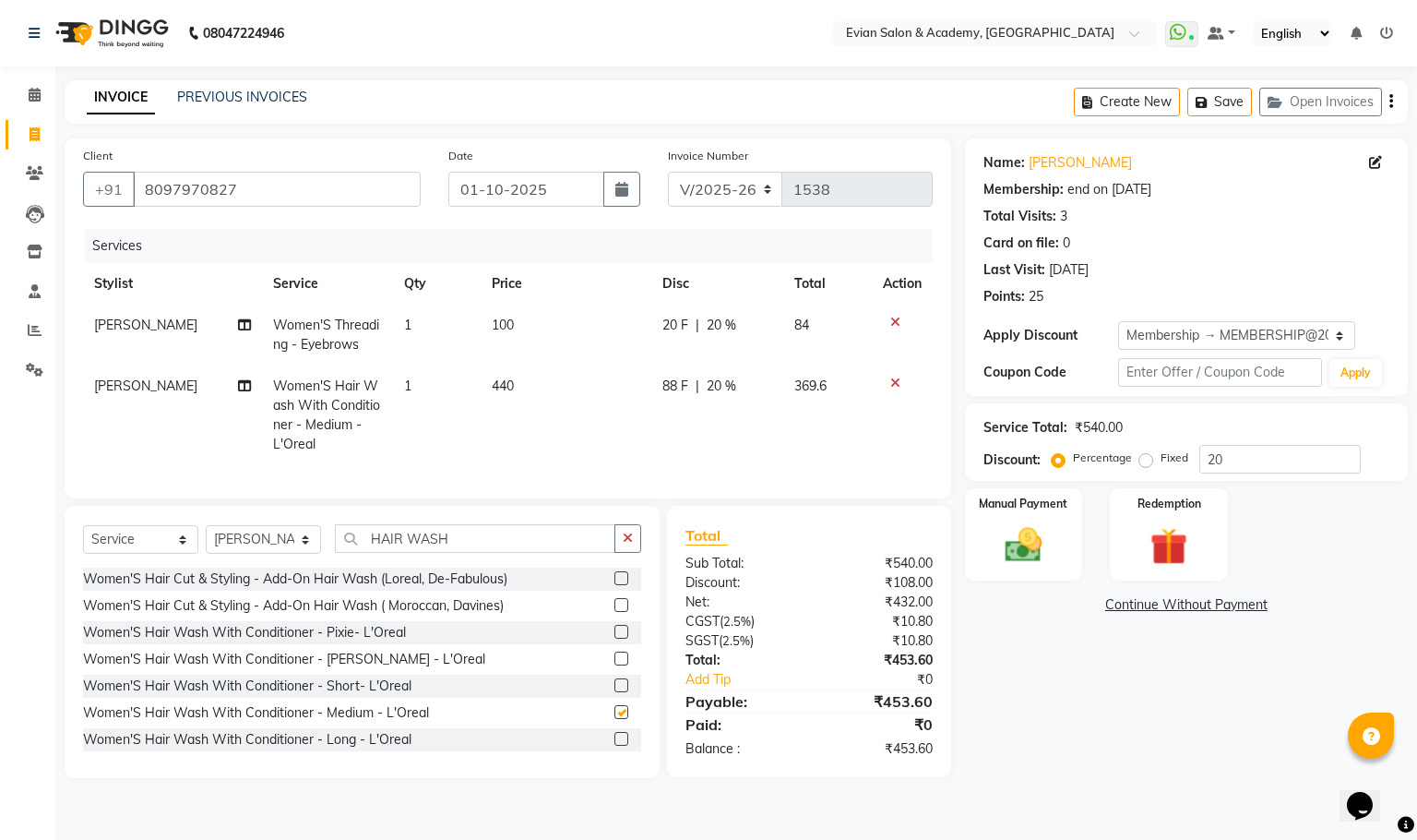
checkbox input "false"
click at [299, 554] on select "Select Stylist [PERSON_NAME] SIR Admin ANAS [PERSON_NAME] DISHA FAIZ Ghansoli d…" at bounding box center [263, 539] width 115 height 29
select select "91752"
click at [206, 546] on select "Select Stylist [PERSON_NAME] SIR Admin ANAS [PERSON_NAME] DISHA FAIZ Ghansoli d…" at bounding box center [263, 539] width 115 height 29
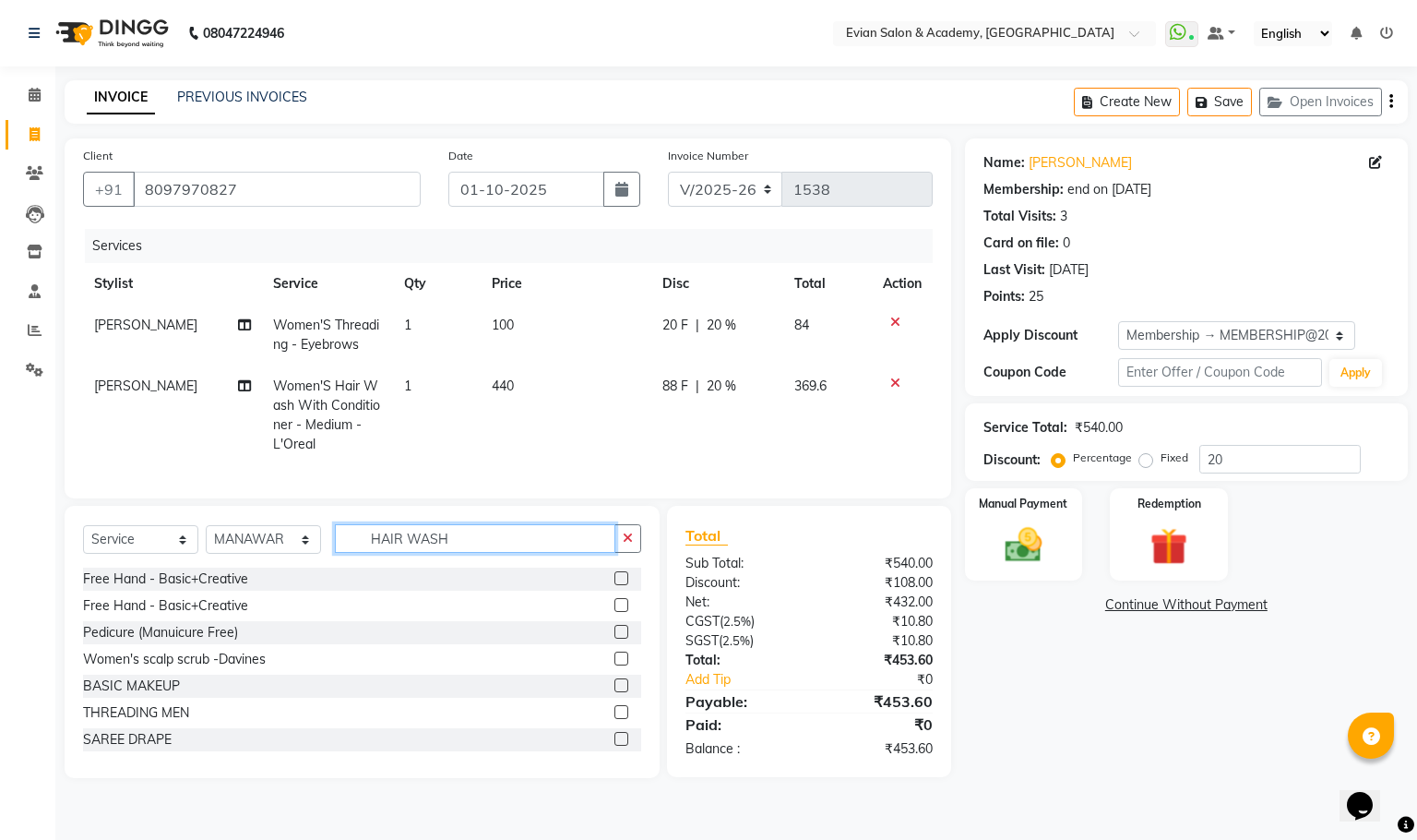
click at [473, 553] on input "HAIR WASH" at bounding box center [475, 538] width 281 height 29
type input "H"
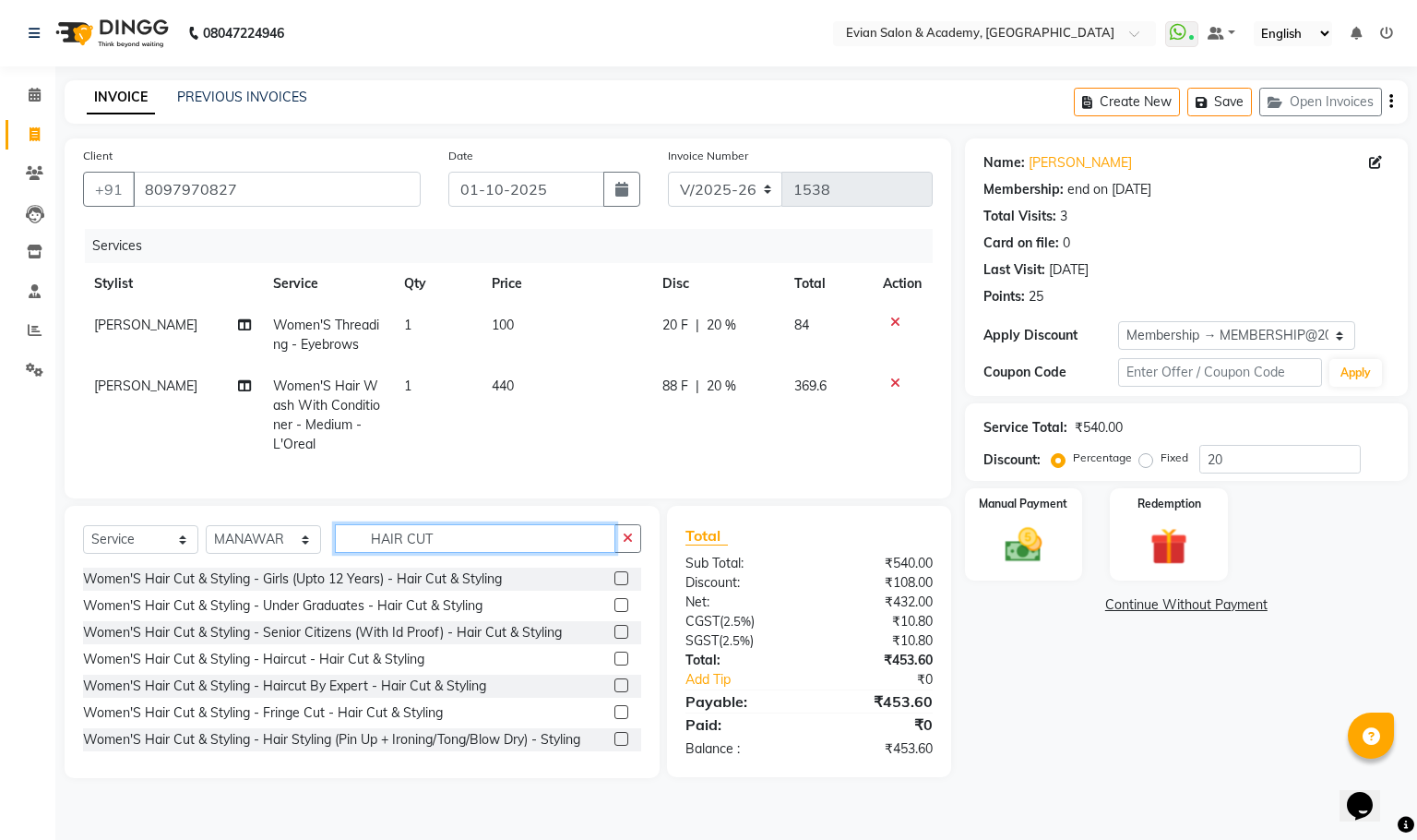
type input "HAIR CUT"
click at [615, 665] on label at bounding box center [621, 658] width 14 height 14
click at [615, 665] on input "checkbox" at bounding box center [620, 659] width 12 height 12
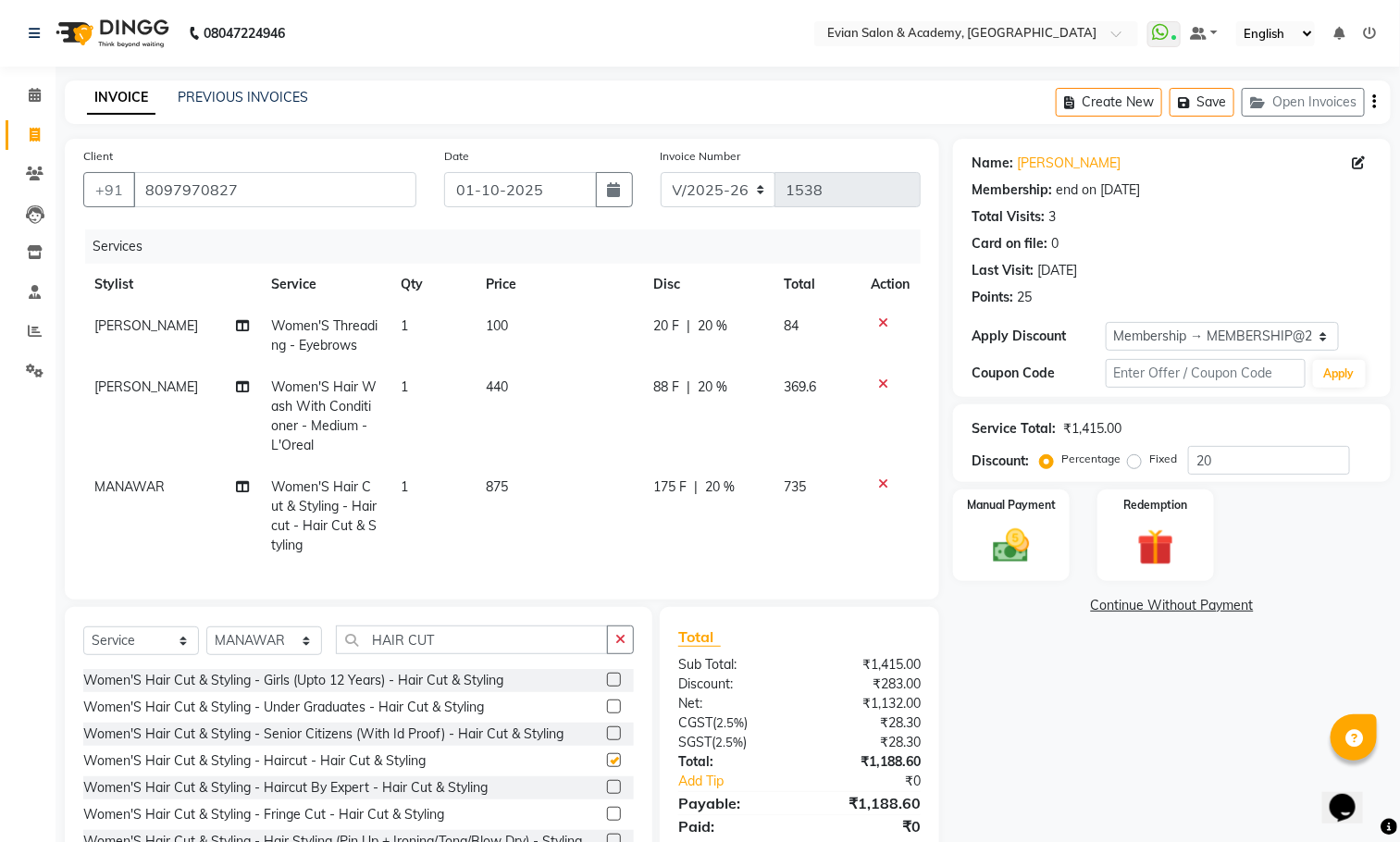
checkbox input "false"
click at [530, 356] on td "100" at bounding box center [558, 335] width 166 height 61
select select "27925"
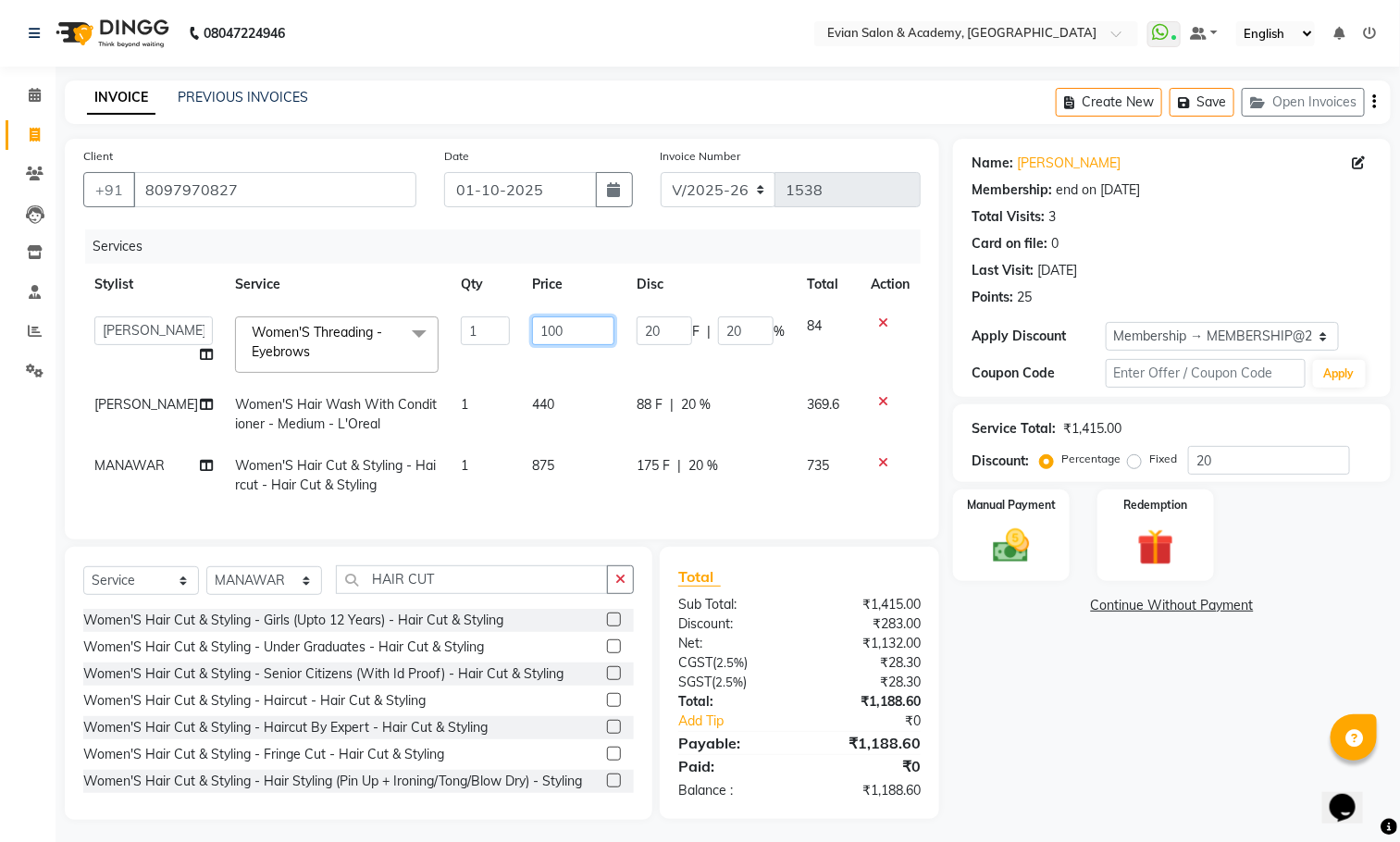
click at [555, 333] on input "100" at bounding box center [573, 330] width 83 height 29
type input "1"
type input "75"
click at [533, 411] on td "440" at bounding box center [573, 414] width 104 height 61
select select "27925"
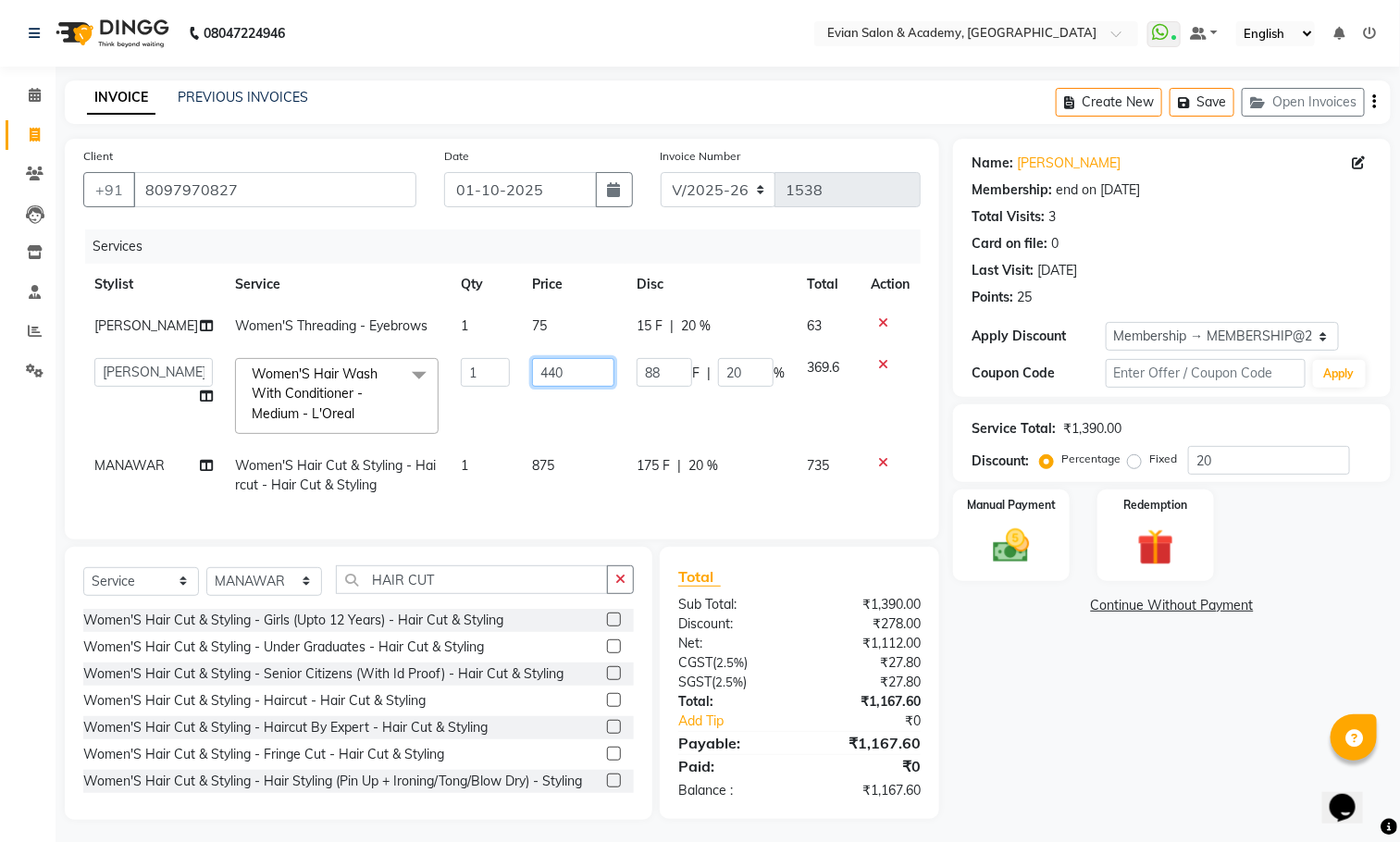
click at [559, 370] on input "440" at bounding box center [573, 372] width 83 height 29
type input "4"
type input "500"
click at [544, 472] on td "875" at bounding box center [573, 476] width 104 height 61
select select "91752"
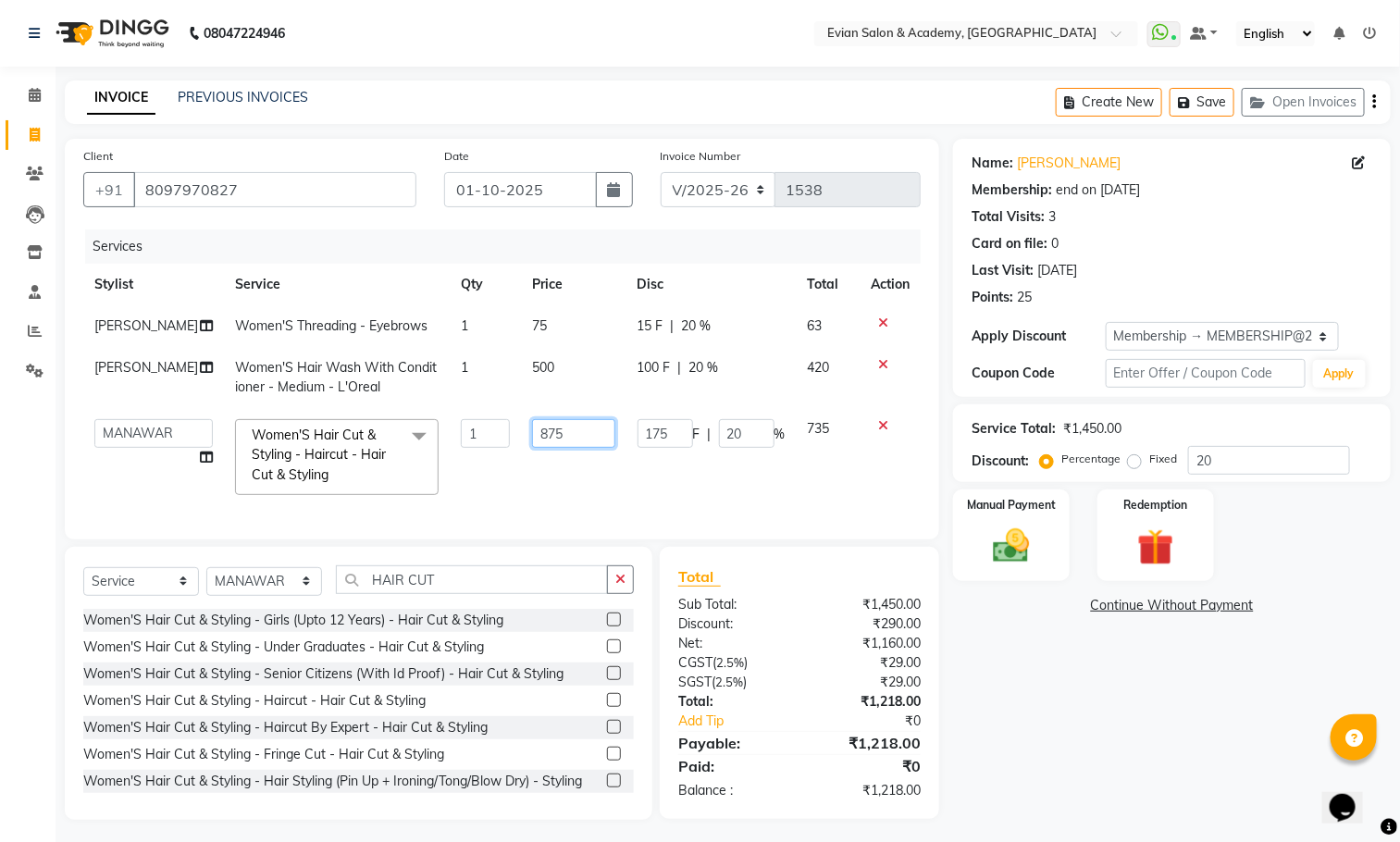
click at [561, 423] on td "875" at bounding box center [573, 456] width 104 height 98
type input "8"
type input "737.5"
click at [1372, 101] on icon "button" at bounding box center [1374, 101] width 4 height 1
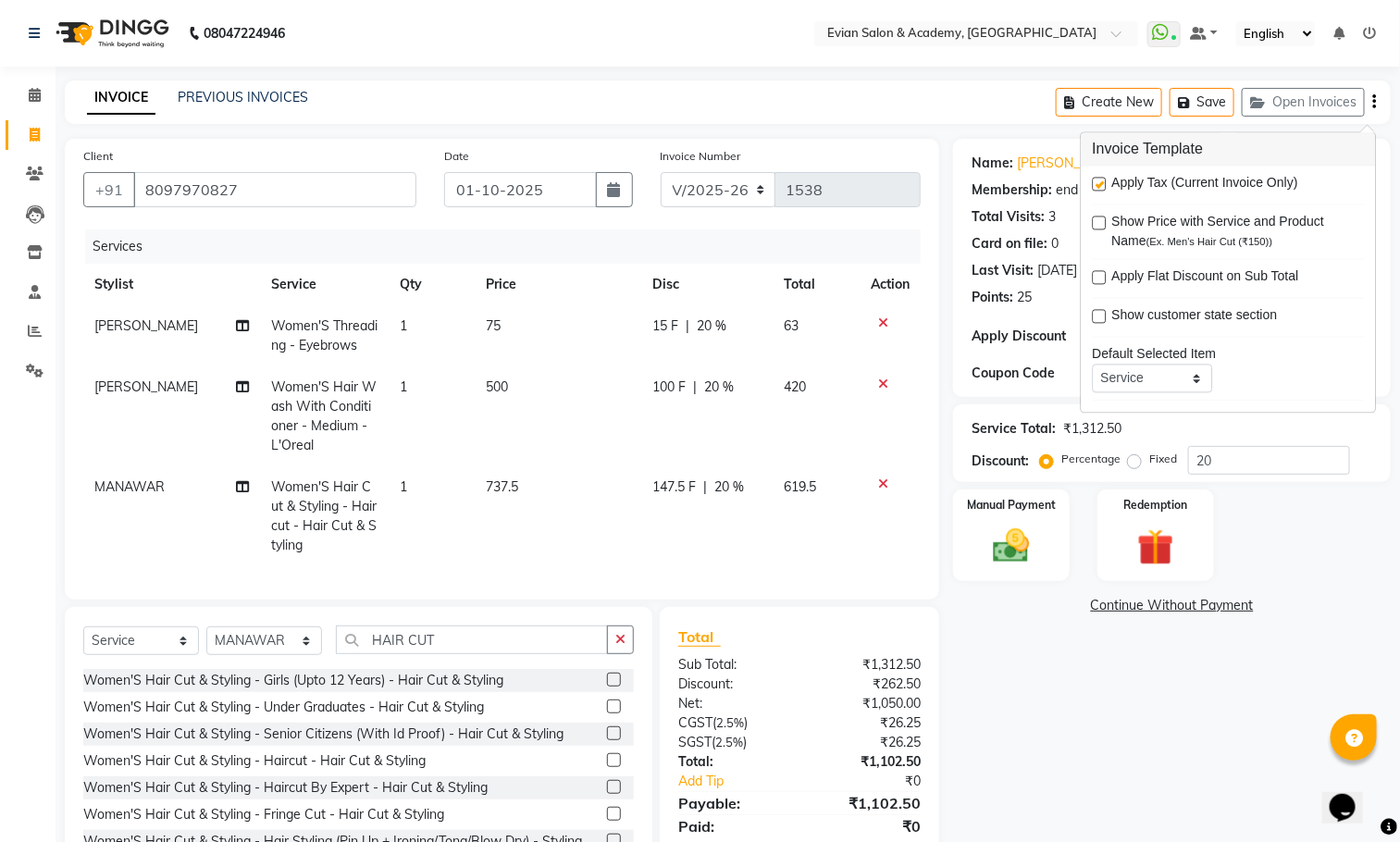
click at [1094, 186] on label at bounding box center [1099, 184] width 14 height 14
click at [1094, 186] on input "checkbox" at bounding box center [1098, 185] width 12 height 12
checkbox input "false"
click at [697, 398] on td "100 F | 20 %" at bounding box center [707, 415] width 131 height 99
select select "27925"
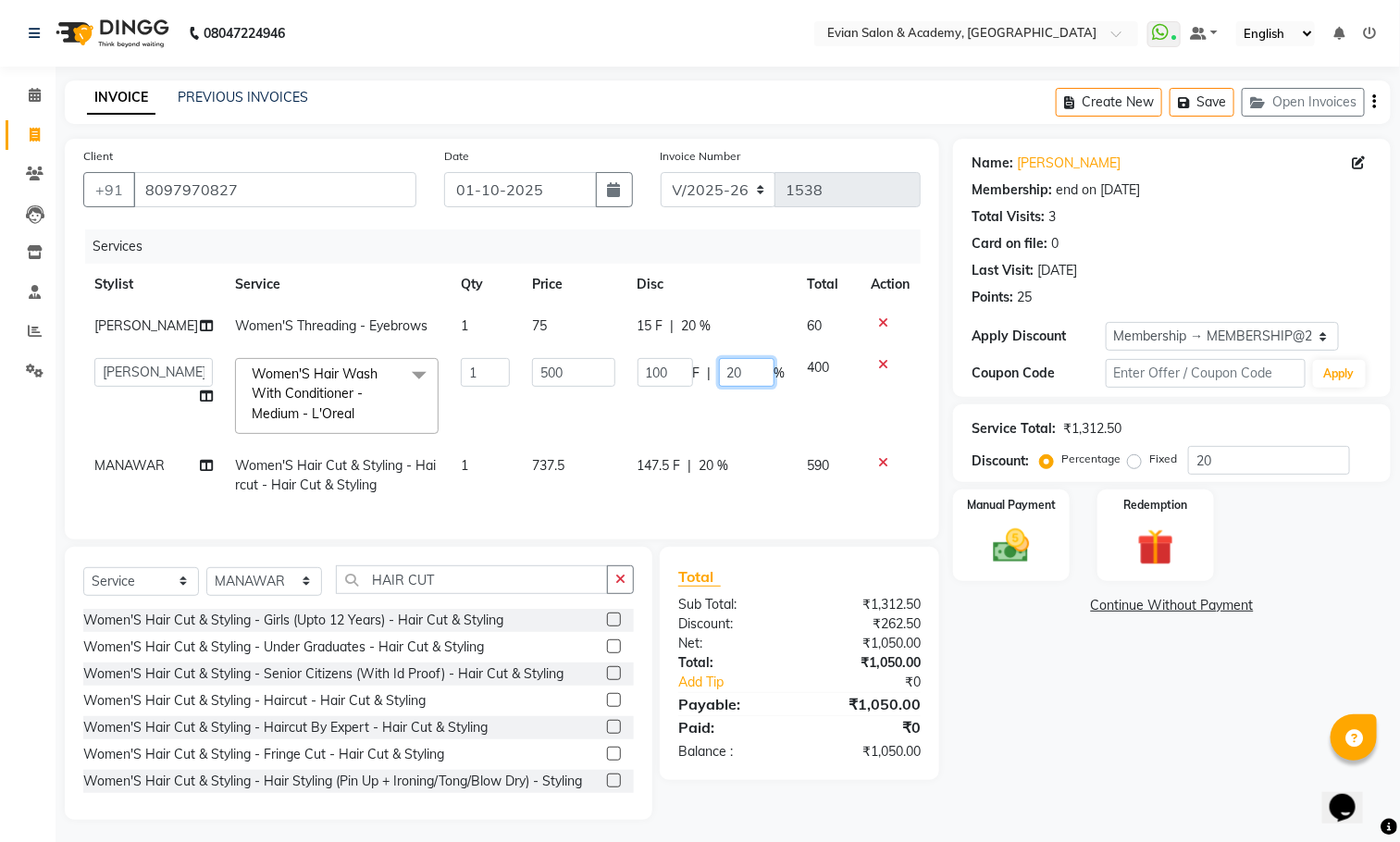
click at [733, 367] on input "20" at bounding box center [746, 372] width 56 height 29
type input "50"
click at [1071, 665] on div "Name: [PERSON_NAME] Membership: end on [DATE] Total Visits: 3 Card on file: 0 L…" at bounding box center [1179, 479] width 452 height 680
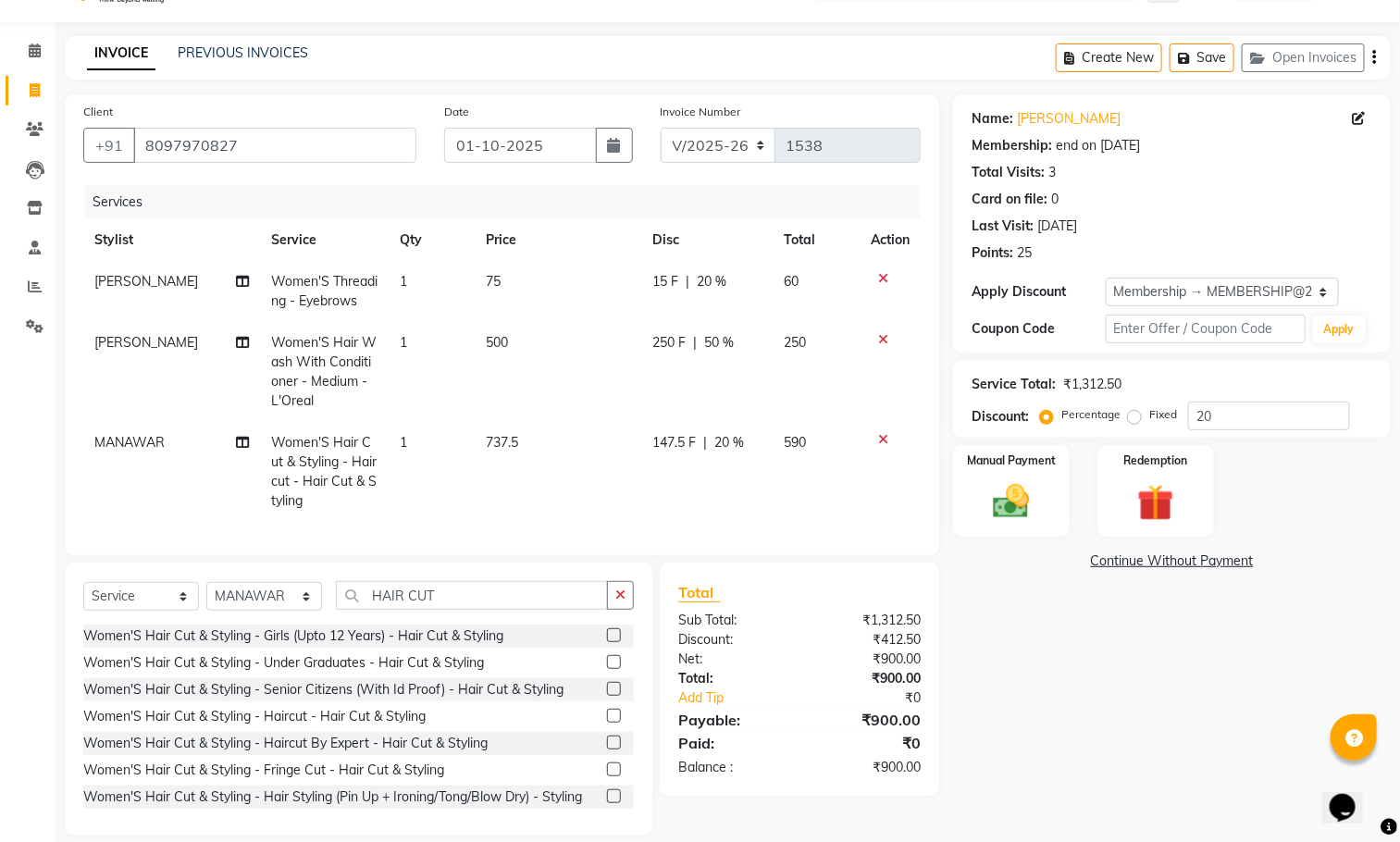
scroll to position [87, 0]
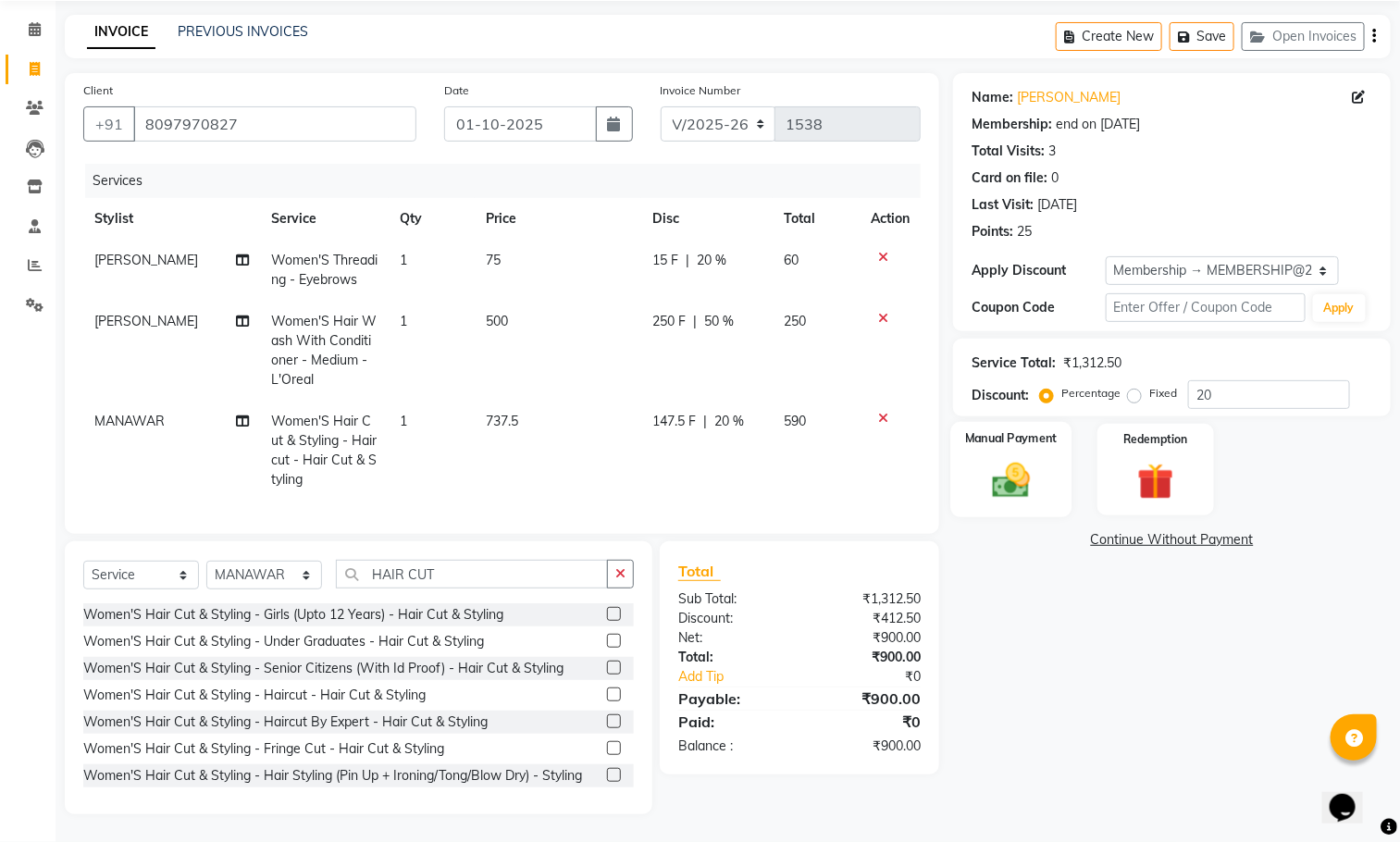
click at [1022, 459] on img at bounding box center [1011, 480] width 62 height 44
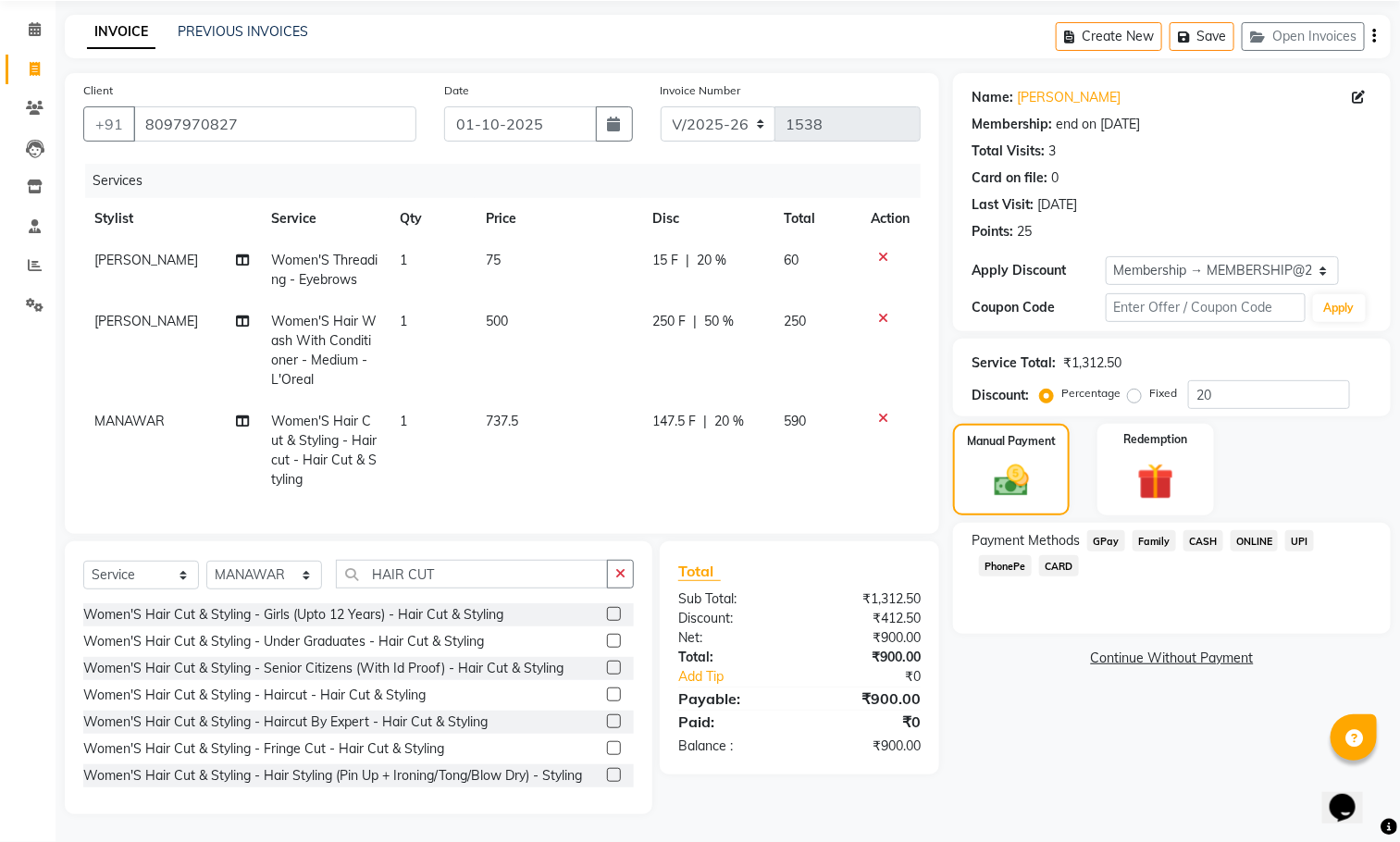
click at [1100, 530] on span "GPay" at bounding box center [1105, 540] width 38 height 21
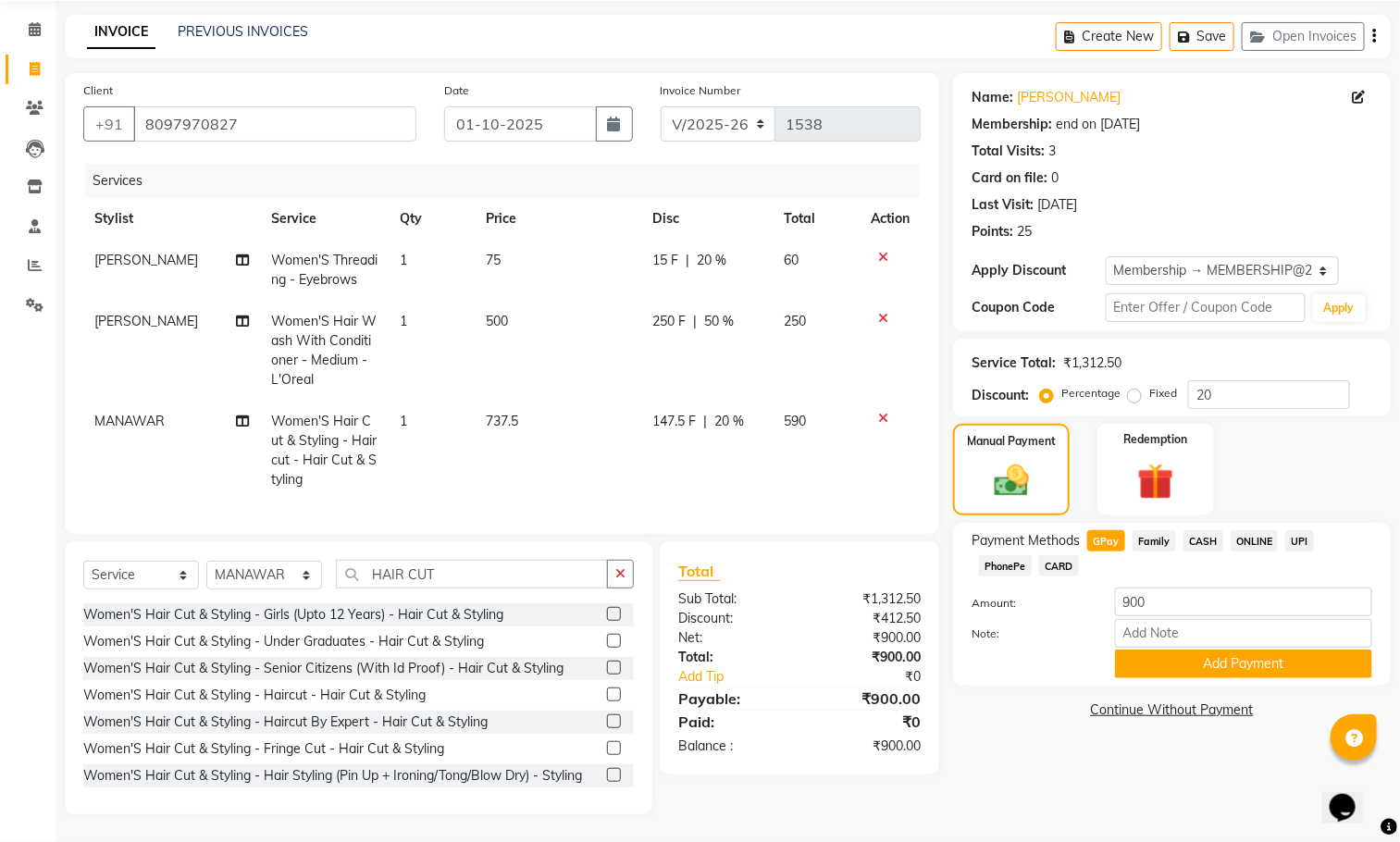
click at [1132, 659] on div "Payment Methods GPay Family CASH ONLINE UPI PhonePe CARD Amount: 900 Note: Add …" at bounding box center [1171, 603] width 438 height 163
click at [1142, 653] on button "Add Payment" at bounding box center [1243, 664] width 258 height 29
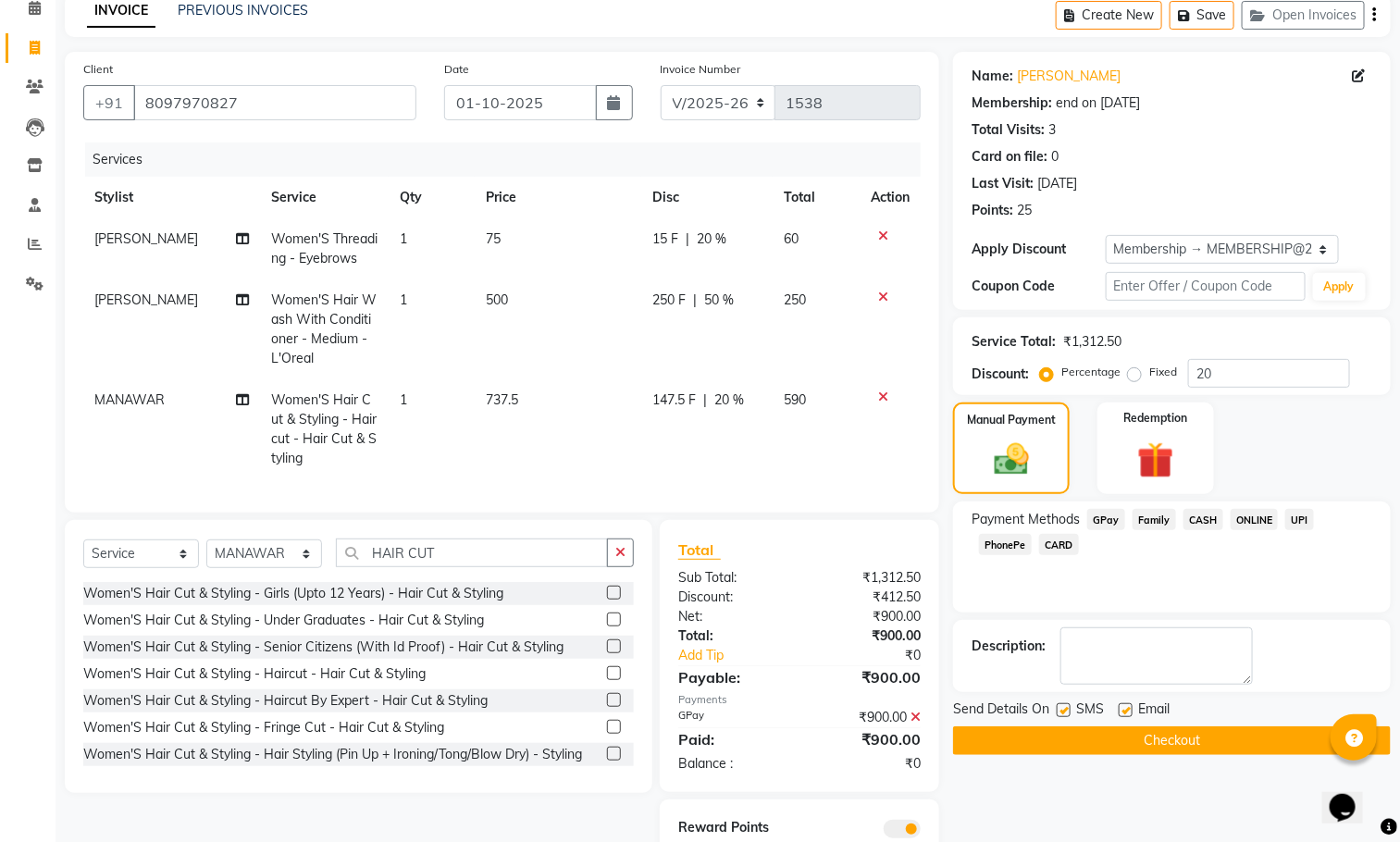
click at [1135, 736] on button "Checkout" at bounding box center [1171, 740] width 438 height 29
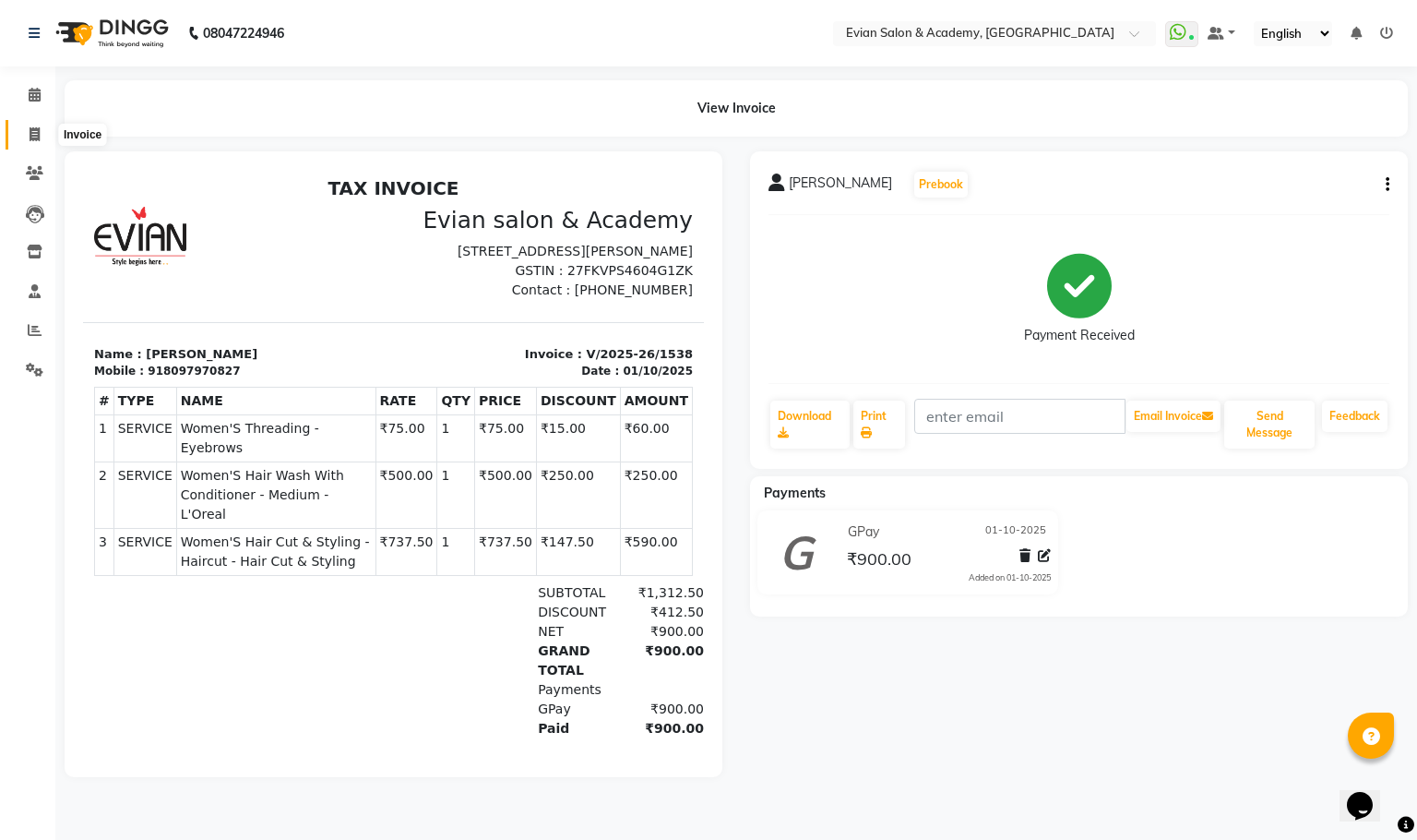
click at [34, 134] on icon at bounding box center [34, 134] width 10 height 14
select select "service"
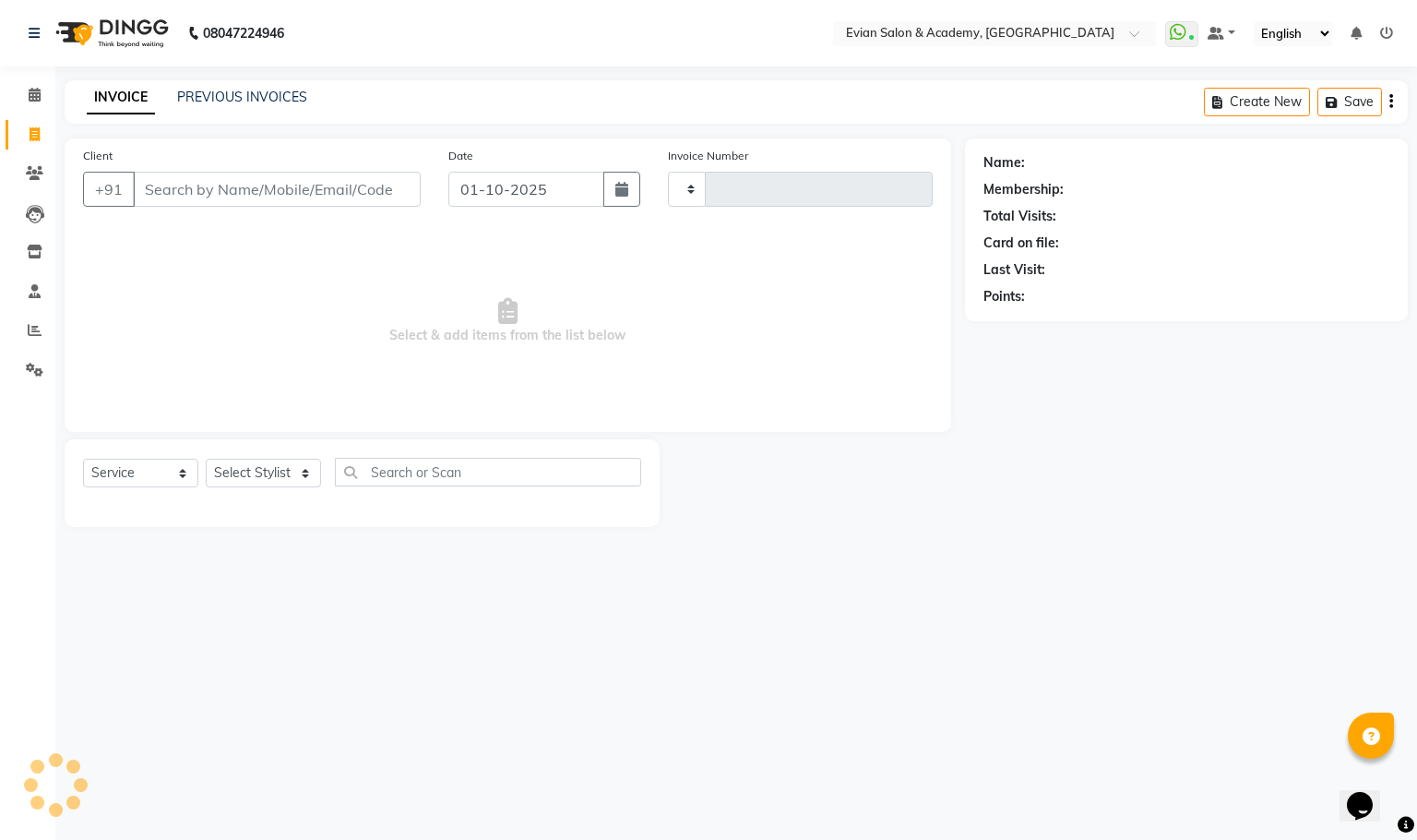
type input "1539"
select select "4688"
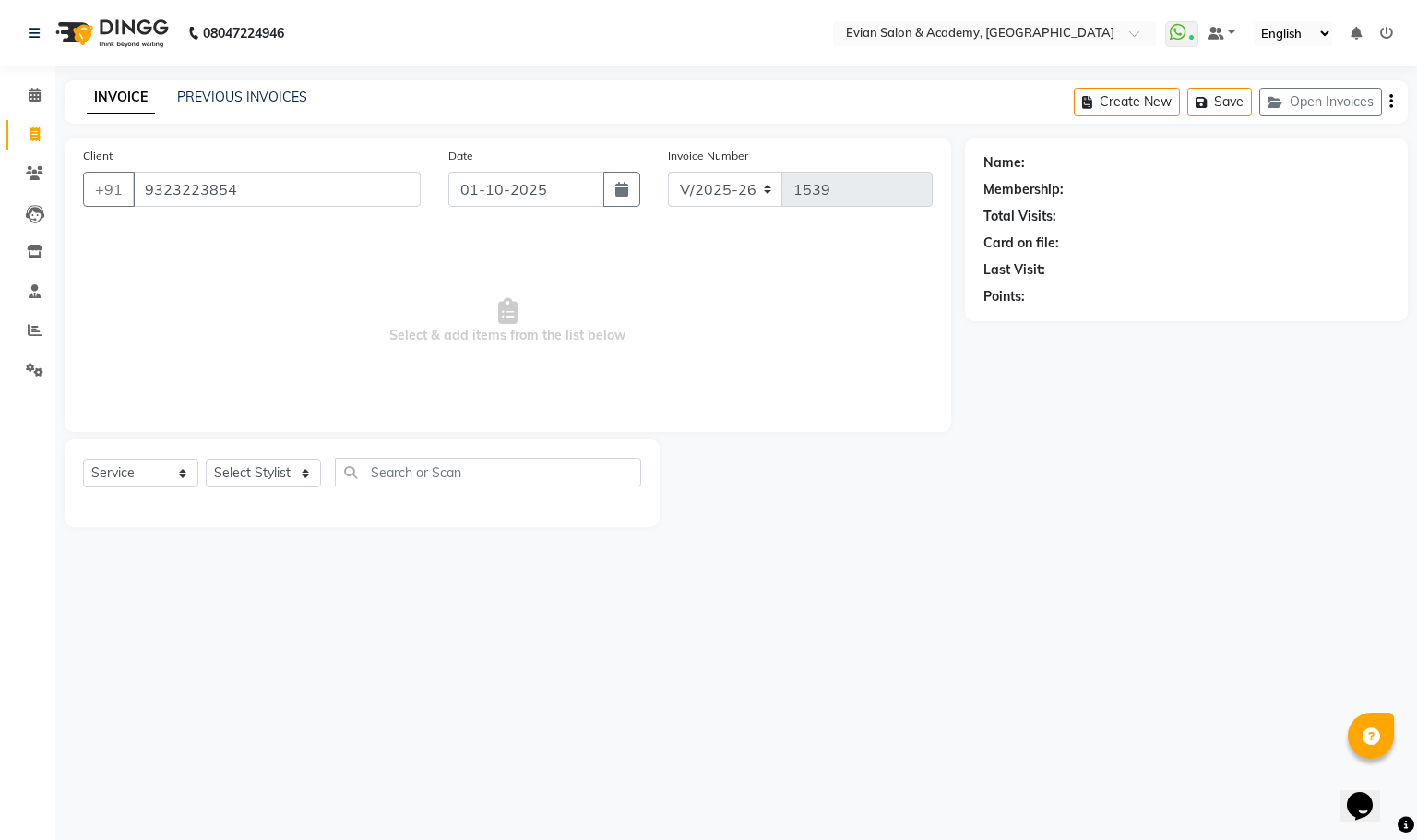
type input "9323223854"
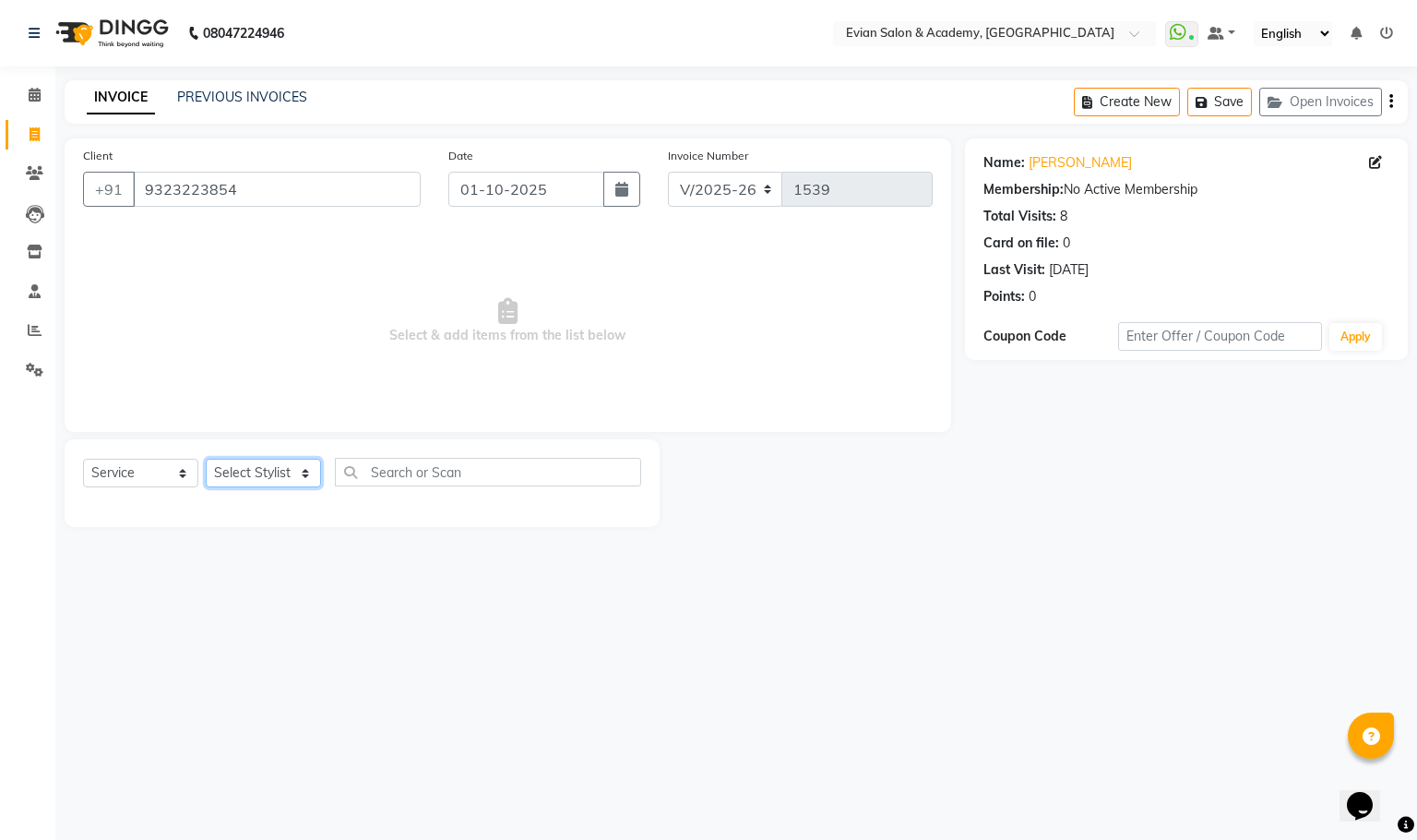
drag, startPoint x: 293, startPoint y: 473, endPoint x: 293, endPoint y: 464, distance: 9.0
click at [293, 473] on select "Select Stylist [PERSON_NAME] SIR Admin ANAS [PERSON_NAME] DISHA FAIZ Ghansoli d…" at bounding box center [263, 473] width 115 height 29
select select "91751"
click at [206, 460] on select "Select Stylist [PERSON_NAME] SIR Admin ANAS [PERSON_NAME] DISHA FAIZ Ghansoli d…" at bounding box center [263, 473] width 115 height 29
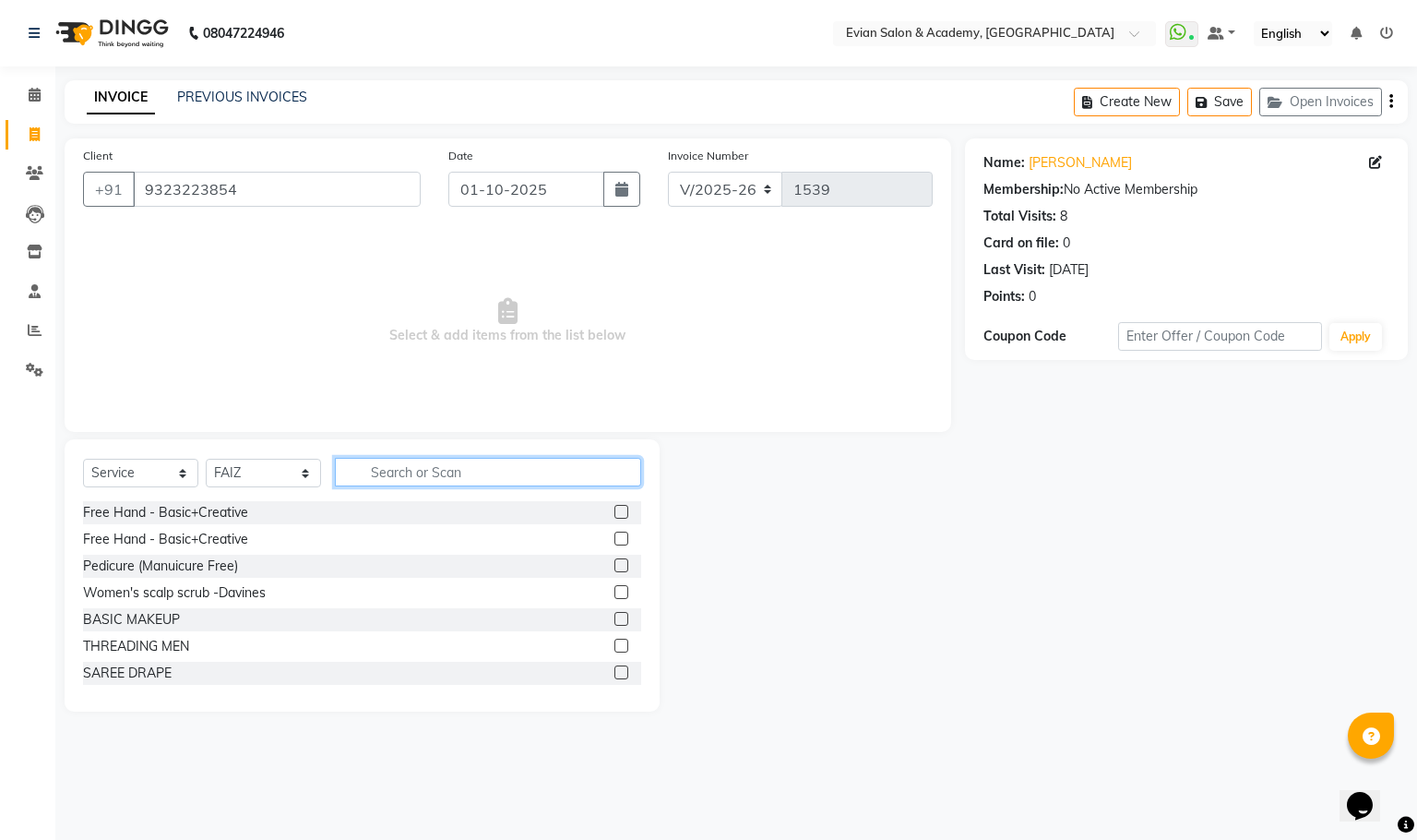
click at [389, 478] on input "text" at bounding box center [488, 472] width 306 height 29
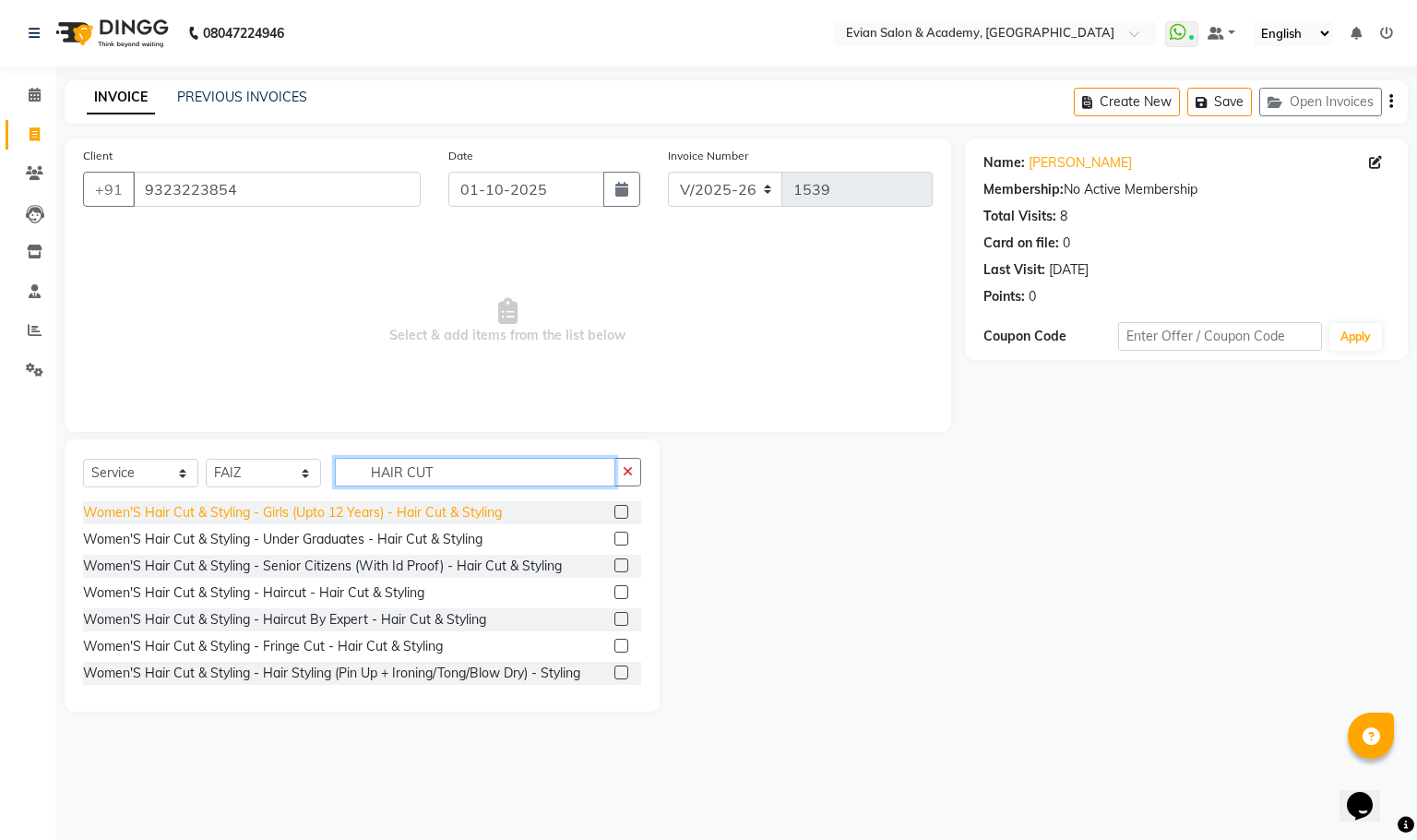
scroll to position [415, 0]
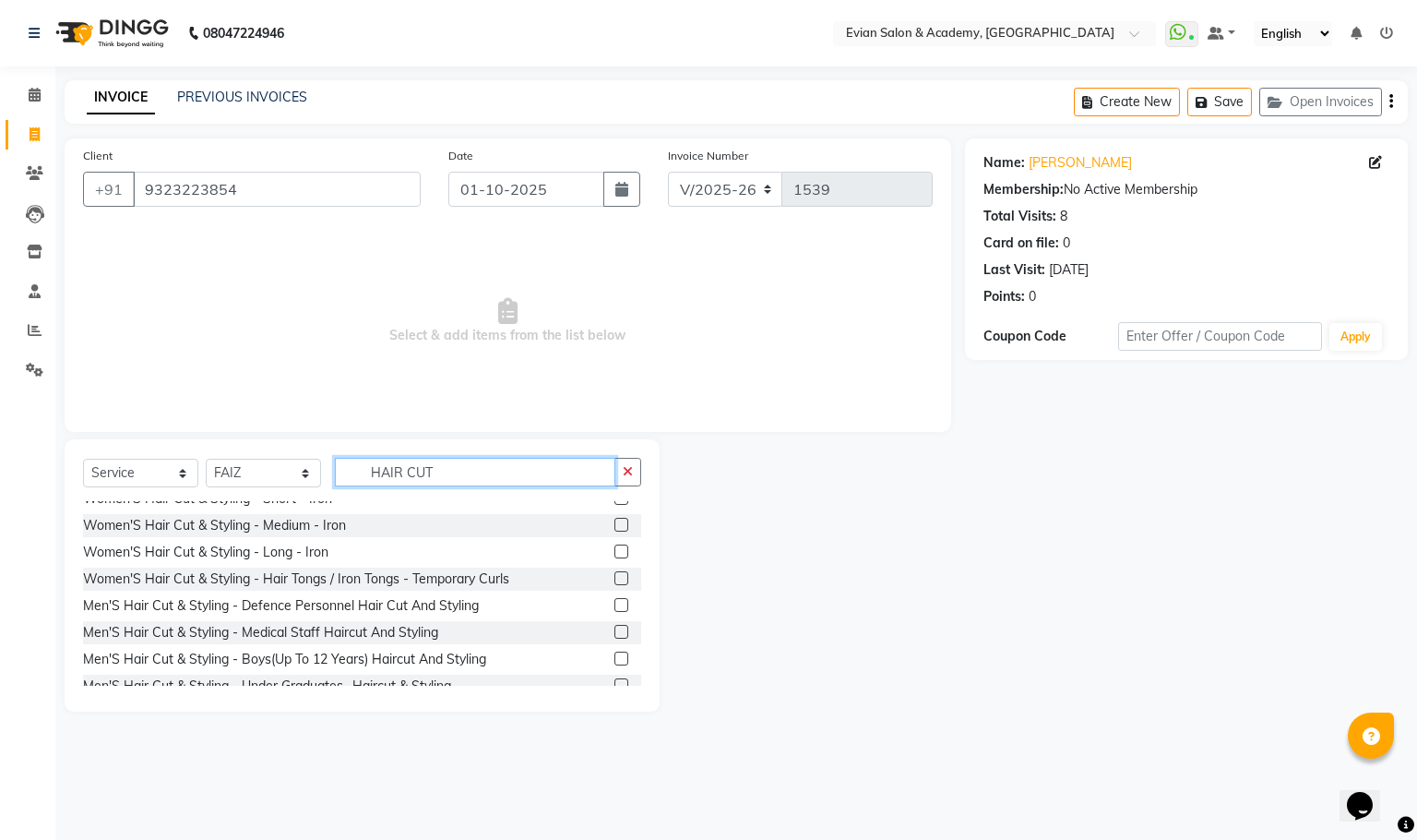
type input "HAIR CUT"
click at [615, 605] on label at bounding box center [621, 605] width 14 height 14
click at [615, 605] on input "checkbox" at bounding box center [620, 605] width 12 height 12
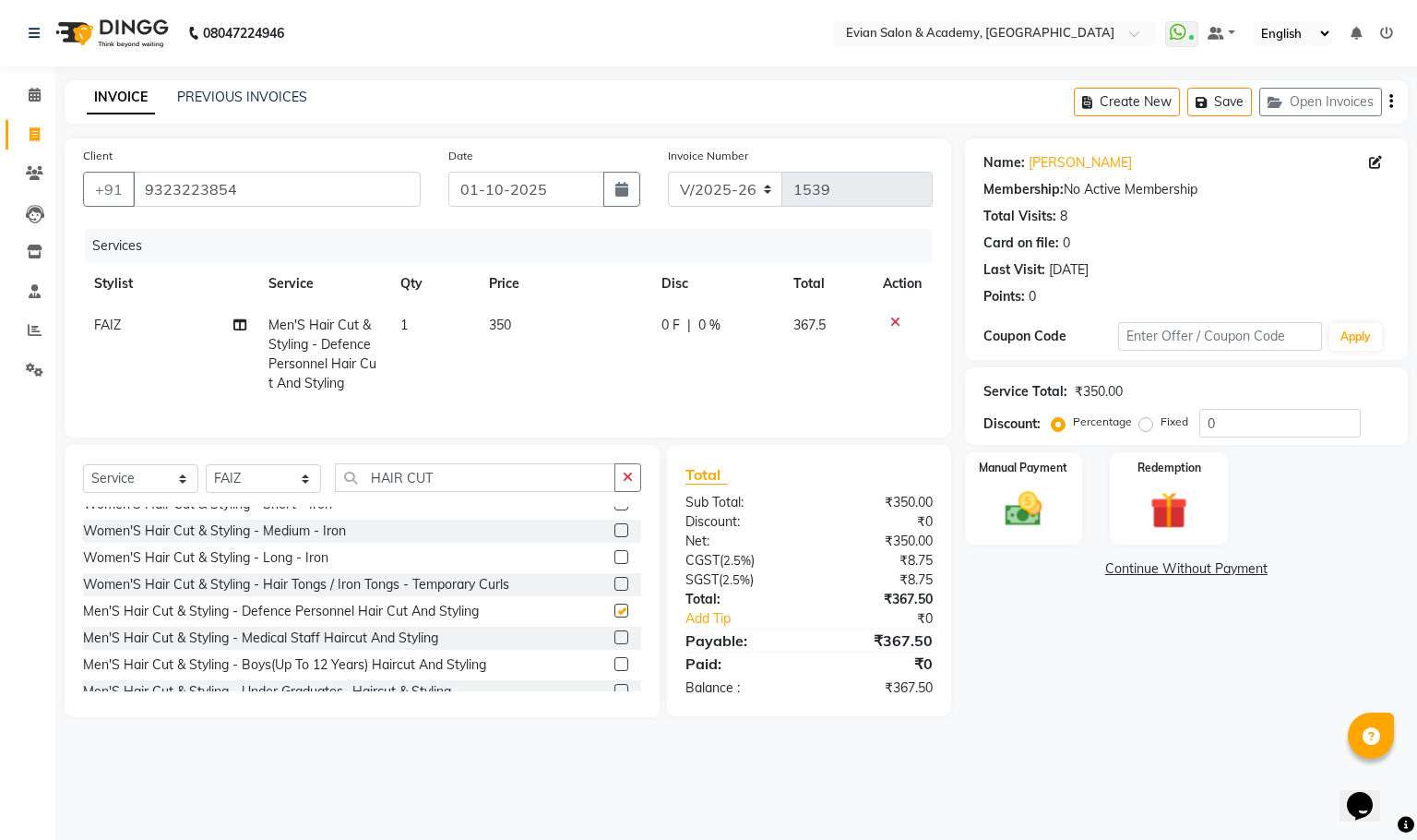
checkbox input "false"
click at [453, 485] on input "HAIR CUT" at bounding box center [475, 477] width 281 height 29
type input "H"
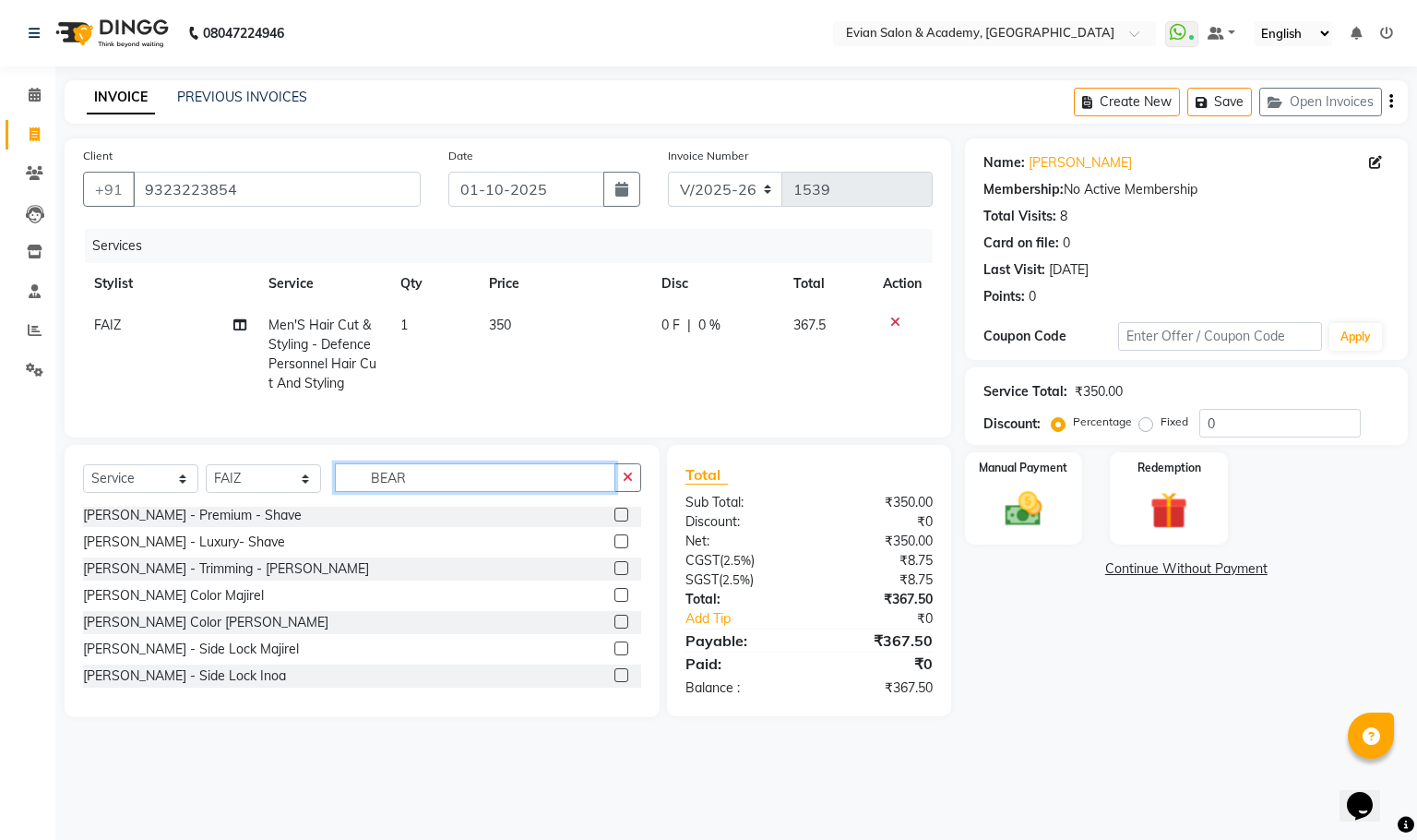
scroll to position [3, 0]
type input "BEARD"
click at [615, 521] on label at bounding box center [621, 514] width 14 height 14
click at [615, 521] on input "checkbox" at bounding box center [620, 515] width 12 height 12
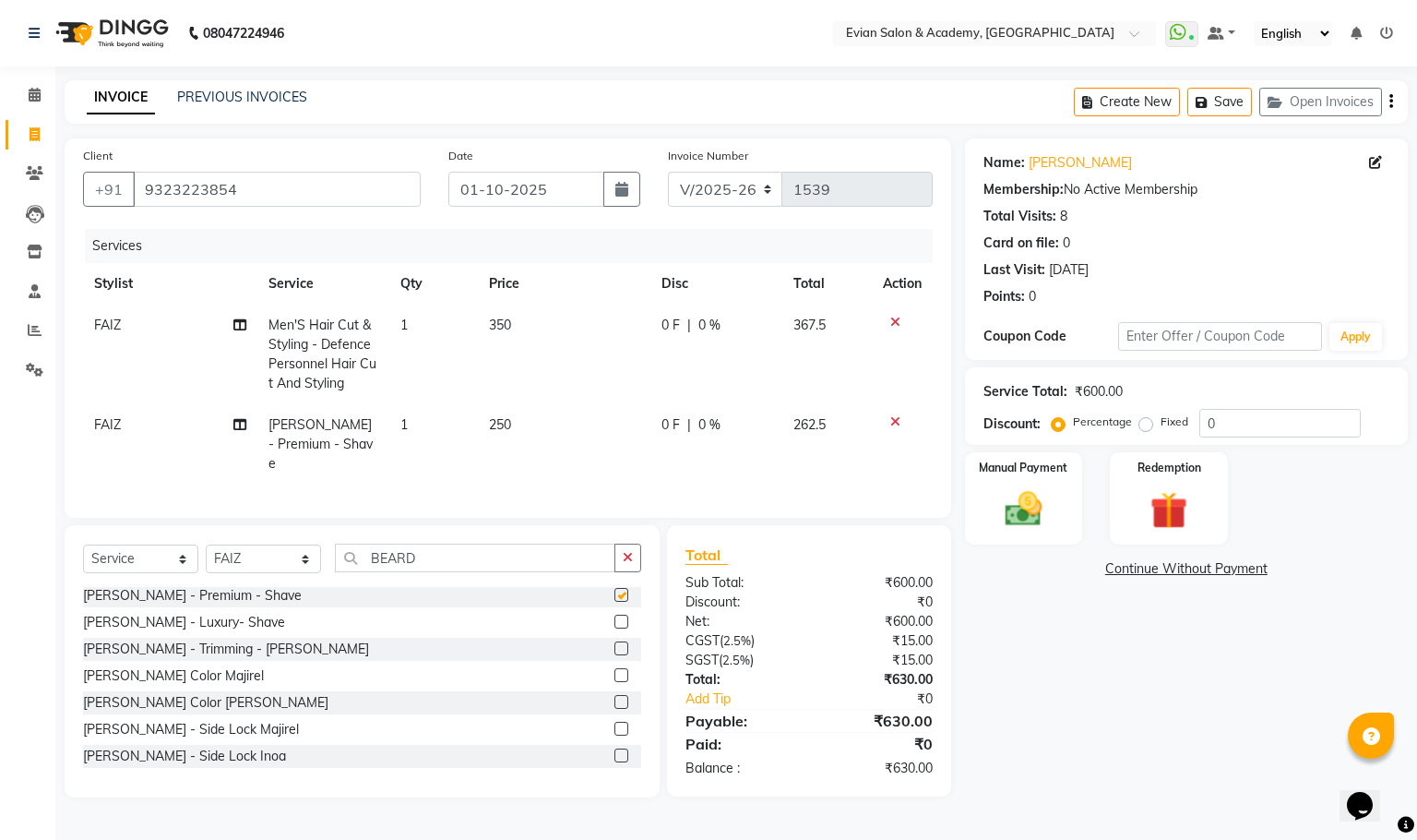
checkbox input "false"
click at [523, 313] on td "350" at bounding box center [564, 353] width 173 height 99
select select "91751"
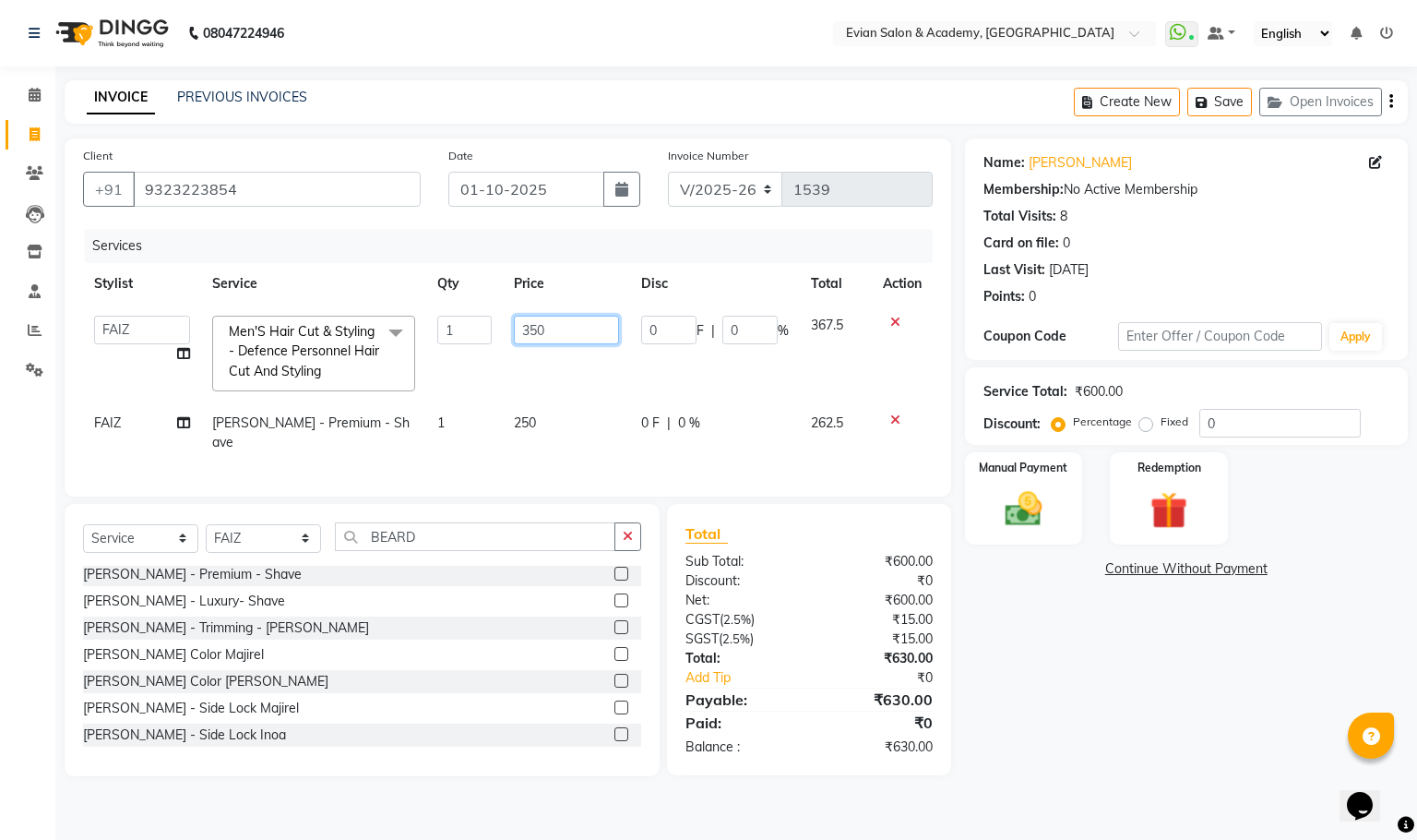
click at [571, 321] on input "350" at bounding box center [566, 329] width 105 height 29
type input "3"
type input "293.75"
click at [1206, 430] on input "0" at bounding box center [1281, 423] width 161 height 29
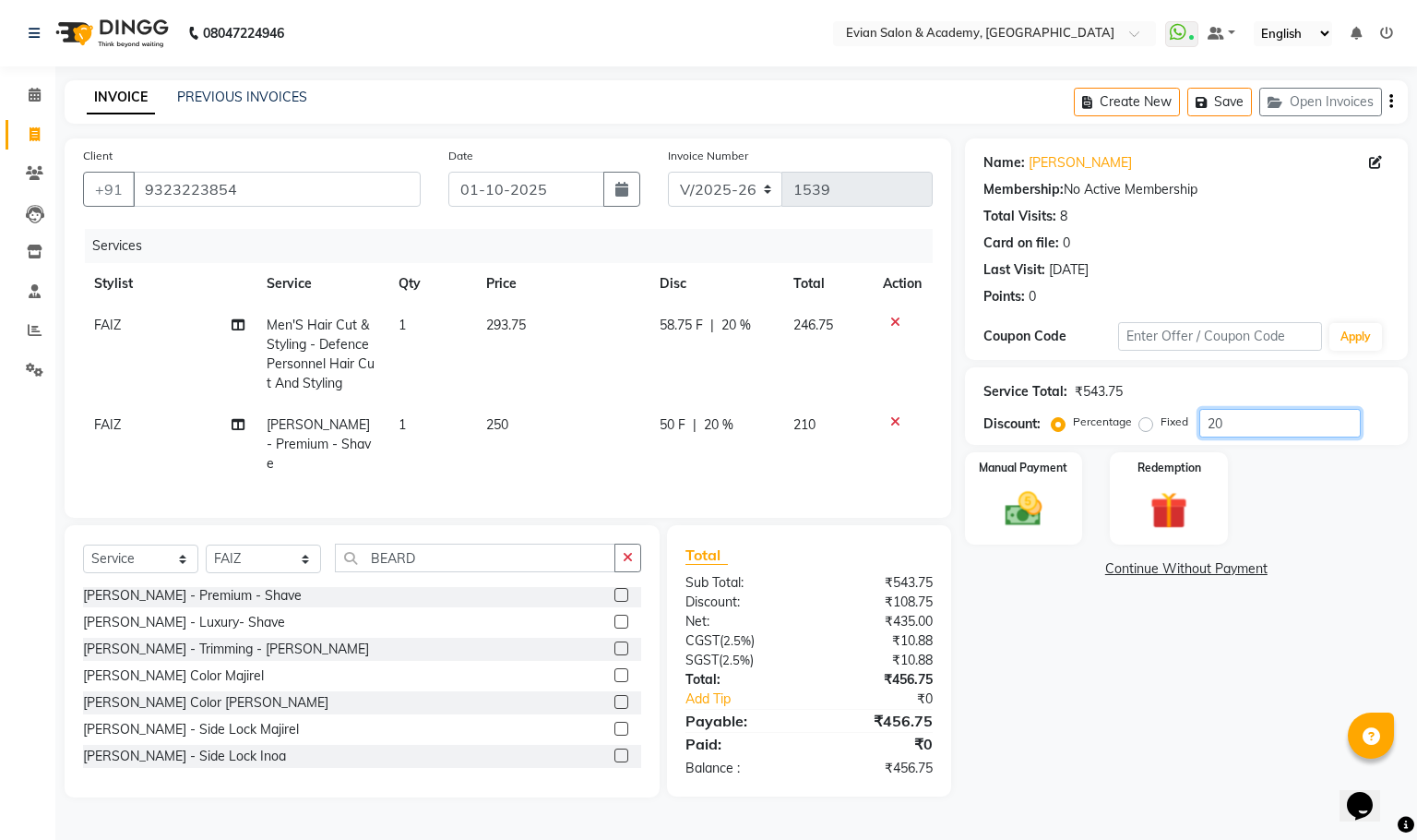
type input "20"
click at [1391, 101] on icon "button" at bounding box center [1392, 101] width 4 height 1
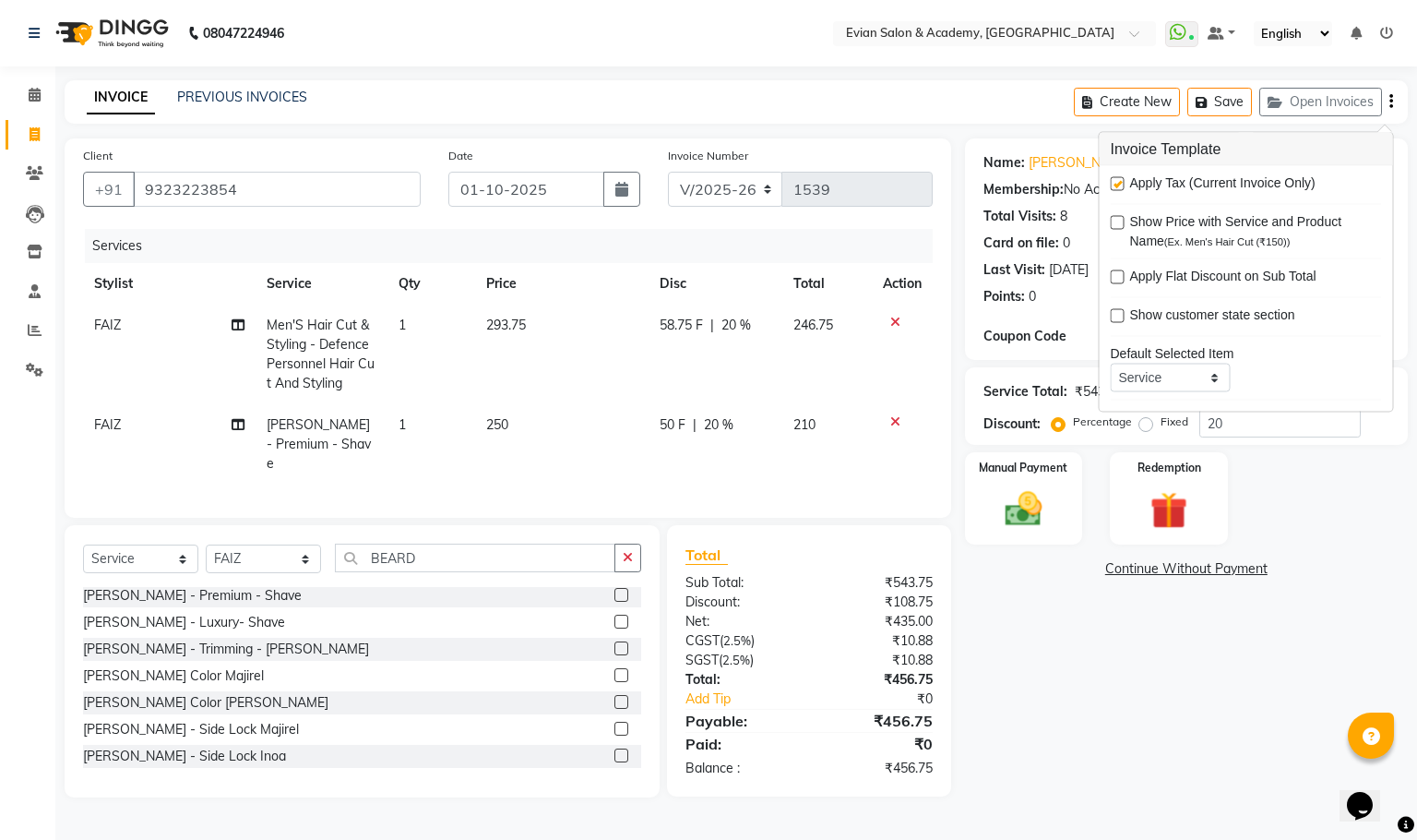
click at [1116, 188] on label at bounding box center [1117, 184] width 14 height 14
click at [1116, 188] on input "checkbox" at bounding box center [1117, 185] width 12 height 12
checkbox input "false"
click at [1017, 509] on img at bounding box center [1024, 509] width 63 height 45
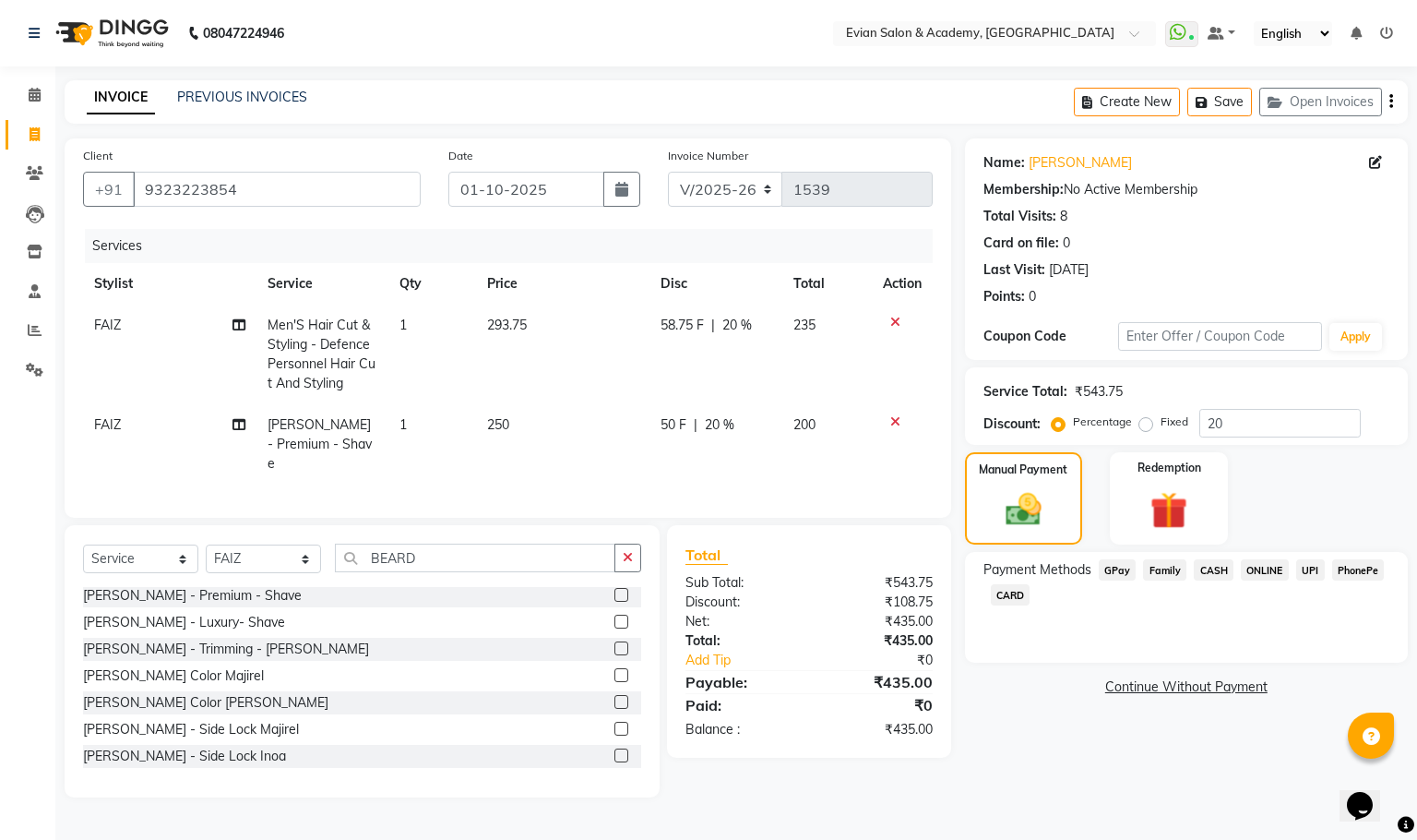
click at [1118, 574] on span "GPay" at bounding box center [1117, 569] width 38 height 21
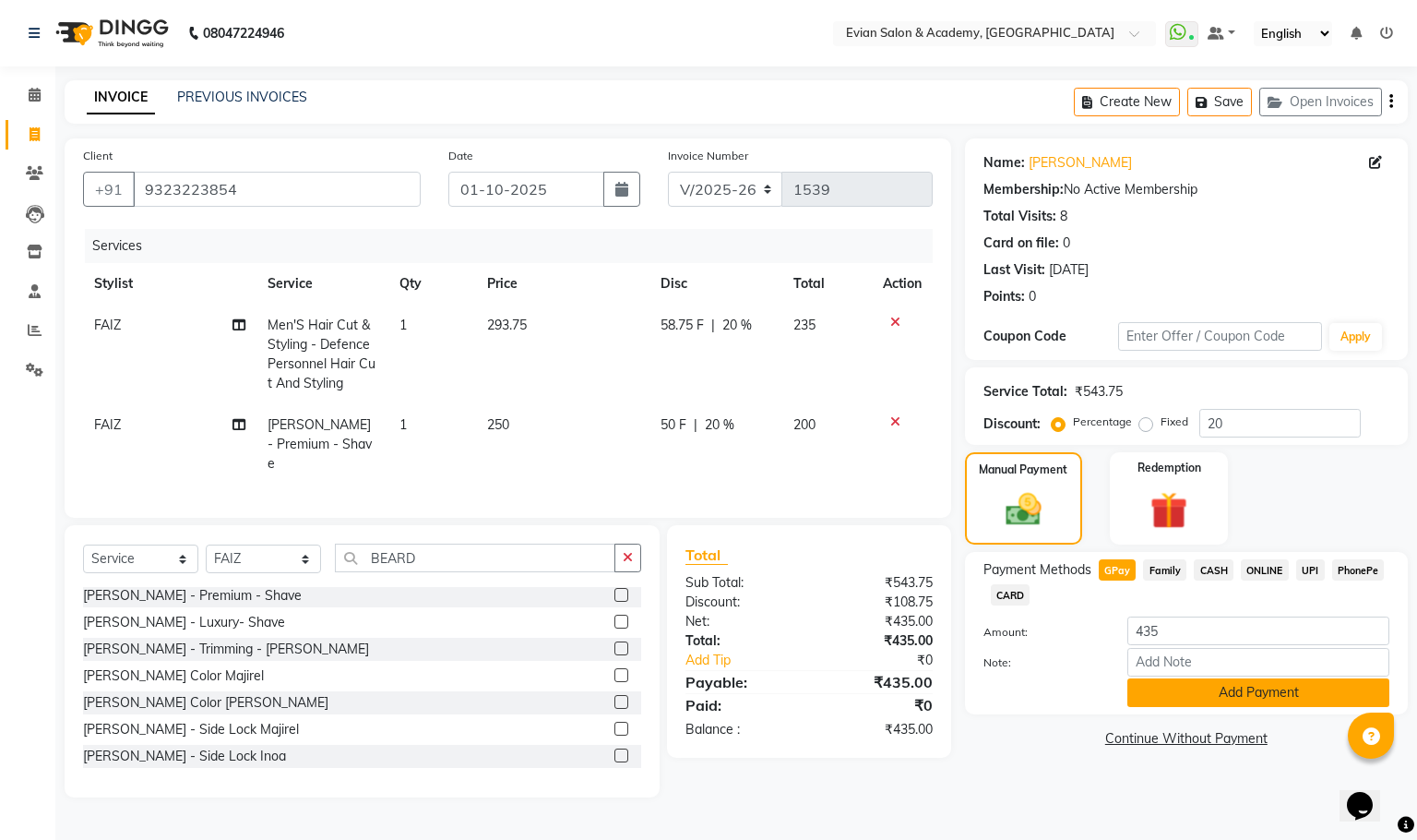
click at [1211, 694] on button "Add Payment" at bounding box center [1258, 692] width 262 height 29
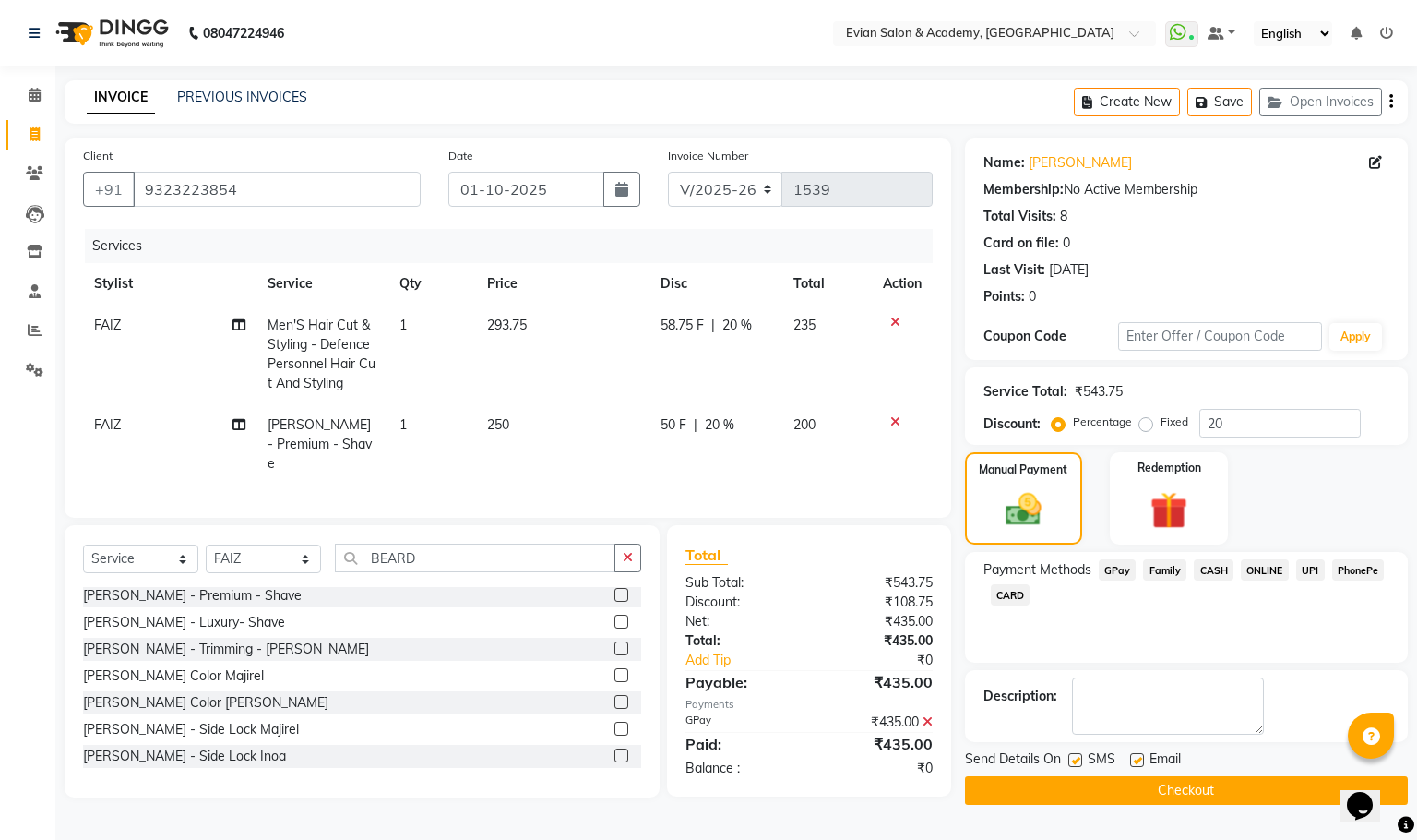
click at [986, 789] on button "Checkout" at bounding box center [1187, 790] width 443 height 29
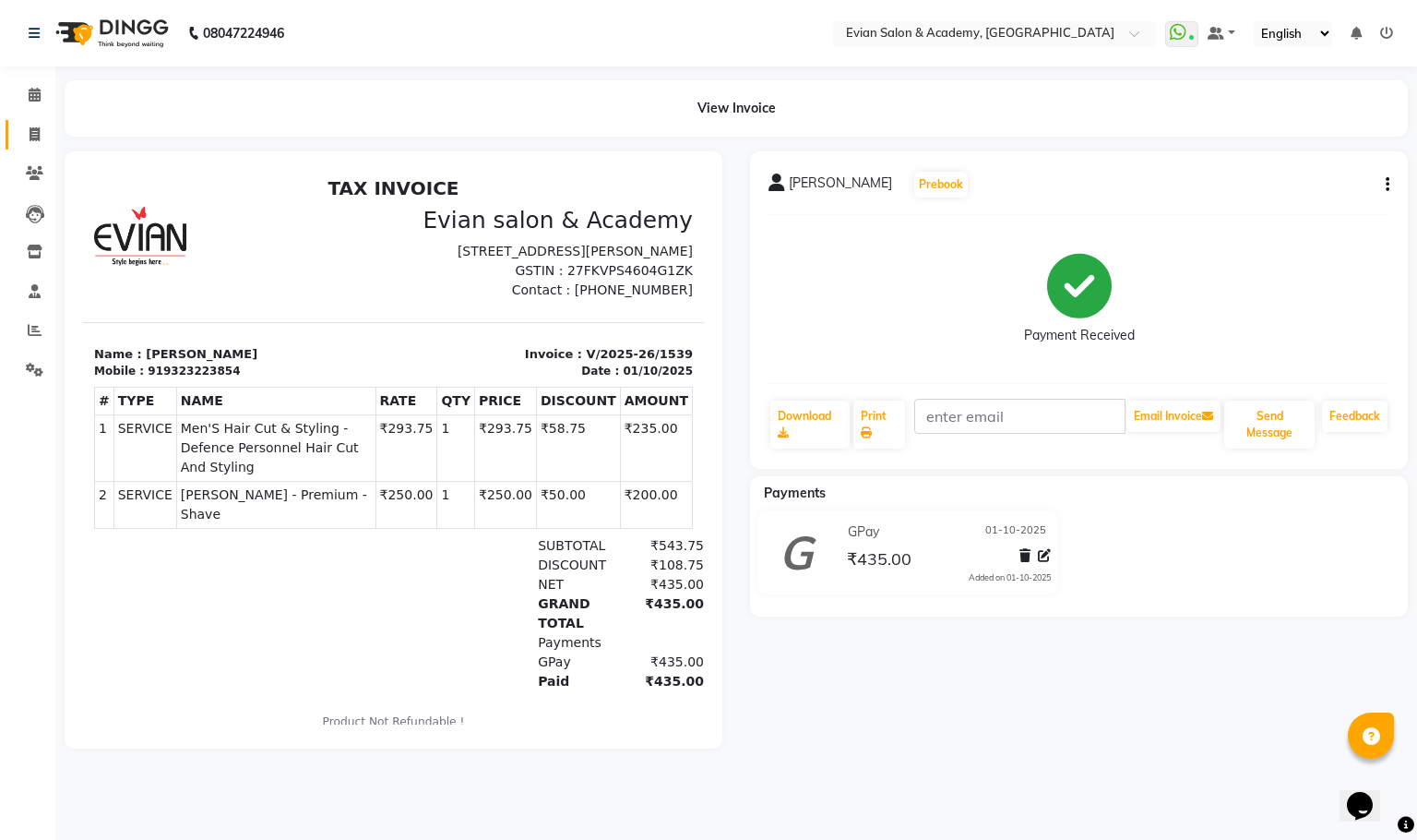
click at [33, 121] on link "Invoice" at bounding box center [28, 134] width 45 height 31
select select "service"
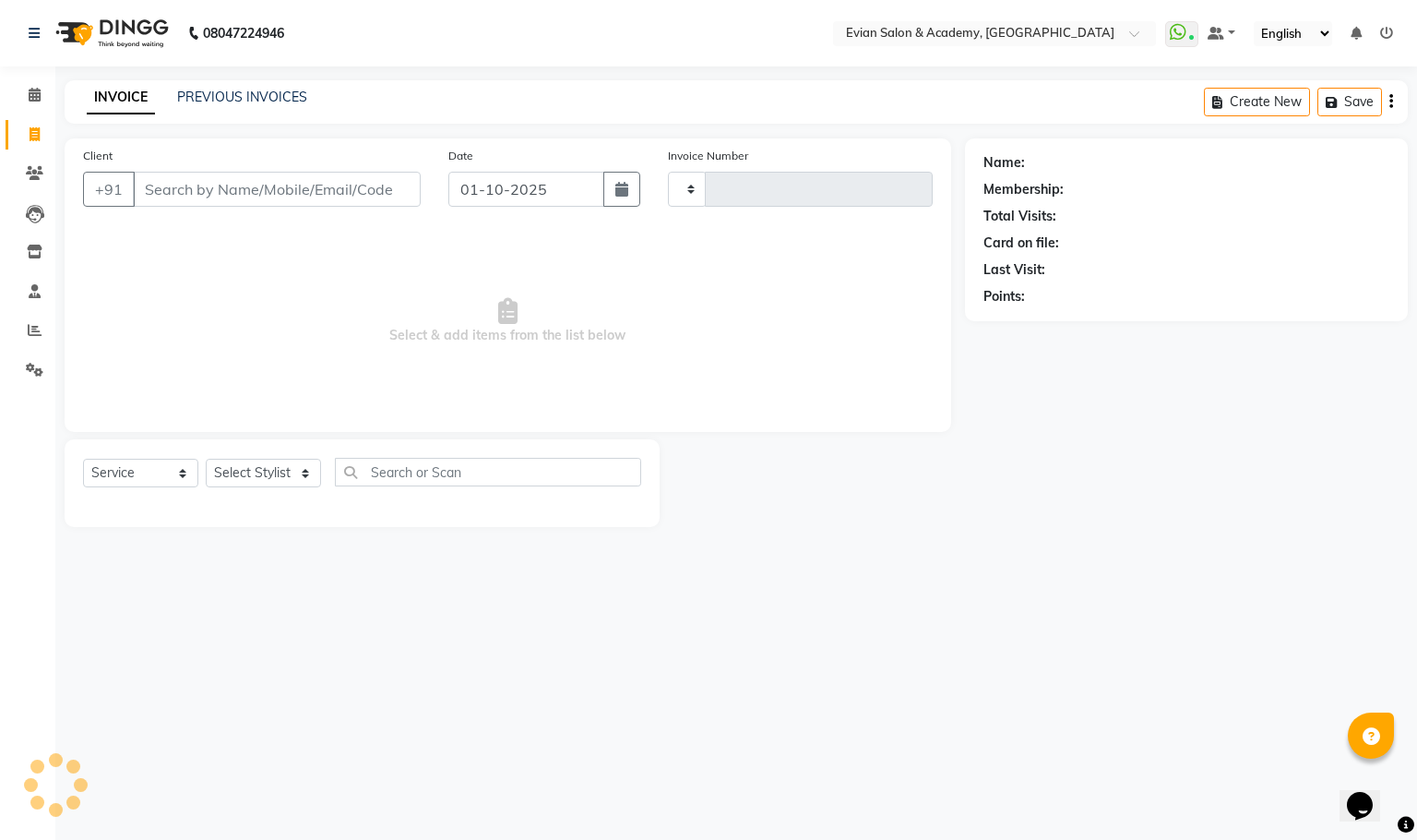
type input "1540"
select select "4688"
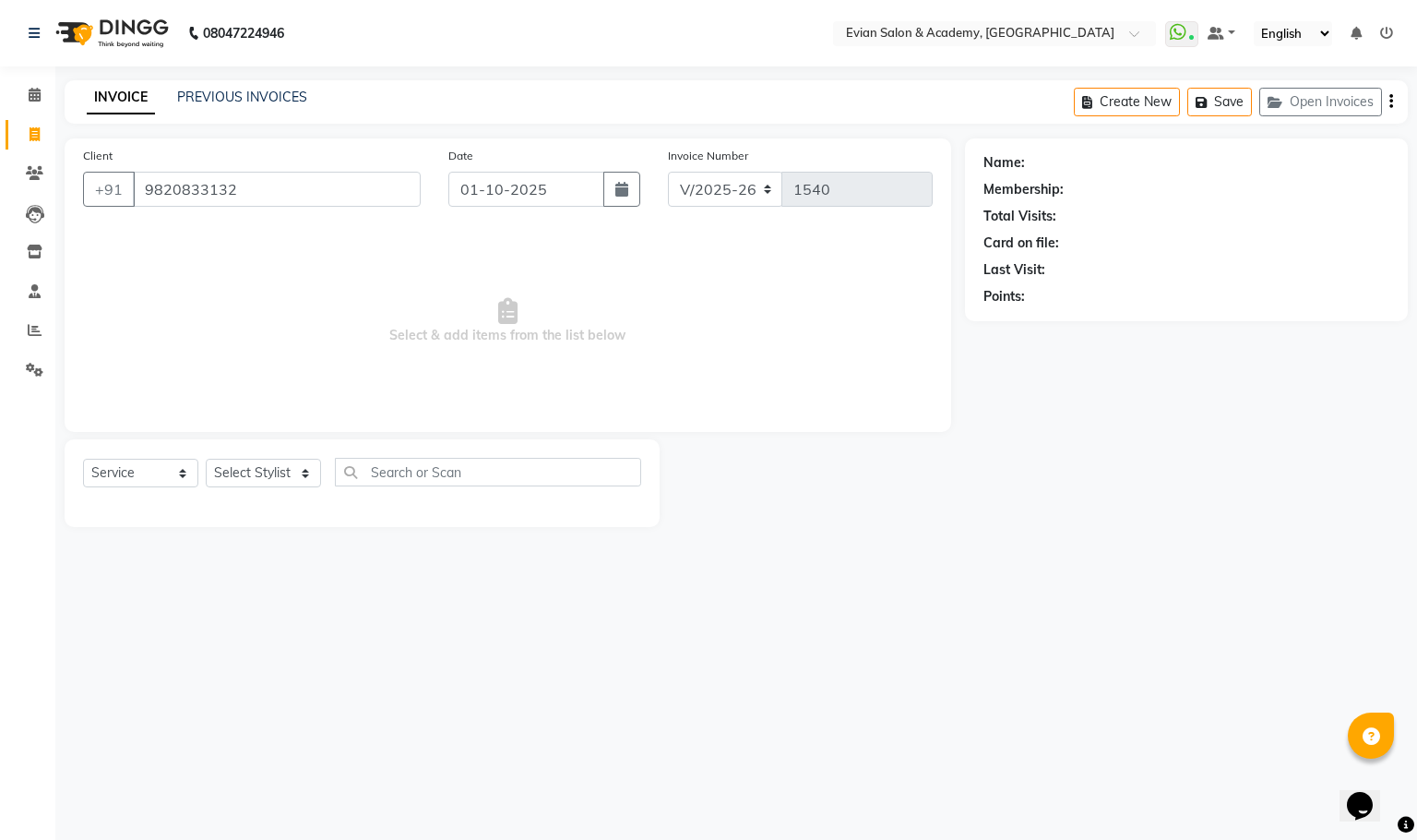
type input "9820833132"
select select "1: Object"
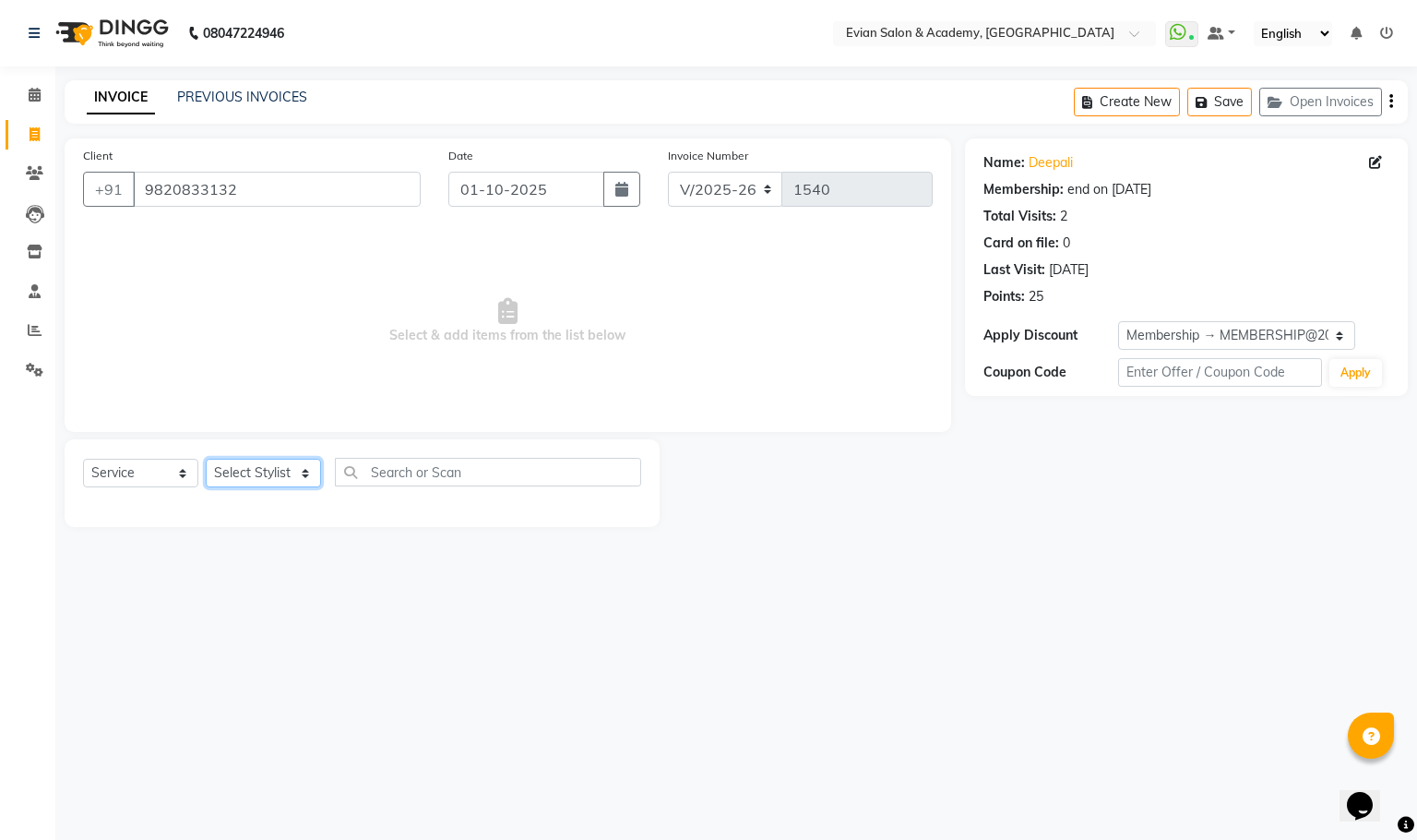
drag, startPoint x: 273, startPoint y: 476, endPoint x: 273, endPoint y: 460, distance: 16.0
click at [273, 476] on select "Select Stylist [PERSON_NAME] SIR Admin ANAS [PERSON_NAME] DISHA FAIZ Ghansoli d…" at bounding box center [263, 473] width 115 height 29
select select "91752"
click at [206, 460] on select "Select Stylist [PERSON_NAME] SIR Admin ANAS [PERSON_NAME] DISHA FAIZ Ghansoli d…" at bounding box center [263, 473] width 115 height 29
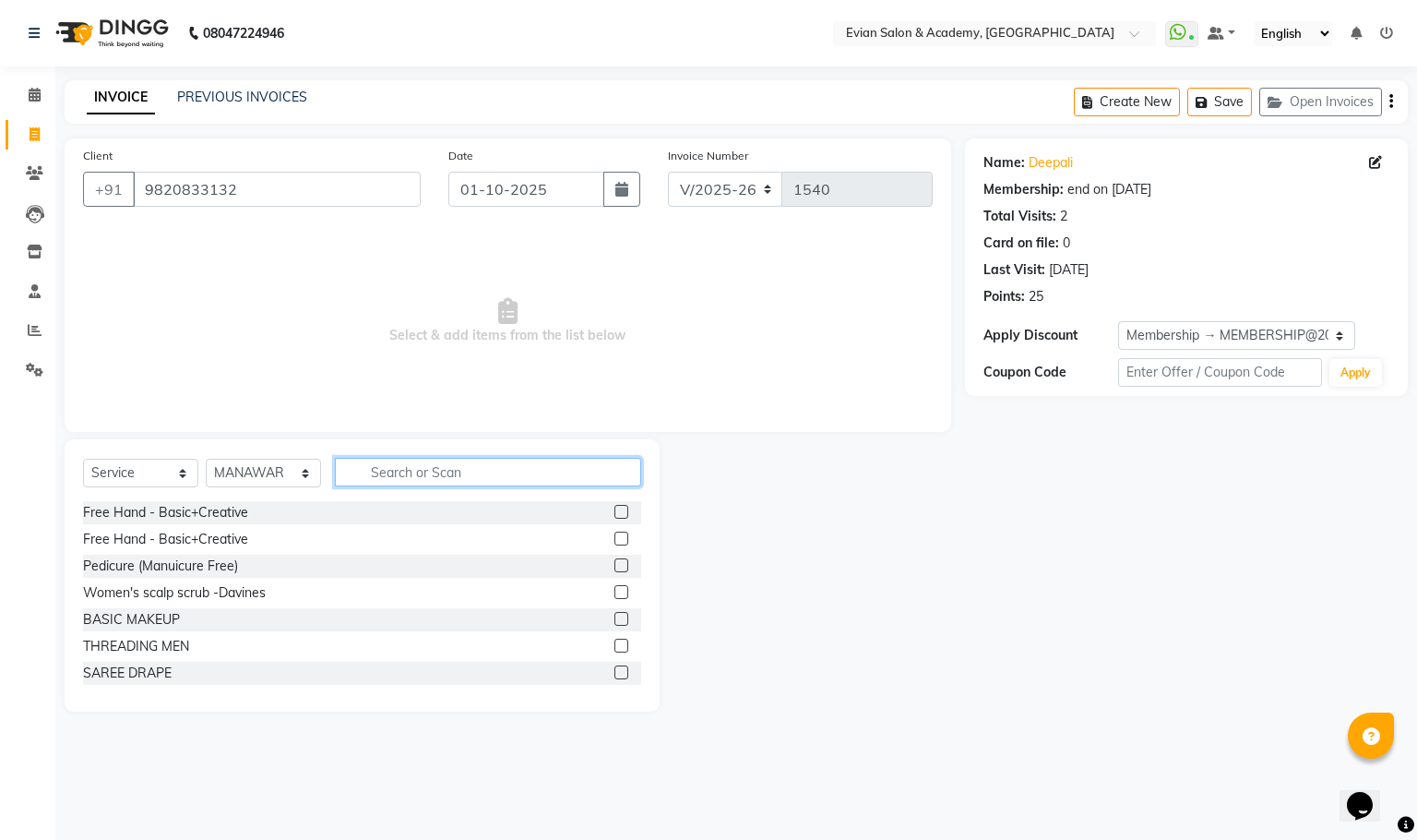
click at [385, 466] on input "text" at bounding box center [488, 472] width 306 height 29
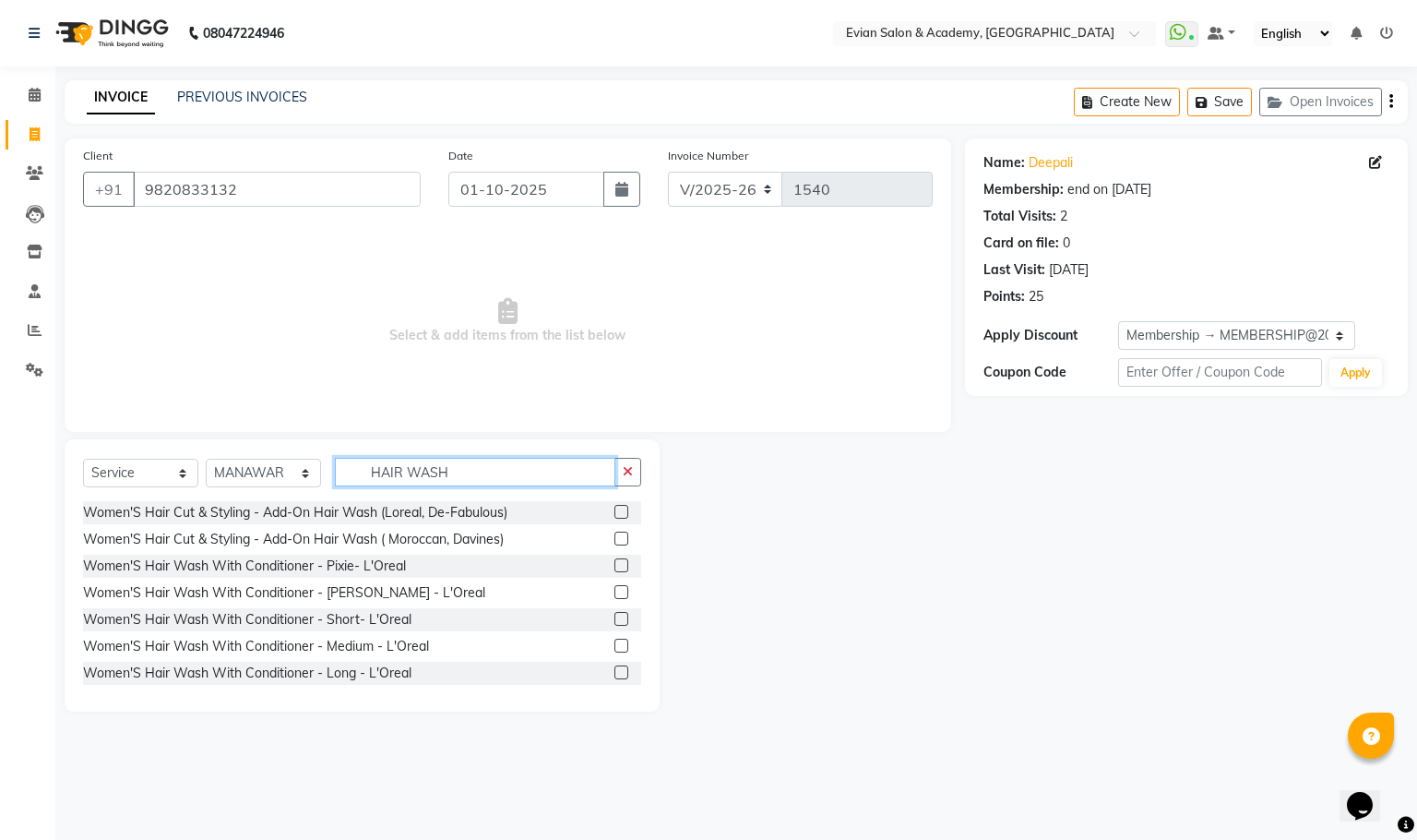
type input "HAIR WASH"
click at [615, 649] on label at bounding box center [621, 645] width 14 height 14
click at [615, 649] on input "checkbox" at bounding box center [620, 646] width 12 height 12
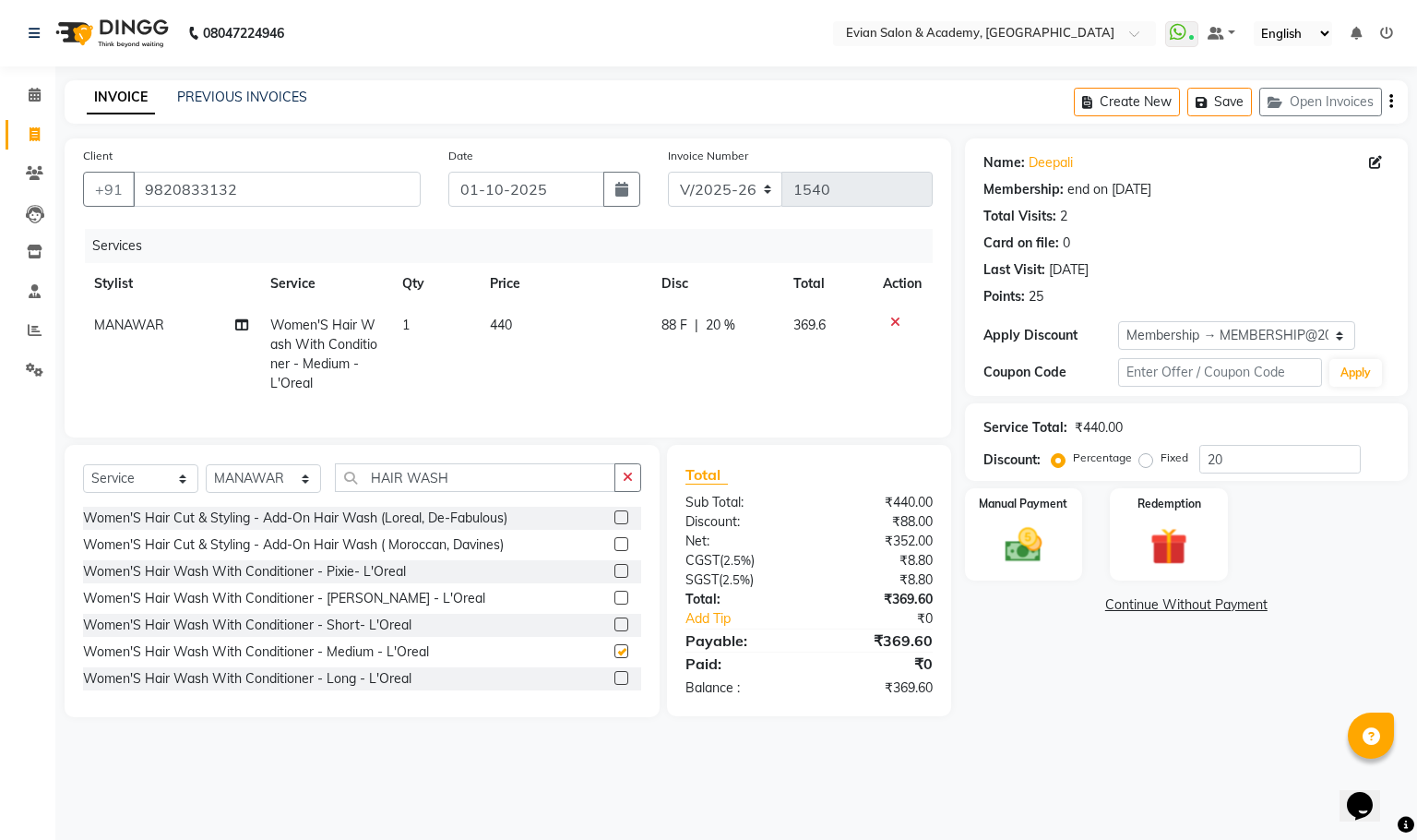
checkbox input "false"
click at [898, 327] on icon at bounding box center [895, 322] width 10 height 13
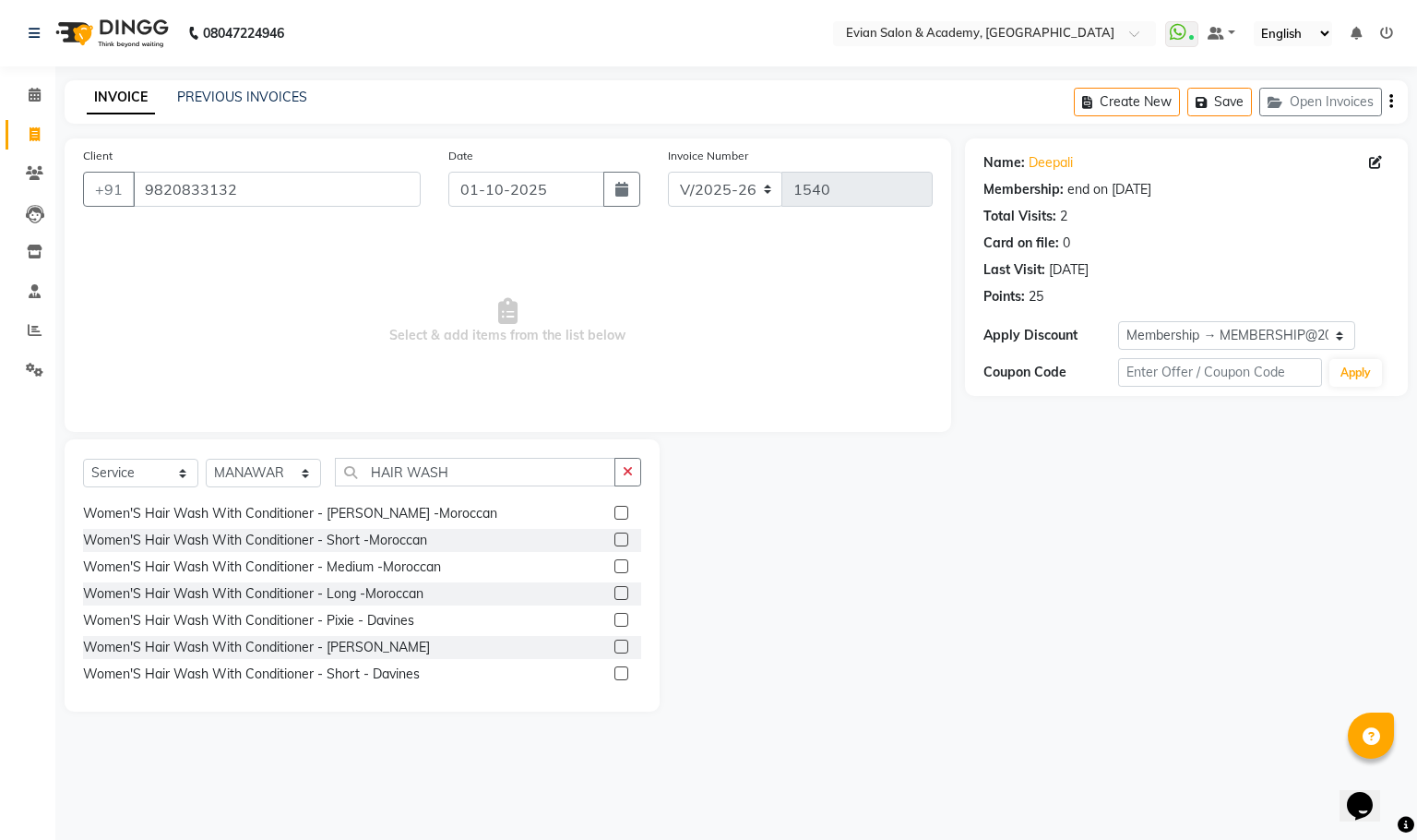
scroll to position [415, 0]
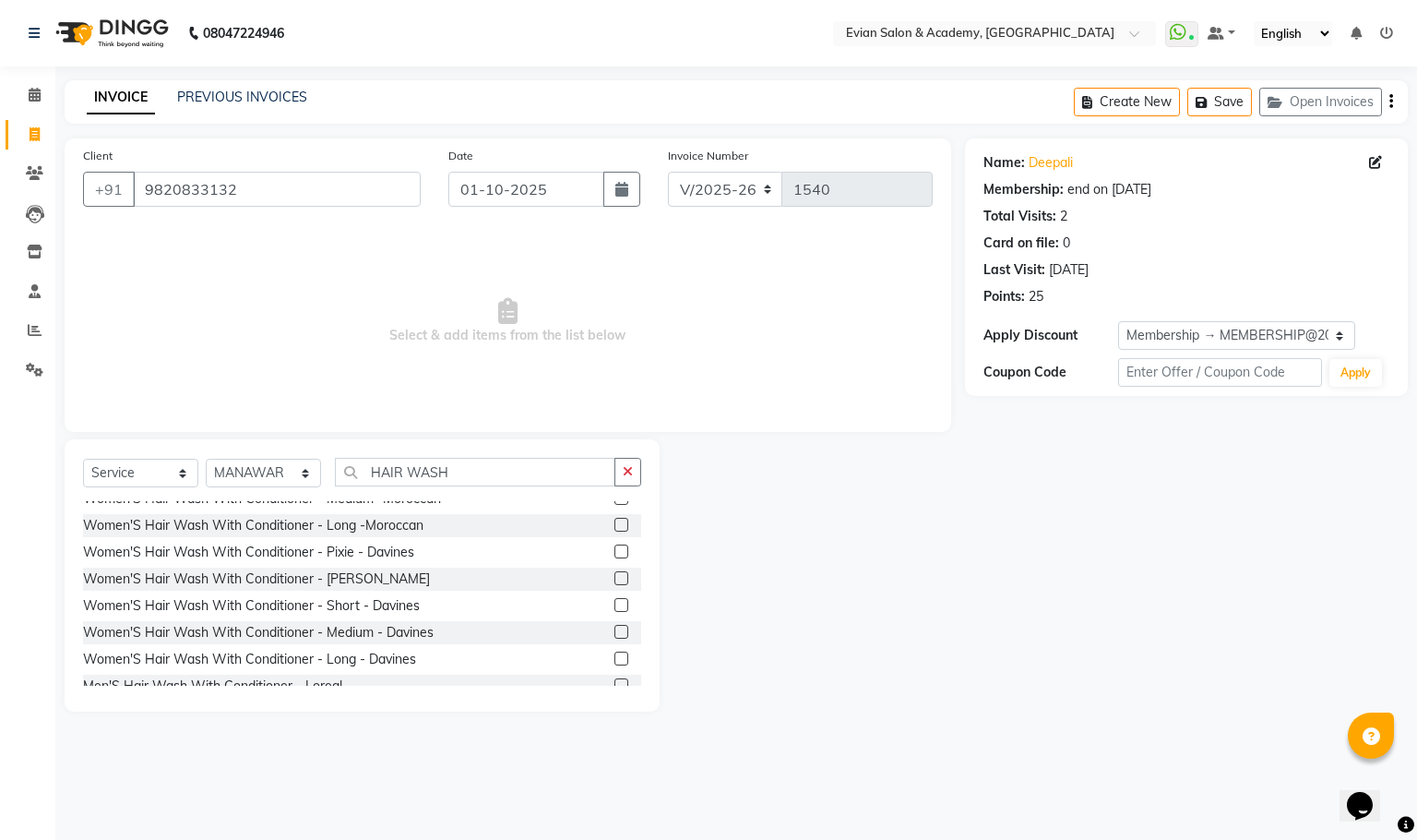
click at [615, 627] on label at bounding box center [621, 631] width 14 height 14
click at [615, 627] on input "checkbox" at bounding box center [620, 632] width 12 height 12
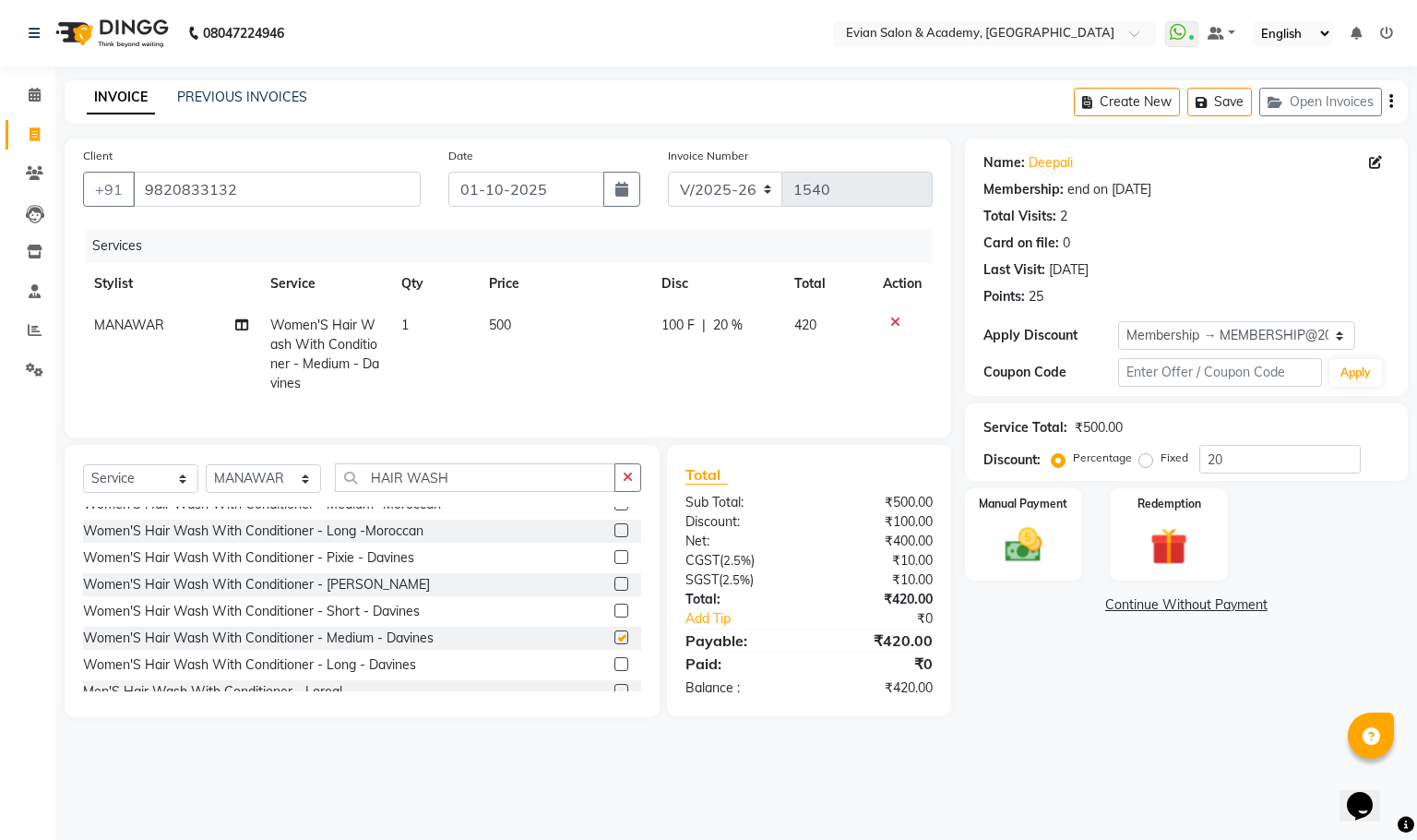
checkbox input "false"
click at [461, 491] on input "HAIR WASH" at bounding box center [475, 477] width 281 height 29
type input "H"
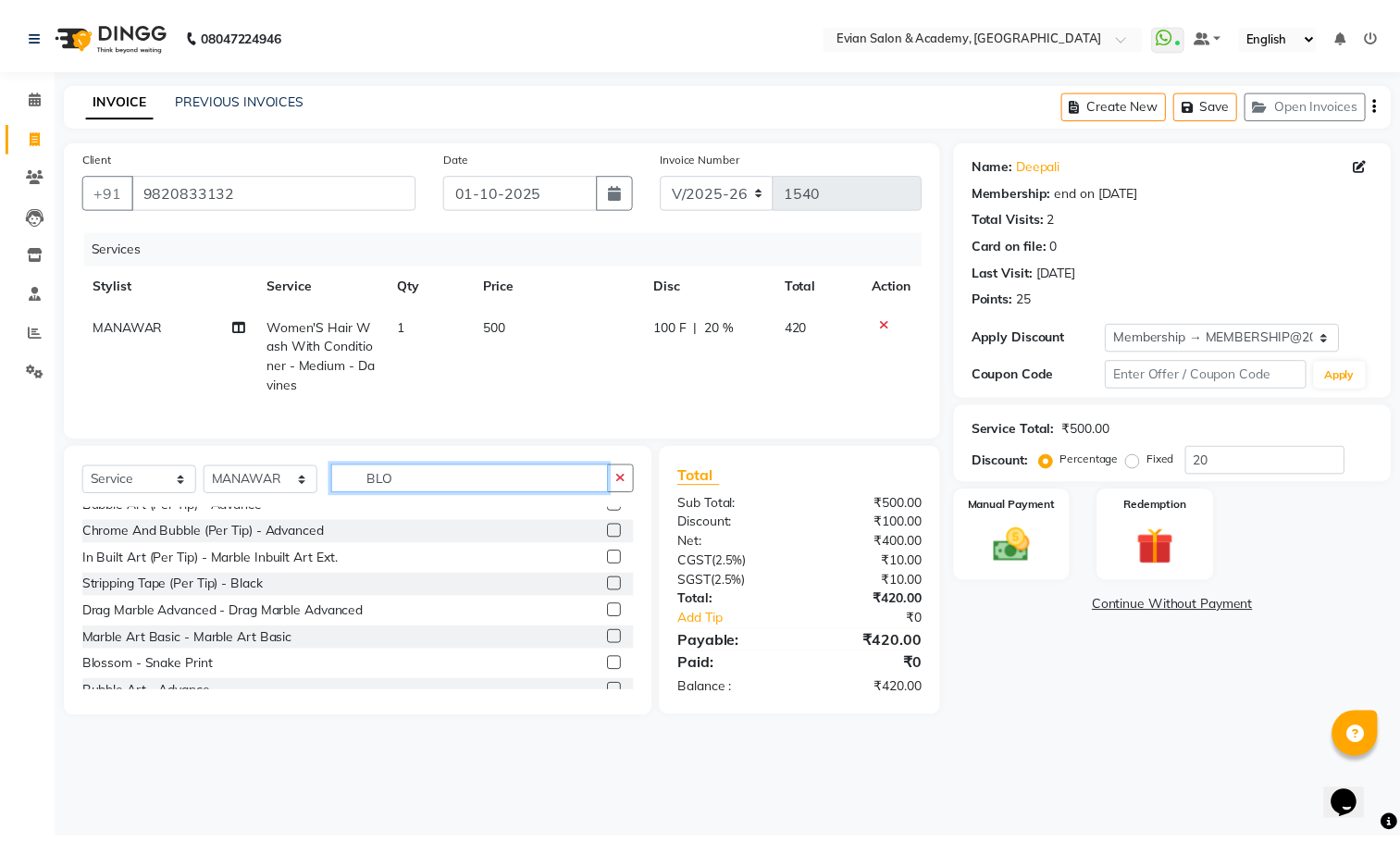
scroll to position [0, 0]
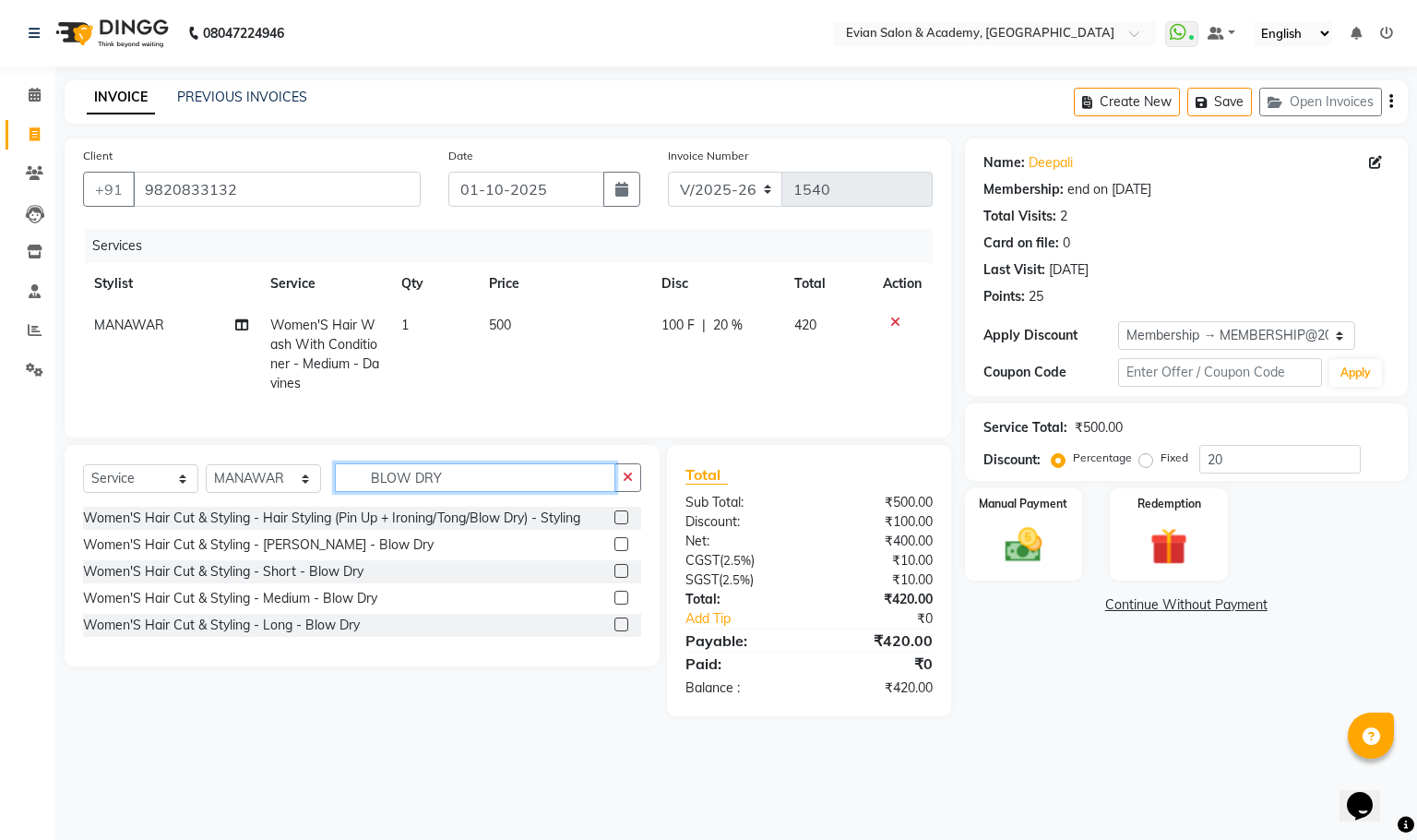
type input "BLOW DRY"
click at [620, 605] on label at bounding box center [621, 597] width 14 height 14
click at [620, 605] on input "checkbox" at bounding box center [620, 598] width 12 height 12
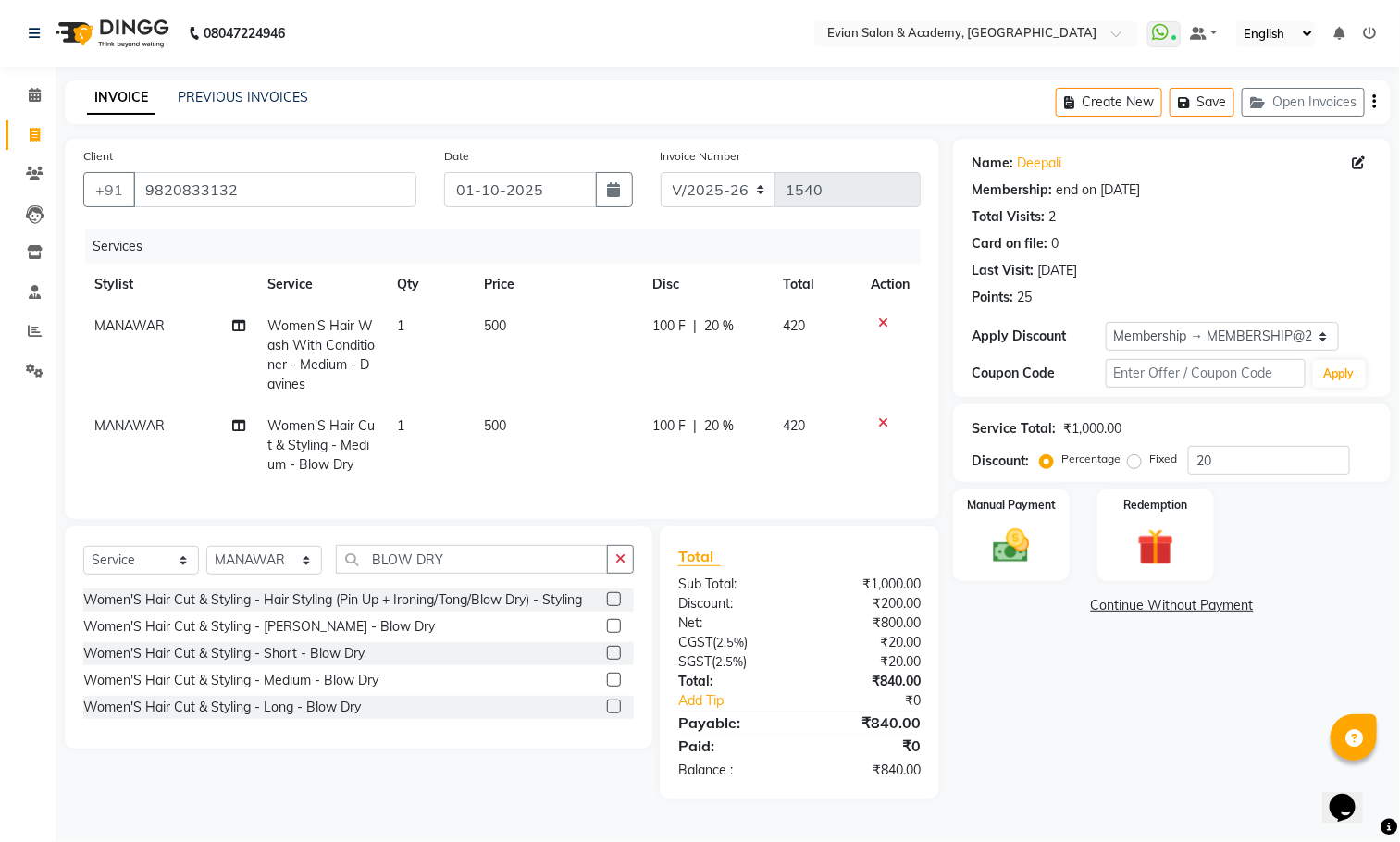
checkbox input "false"
click at [535, 330] on td "500" at bounding box center [556, 354] width 168 height 99
select select "91752"
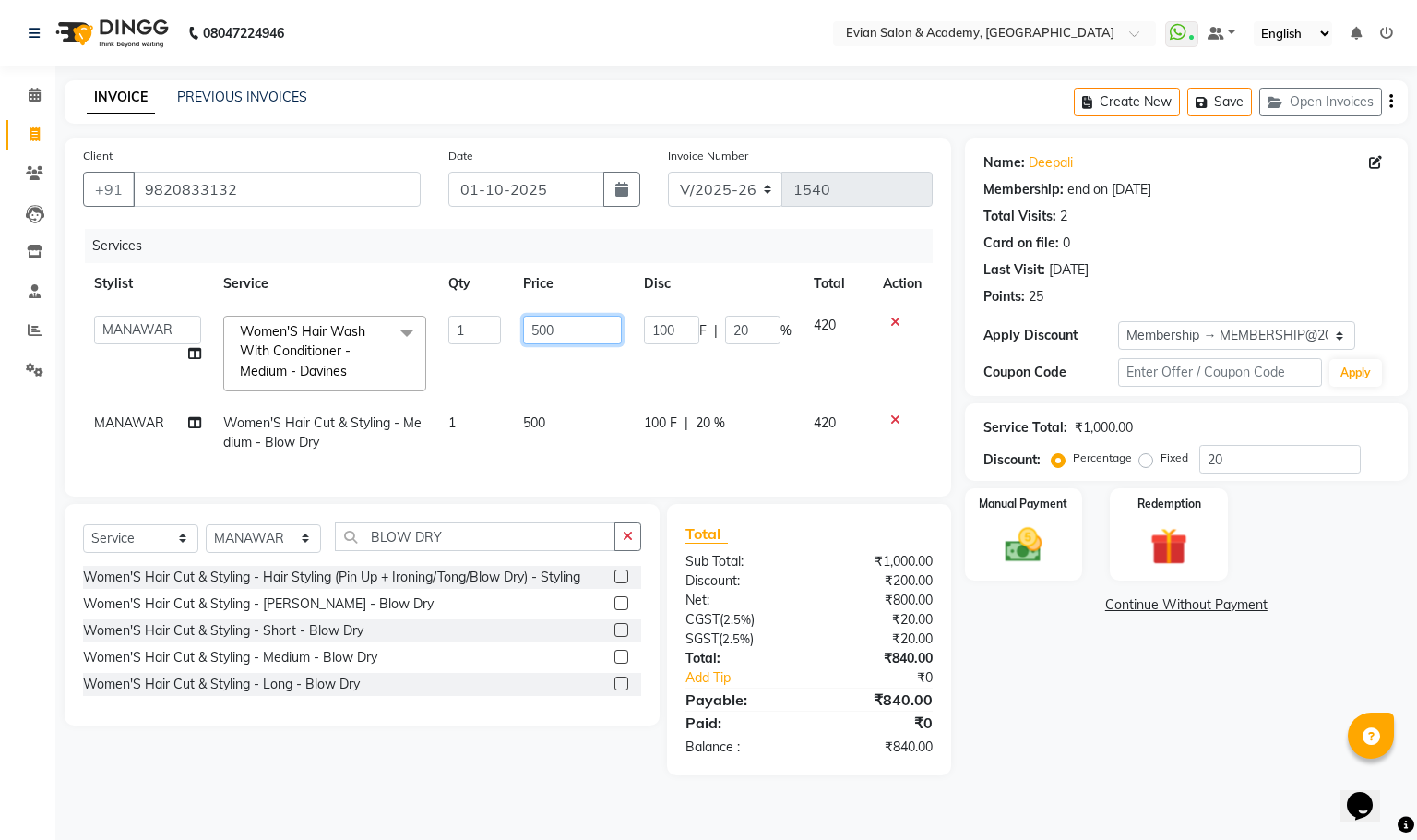
click at [568, 337] on input "500" at bounding box center [571, 329] width 97 height 29
type input "5"
type input "393.75"
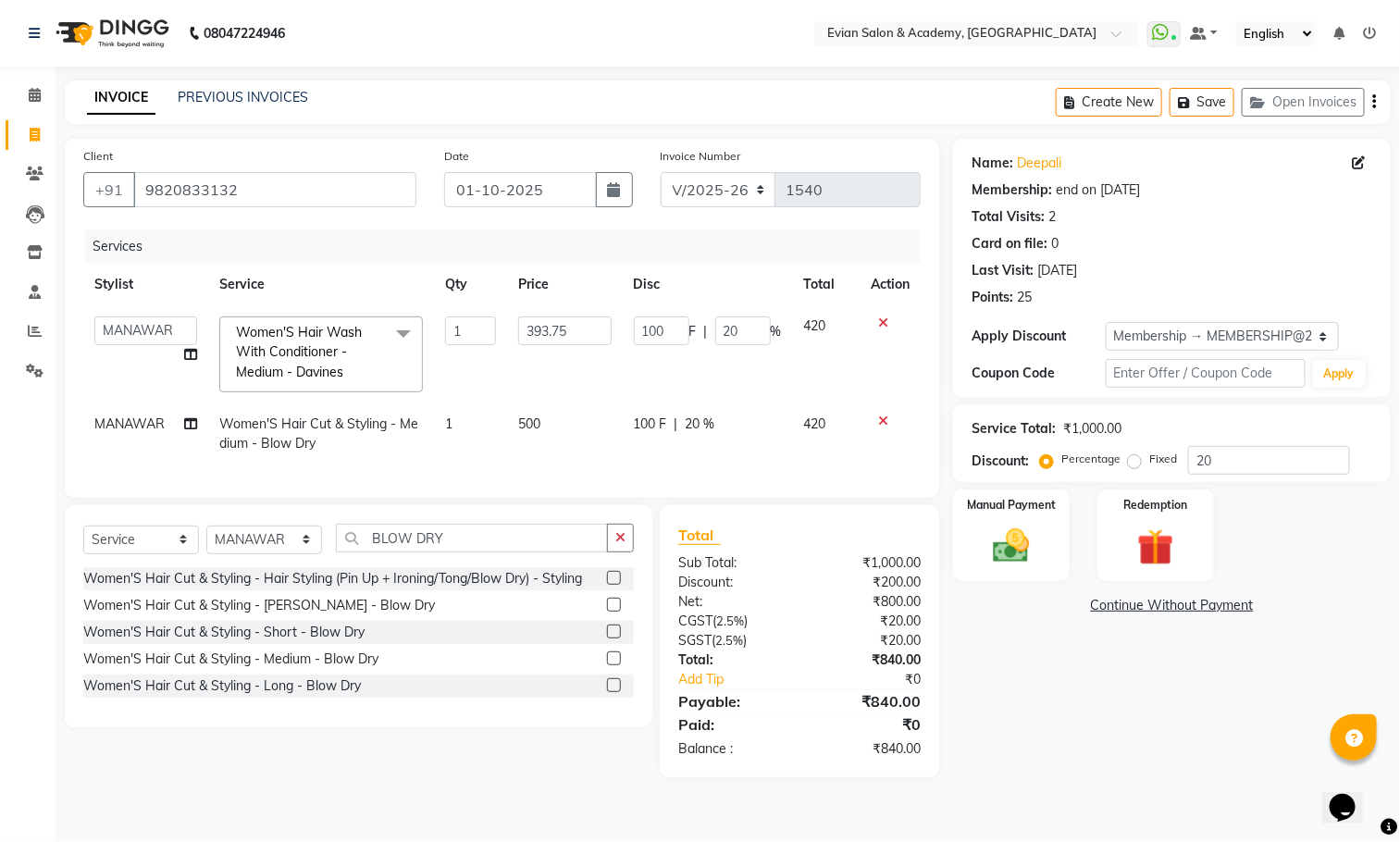
click at [1396, 97] on main "INVOICE PREVIOUS INVOICES Create New Save Open Invoices Client [PHONE_NUMBER] D…" at bounding box center [728, 442] width 1344 height 724
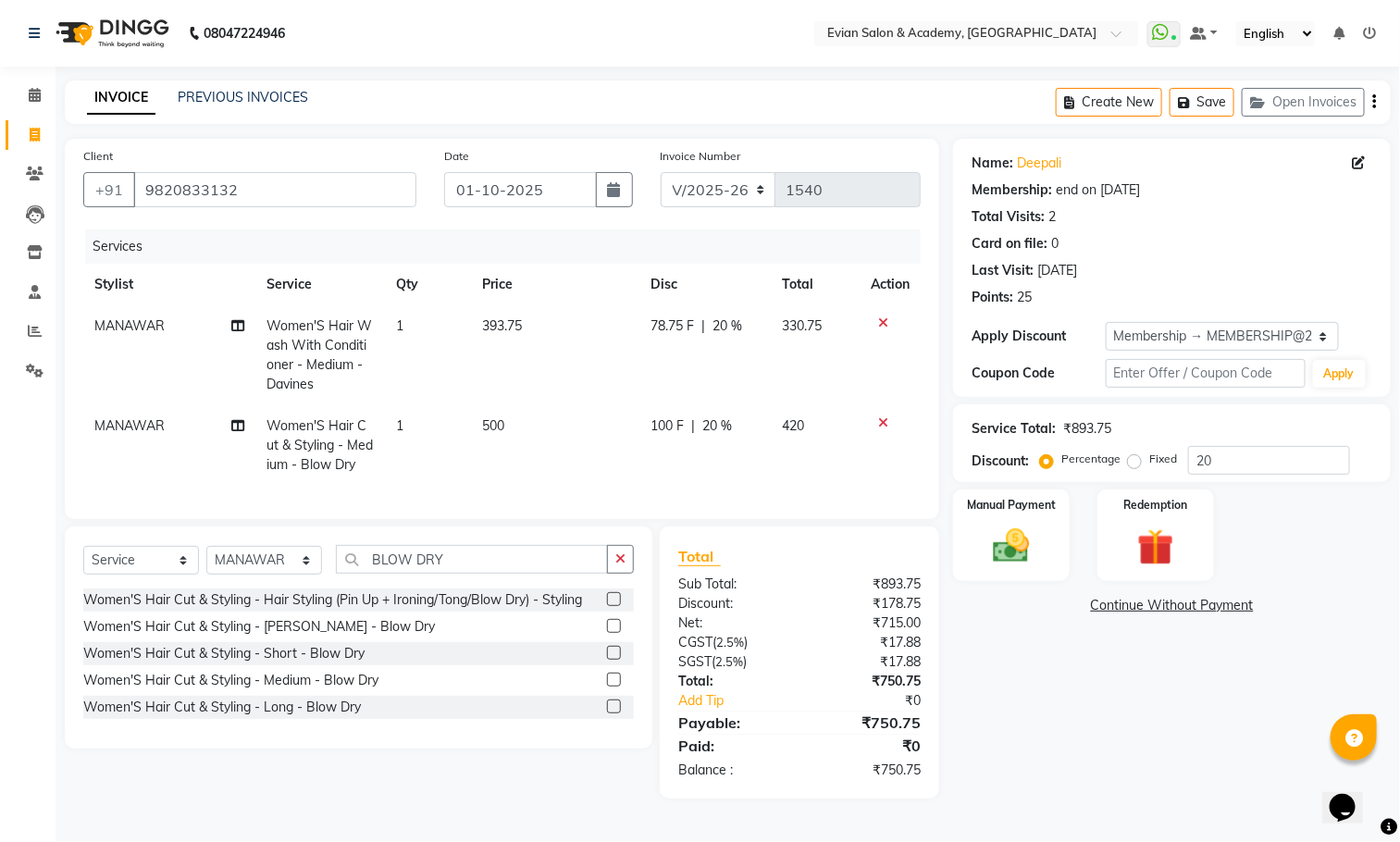
click at [1374, 101] on icon "button" at bounding box center [1374, 101] width 4 height 1
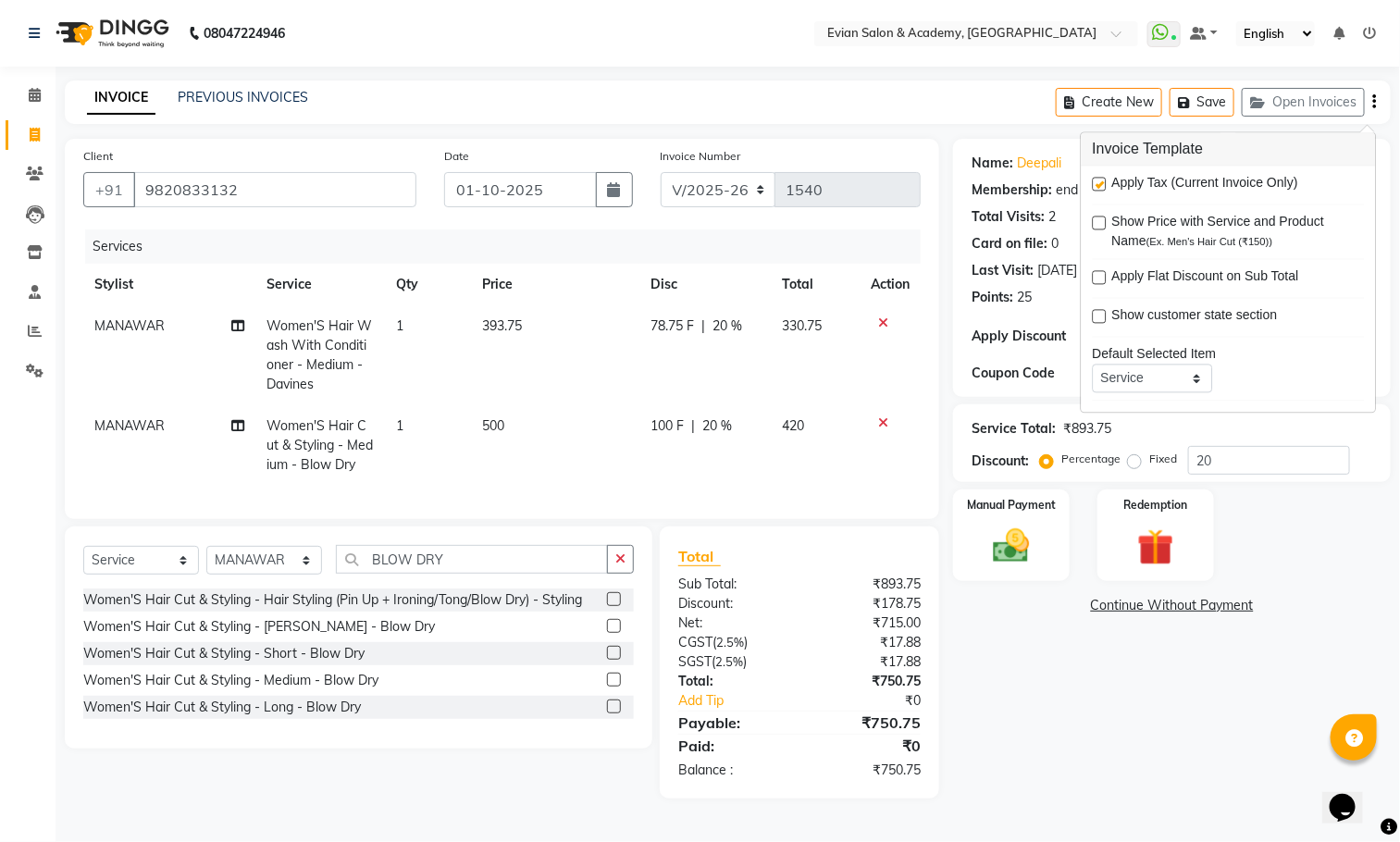
click at [1104, 183] on label at bounding box center [1099, 184] width 14 height 14
click at [1104, 183] on input "checkbox" at bounding box center [1098, 185] width 12 height 12
checkbox input "false"
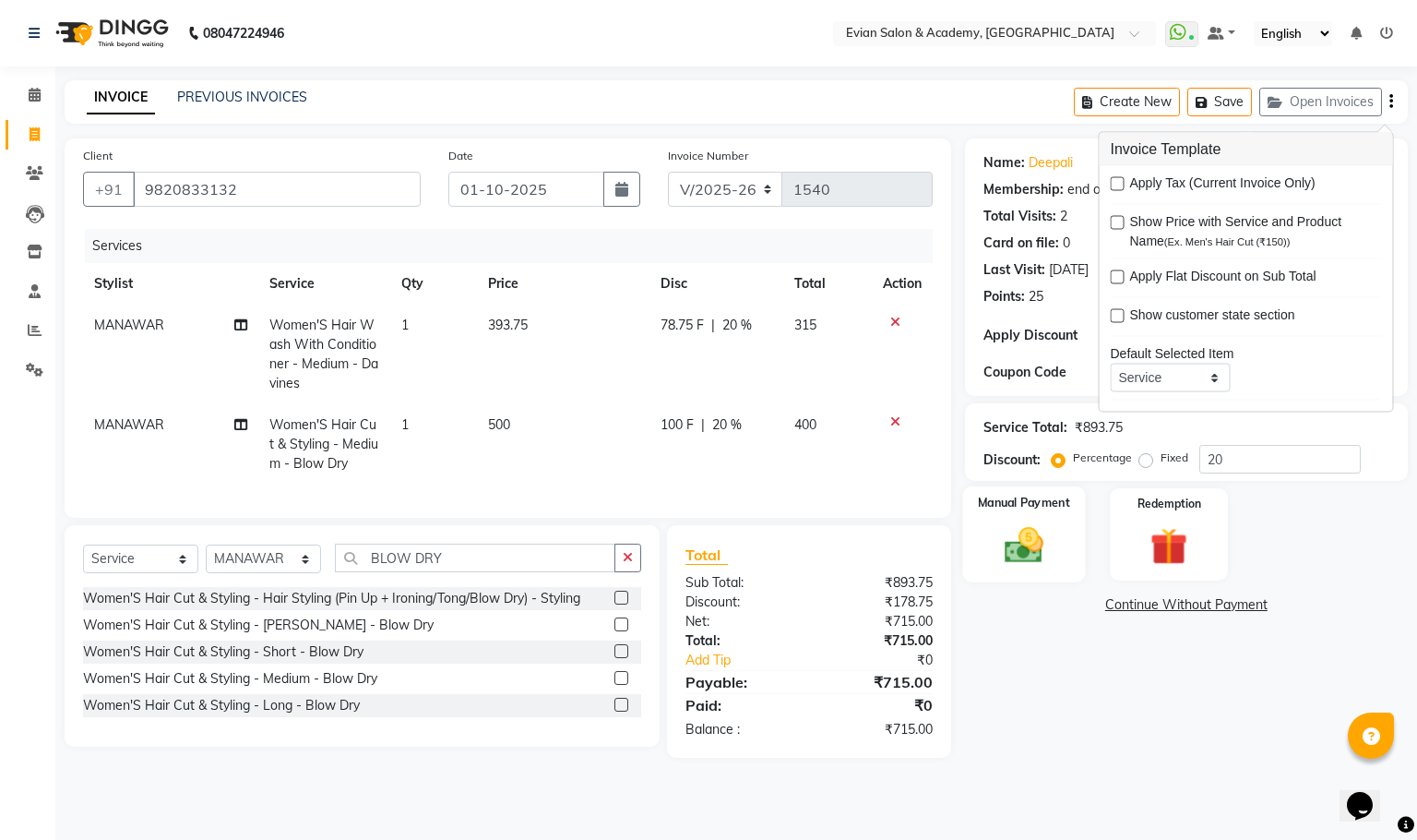
click at [1043, 534] on img at bounding box center [1024, 545] width 63 height 45
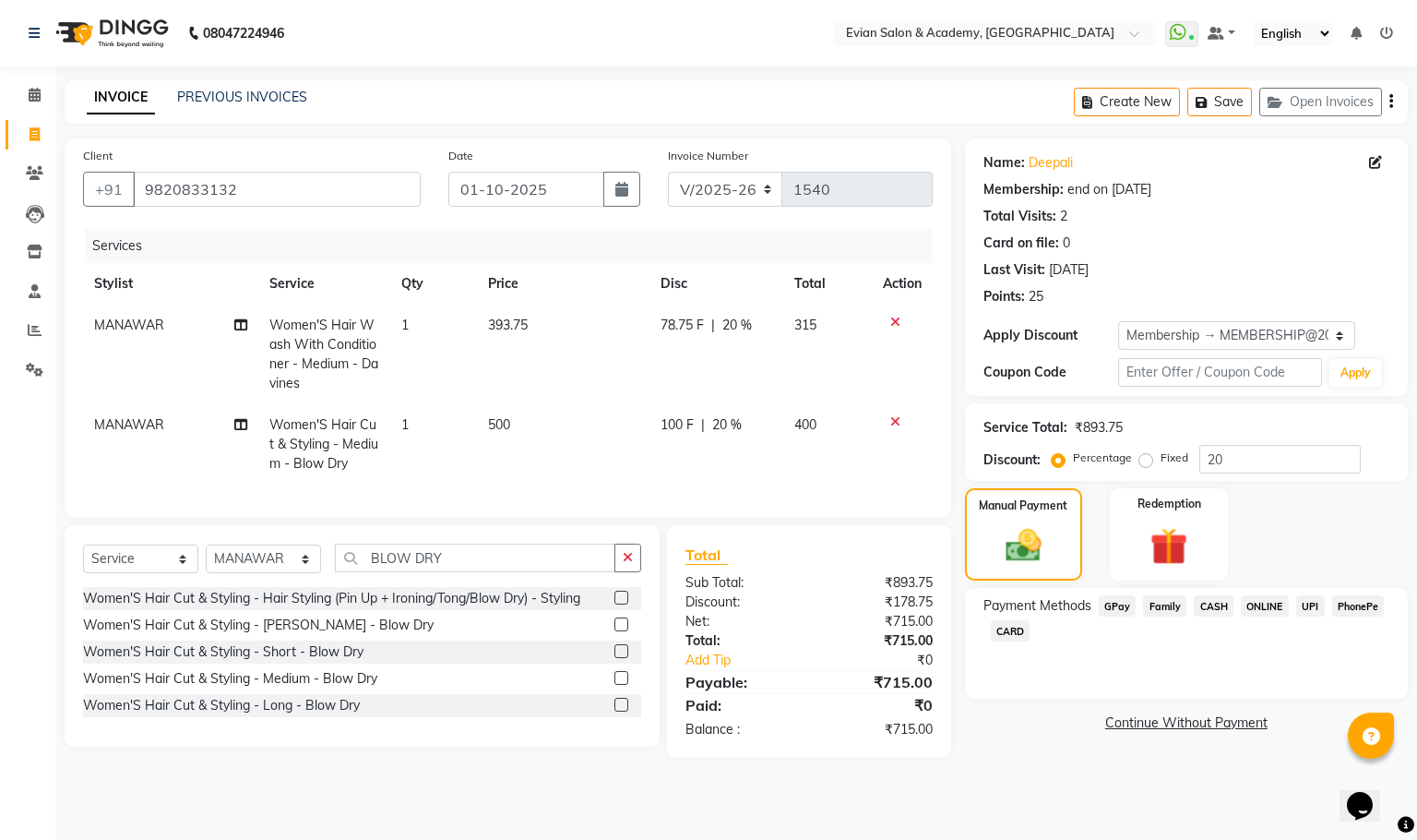
click at [1196, 599] on span "CASH" at bounding box center [1214, 605] width 40 height 21
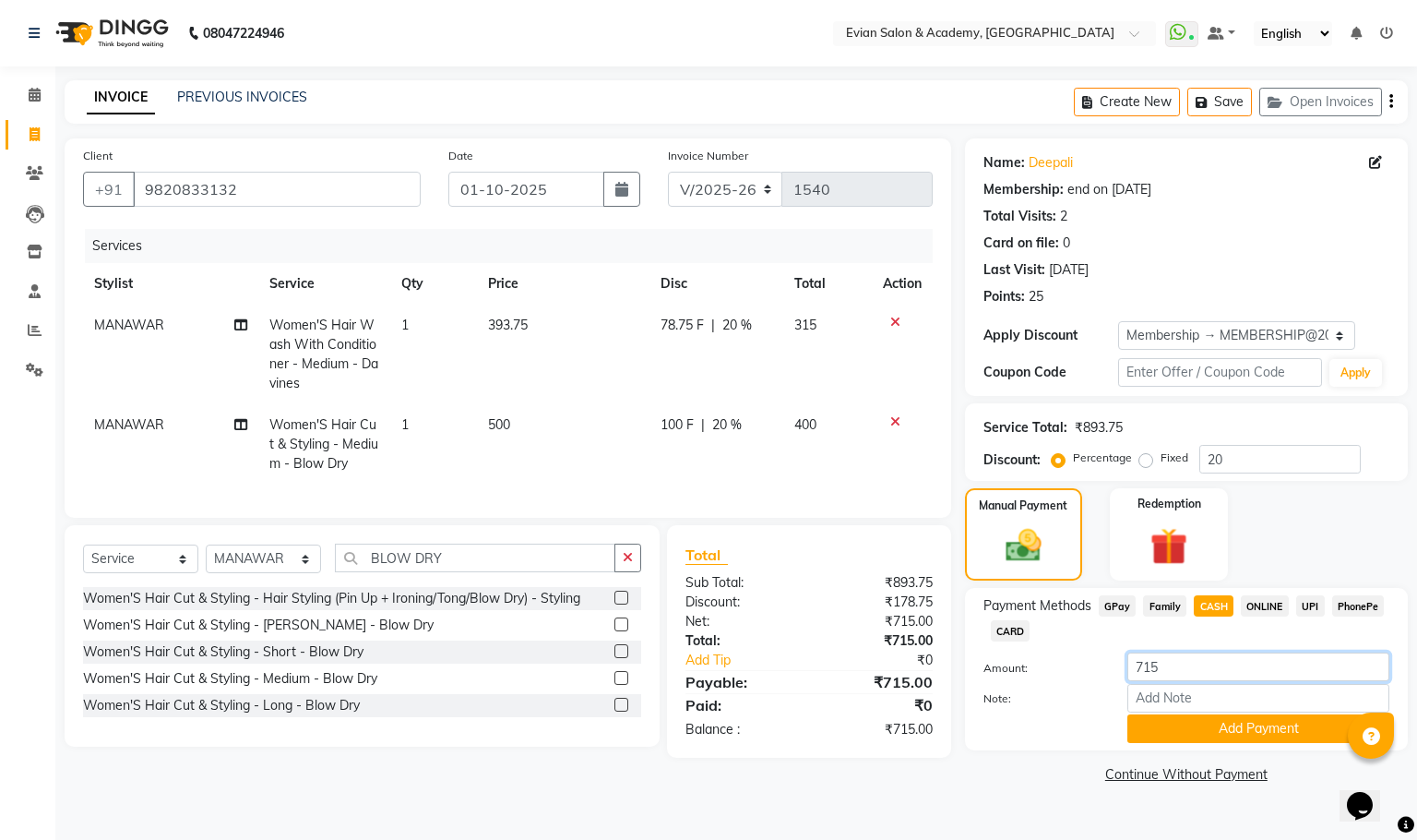
click at [1188, 670] on input "715" at bounding box center [1258, 667] width 262 height 29
type input "7"
type input "500"
click at [1221, 729] on button "Add Payment" at bounding box center [1258, 728] width 262 height 29
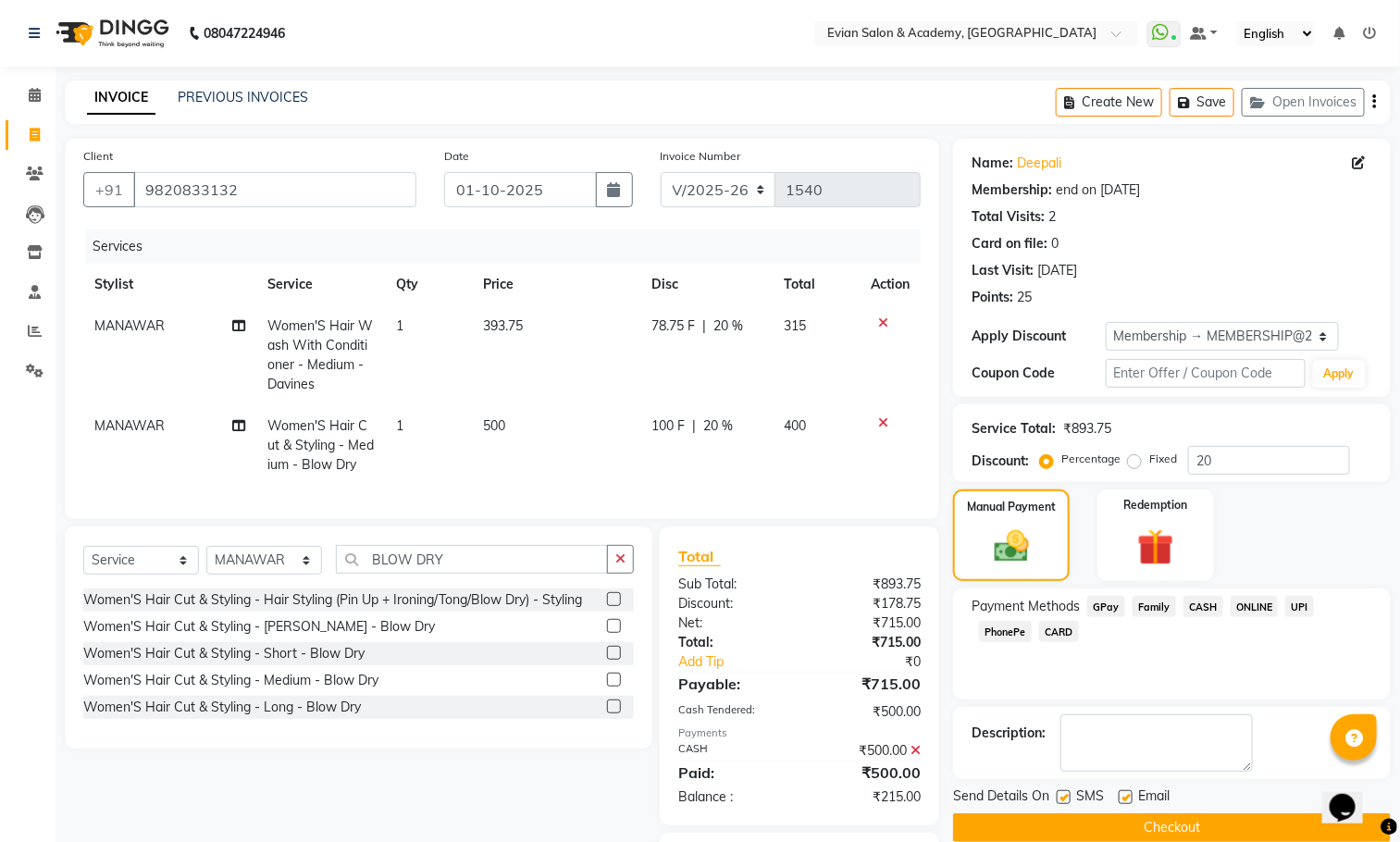
click at [1108, 606] on span "GPay" at bounding box center [1105, 606] width 38 height 21
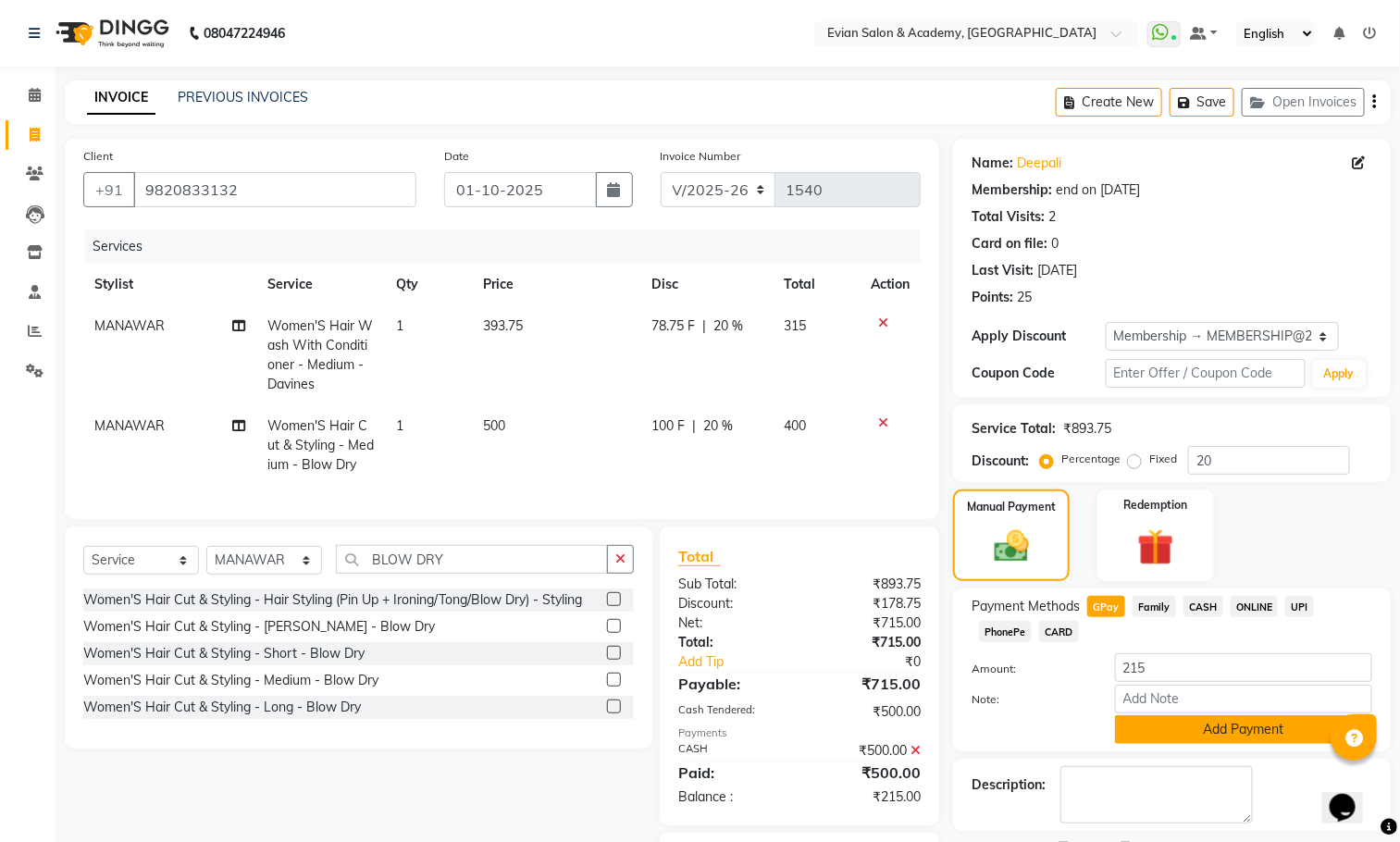
click at [1200, 728] on button "Add Payment" at bounding box center [1243, 729] width 258 height 29
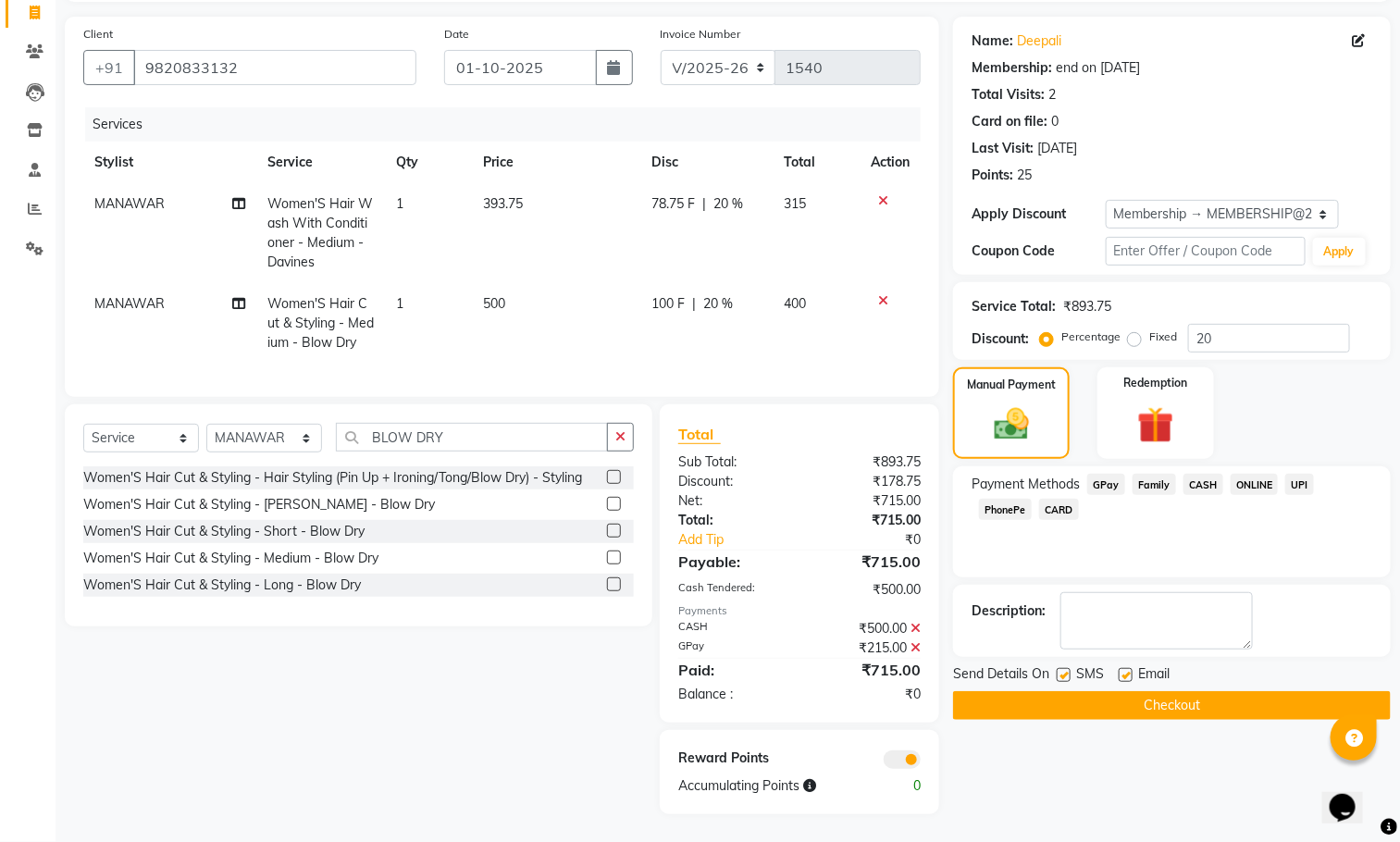
scroll to position [142, 0]
click at [1068, 691] on button "Checkout" at bounding box center [1171, 704] width 438 height 29
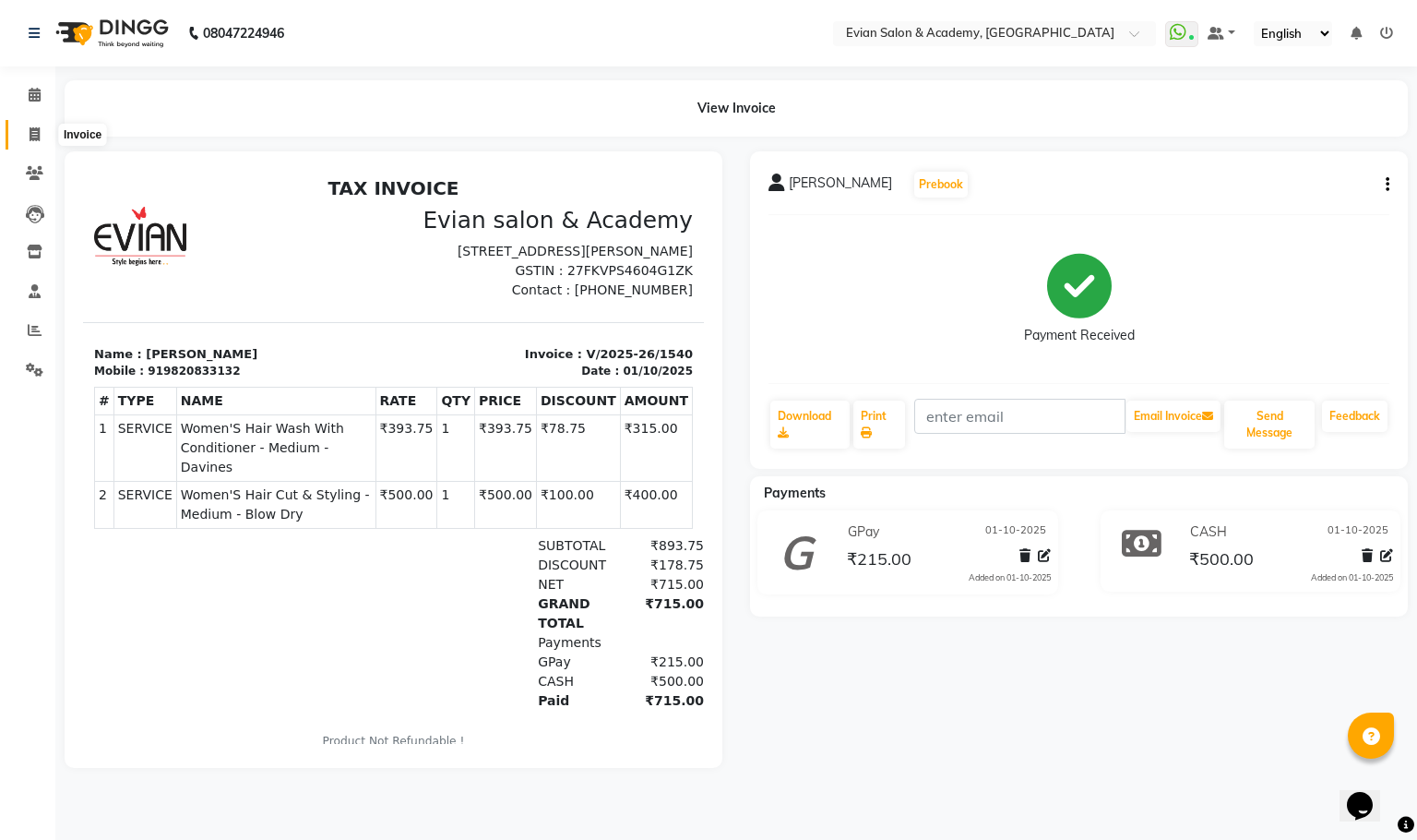
click at [36, 134] on icon at bounding box center [34, 134] width 10 height 14
select select "service"
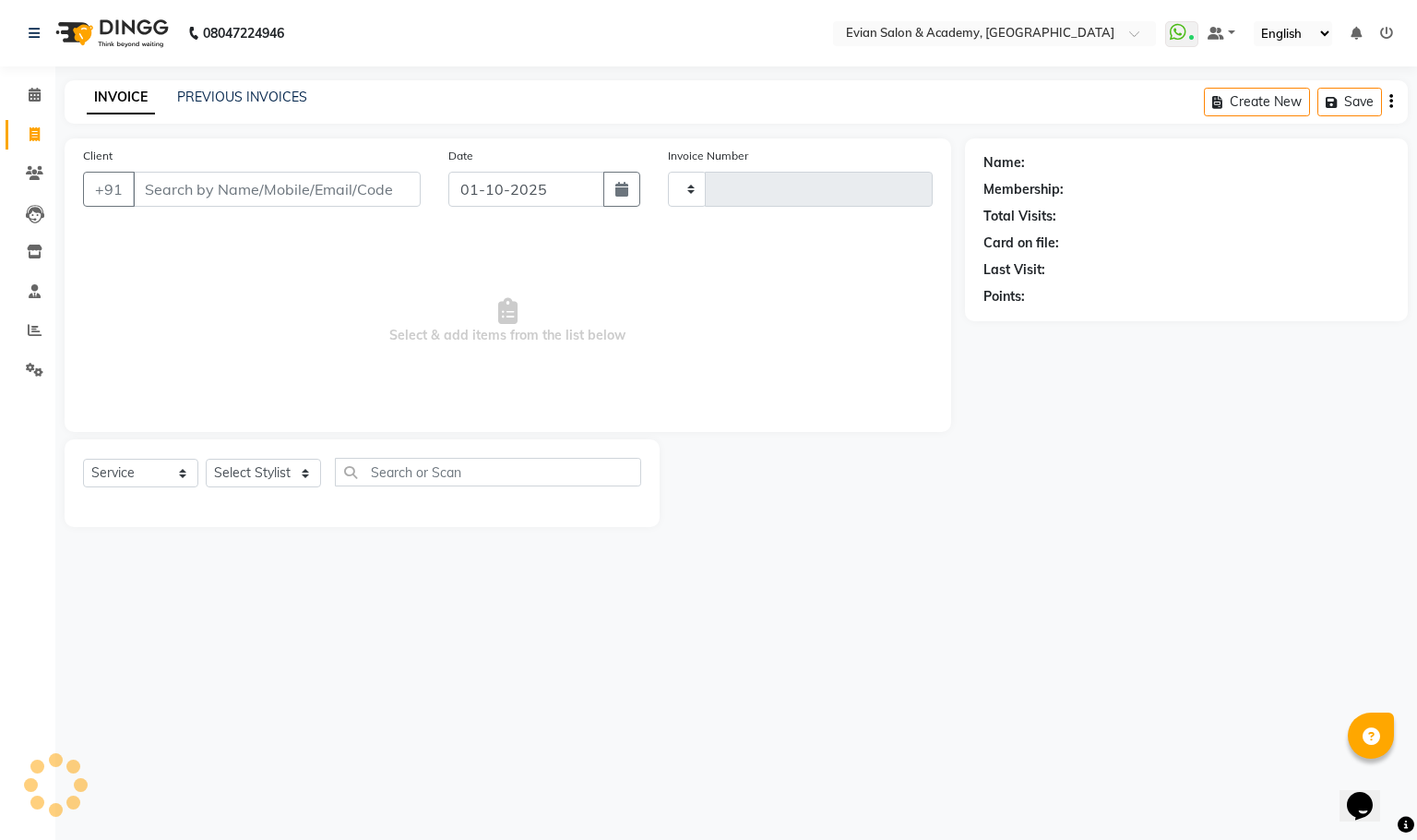
type input "1541"
select select "4688"
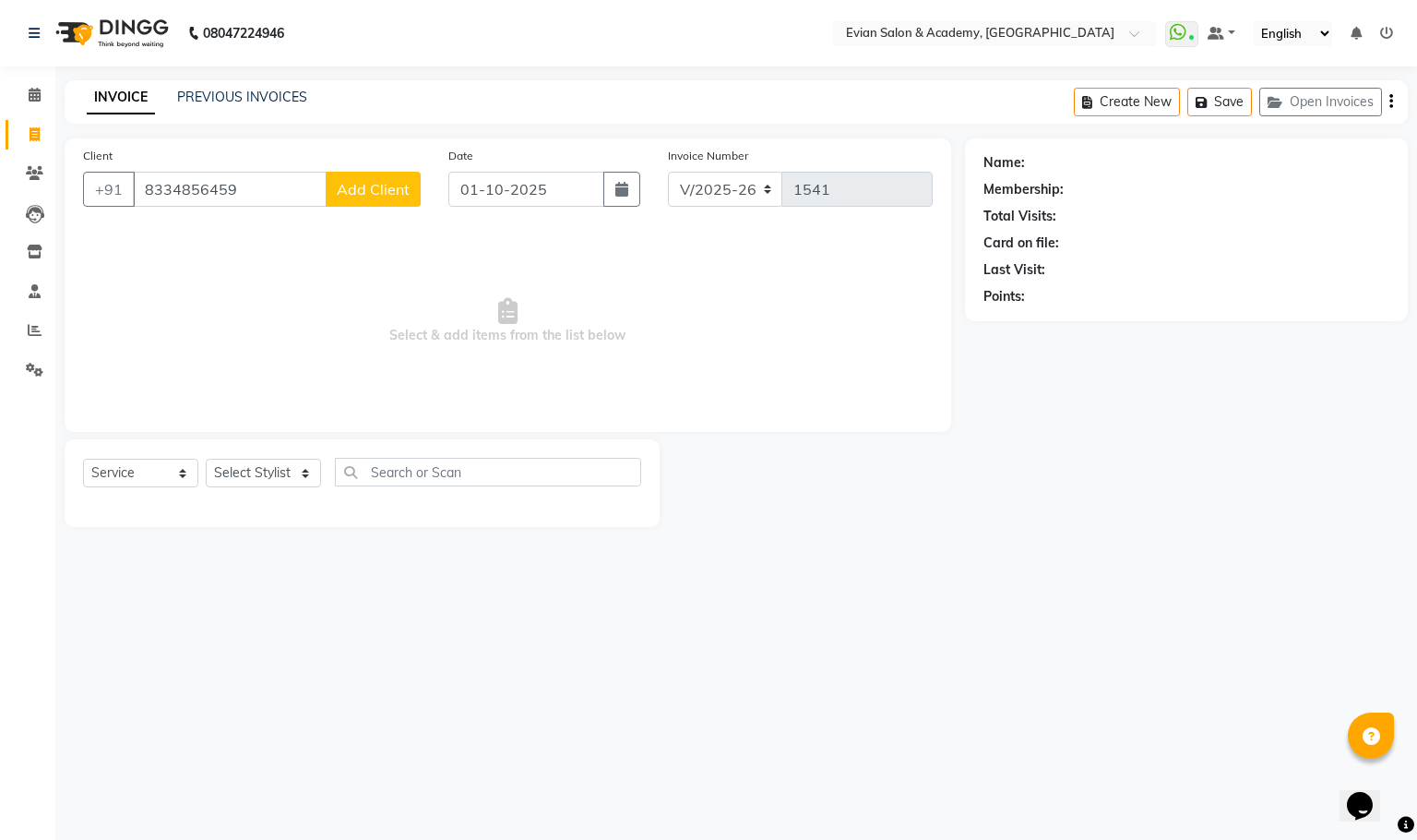
type input "8334856459"
click at [338, 186] on span "Add Client" at bounding box center [373, 189] width 73 height 19
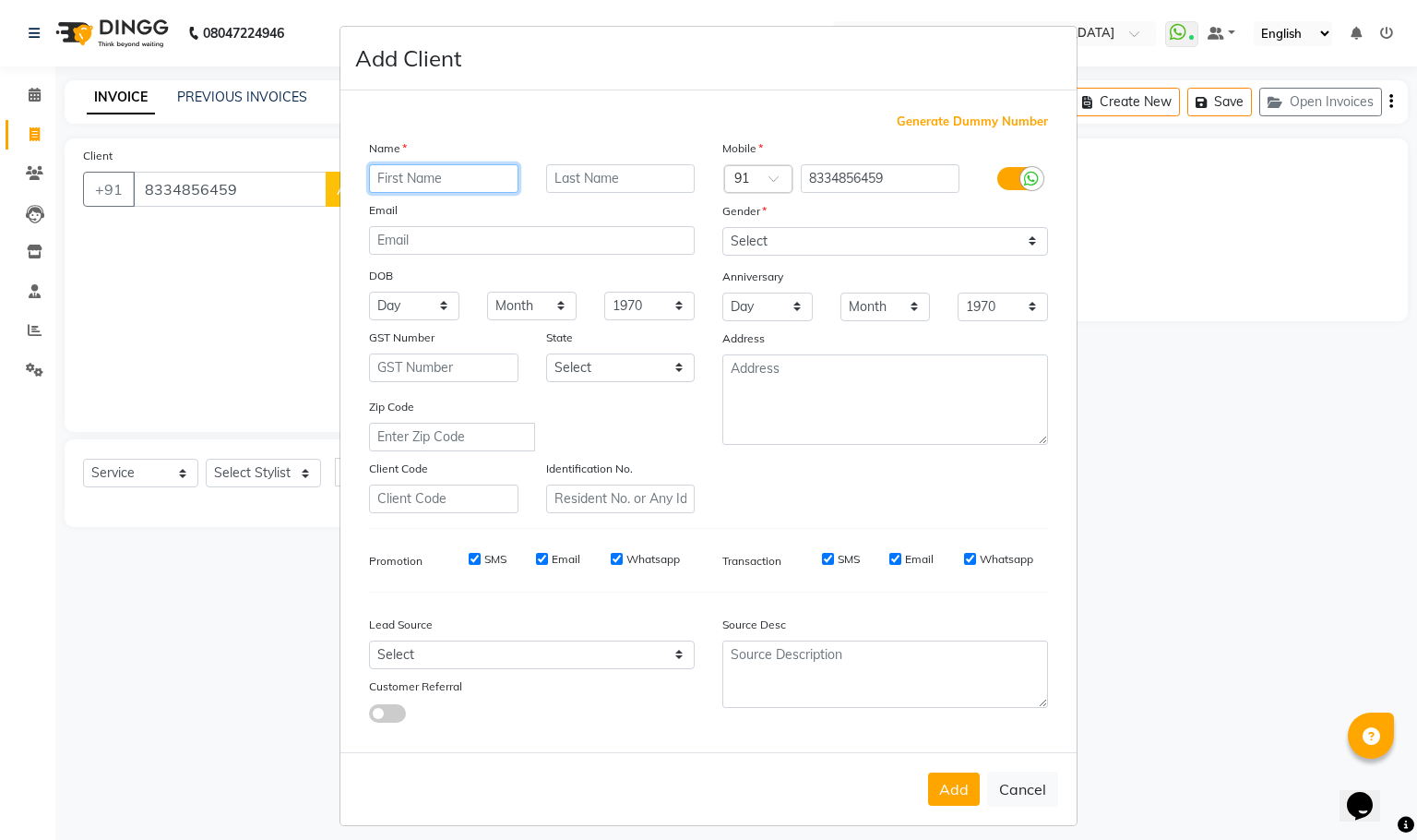
paste input "[PERSON_NAME]"
type input "[PERSON_NAME]"
click at [731, 248] on select "Select [DEMOGRAPHIC_DATA] [DEMOGRAPHIC_DATA] Other Prefer Not To Say" at bounding box center [885, 241] width 326 height 29
select select "[DEMOGRAPHIC_DATA]"
click at [722, 227] on select "Select [DEMOGRAPHIC_DATA] [DEMOGRAPHIC_DATA] Other Prefer Not To Say" at bounding box center [885, 241] width 326 height 29
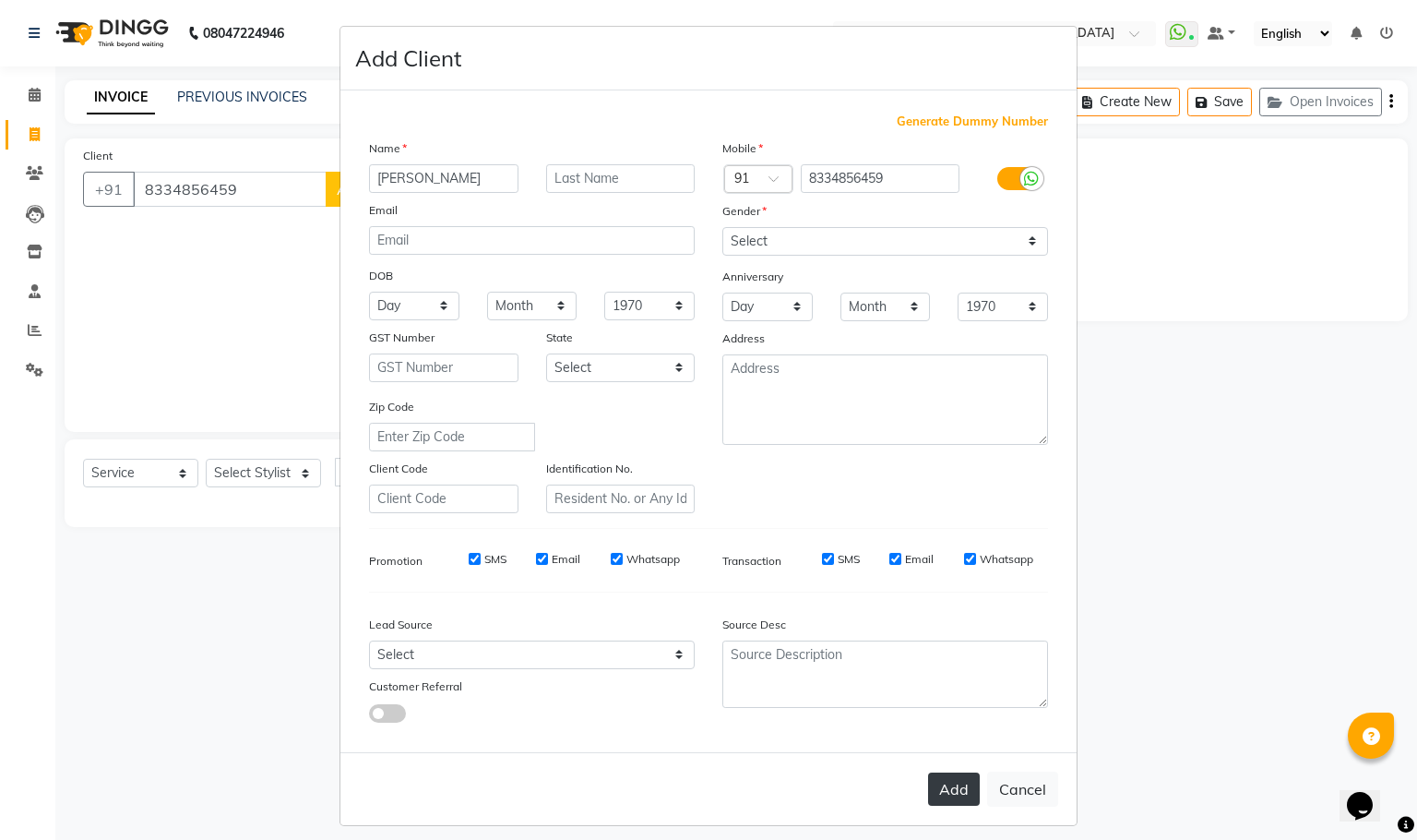
click at [959, 787] on button "Add" at bounding box center [954, 789] width 52 height 33
select select
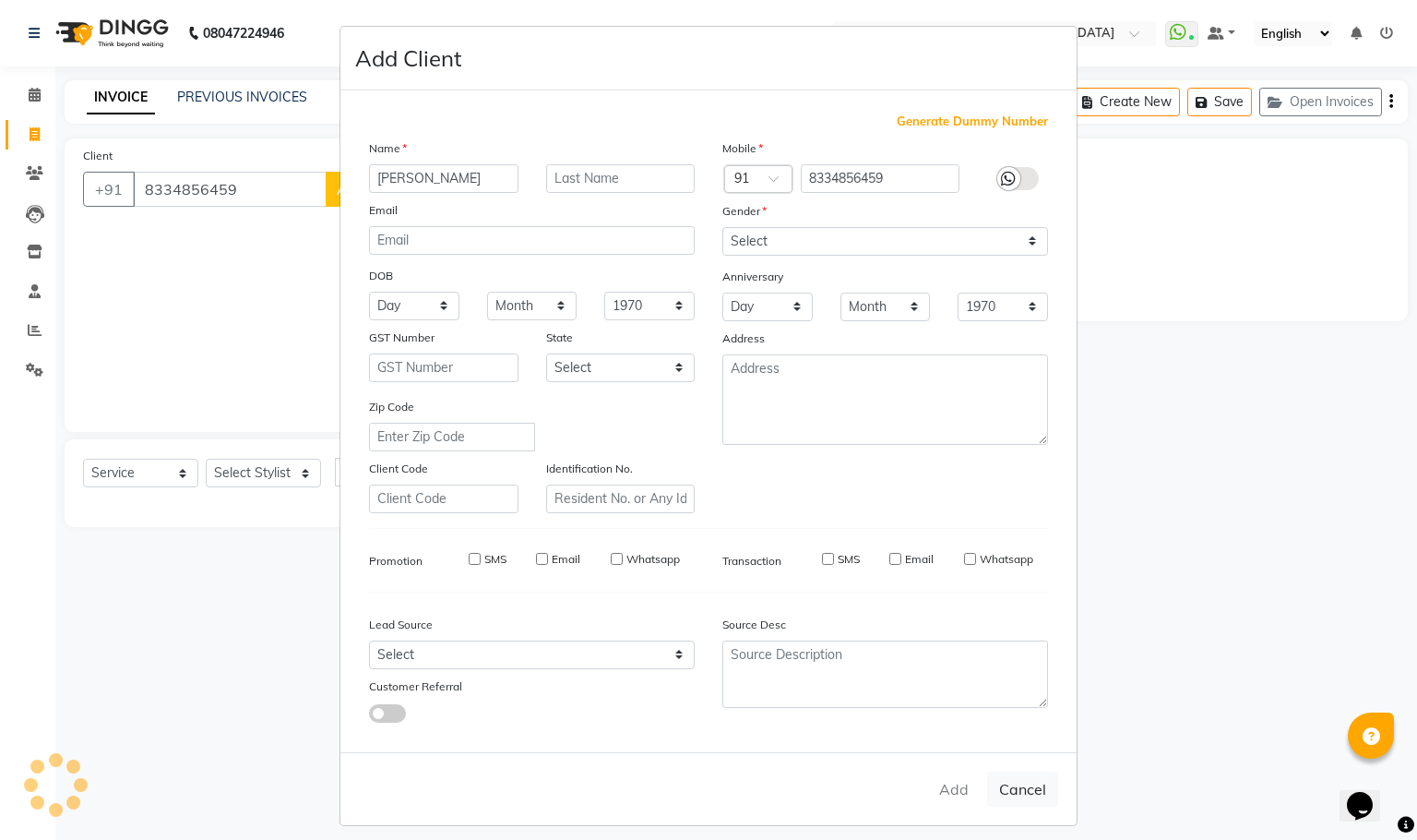
select select
checkbox input "false"
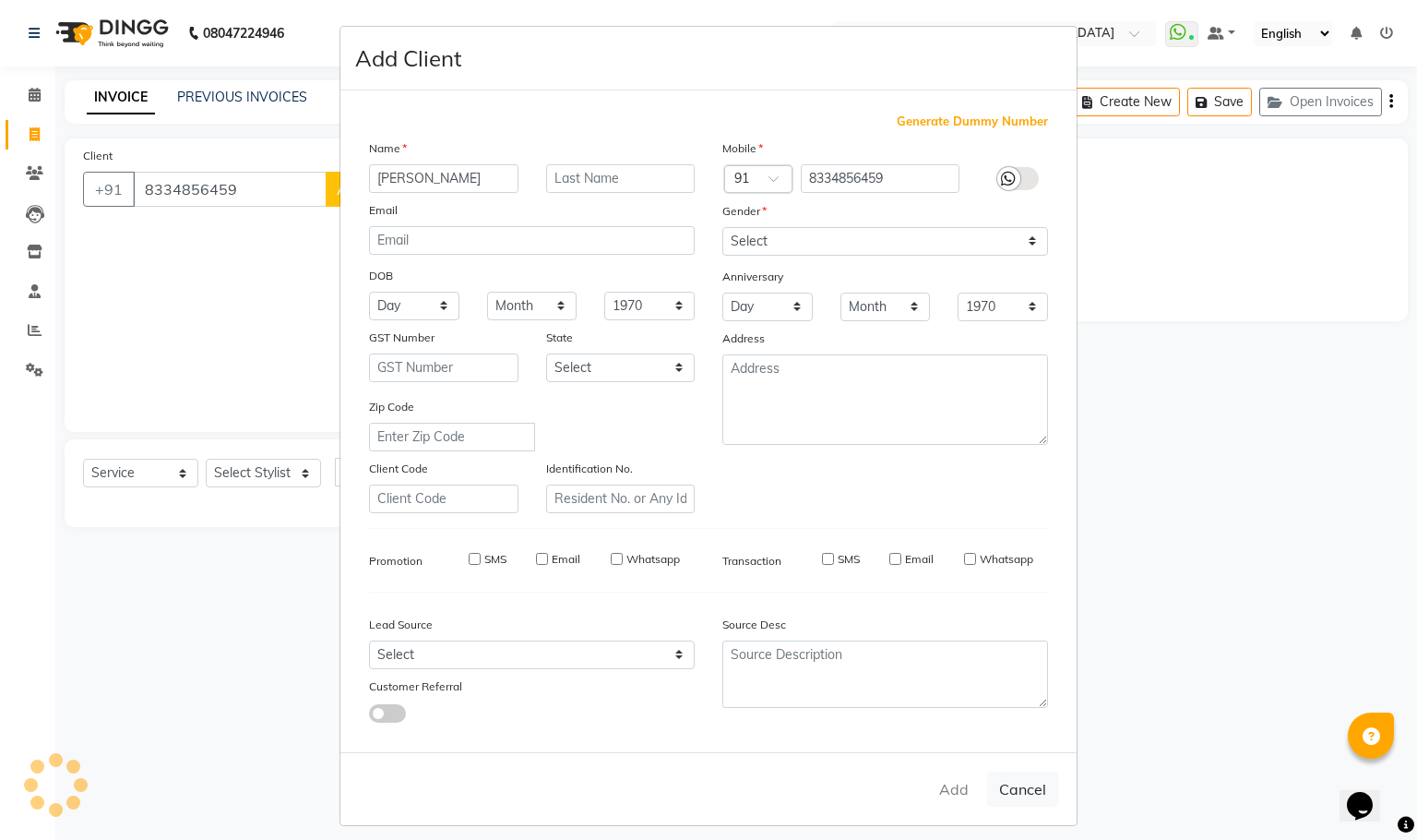
checkbox input "false"
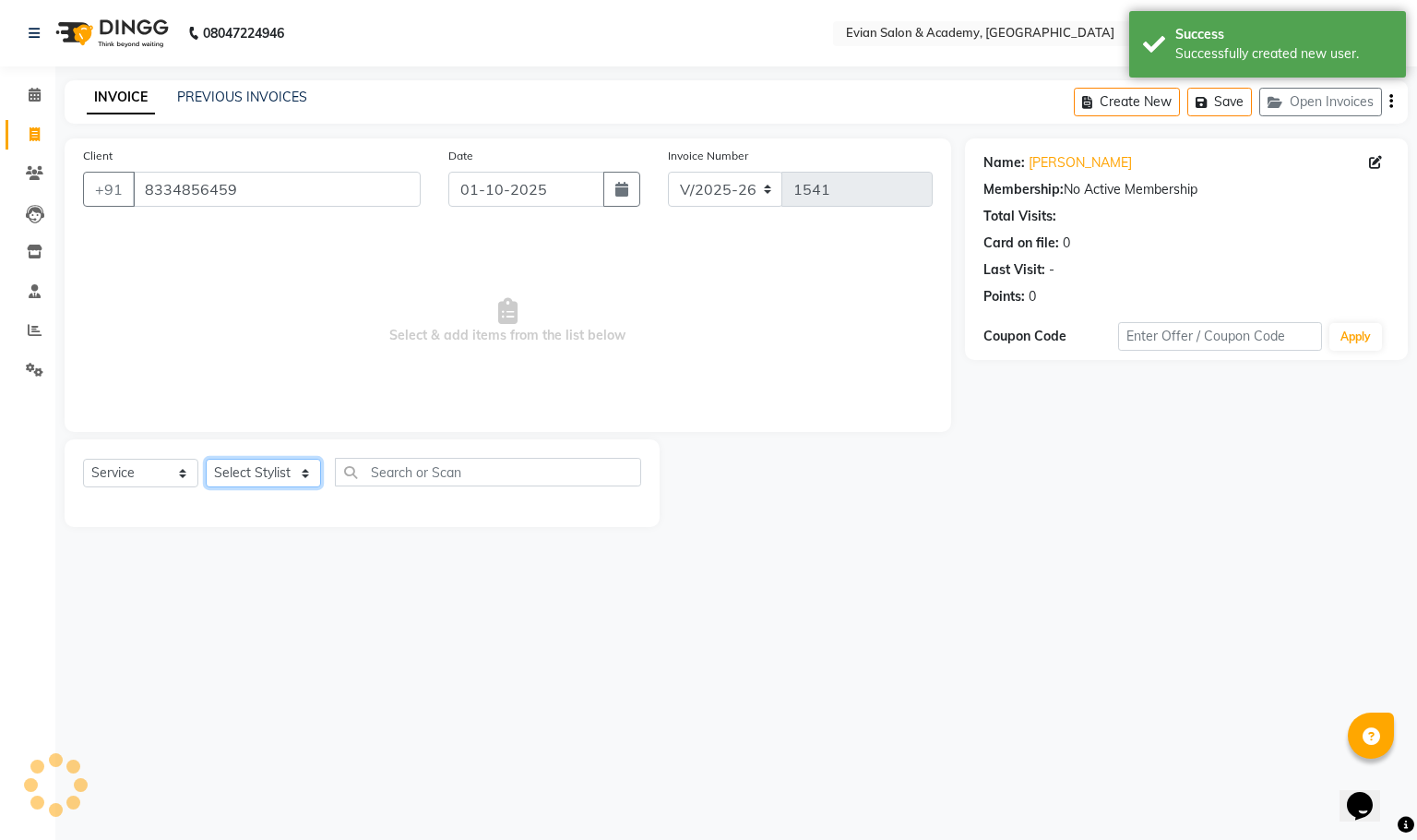
click at [253, 477] on select "Select Stylist [PERSON_NAME] SIR Admin ANAS [PERSON_NAME] DISHA FAIZ Ghansoli d…" at bounding box center [263, 473] width 115 height 29
select select "27925"
click at [206, 460] on select "Select Stylist [PERSON_NAME] SIR Admin ANAS [PERSON_NAME] DISHA FAIZ Ghansoli d…" at bounding box center [263, 473] width 115 height 29
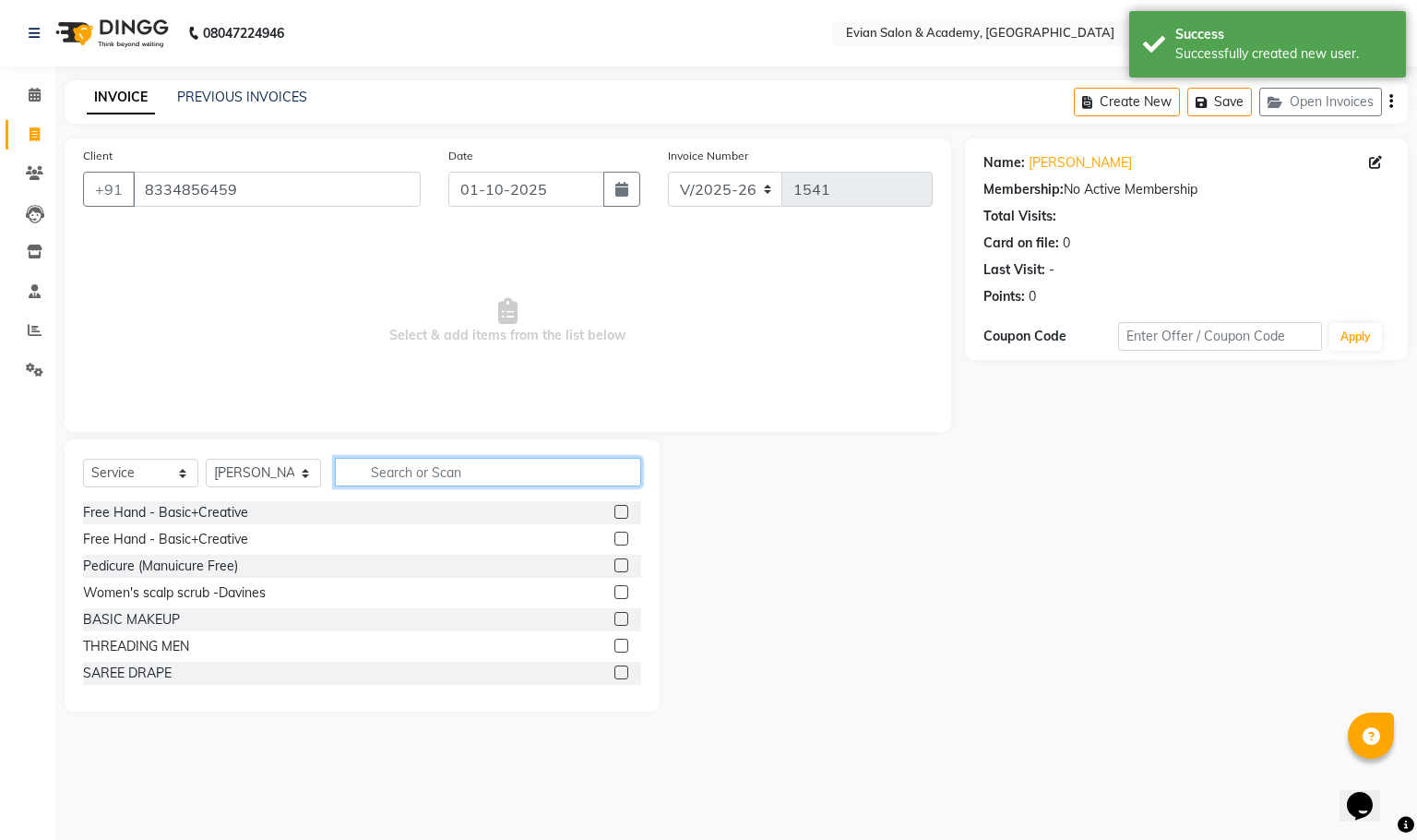
click at [374, 470] on input "text" at bounding box center [488, 472] width 306 height 29
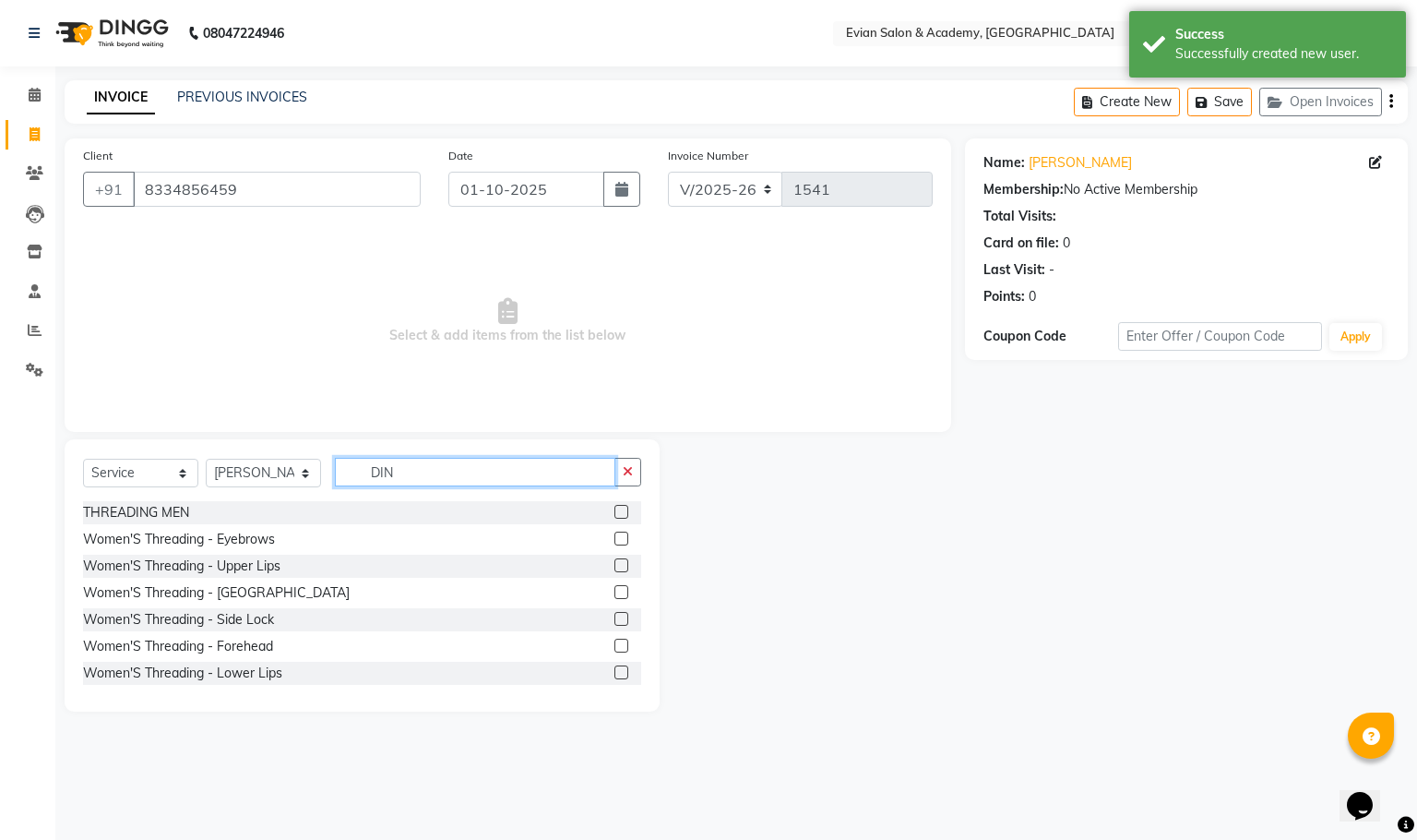
type input "DIN"
click at [615, 542] on label at bounding box center [621, 538] width 14 height 14
click at [615, 542] on input "checkbox" at bounding box center [620, 539] width 12 height 12
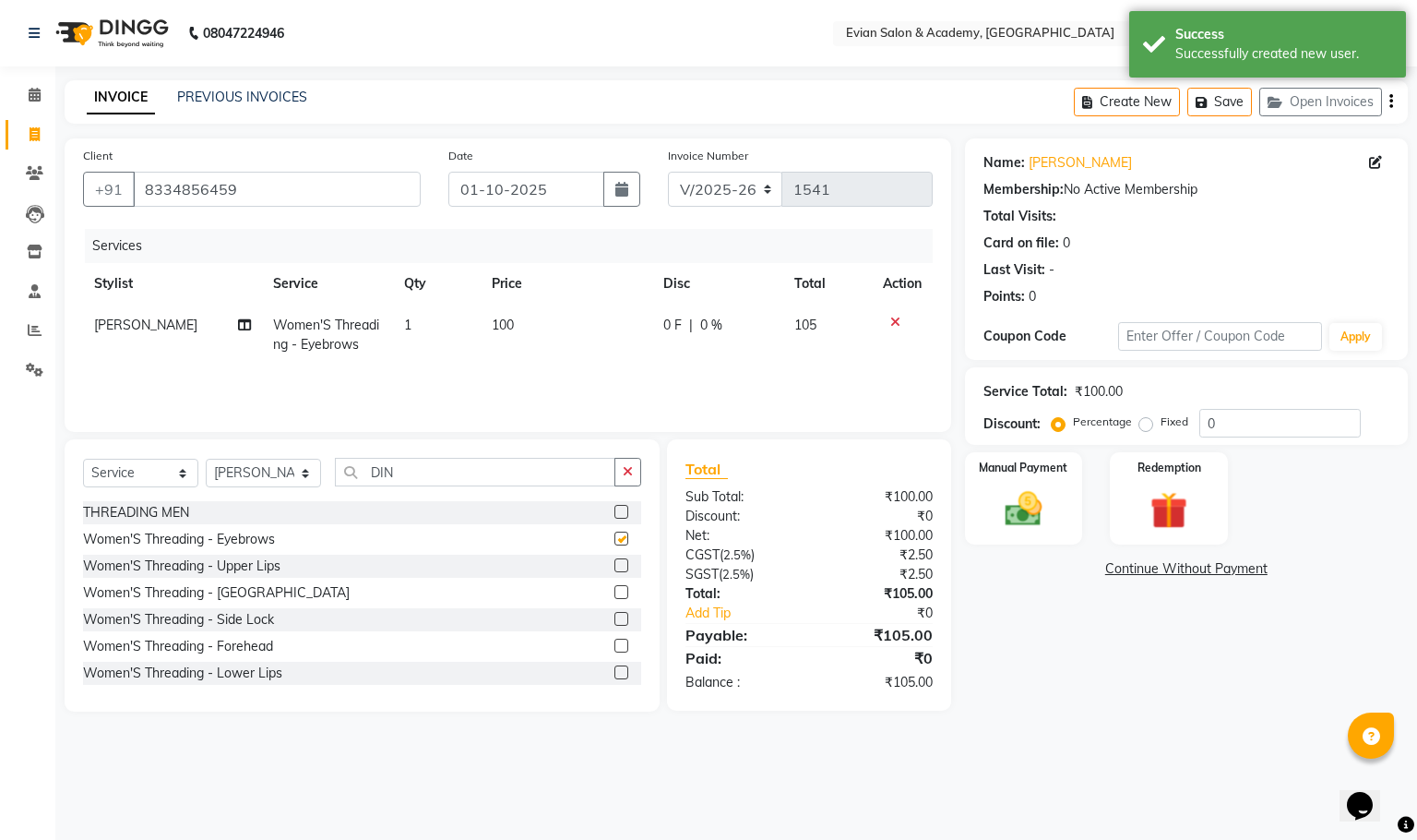
checkbox input "false"
click at [615, 570] on label at bounding box center [621, 565] width 14 height 14
click at [615, 570] on input "checkbox" at bounding box center [620, 566] width 12 height 12
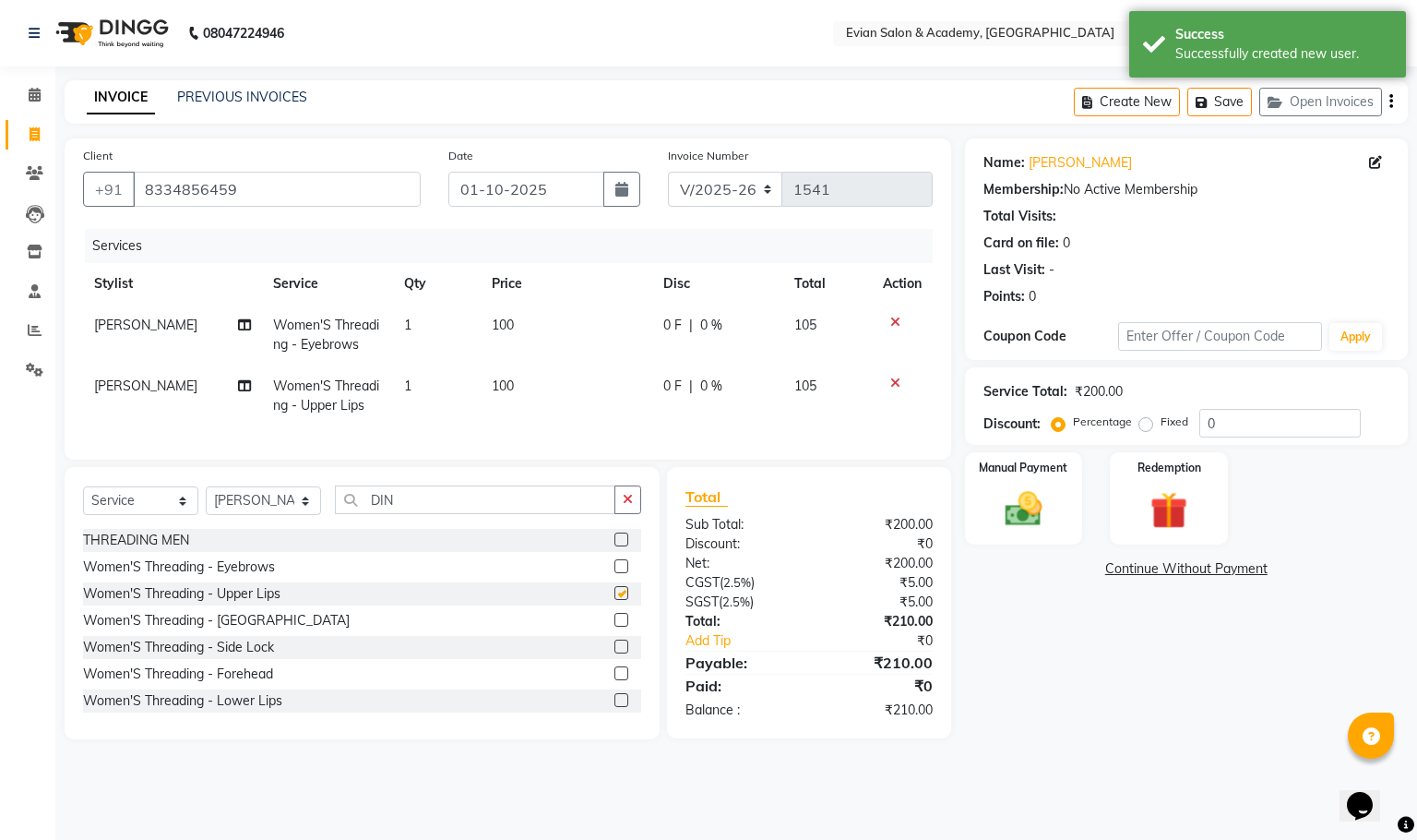
checkbox input "false"
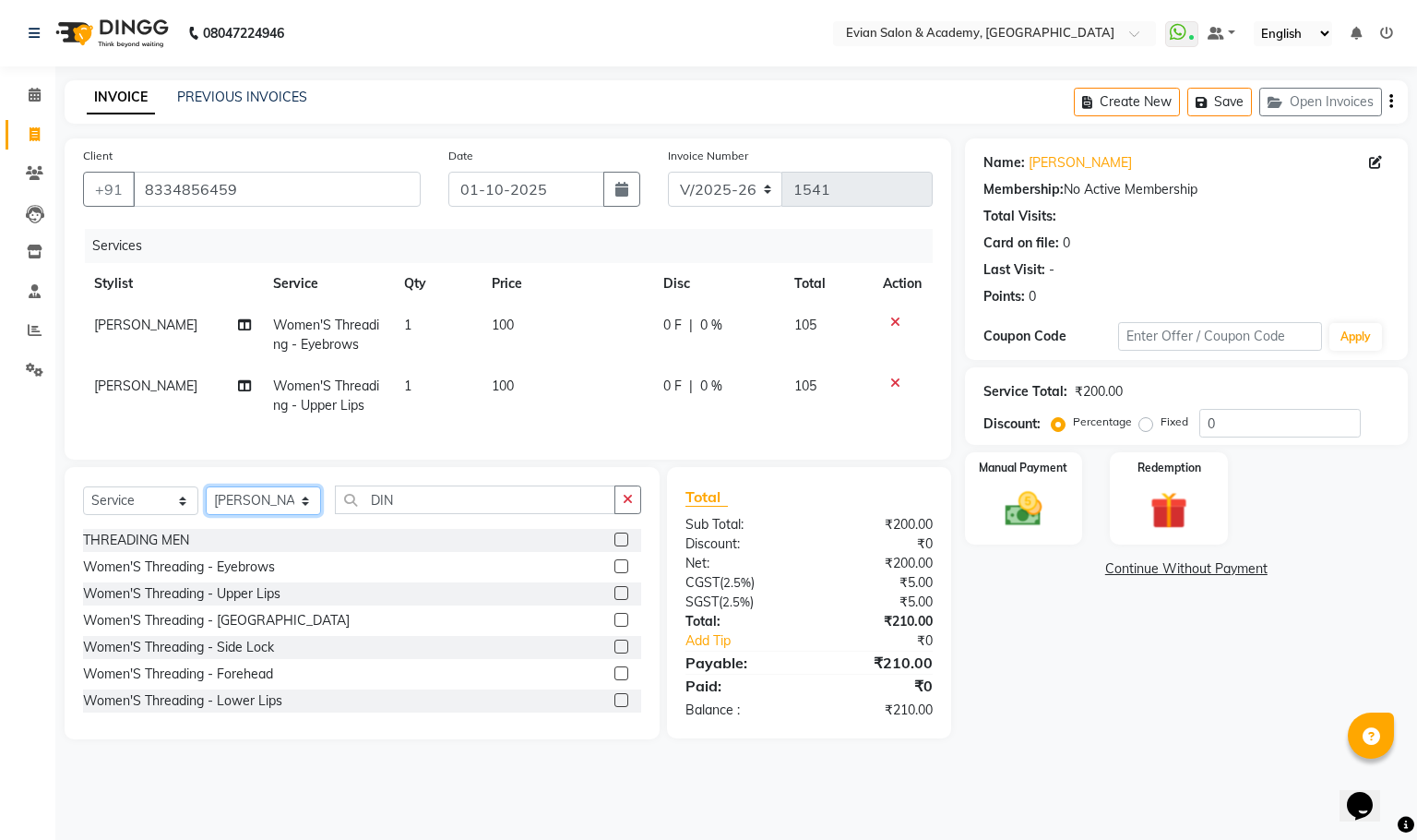
drag, startPoint x: 301, startPoint y: 527, endPoint x: 302, endPoint y: 510, distance: 17.0
click at [301, 515] on select "Select Stylist [PERSON_NAME] SIR Admin ANAS [PERSON_NAME] DISHA FAIZ Ghansoli d…" at bounding box center [263, 500] width 115 height 29
select select "91752"
click at [206, 507] on select "Select Stylist [PERSON_NAME] SIR Admin ANAS [PERSON_NAME] DISHA FAIZ Ghansoli d…" at bounding box center [263, 500] width 115 height 29
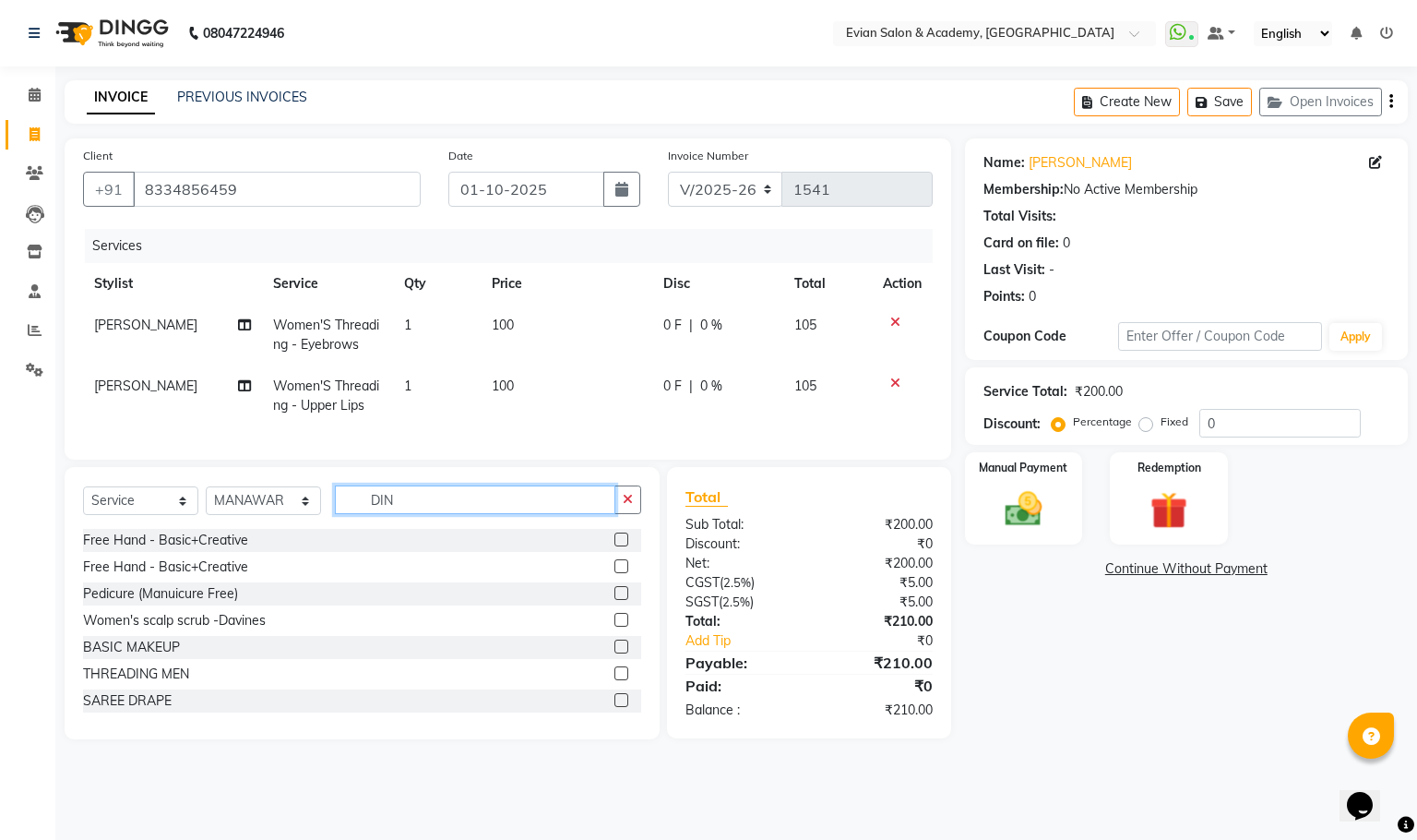
click at [404, 514] on input "DIN" at bounding box center [475, 499] width 281 height 29
type input "D"
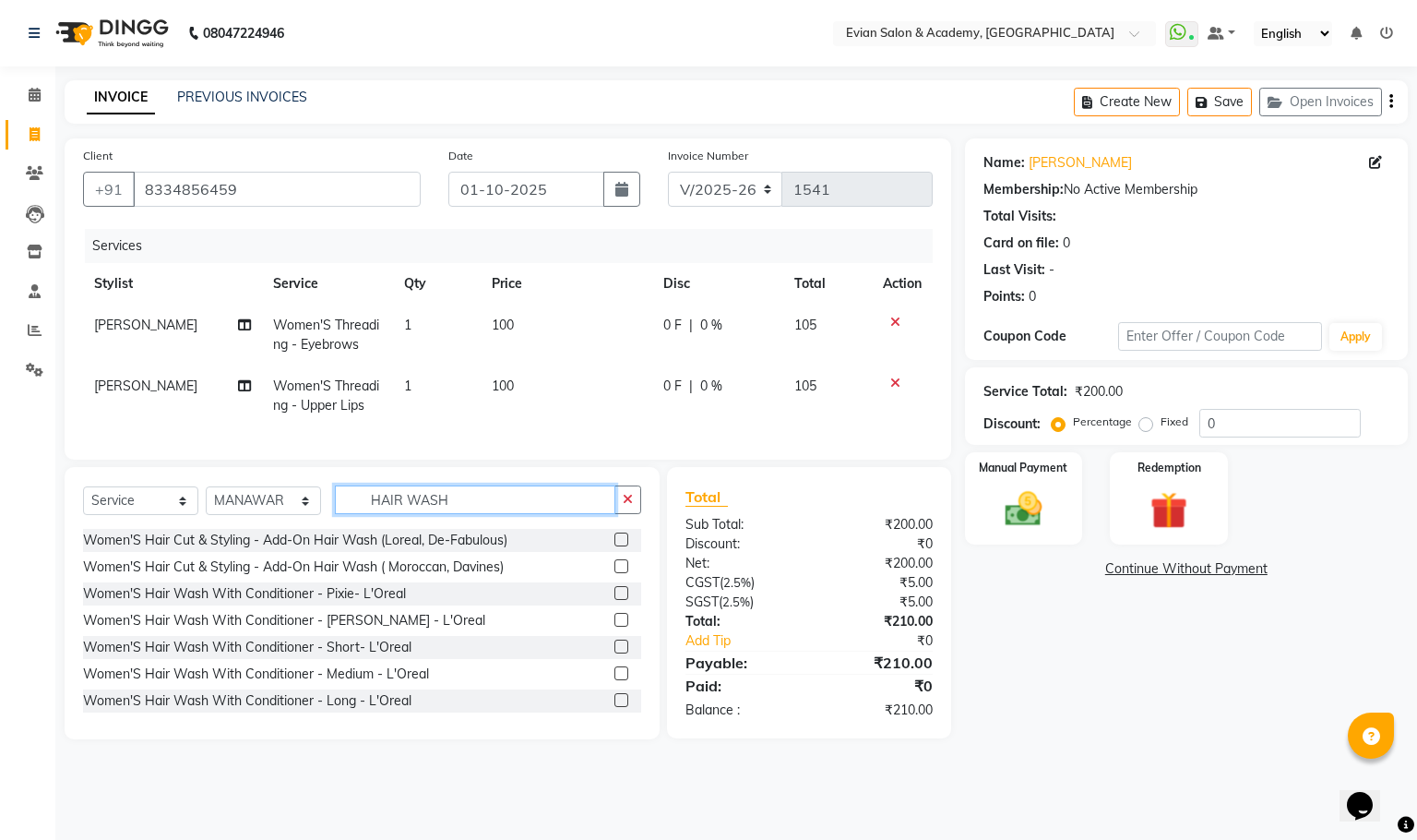
type input "HAIR WASH"
click at [615, 680] on label at bounding box center [621, 672] width 14 height 14
click at [615, 680] on input "checkbox" at bounding box center [620, 673] width 12 height 12
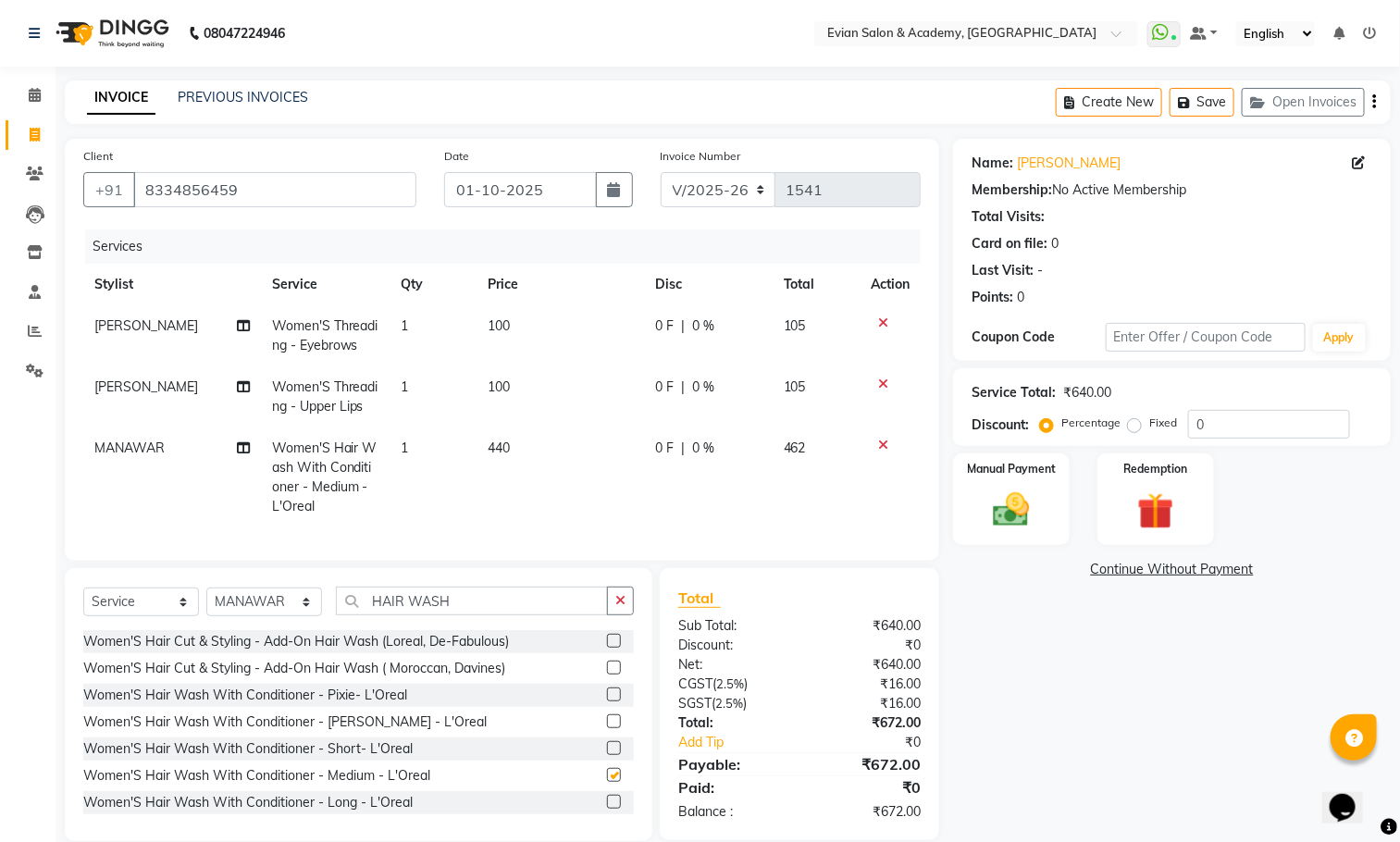
checkbox input "false"
click at [547, 455] on td "440" at bounding box center [560, 477] width 167 height 99
select select "91752"
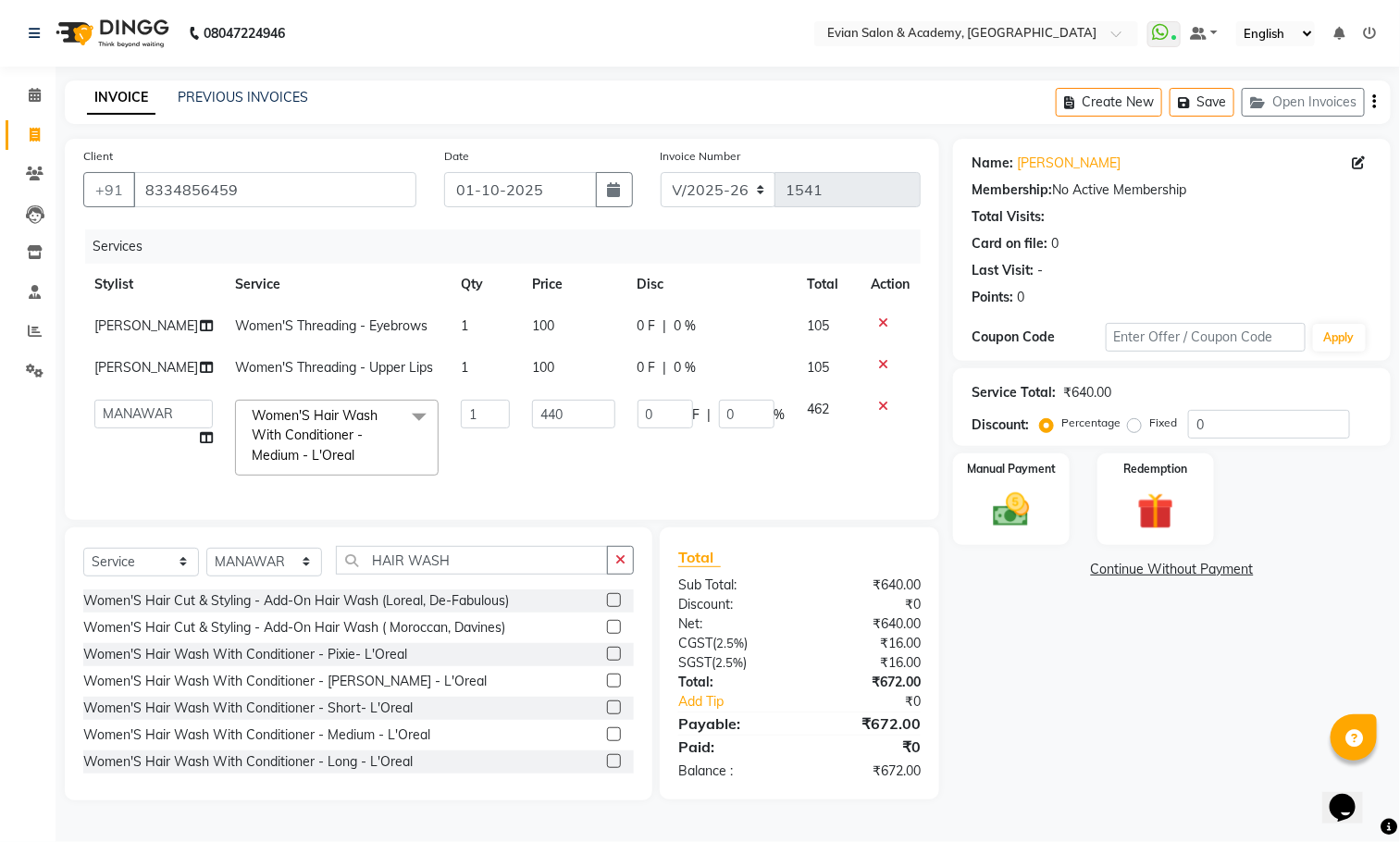
click at [559, 328] on td "100" at bounding box center [573, 325] width 104 height 42
select select "27925"
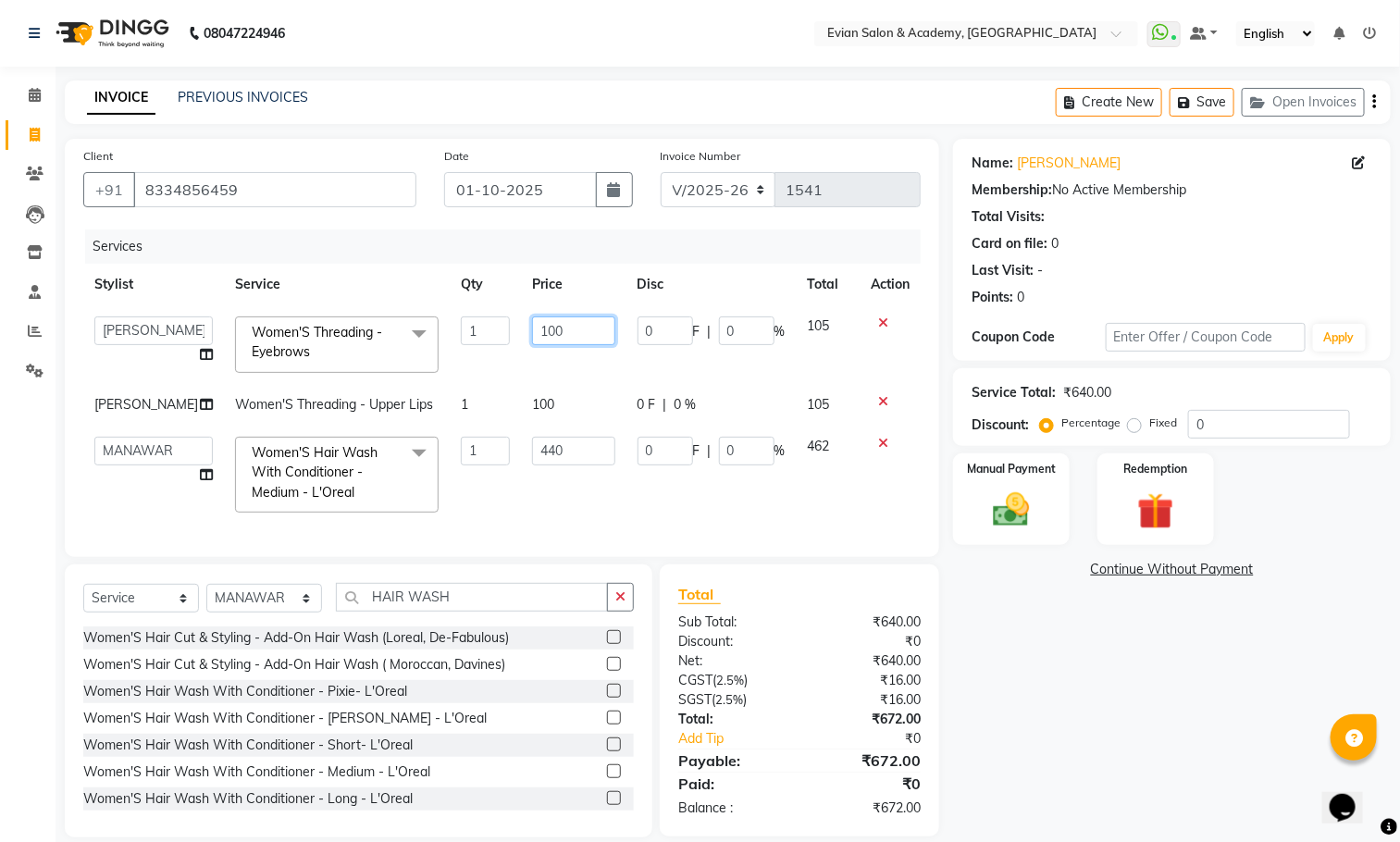
click at [558, 328] on input "100" at bounding box center [573, 330] width 83 height 29
type input "1"
type input "75"
click at [539, 409] on tbody "[PERSON_NAME] SIR Admin ANAS [PERSON_NAME] DISHA FAIZ Ghansoli dsk Mampi Sarkar…" at bounding box center [502, 414] width 838 height 218
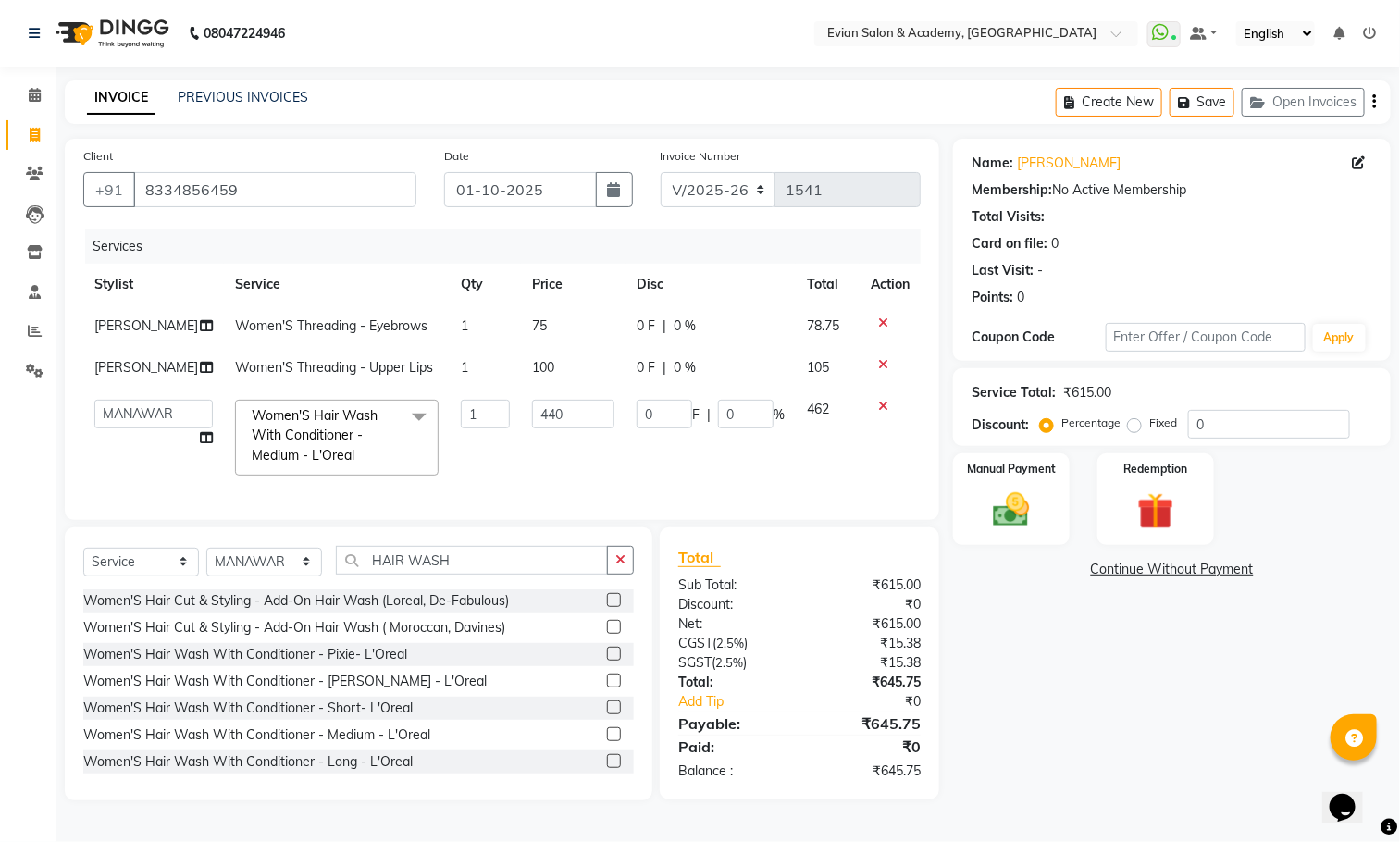
click at [550, 369] on td "100" at bounding box center [573, 367] width 104 height 42
select select "27925"
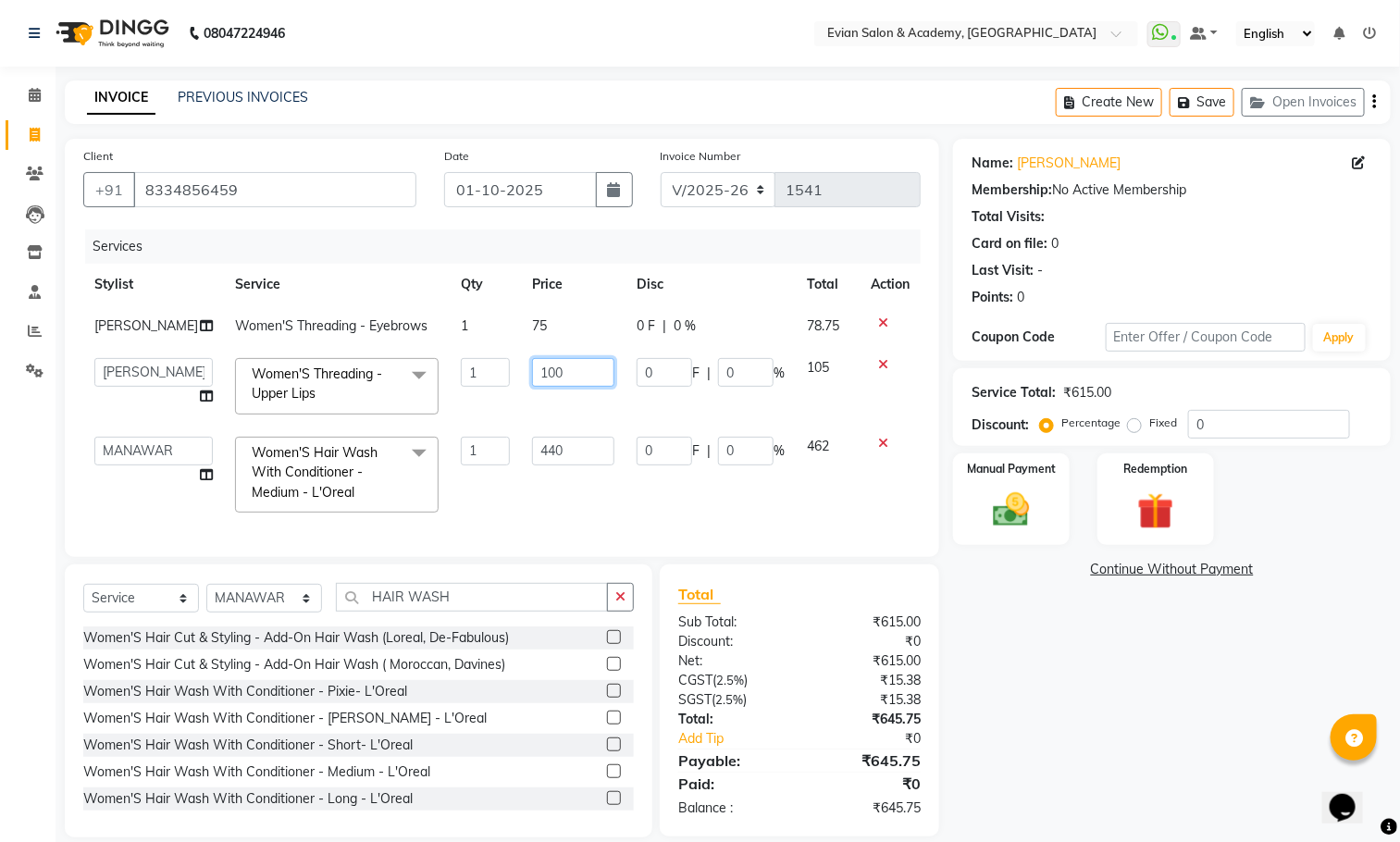
click at [556, 364] on input "100" at bounding box center [573, 372] width 83 height 29
type input "1"
type input "75"
click at [564, 459] on td "440" at bounding box center [573, 474] width 104 height 98
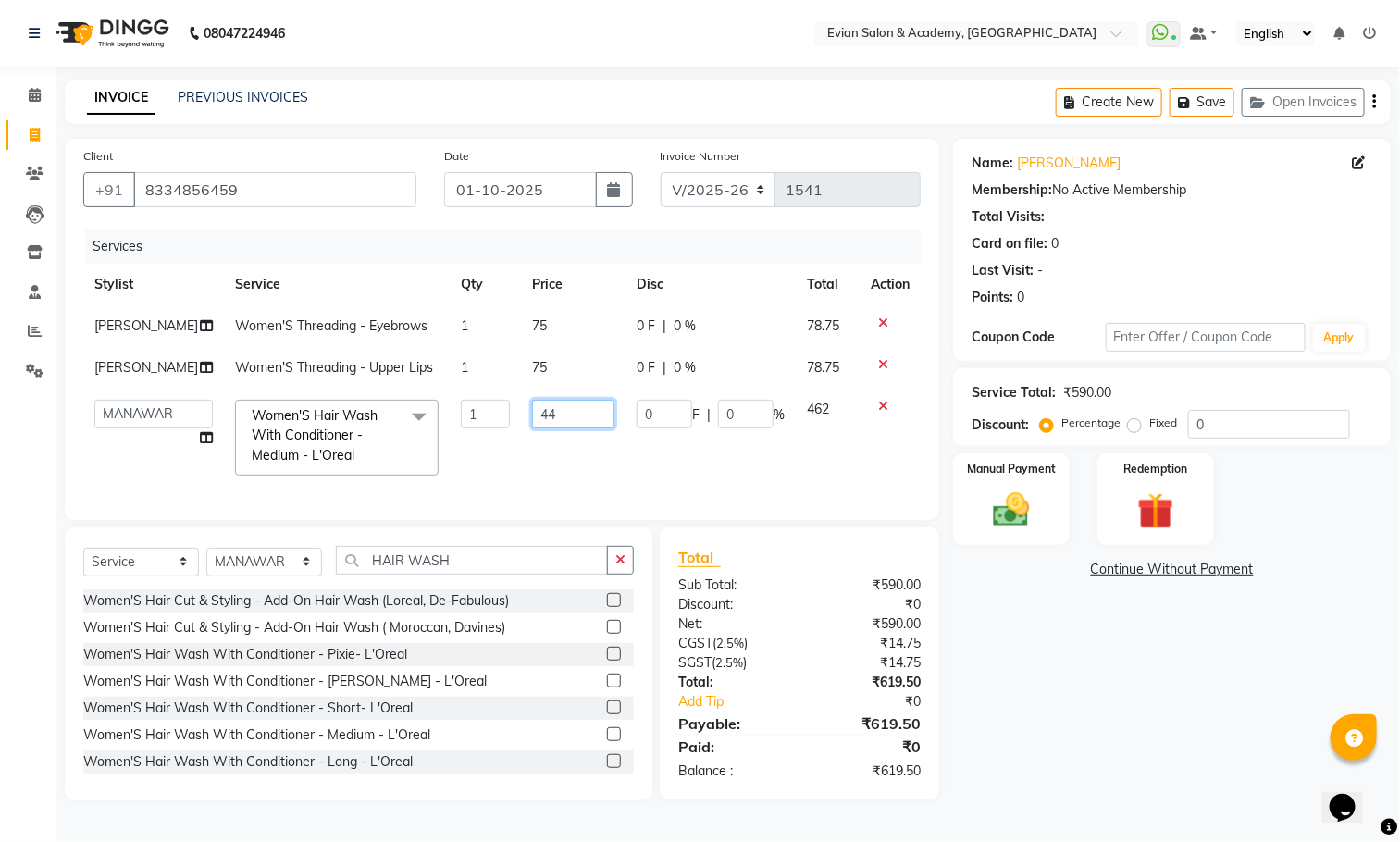
type input "4"
type input "500"
click at [1225, 428] on input "0" at bounding box center [1269, 424] width 162 height 29
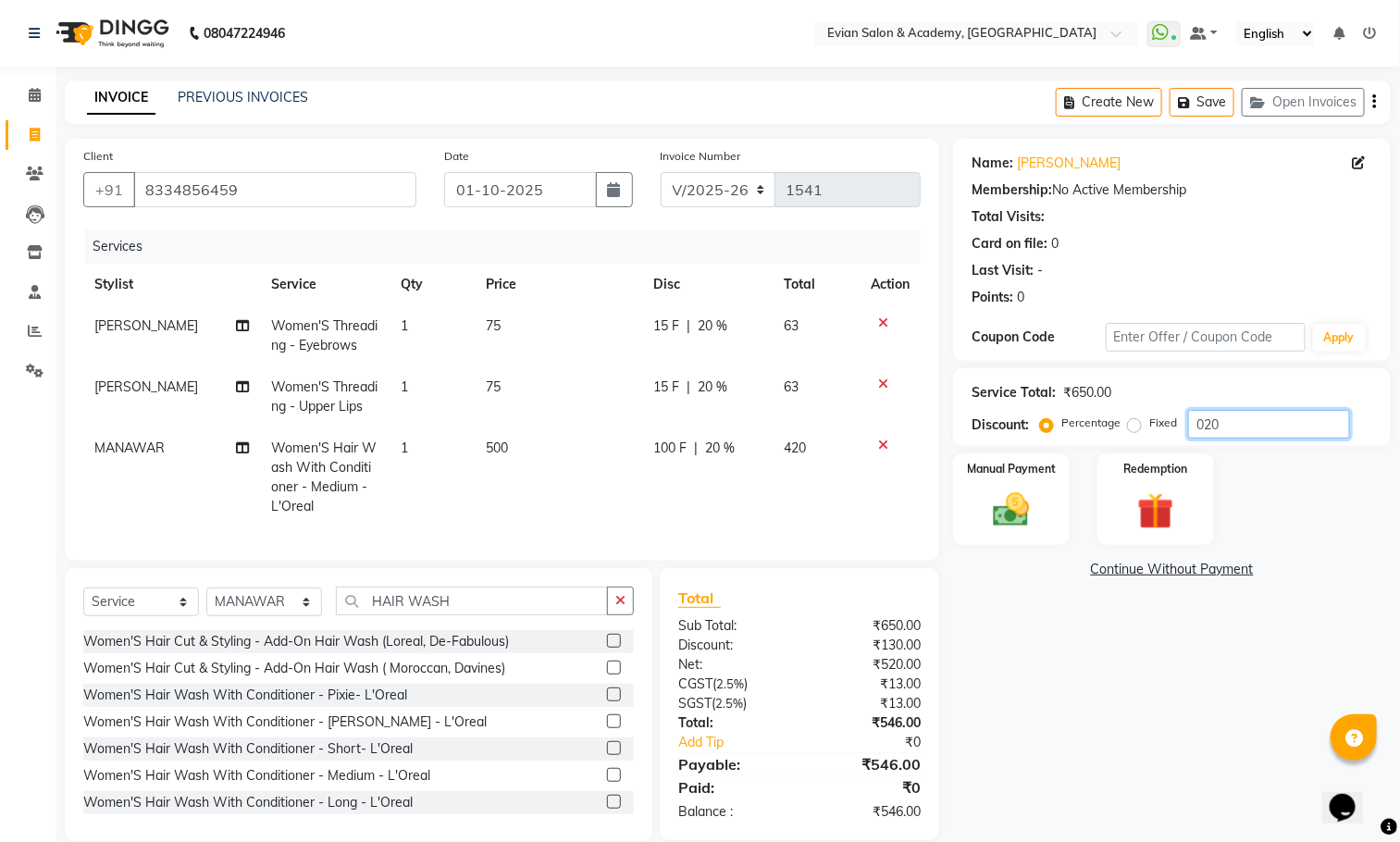
type input "020"
click at [1374, 101] on icon "button" at bounding box center [1374, 101] width 4 height 1
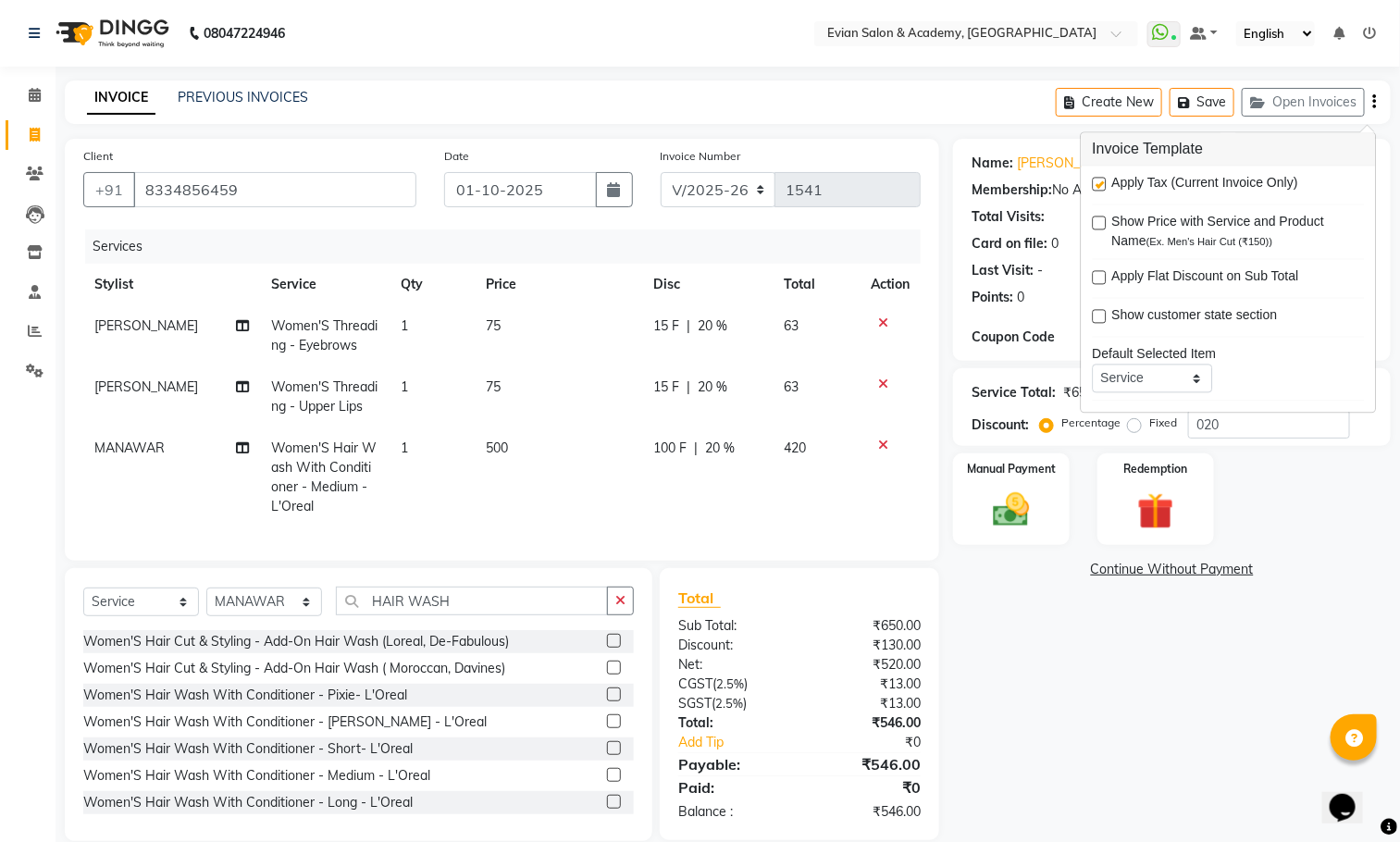
click at [1099, 181] on label at bounding box center [1099, 184] width 14 height 14
click at [1099, 181] on input "checkbox" at bounding box center [1098, 185] width 12 height 12
checkbox input "false"
click at [1005, 514] on img at bounding box center [1011, 509] width 62 height 44
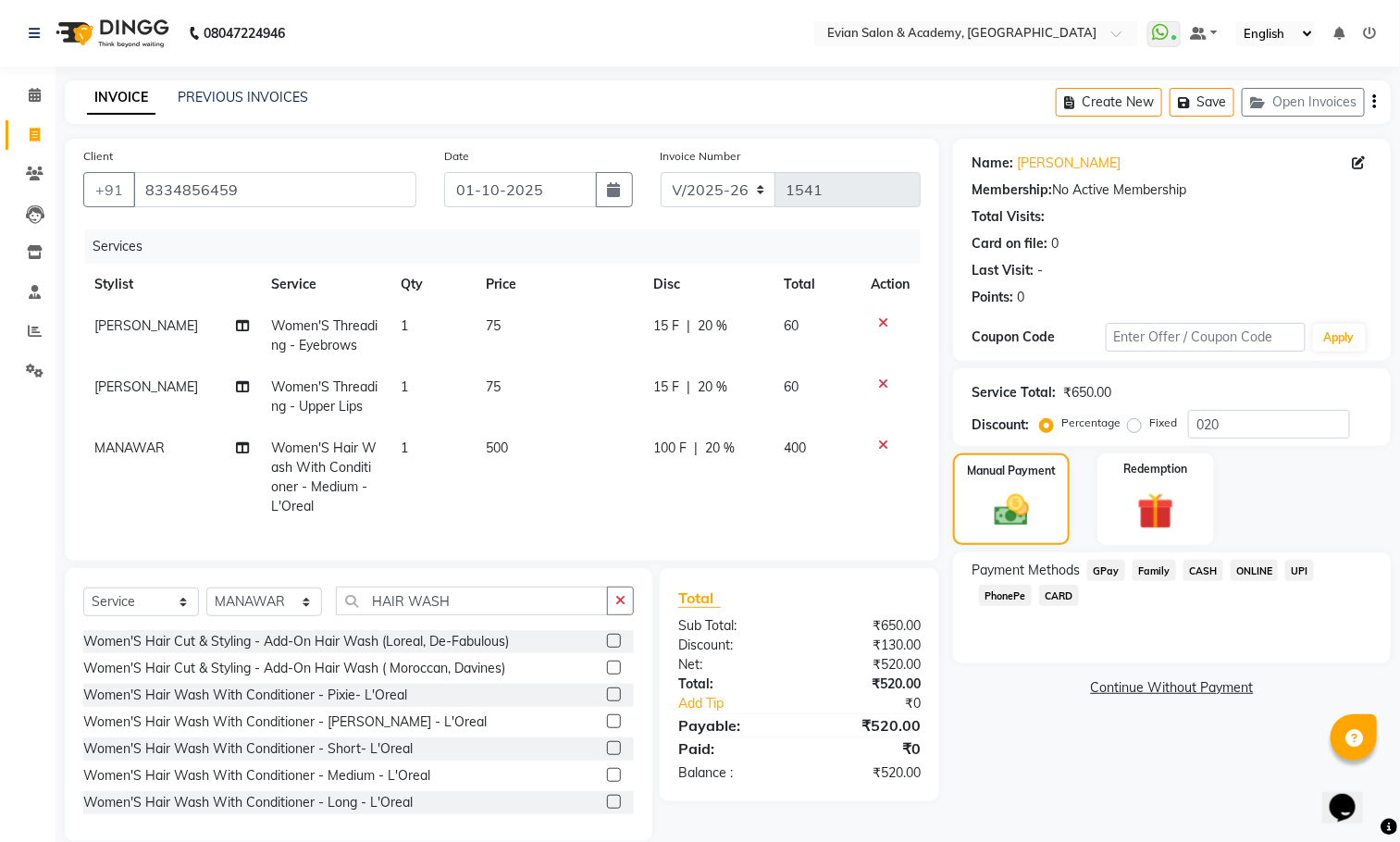
click at [1110, 572] on span "GPay" at bounding box center [1105, 570] width 38 height 21
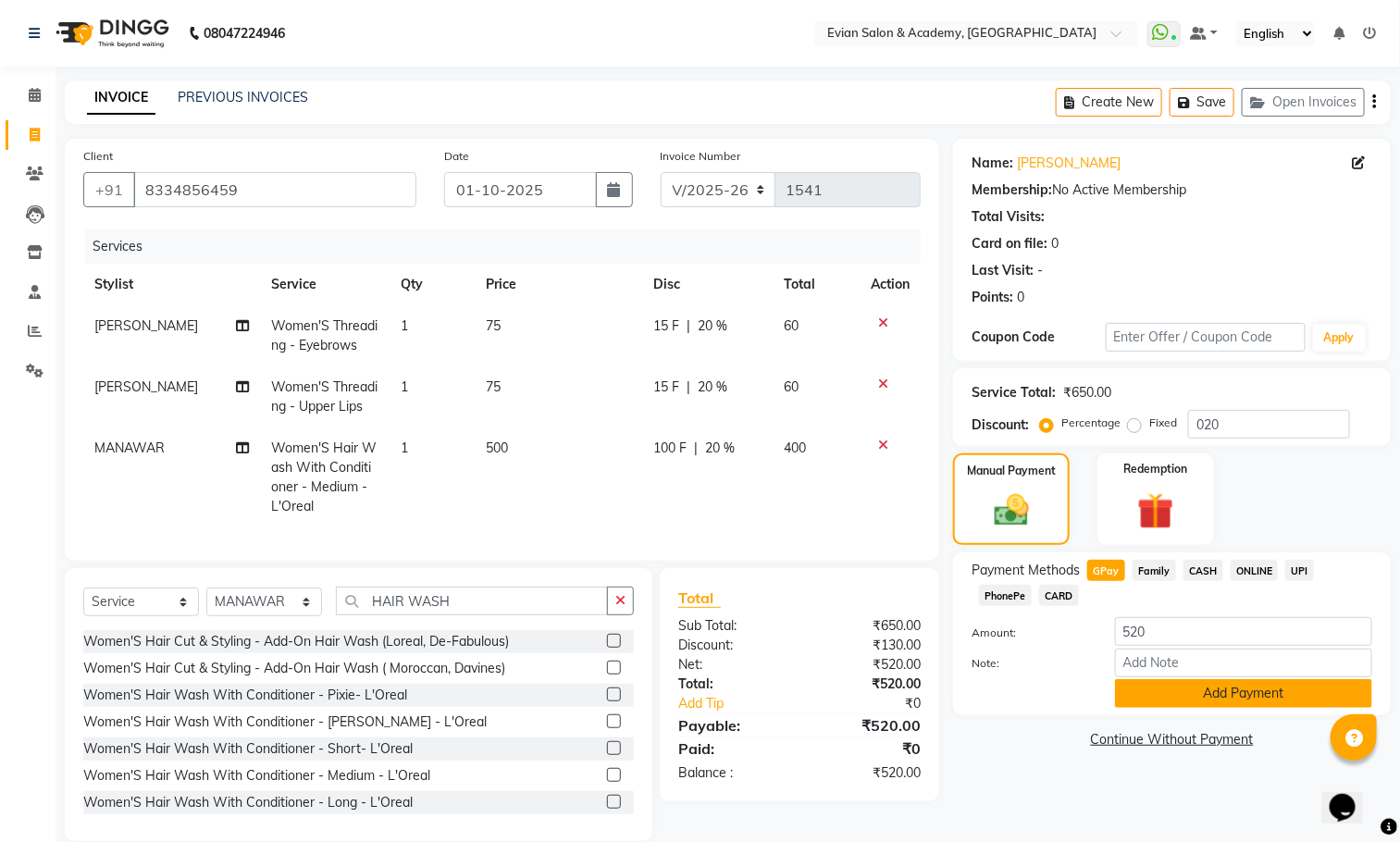
click at [1144, 685] on button "Add Payment" at bounding box center [1243, 692] width 258 height 29
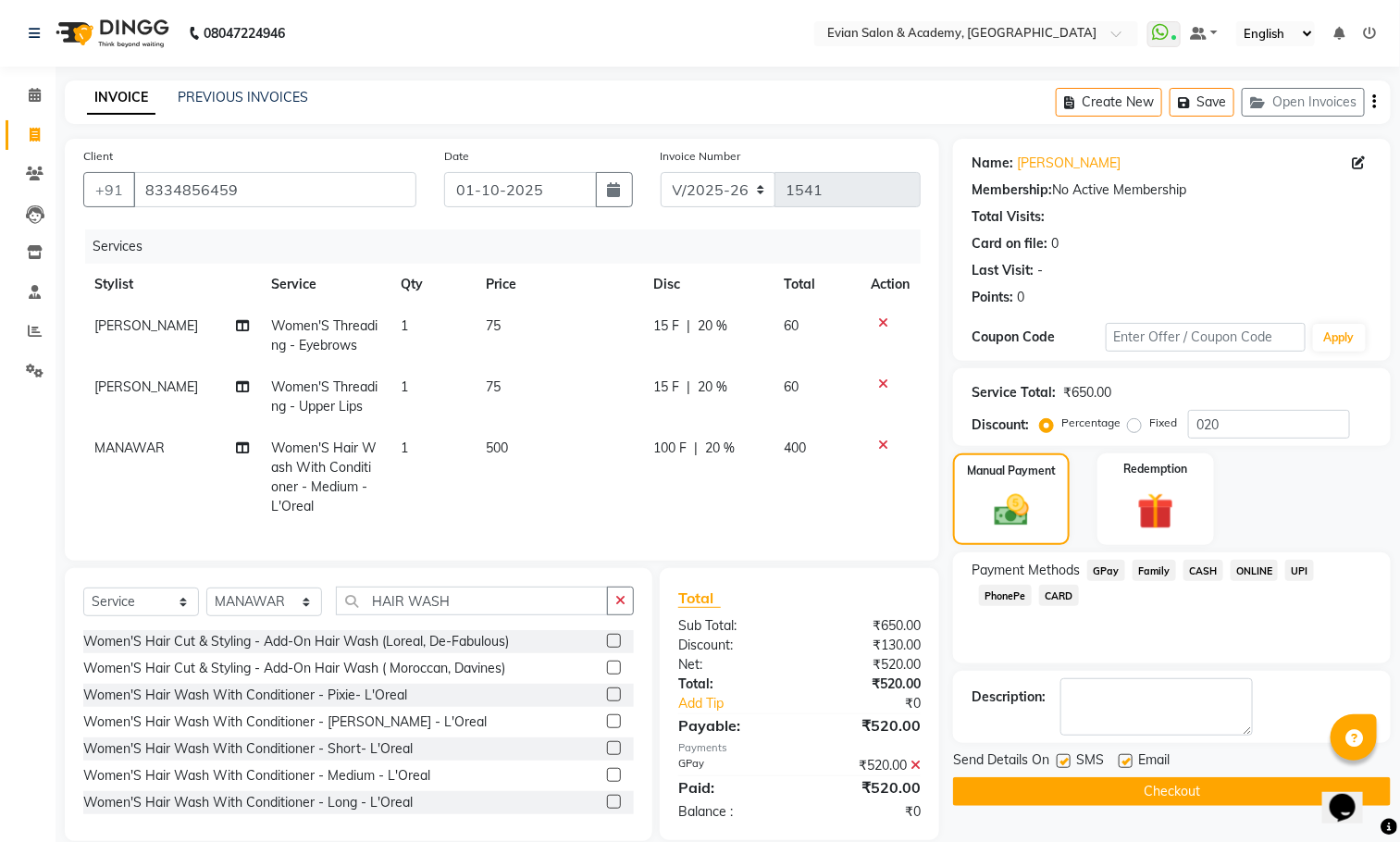
click at [1138, 797] on button "Checkout" at bounding box center [1171, 791] width 438 height 29
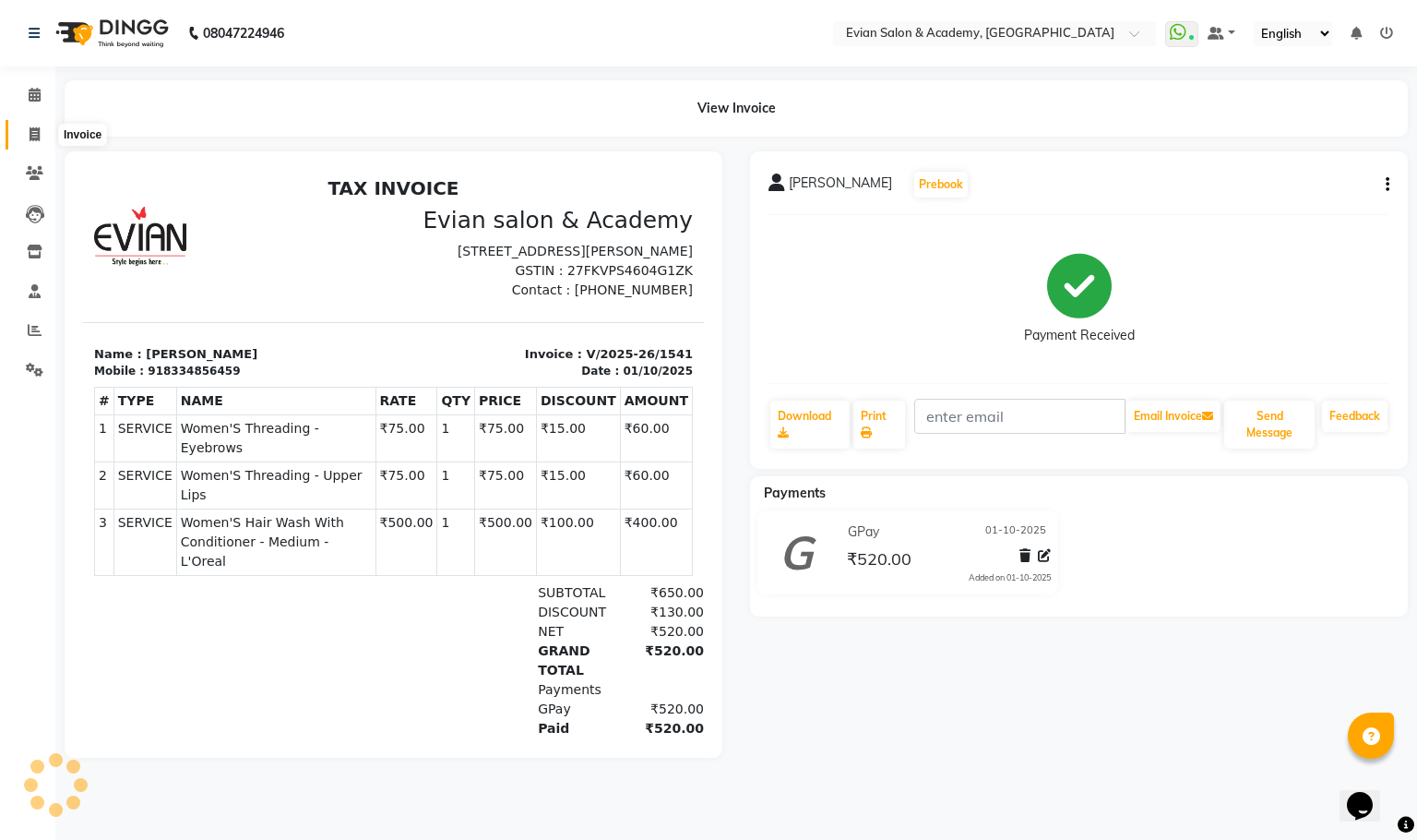
click at [28, 136] on span at bounding box center [34, 134] width 32 height 21
select select "4688"
select select "service"
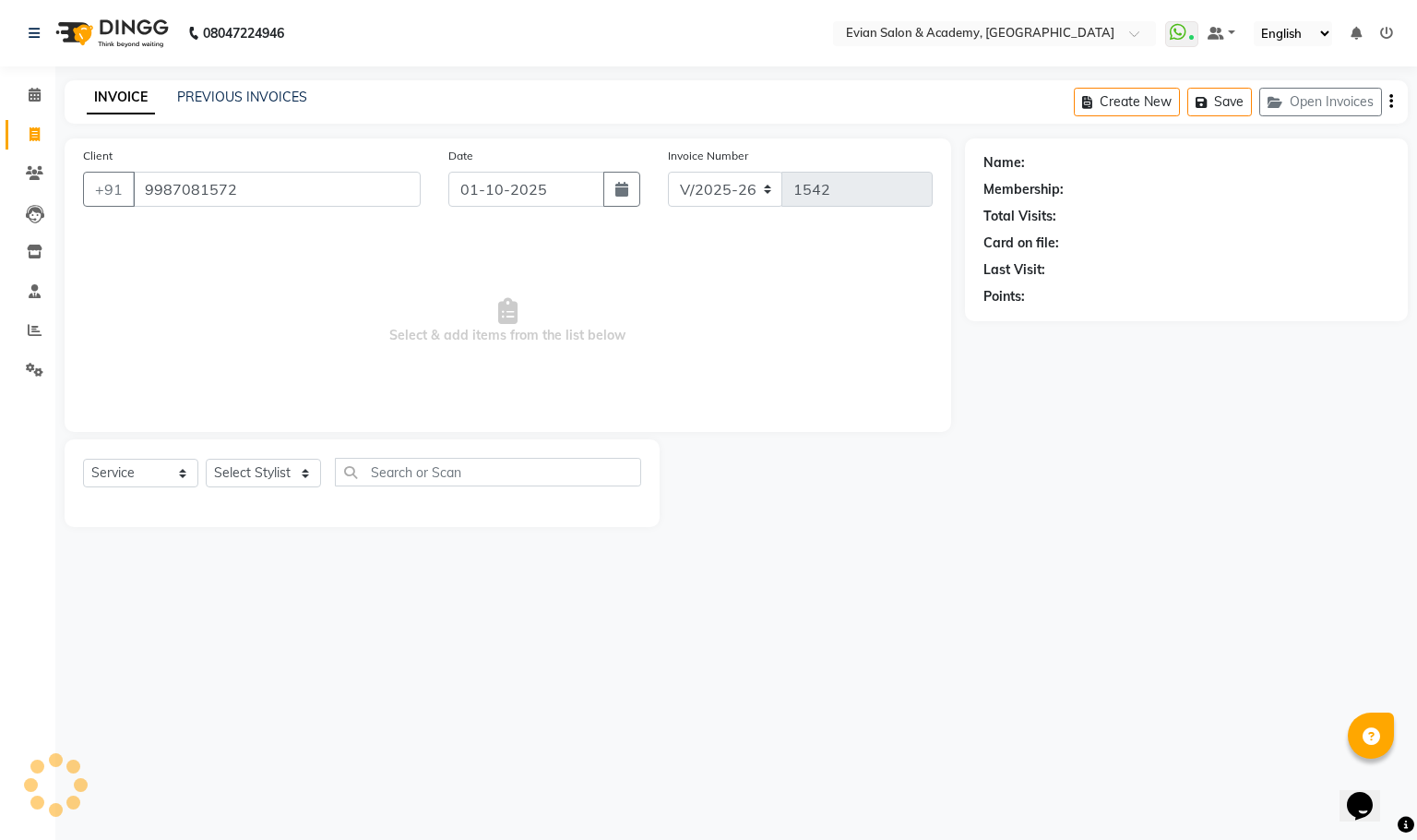
type input "9987081572"
select select "1: Object"
